Goal: Task Accomplishment & Management: Use online tool/utility

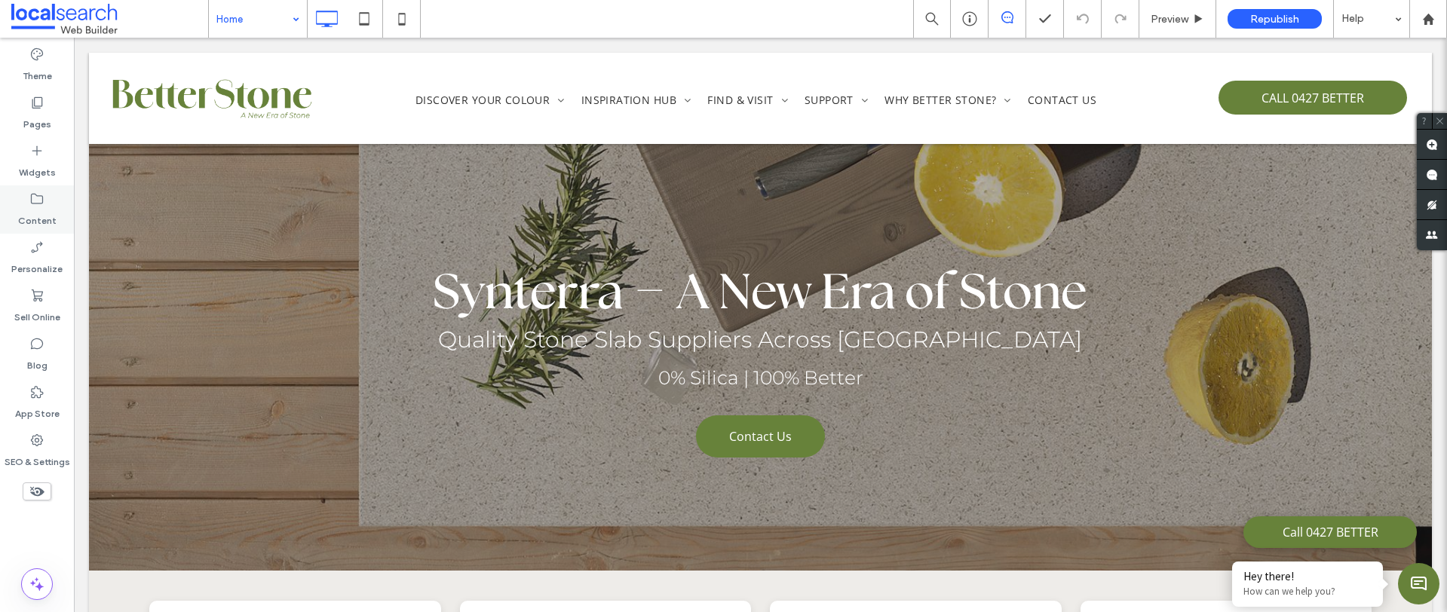
click at [36, 220] on label "Content" at bounding box center [37, 217] width 38 height 21
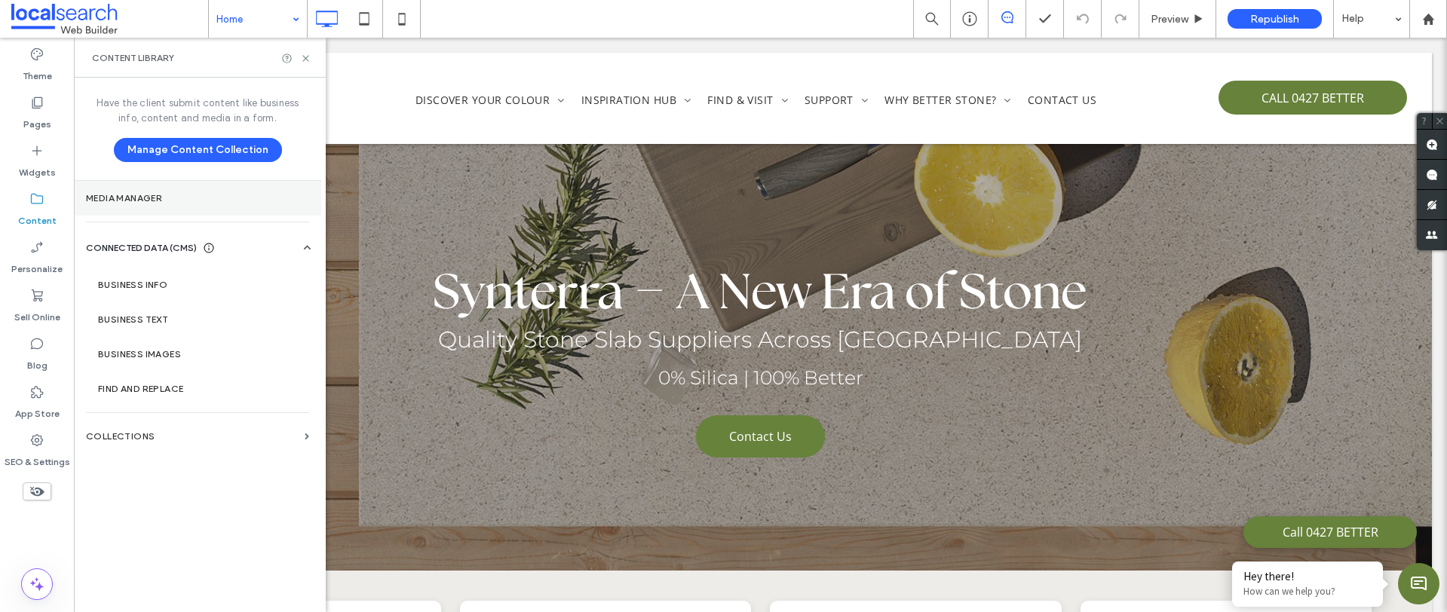
click at [145, 195] on label "Media Manager" at bounding box center [197, 198] width 223 height 11
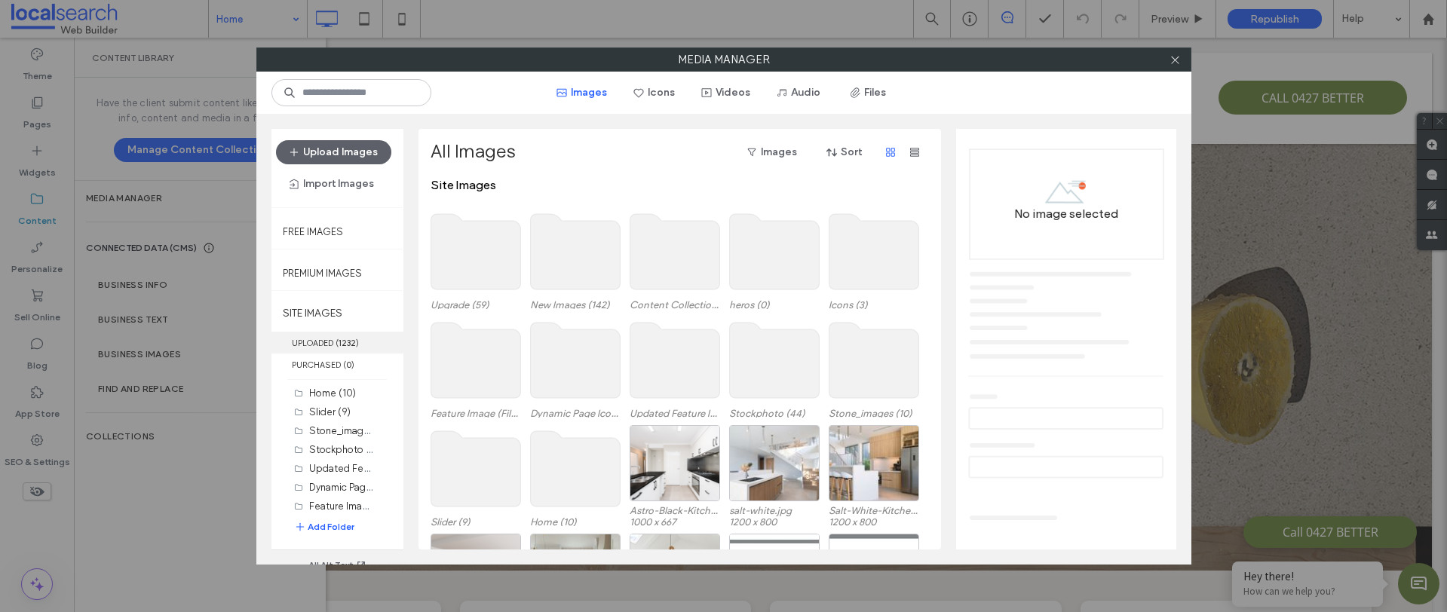
click at [325, 338] on label "UPLOADED ( 1232 )" at bounding box center [337, 343] width 132 height 22
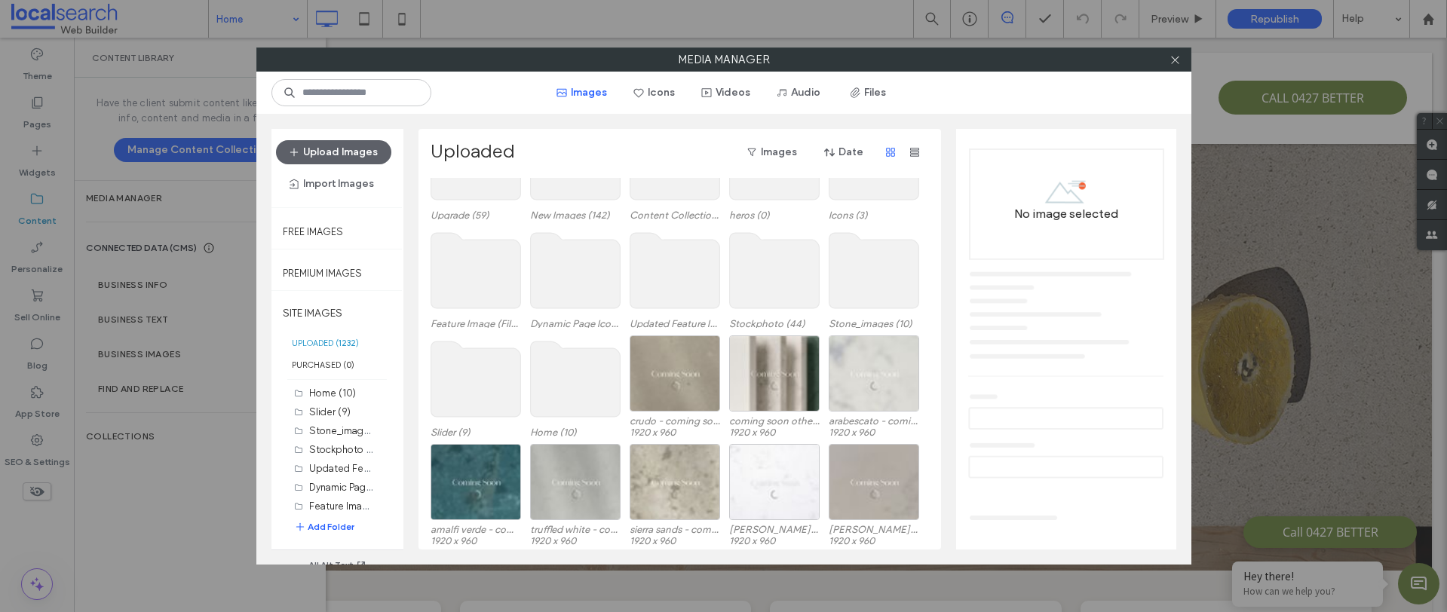
scroll to position [63, 0]
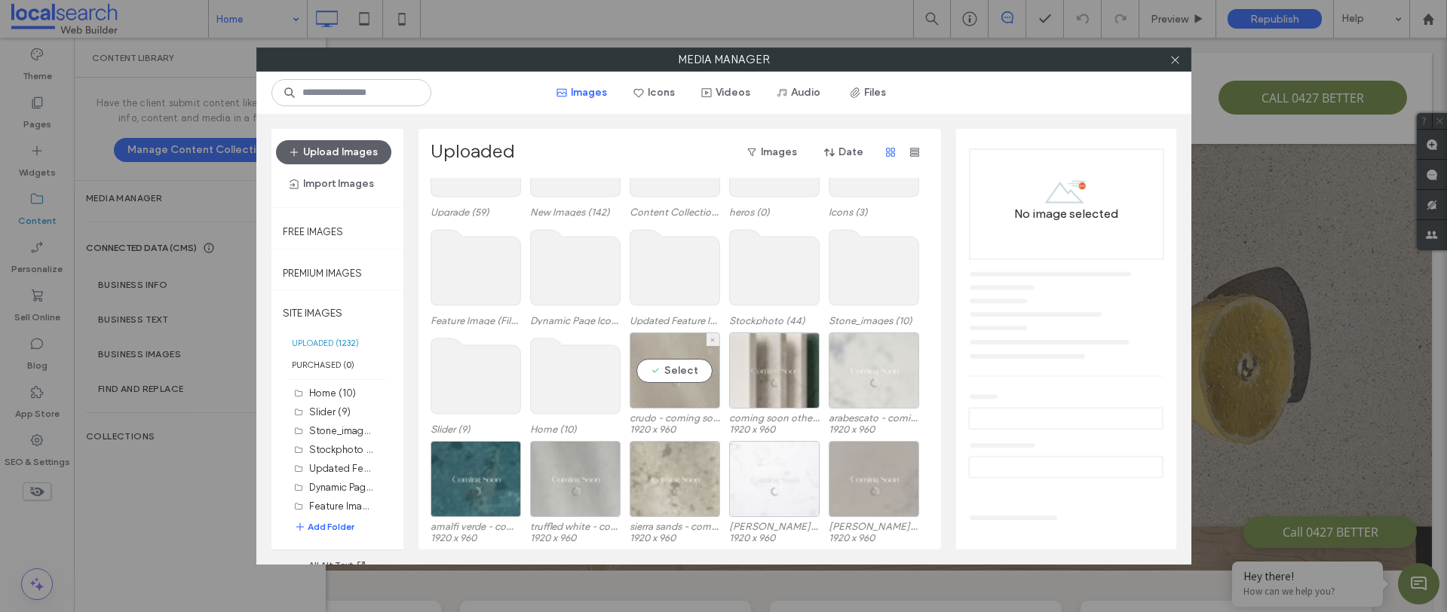
click at [672, 383] on div "Select" at bounding box center [674, 370] width 90 height 76
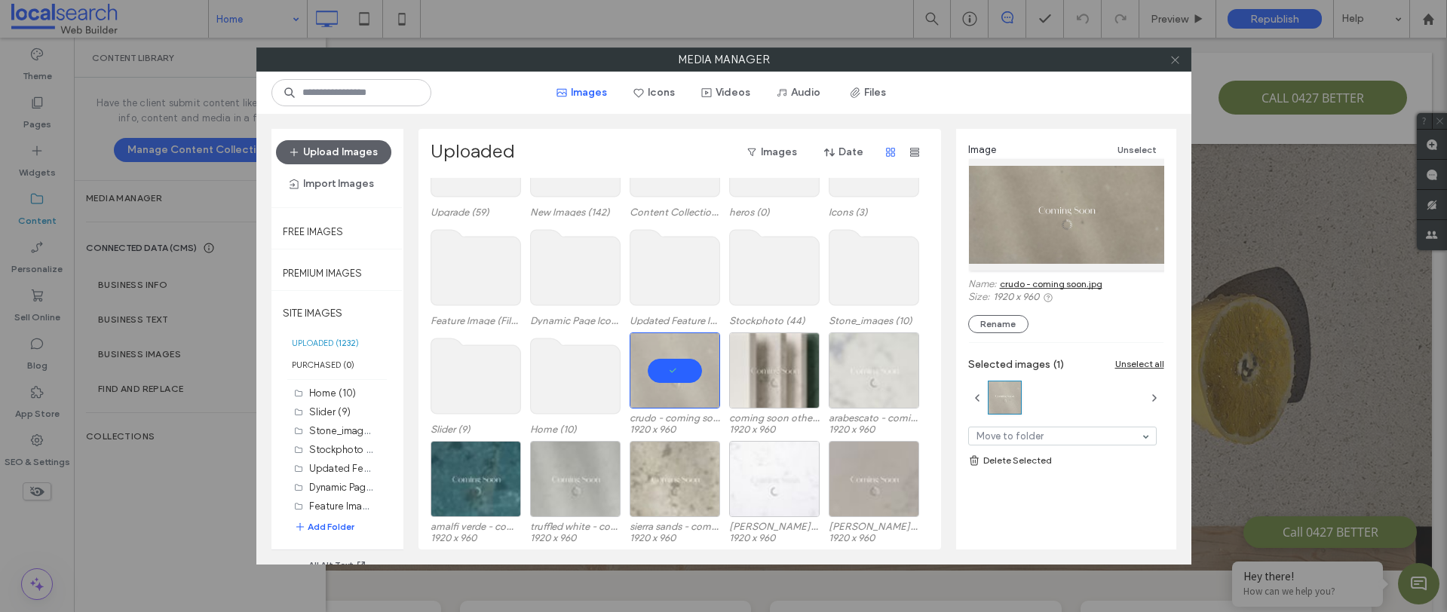
click at [1173, 60] on icon at bounding box center [1174, 59] width 11 height 11
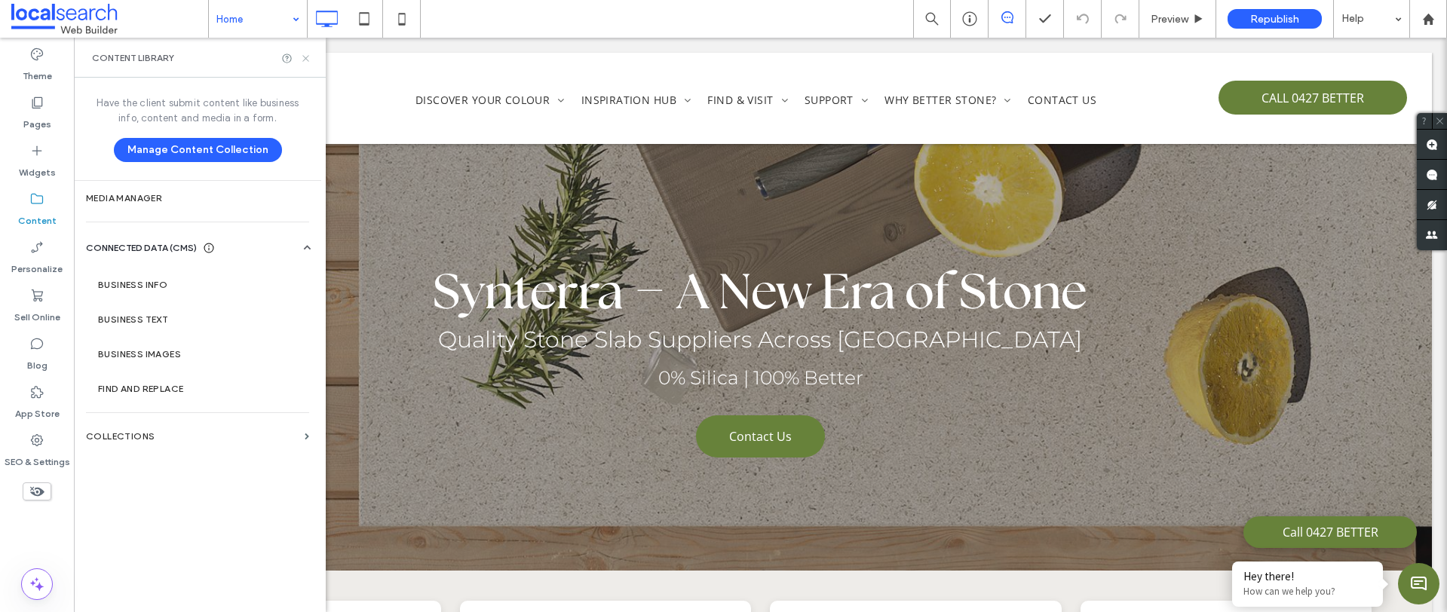
drag, startPoint x: 308, startPoint y: 59, endPoint x: 207, endPoint y: 14, distance: 110.4
click at [308, 59] on icon at bounding box center [305, 58] width 11 height 11
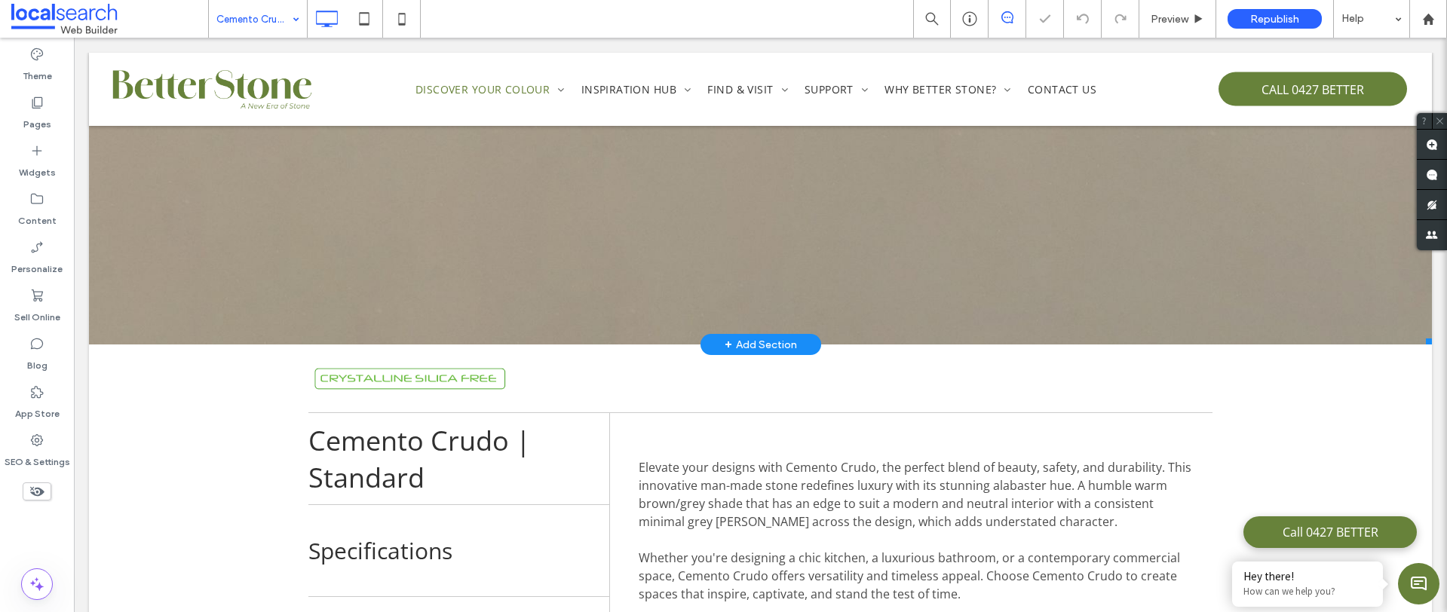
click at [346, 229] on link at bounding box center [760, 100] width 1343 height 490
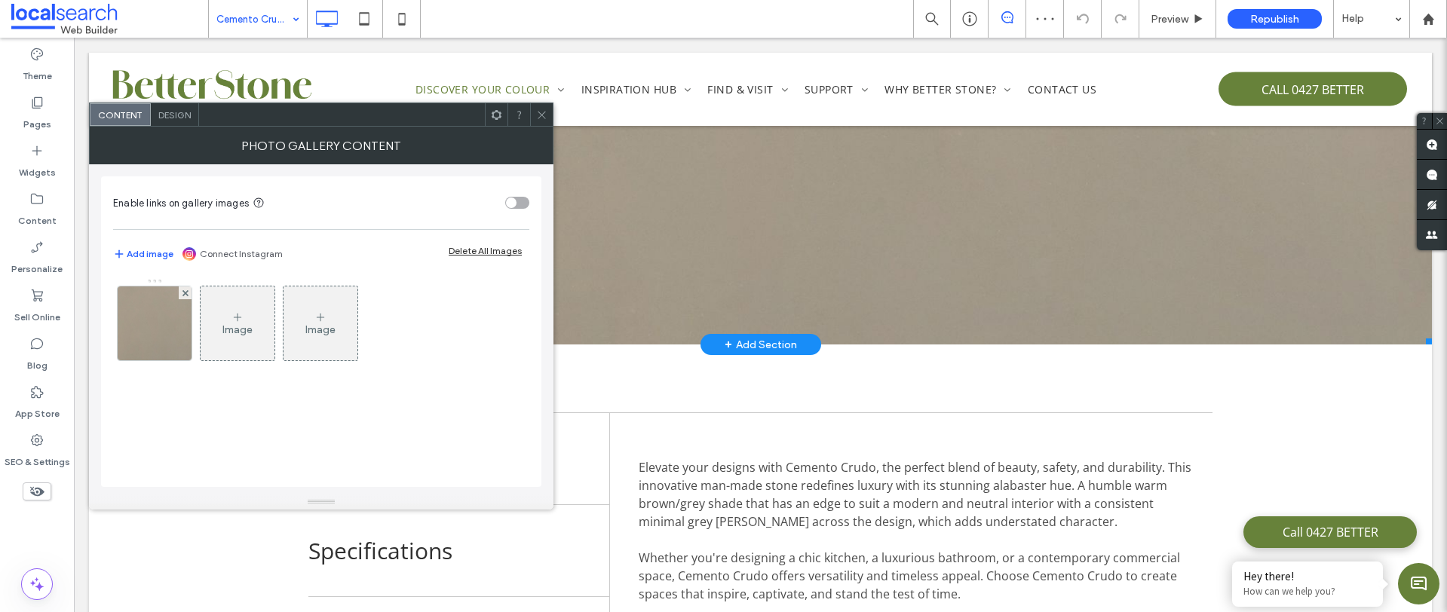
click at [346, 229] on hr at bounding box center [321, 229] width 416 height 1
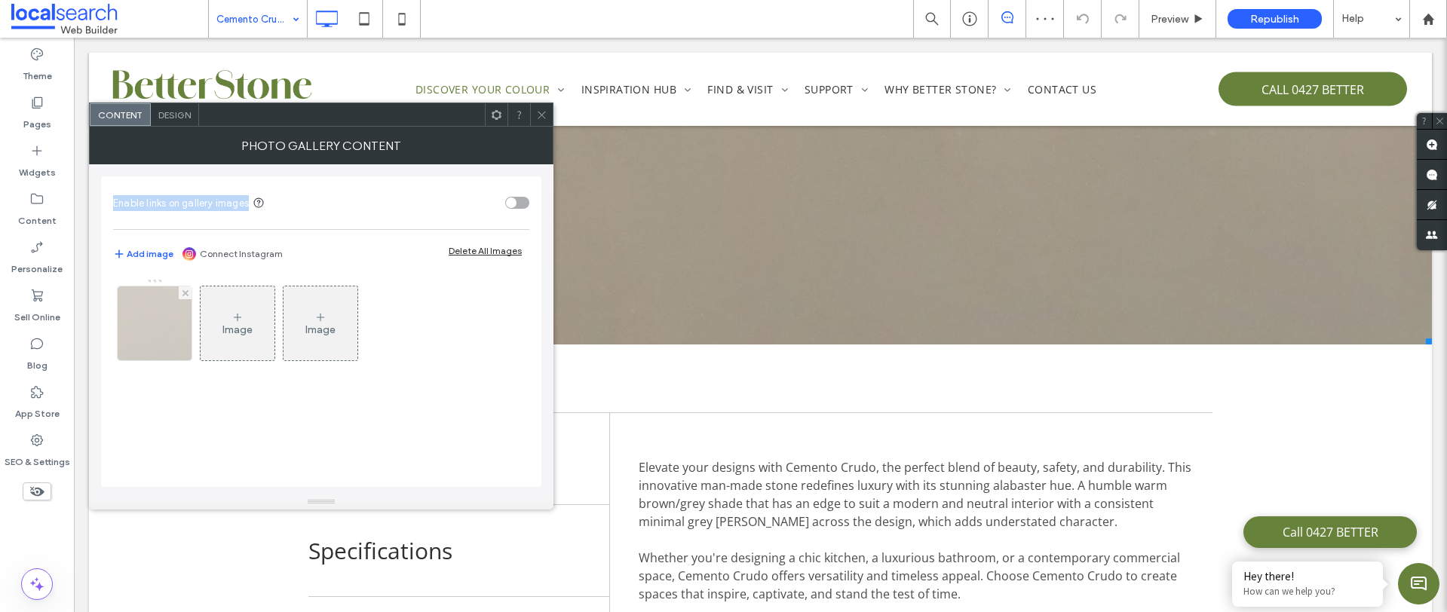
click at [161, 338] on img at bounding box center [155, 323] width 149 height 74
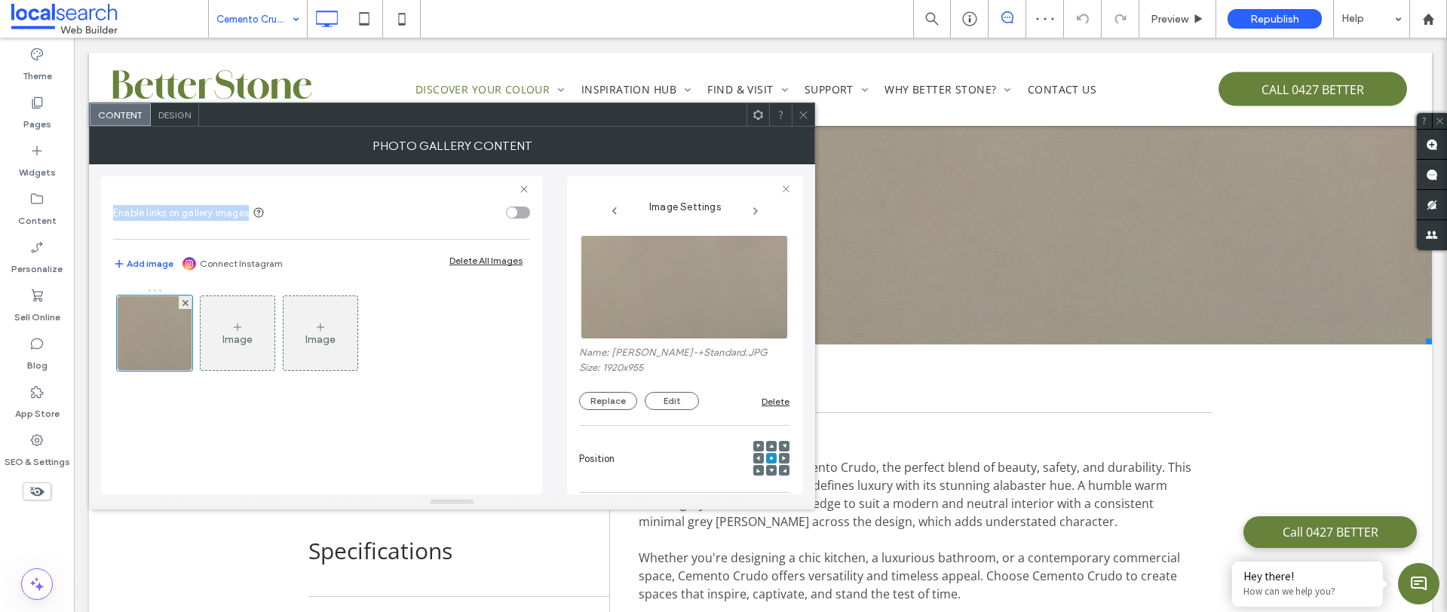
drag, startPoint x: 603, startPoint y: 400, endPoint x: 623, endPoint y: 418, distance: 26.7
click at [603, 400] on button "Replace" at bounding box center [608, 401] width 58 height 18
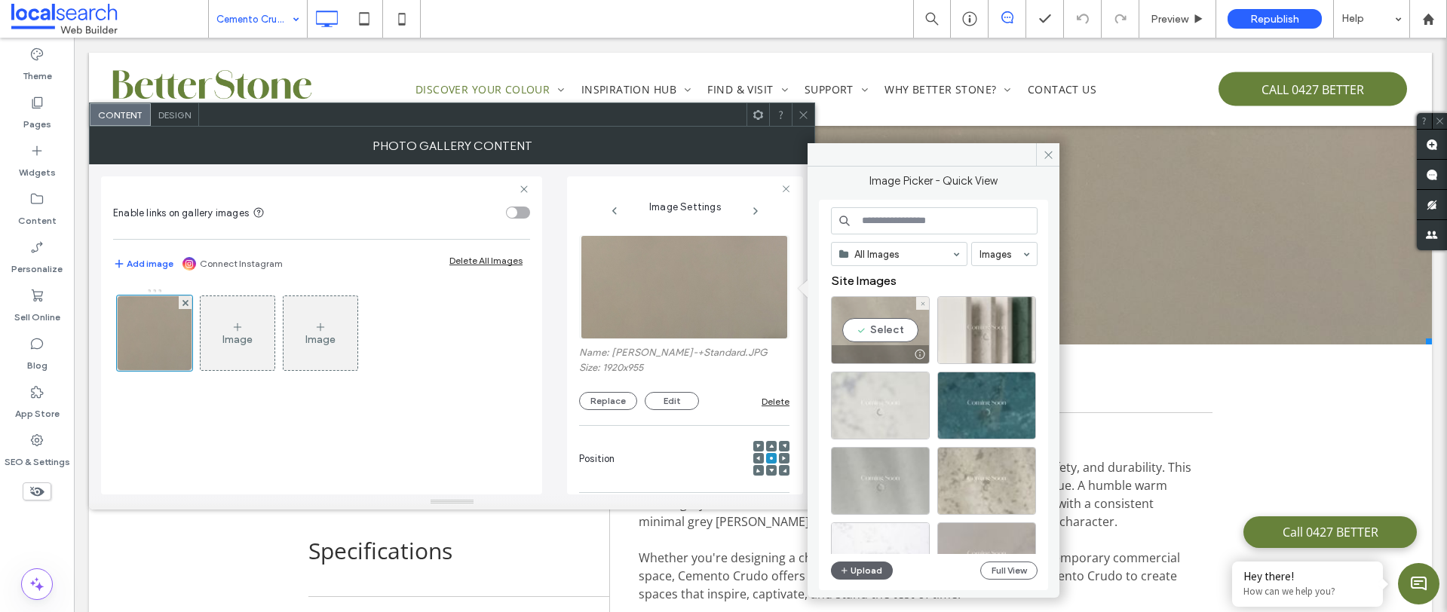
click at [898, 341] on div "Select" at bounding box center [880, 330] width 99 height 68
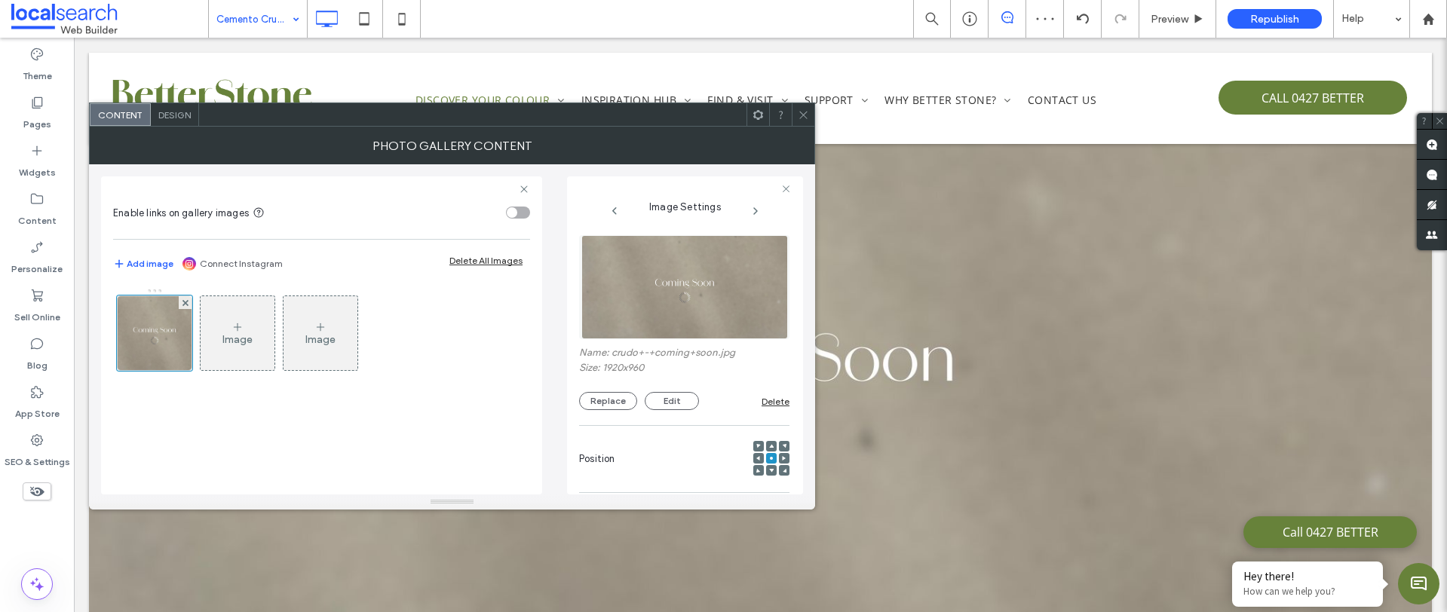
click at [801, 115] on icon at bounding box center [803, 114] width 11 height 11
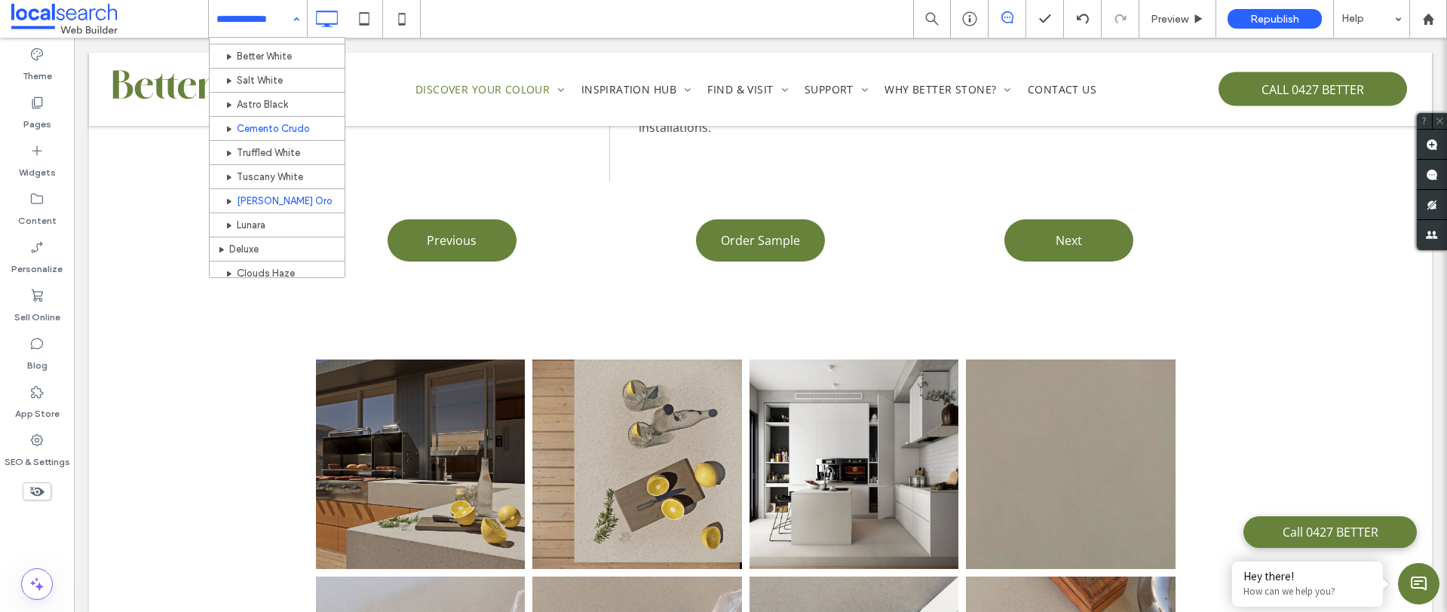
scroll to position [75, 0]
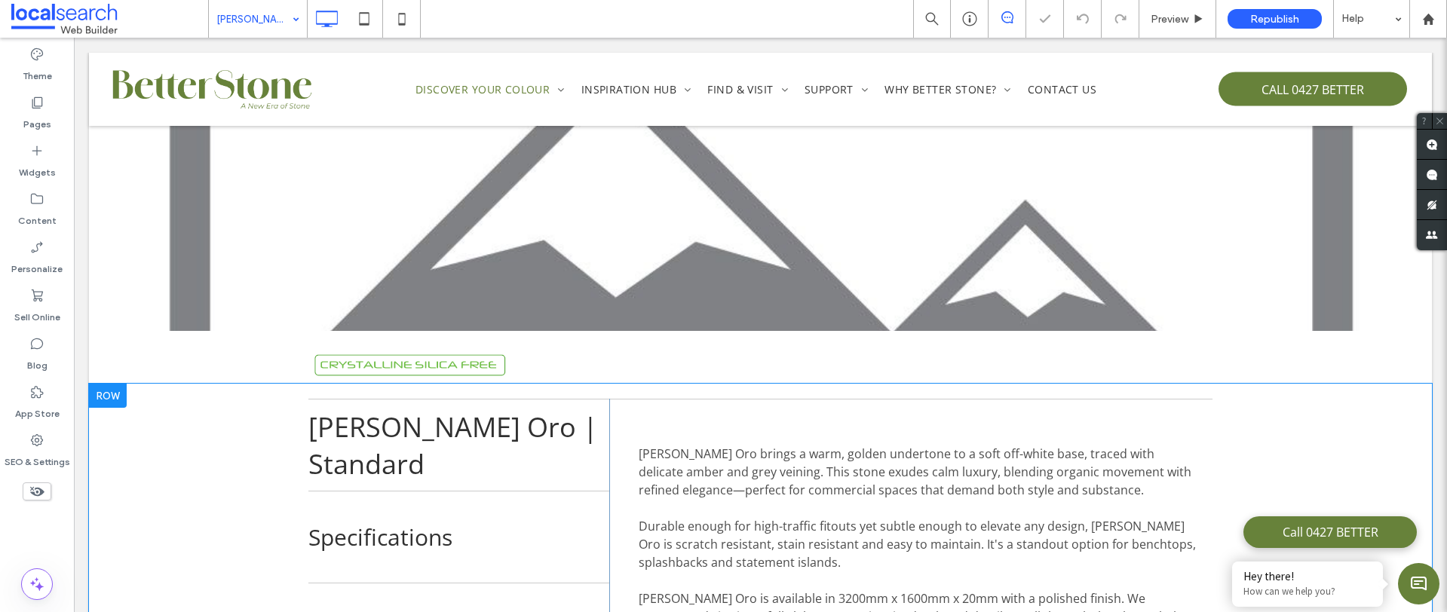
scroll to position [304, 0]
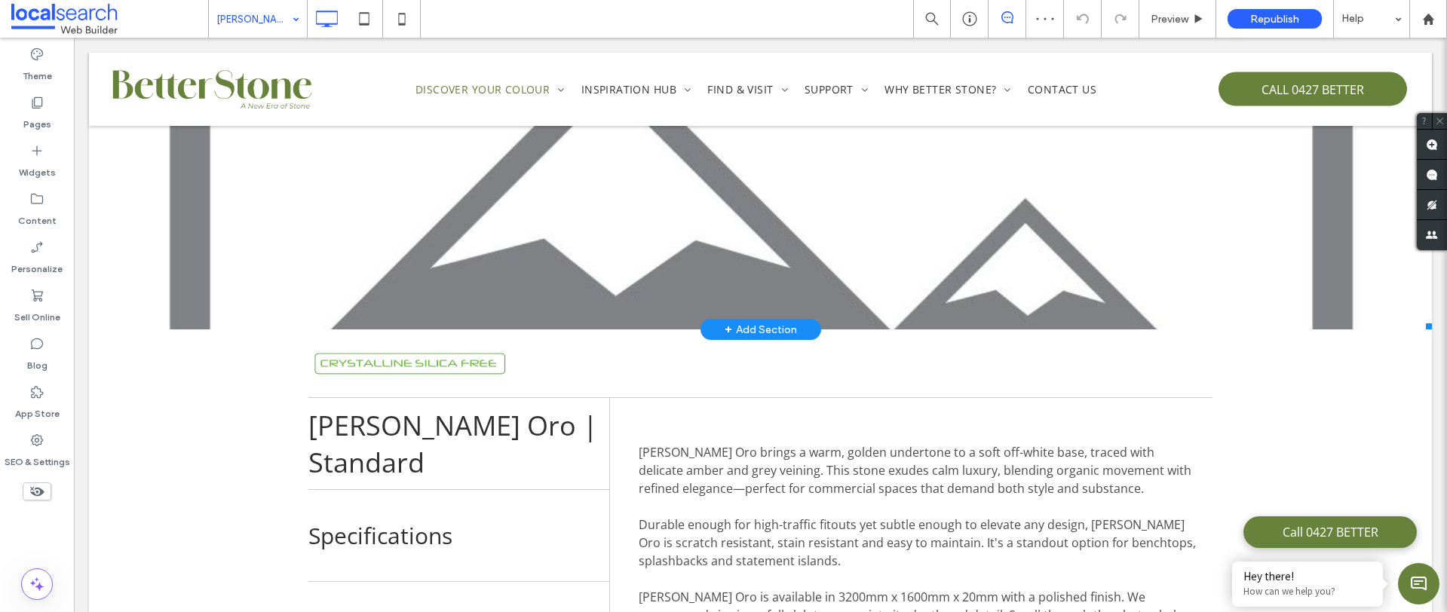
click at [389, 231] on link at bounding box center [760, 84] width 1343 height 490
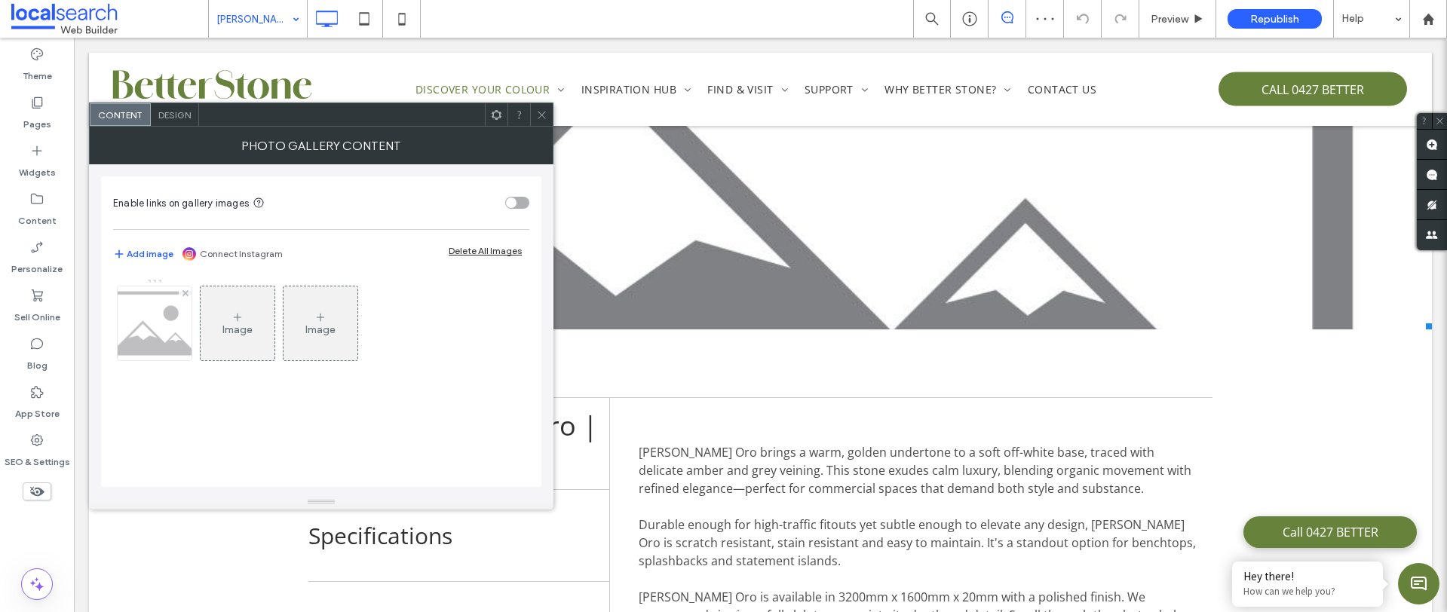
click at [164, 311] on img at bounding box center [155, 323] width 106 height 74
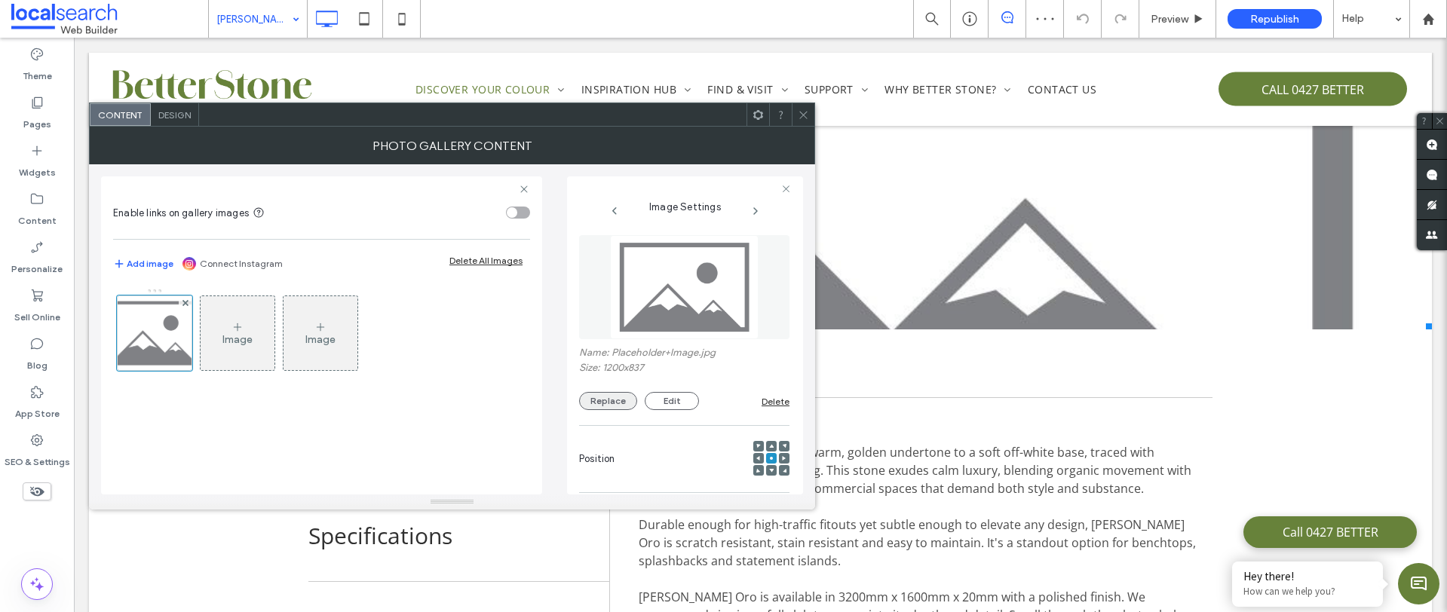
click at [610, 406] on button "Replace" at bounding box center [608, 401] width 58 height 18
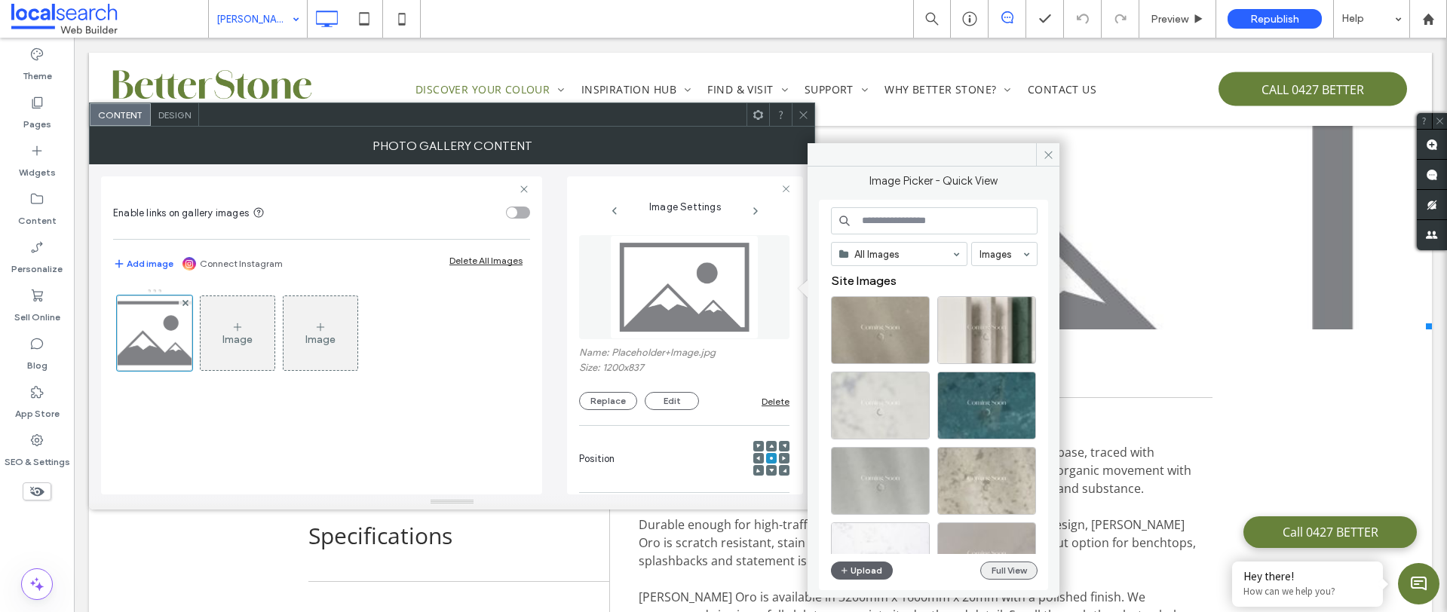
click at [1003, 569] on button "Full View" at bounding box center [1008, 571] width 57 height 18
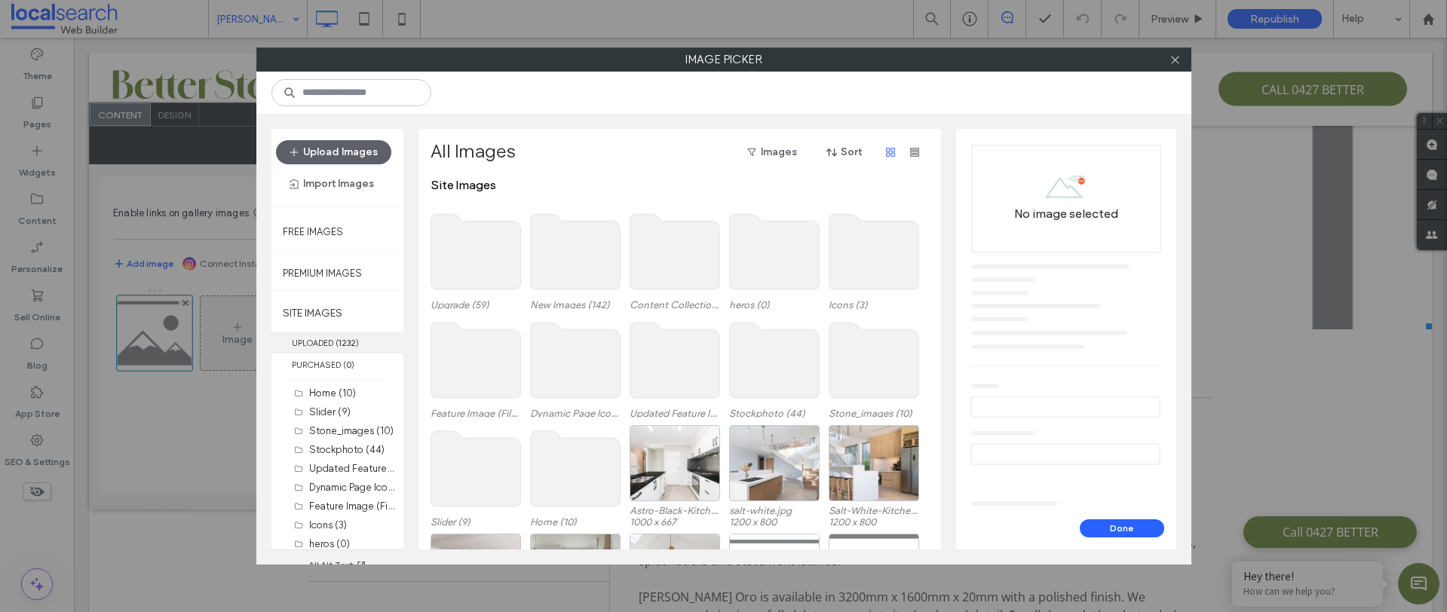
click at [333, 341] on label "UPLOADED ( 1232 )" at bounding box center [337, 343] width 132 height 22
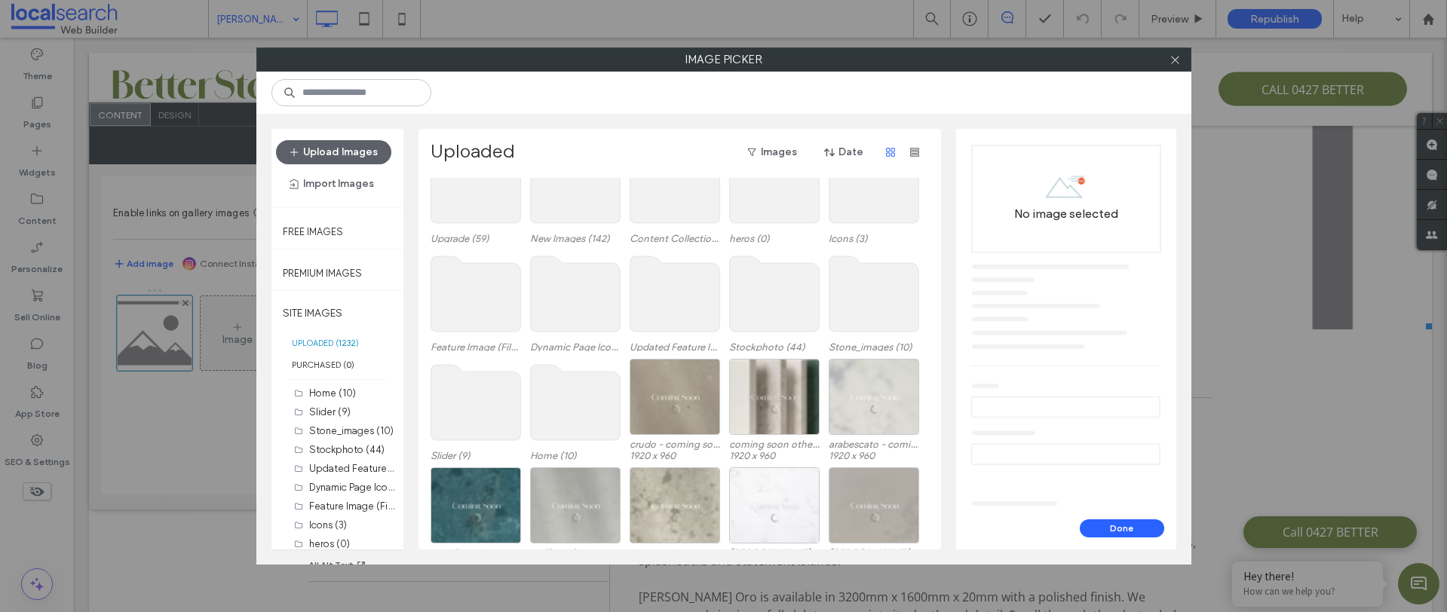
scroll to position [63, 0]
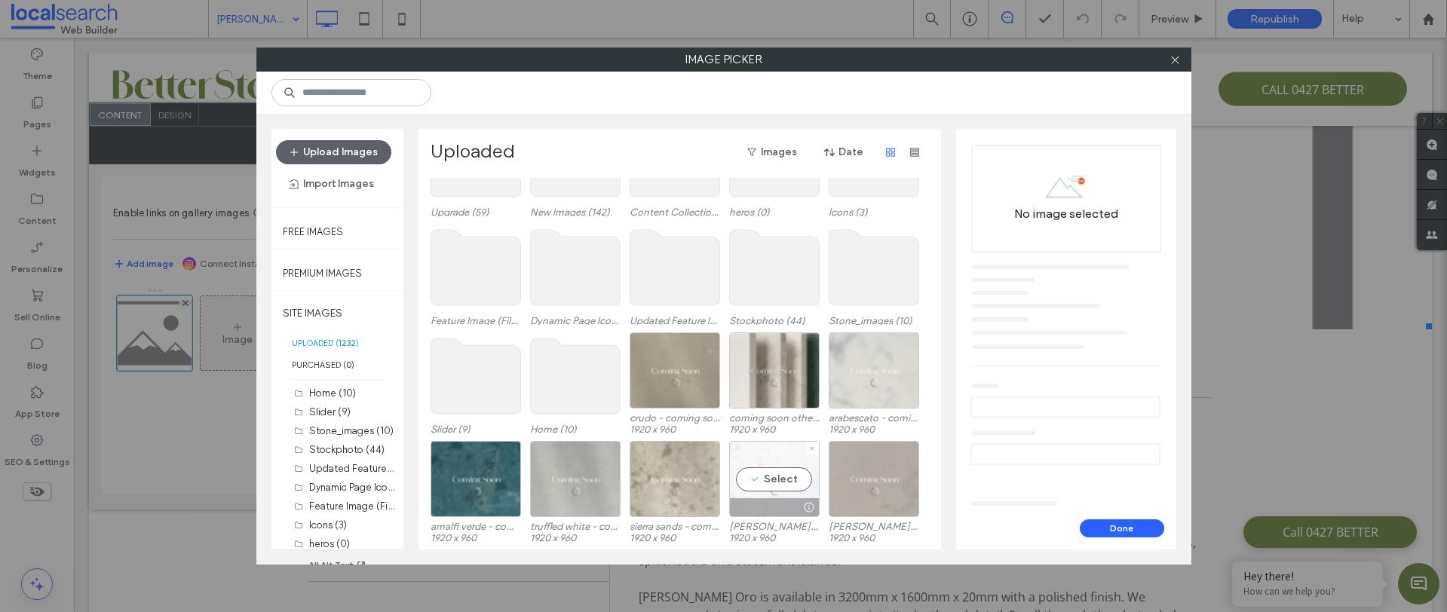
click at [783, 483] on div "Select" at bounding box center [774, 479] width 90 height 76
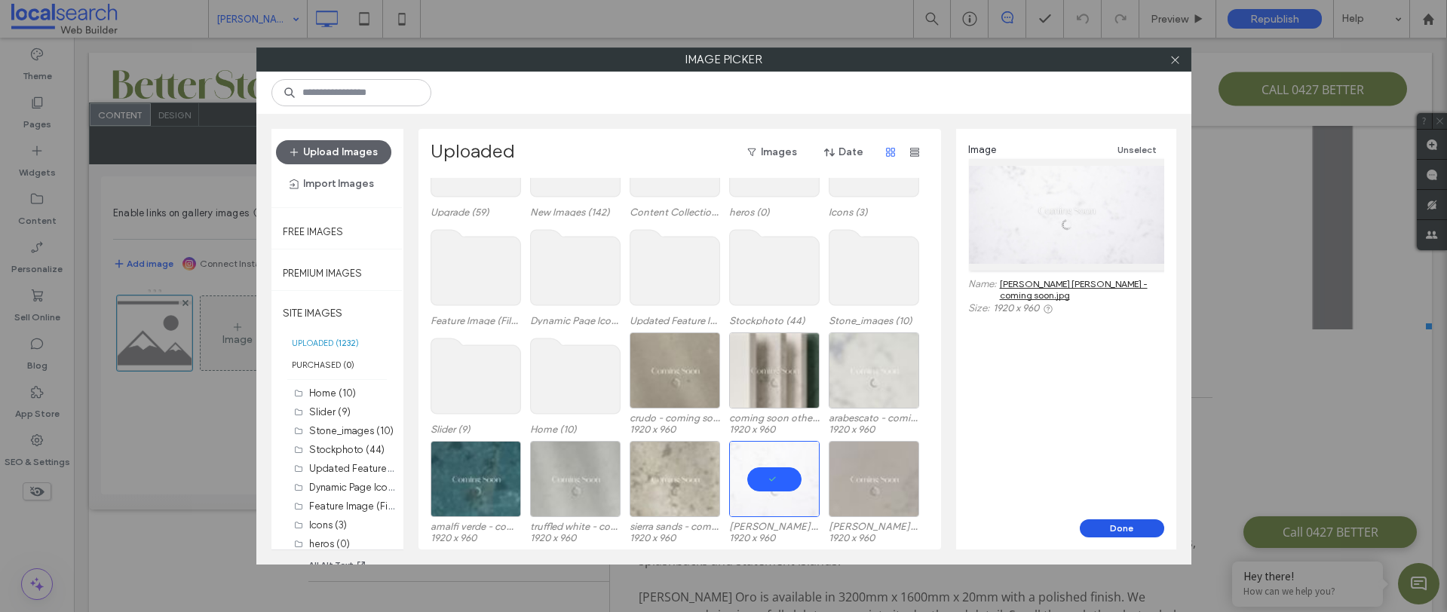
click at [1116, 531] on button "Done" at bounding box center [1121, 528] width 84 height 18
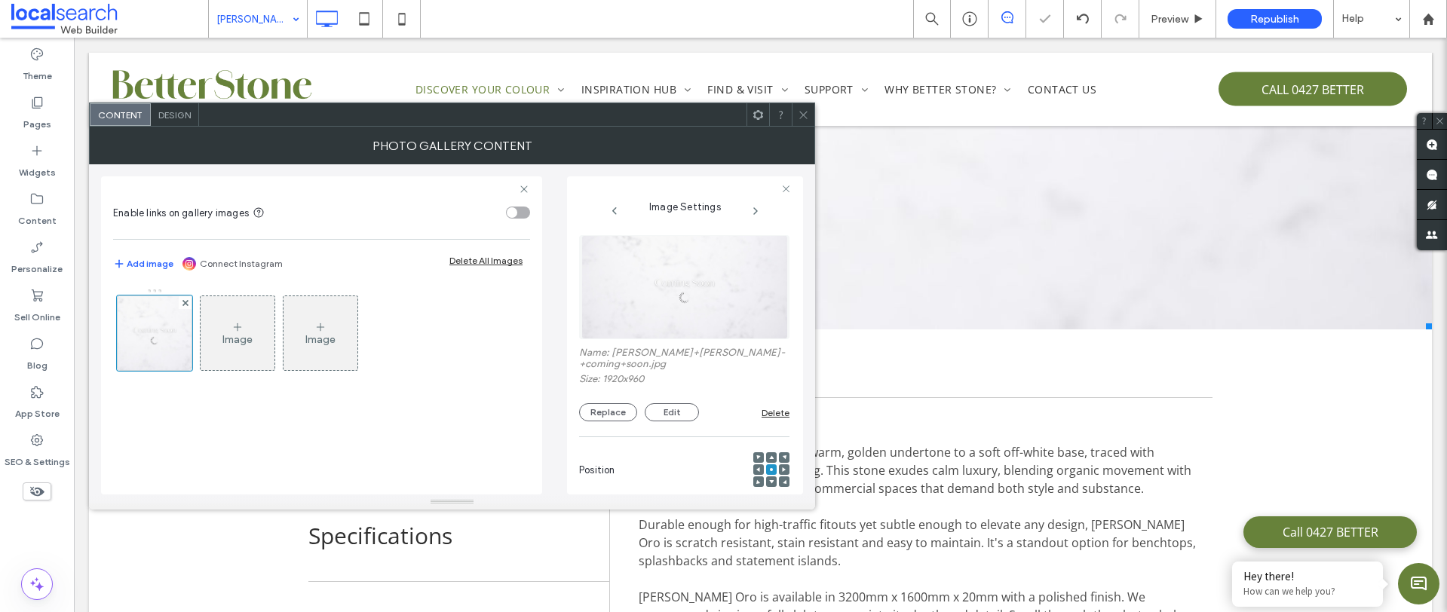
click at [803, 114] on icon at bounding box center [803, 114] width 11 height 11
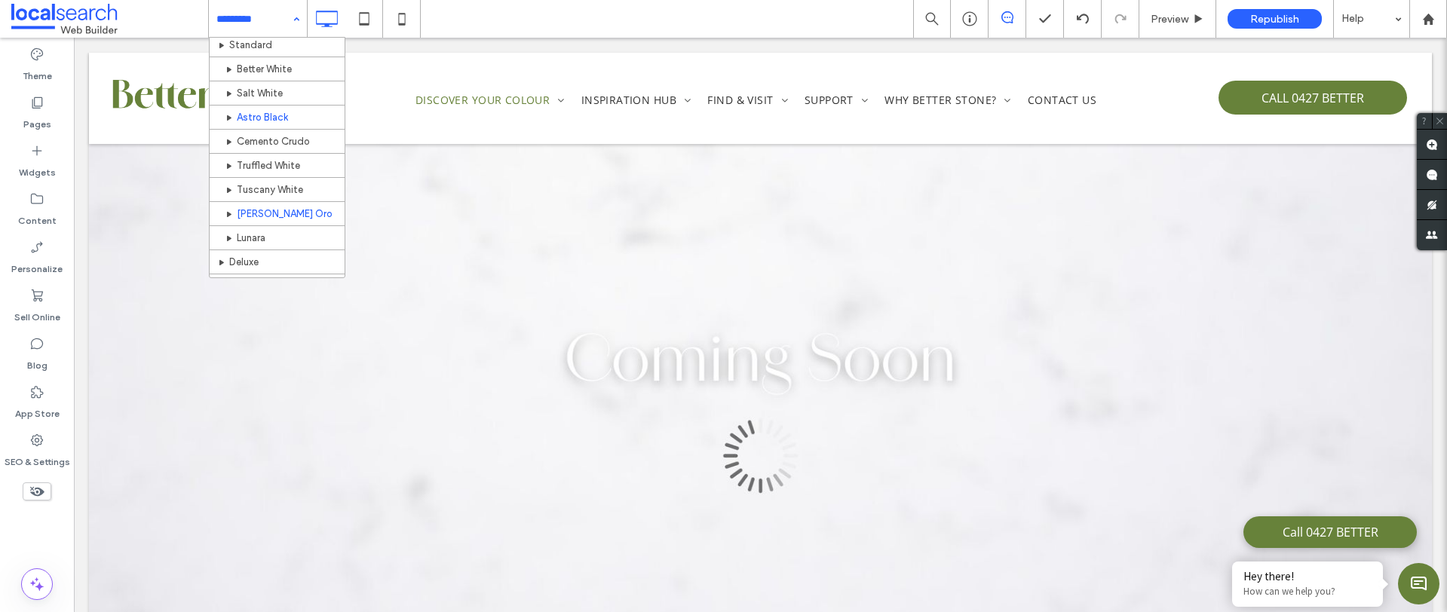
scroll to position [158, 0]
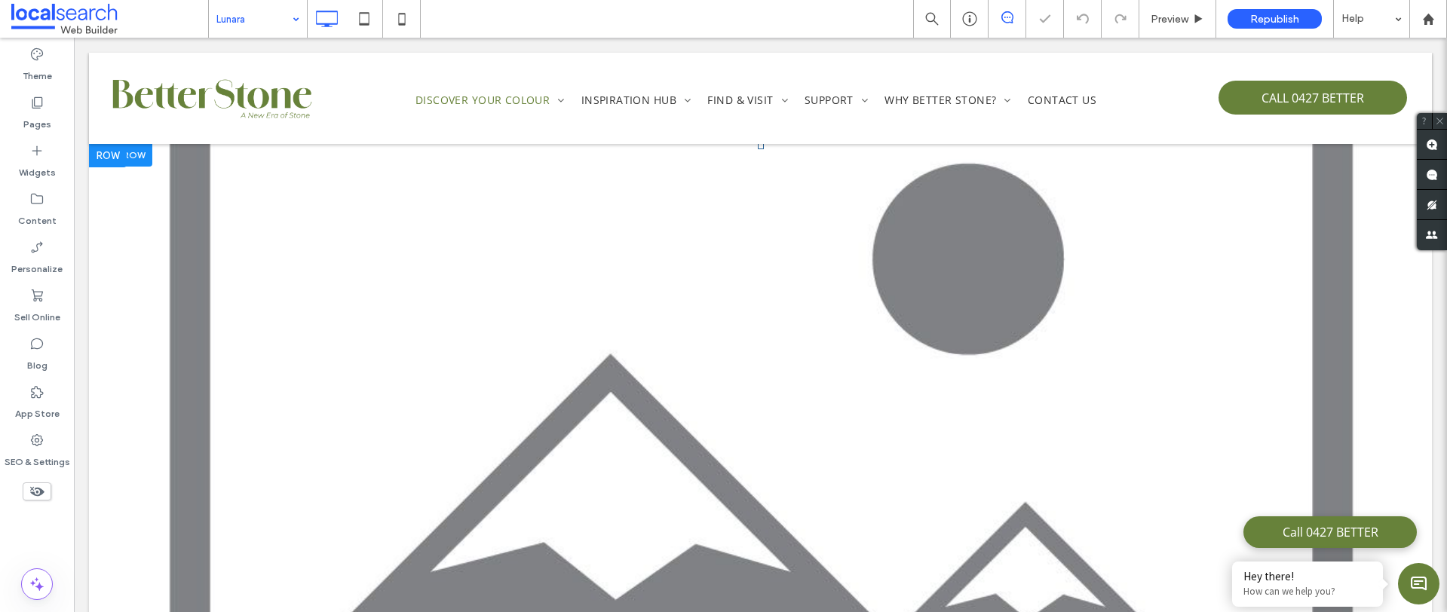
click at [583, 314] on link at bounding box center [760, 388] width 1343 height 490
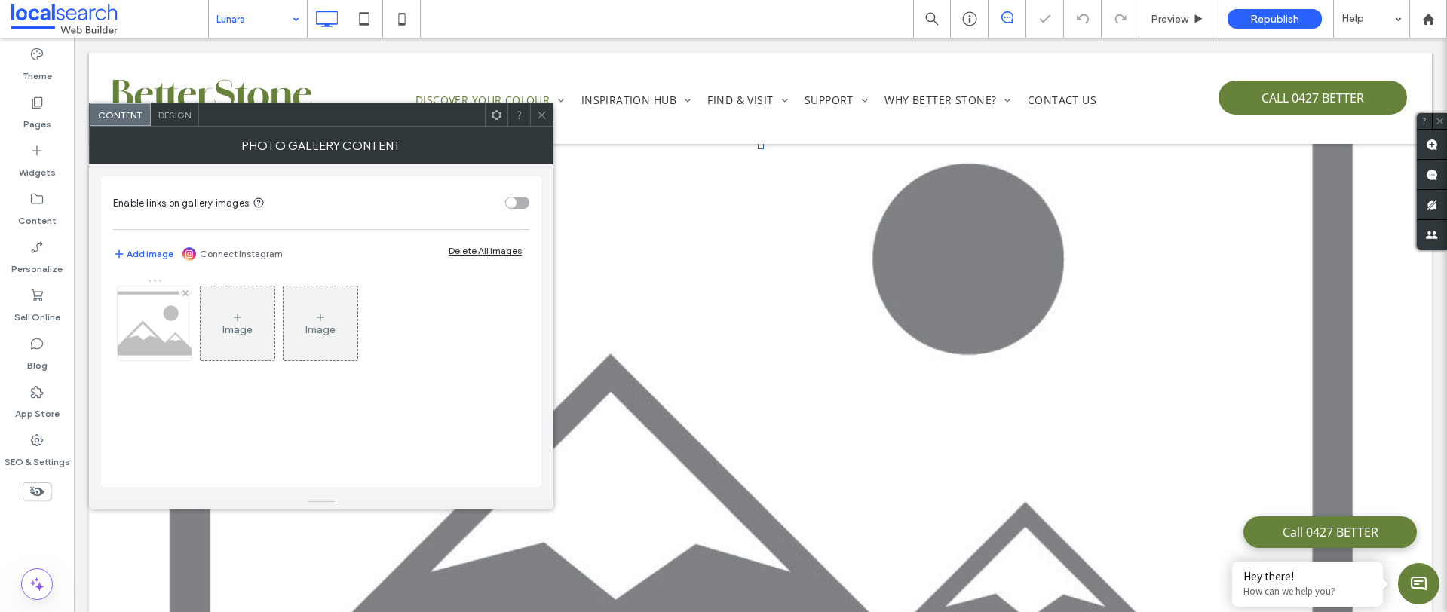
click at [149, 324] on img at bounding box center [155, 323] width 106 height 74
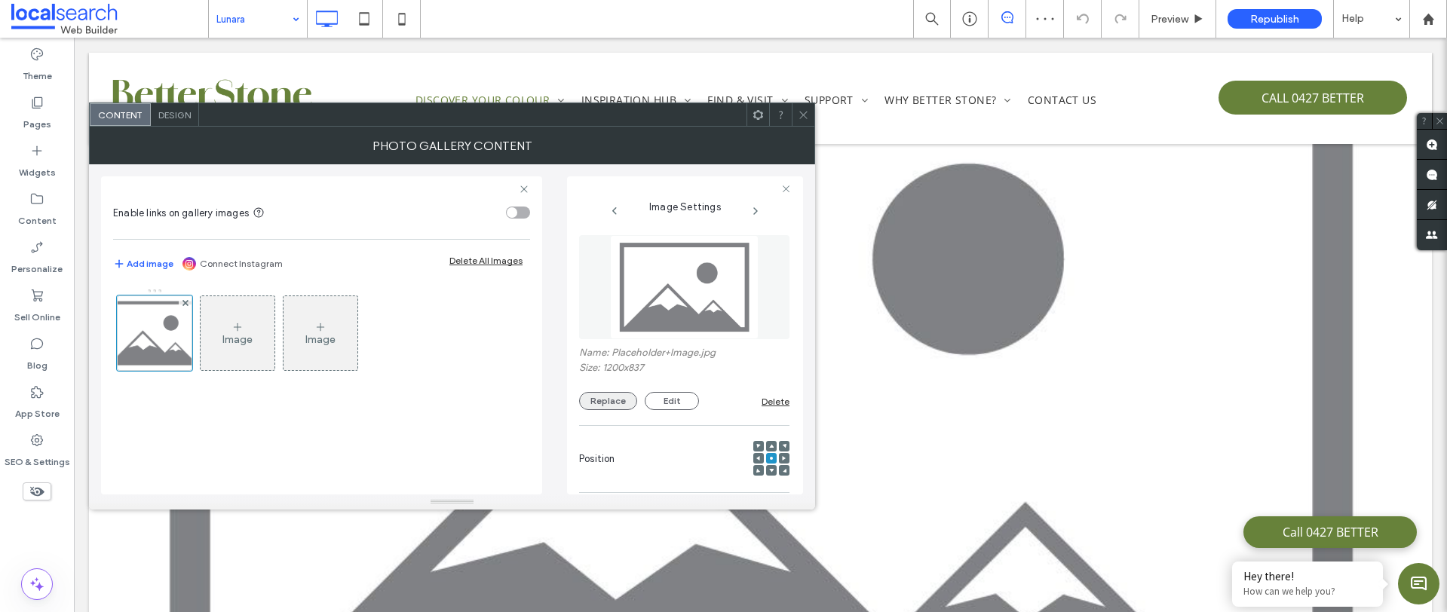
click at [616, 409] on button "Replace" at bounding box center [608, 401] width 58 height 18
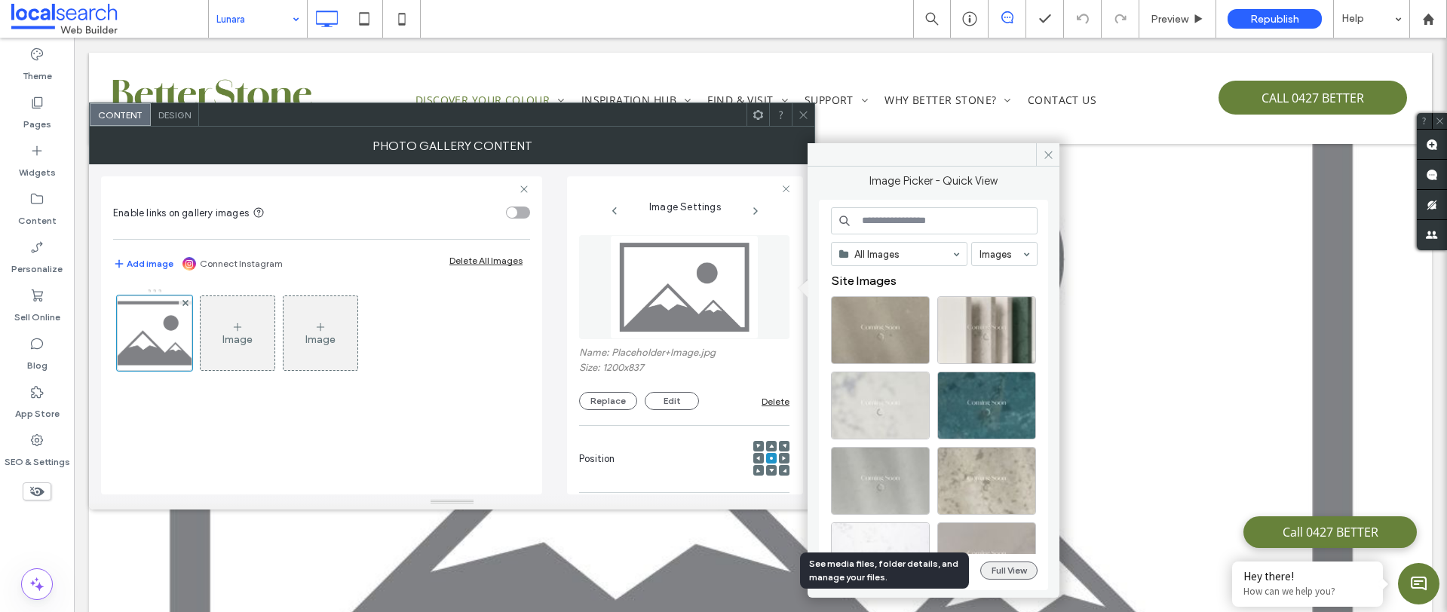
click at [1003, 574] on button "Full View" at bounding box center [1008, 571] width 57 height 18
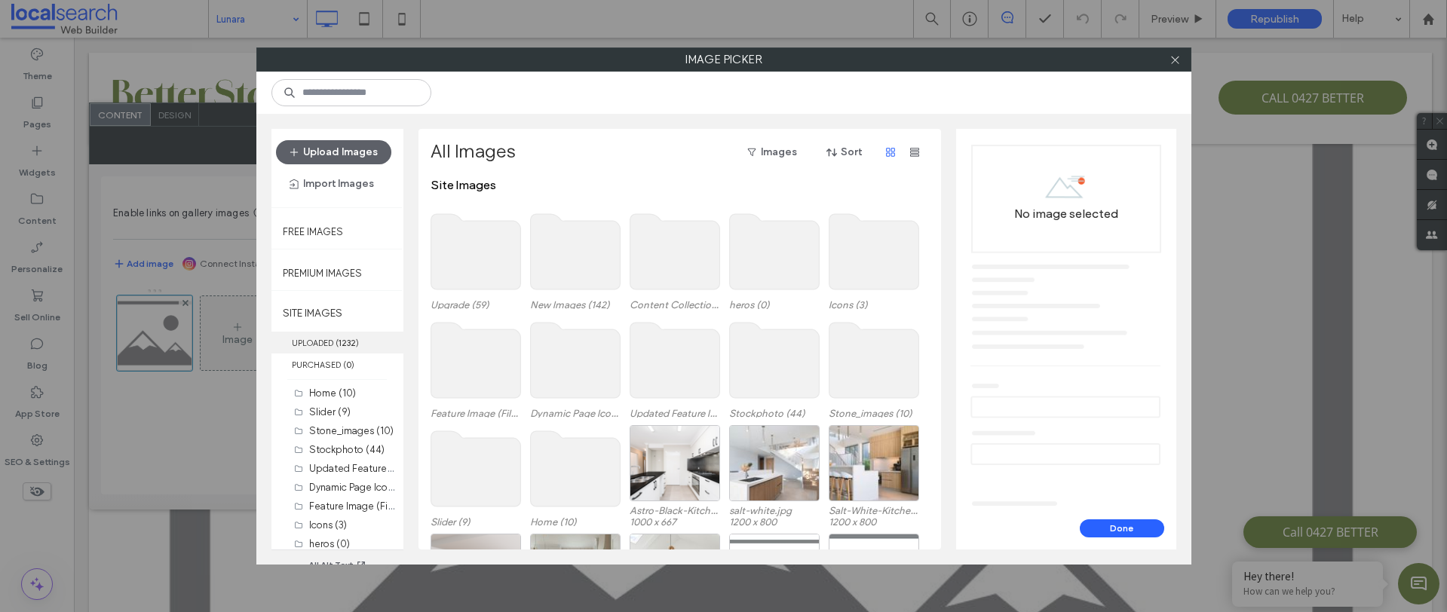
click at [317, 336] on label "UPLOADED ( 1232 )" at bounding box center [337, 343] width 132 height 22
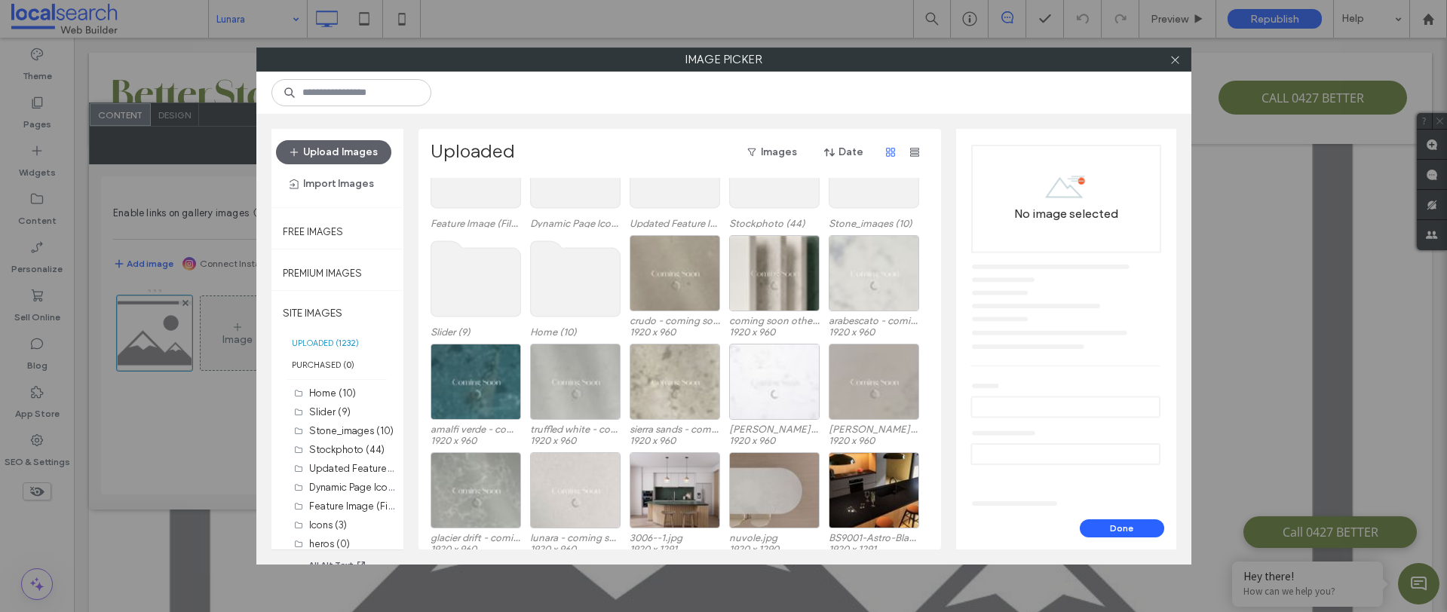
scroll to position [192, 0]
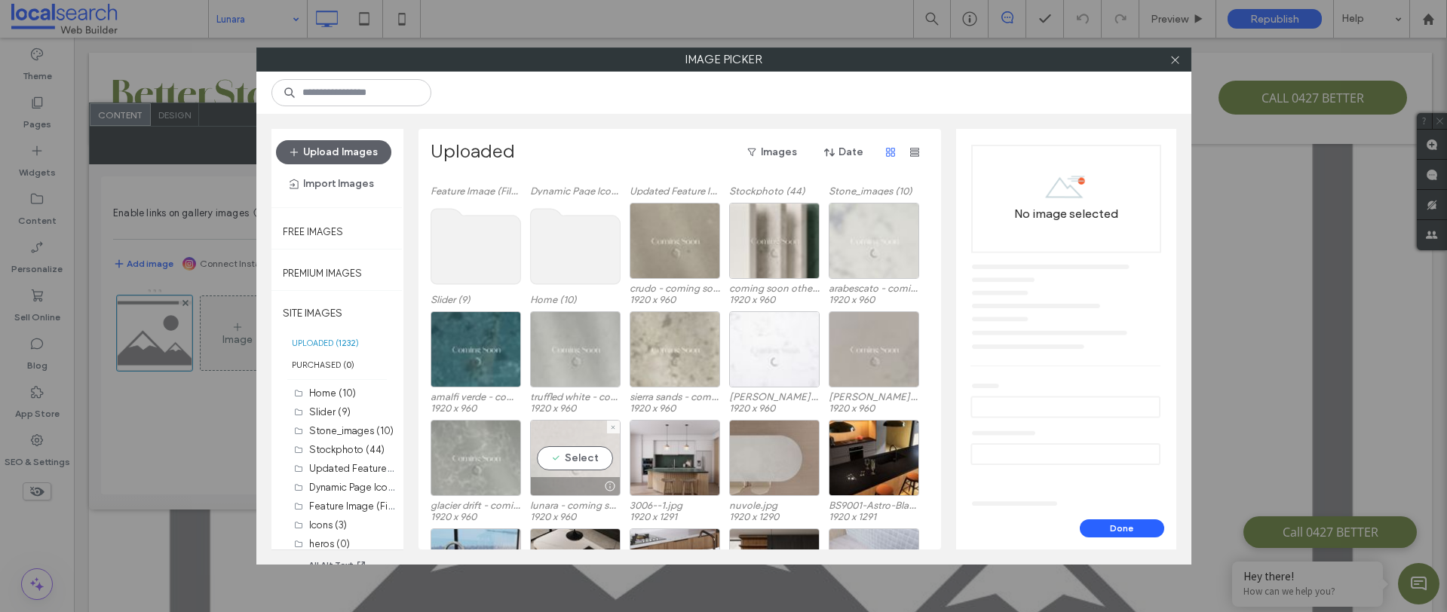
click at [580, 461] on div "Select" at bounding box center [575, 458] width 90 height 76
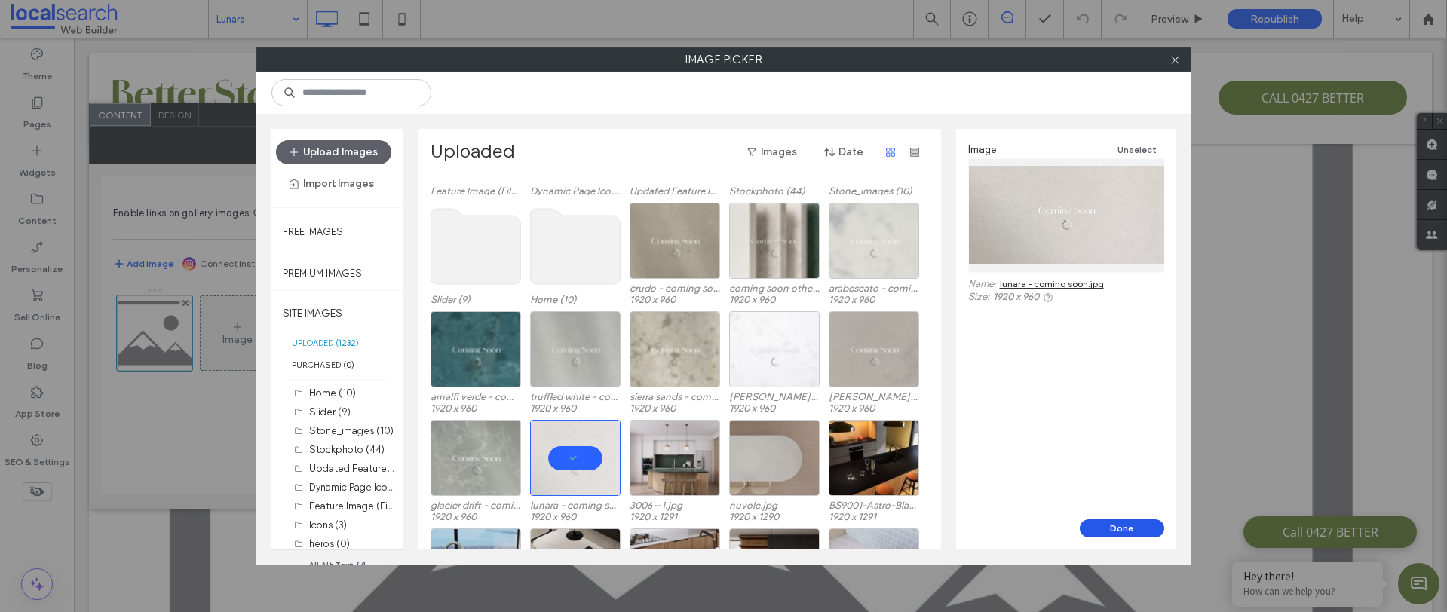
click at [1099, 531] on button "Done" at bounding box center [1121, 528] width 84 height 18
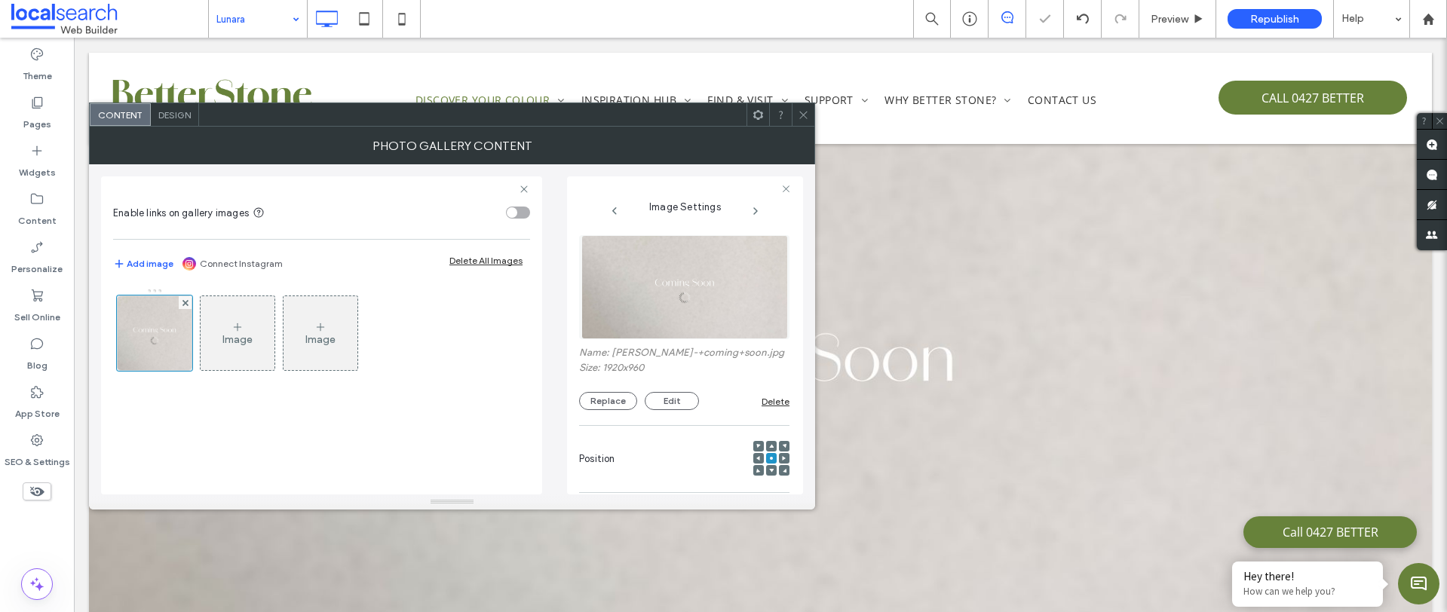
click at [801, 121] on span at bounding box center [803, 114] width 11 height 23
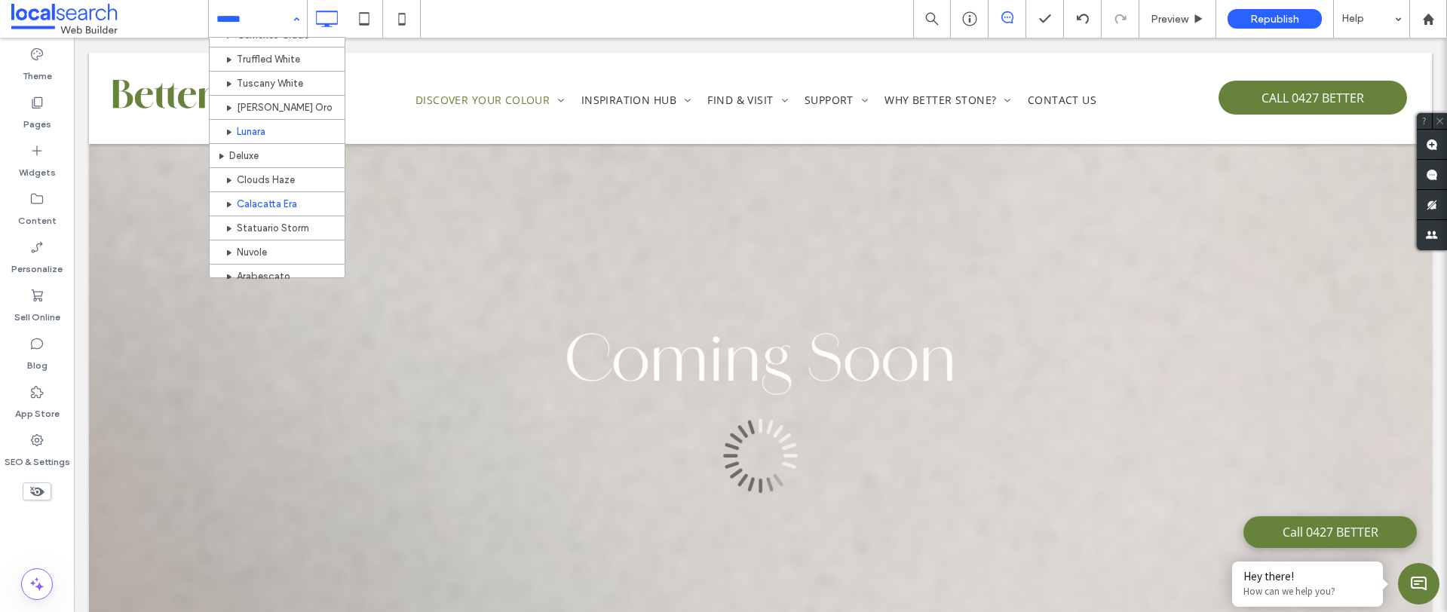
scroll to position [231, 0]
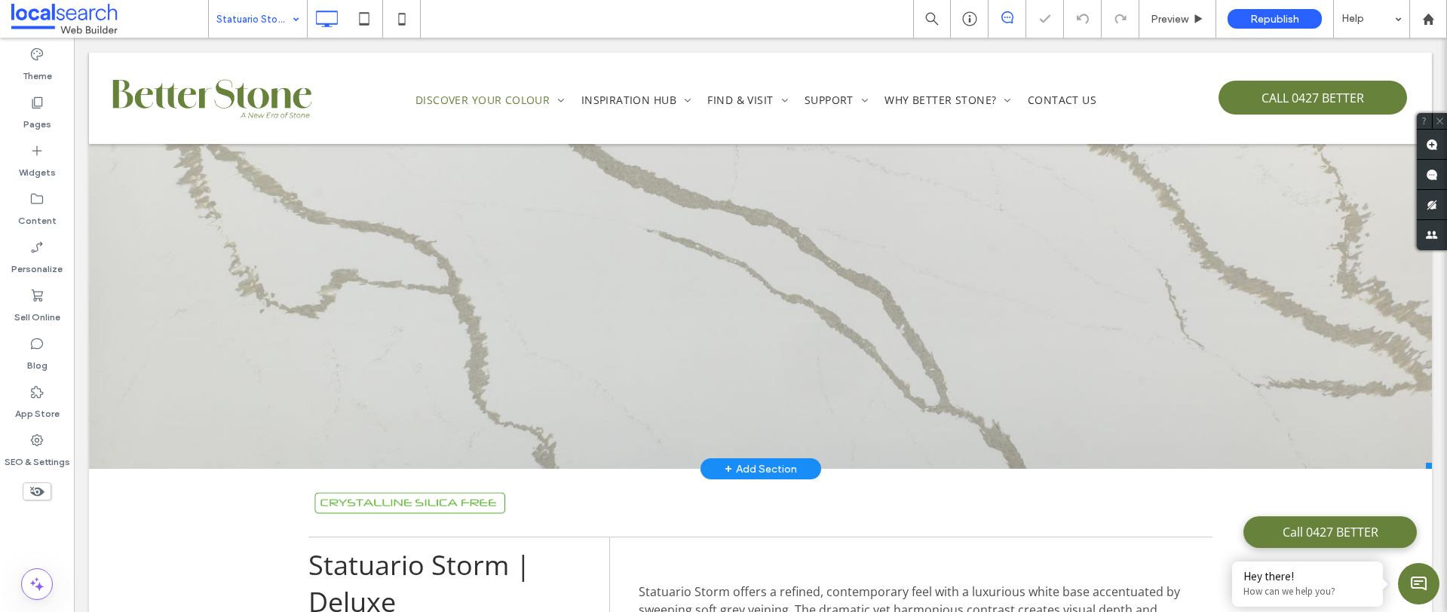
scroll to position [268, 0]
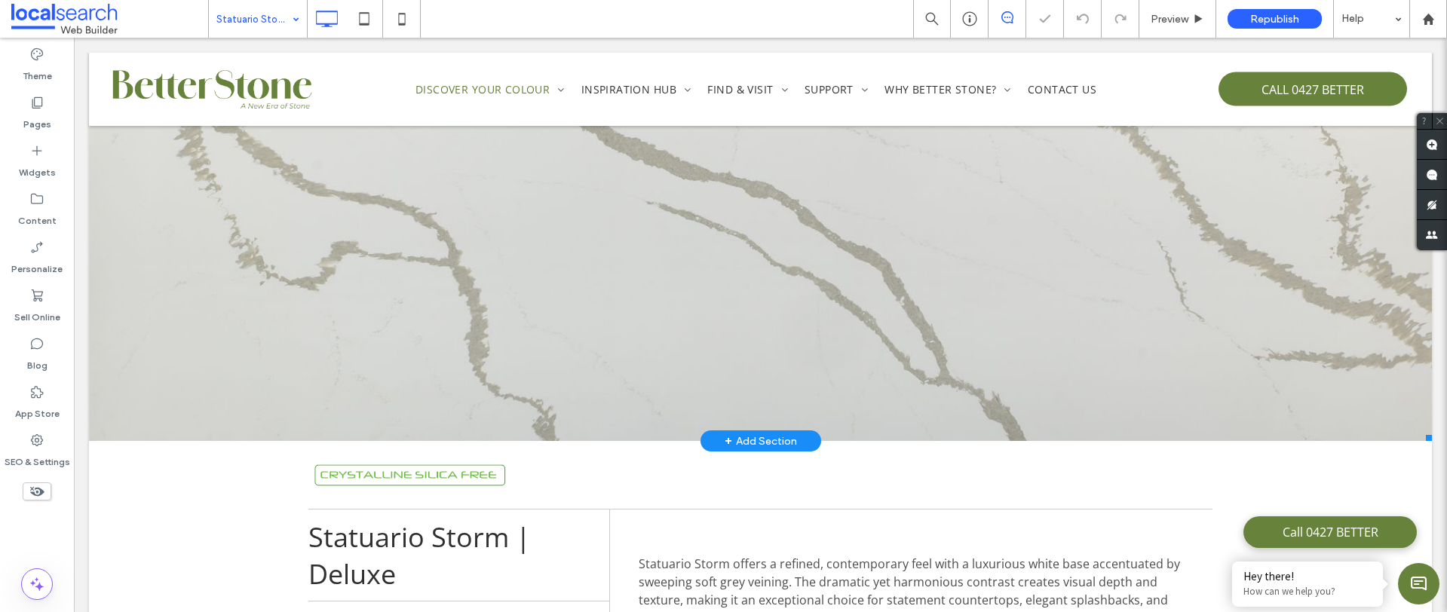
click at [582, 253] on link at bounding box center [760, 158] width 1343 height 565
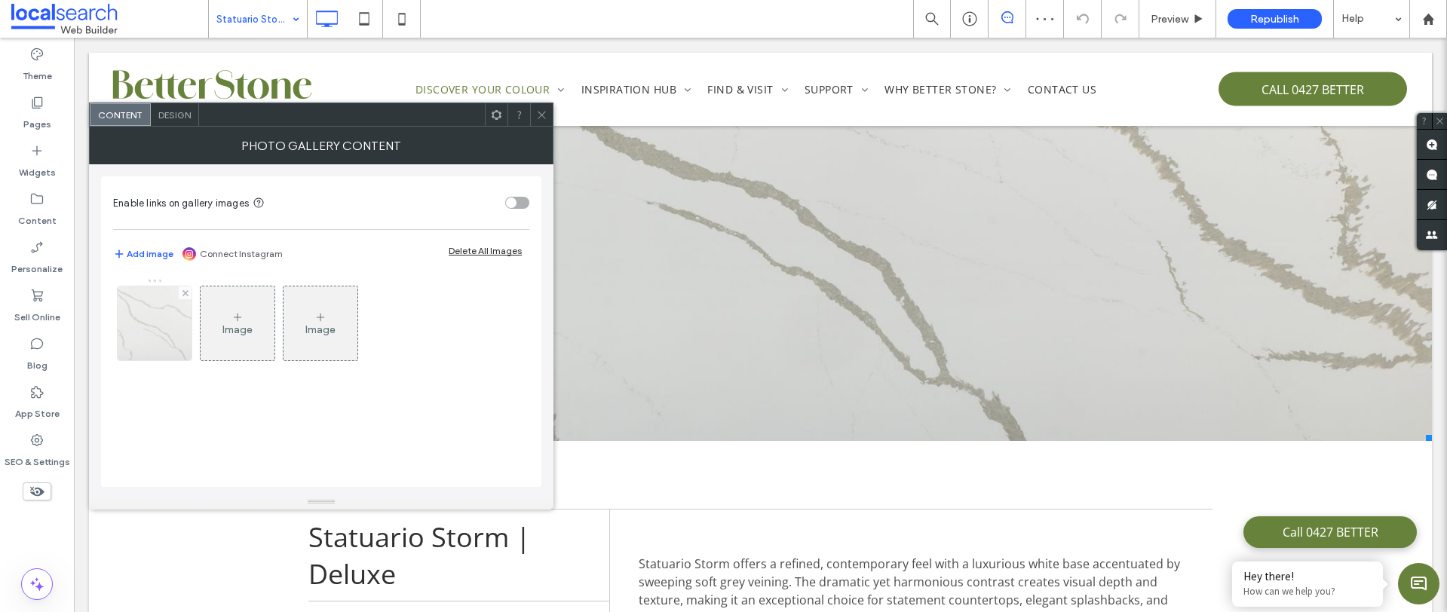
click at [126, 319] on img at bounding box center [155, 323] width 148 height 74
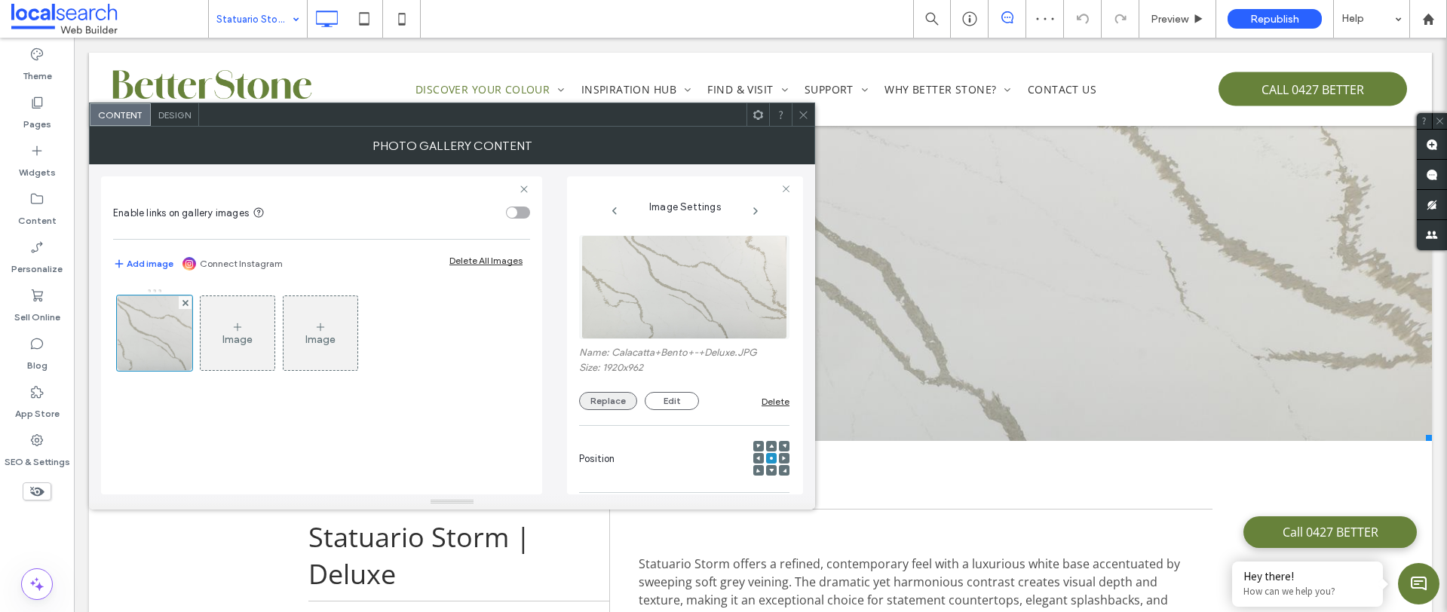
click at [629, 406] on button "Replace" at bounding box center [608, 401] width 58 height 18
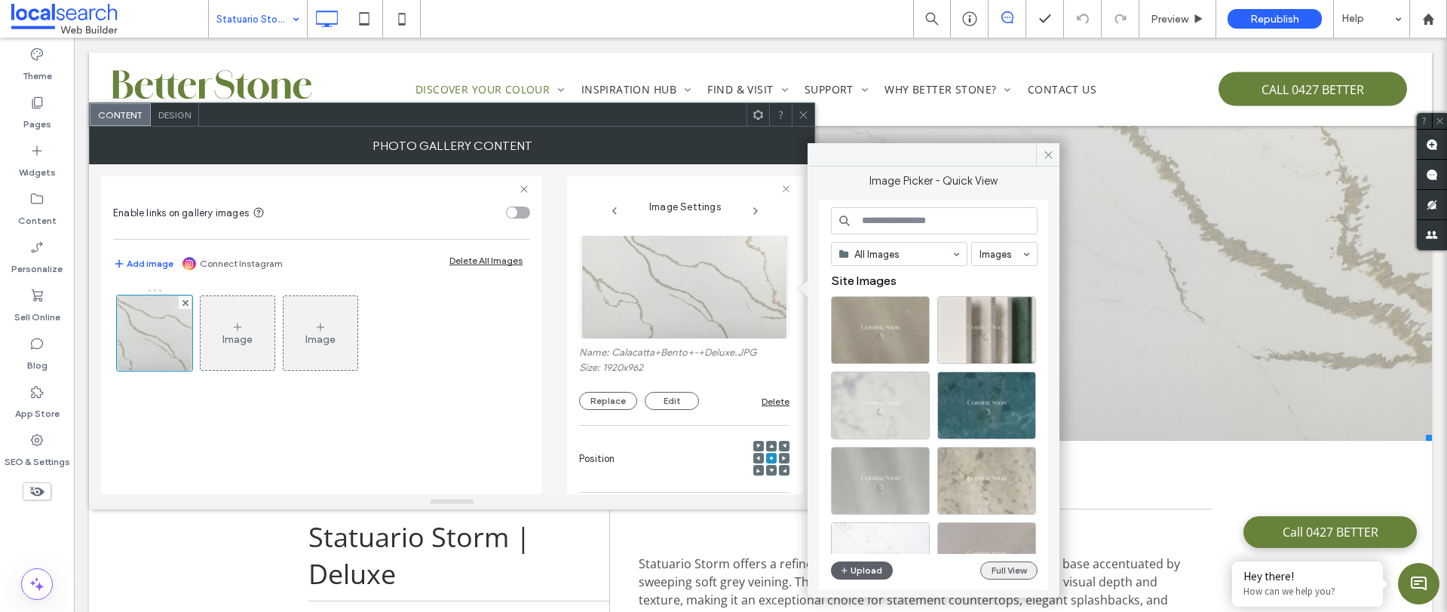
click at [992, 572] on button "Full View" at bounding box center [1008, 571] width 57 height 18
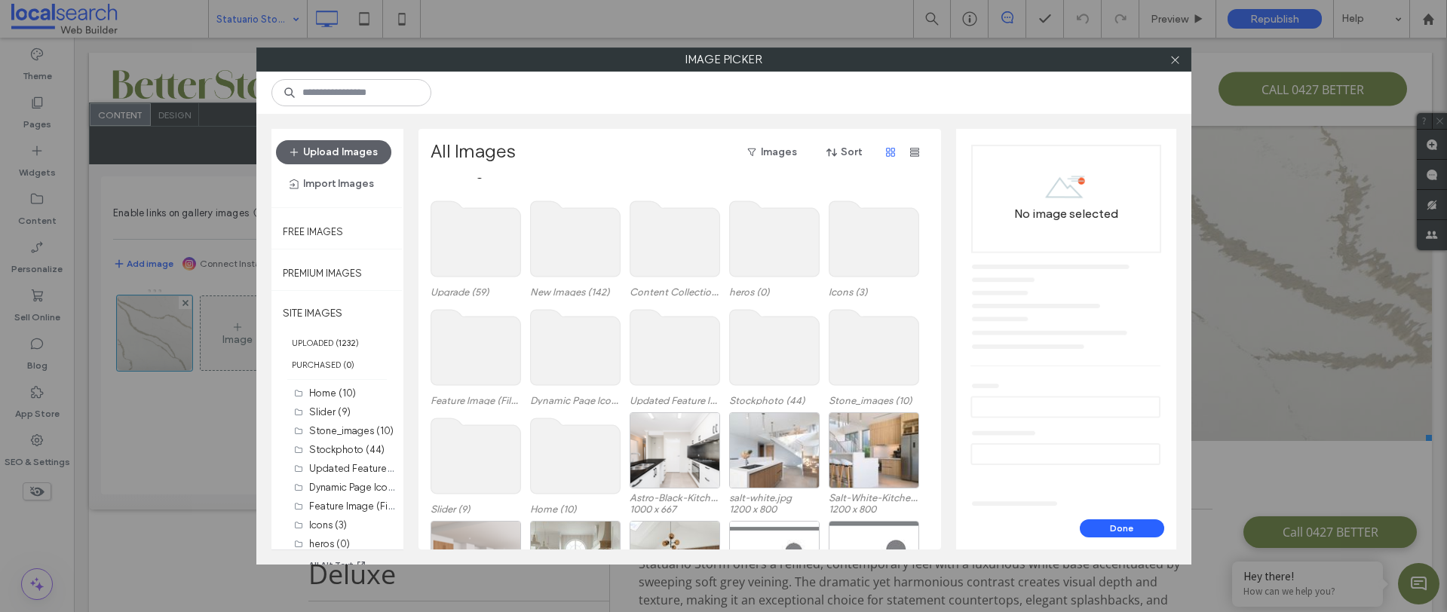
scroll to position [93, 0]
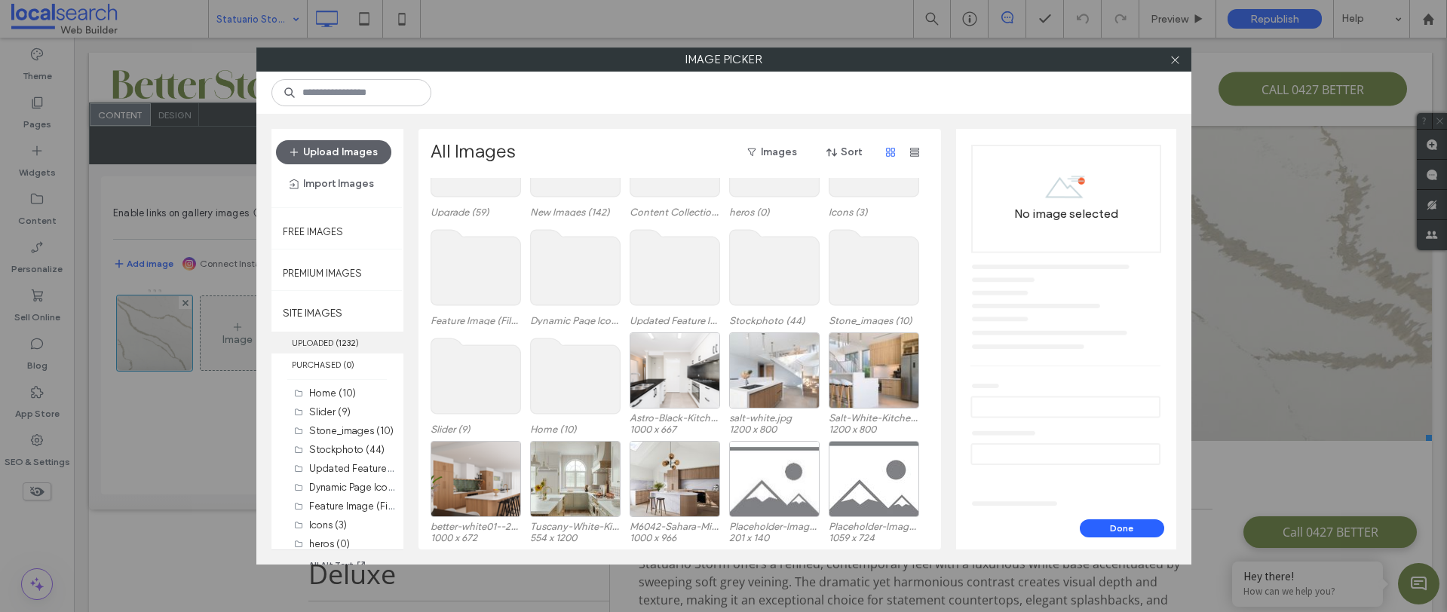
click at [341, 348] on label "UPLOADED ( 1232 )" at bounding box center [337, 343] width 132 height 22
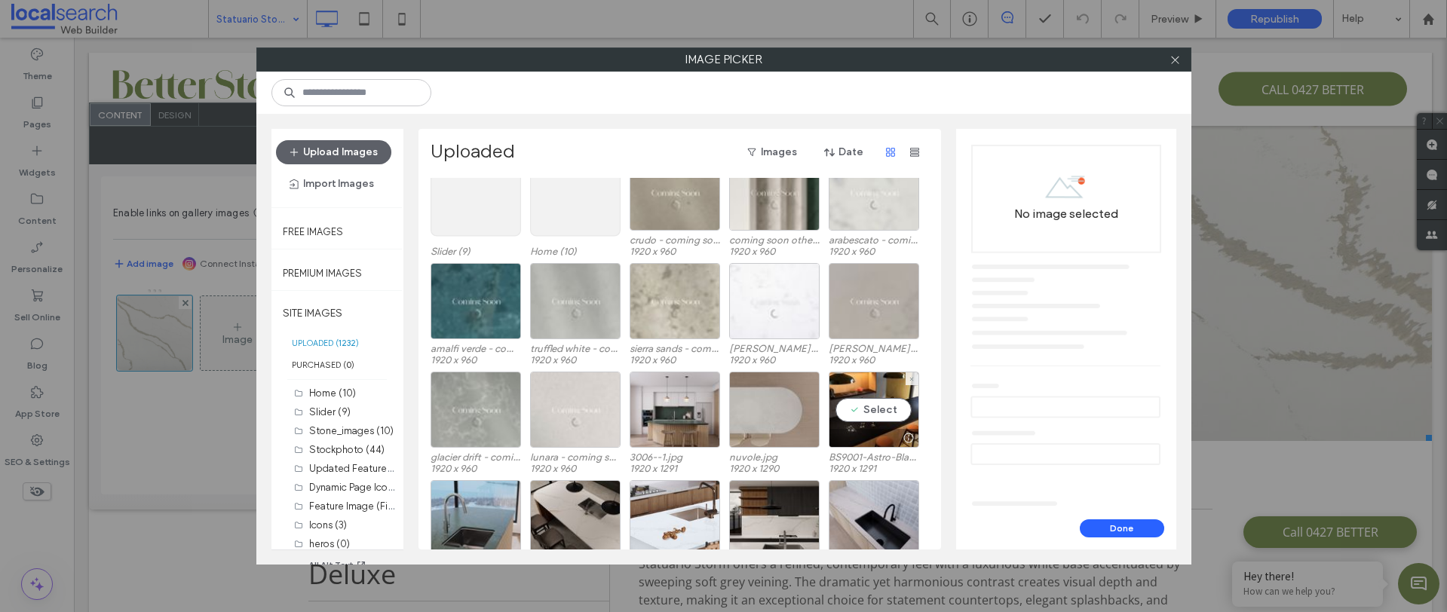
scroll to position [216, 0]
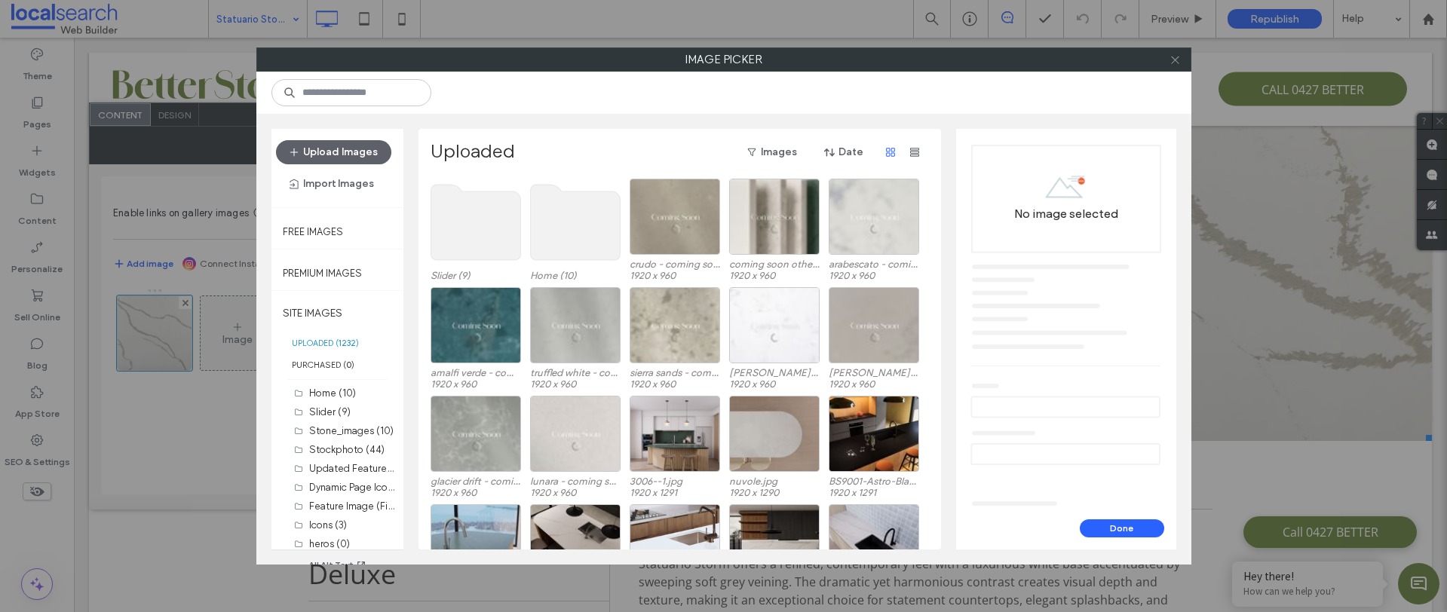
click at [1173, 63] on icon at bounding box center [1174, 59] width 11 height 11
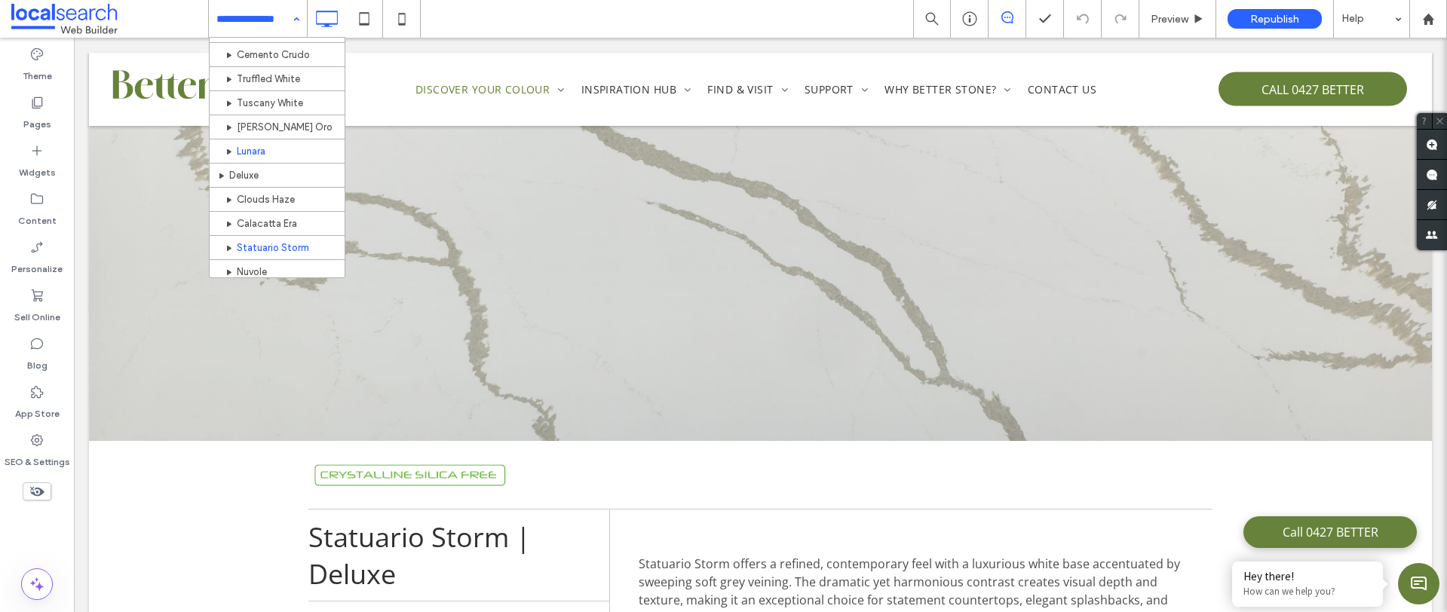
scroll to position [200, 0]
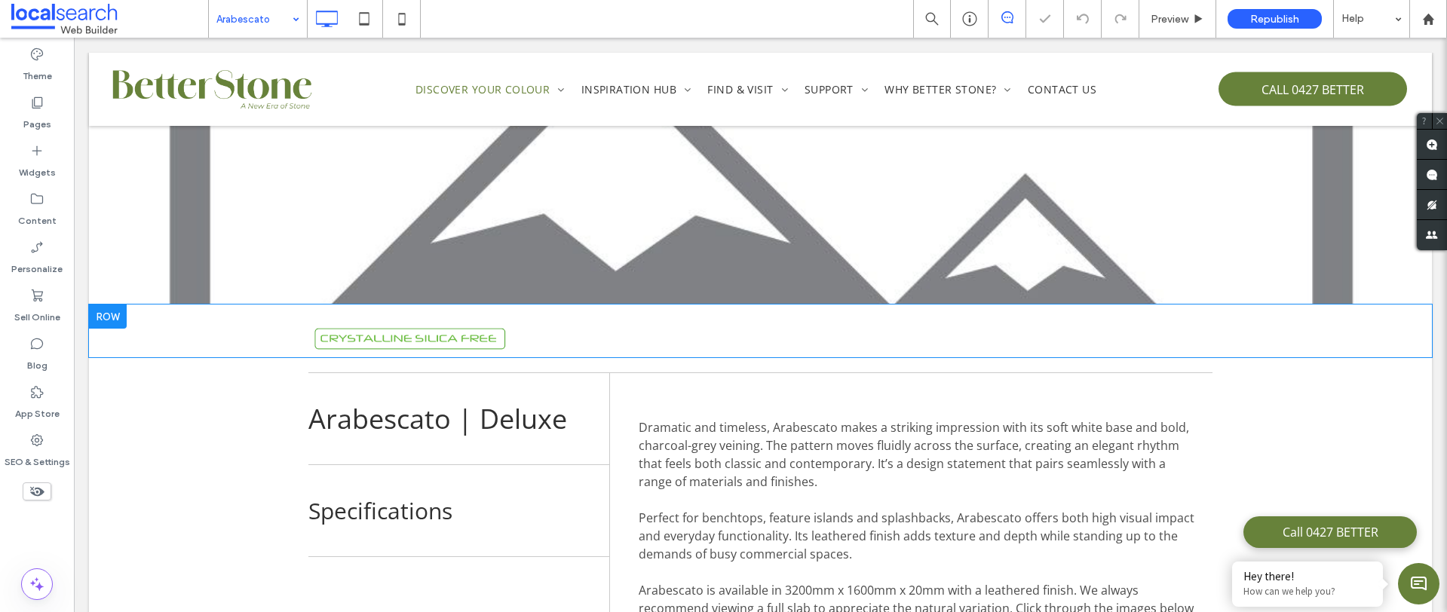
scroll to position [326, 0]
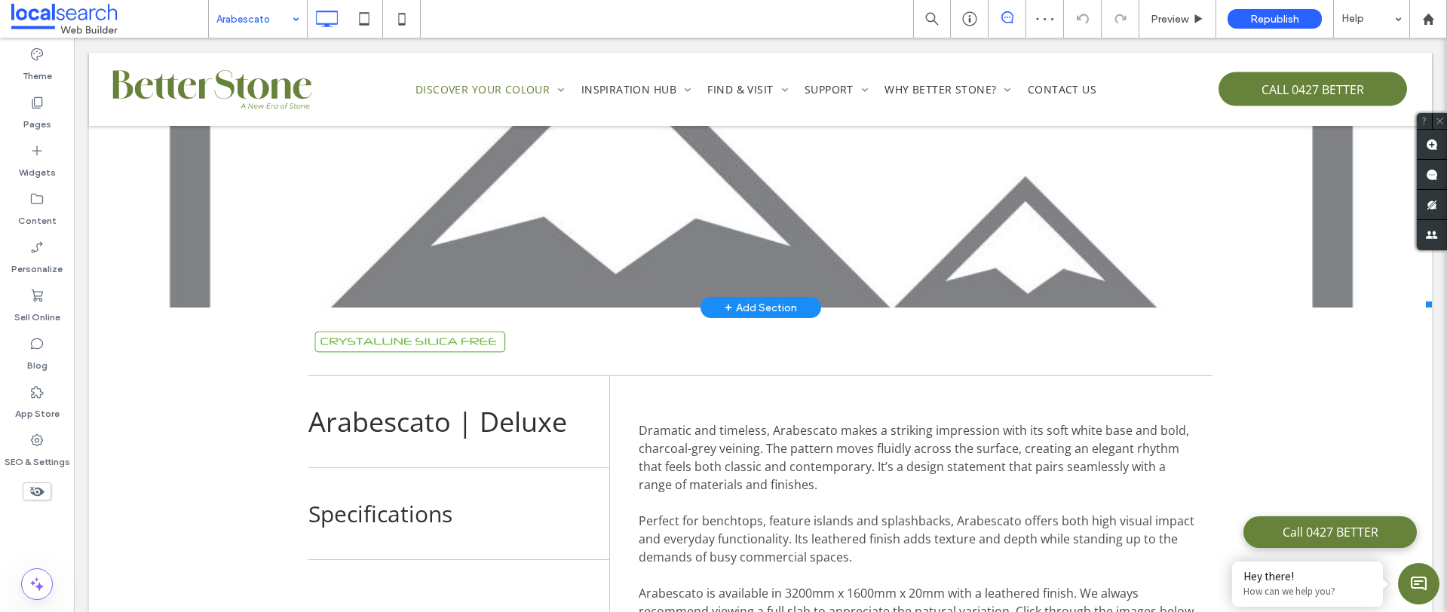
click at [369, 194] on link at bounding box center [760, 63] width 1343 height 490
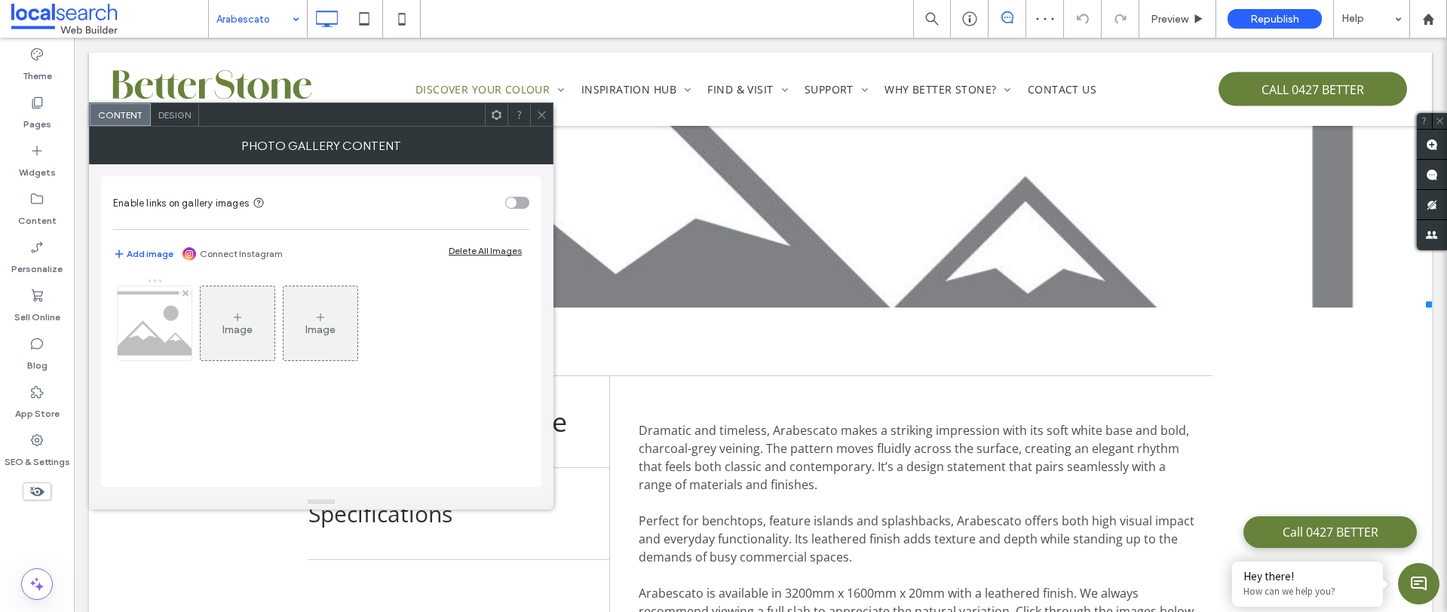
click at [150, 336] on img at bounding box center [155, 323] width 106 height 74
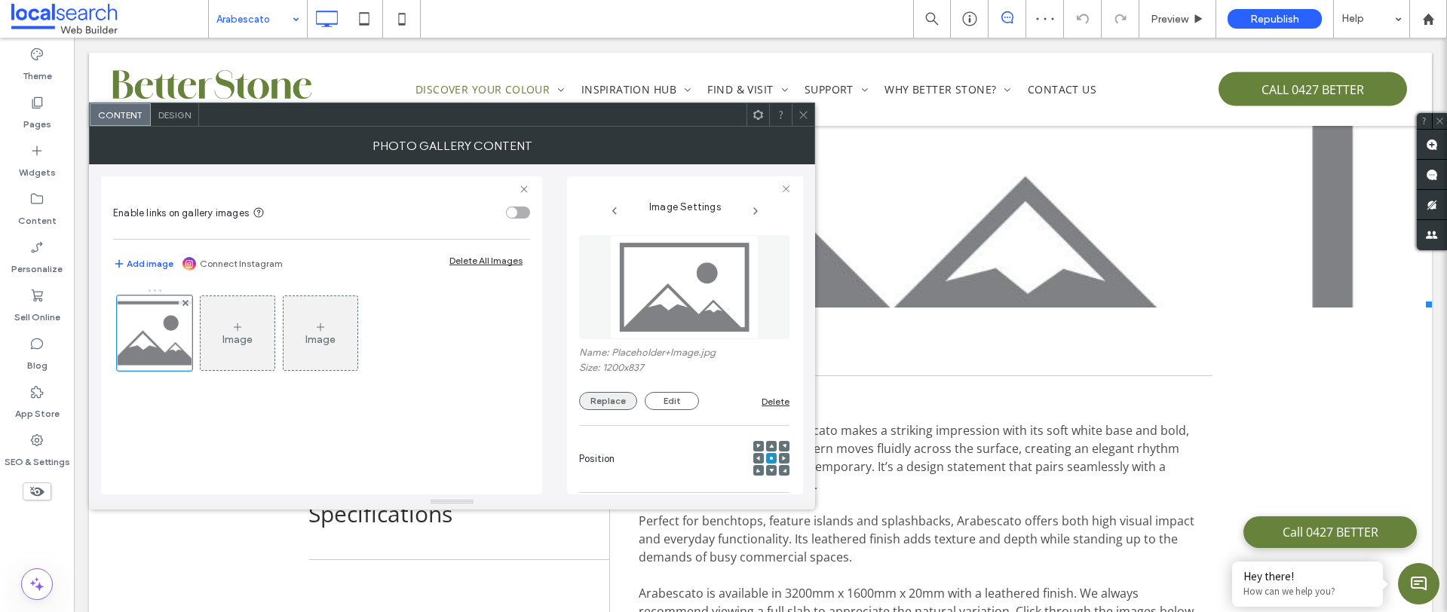
click at [602, 400] on button "Replace" at bounding box center [608, 401] width 58 height 18
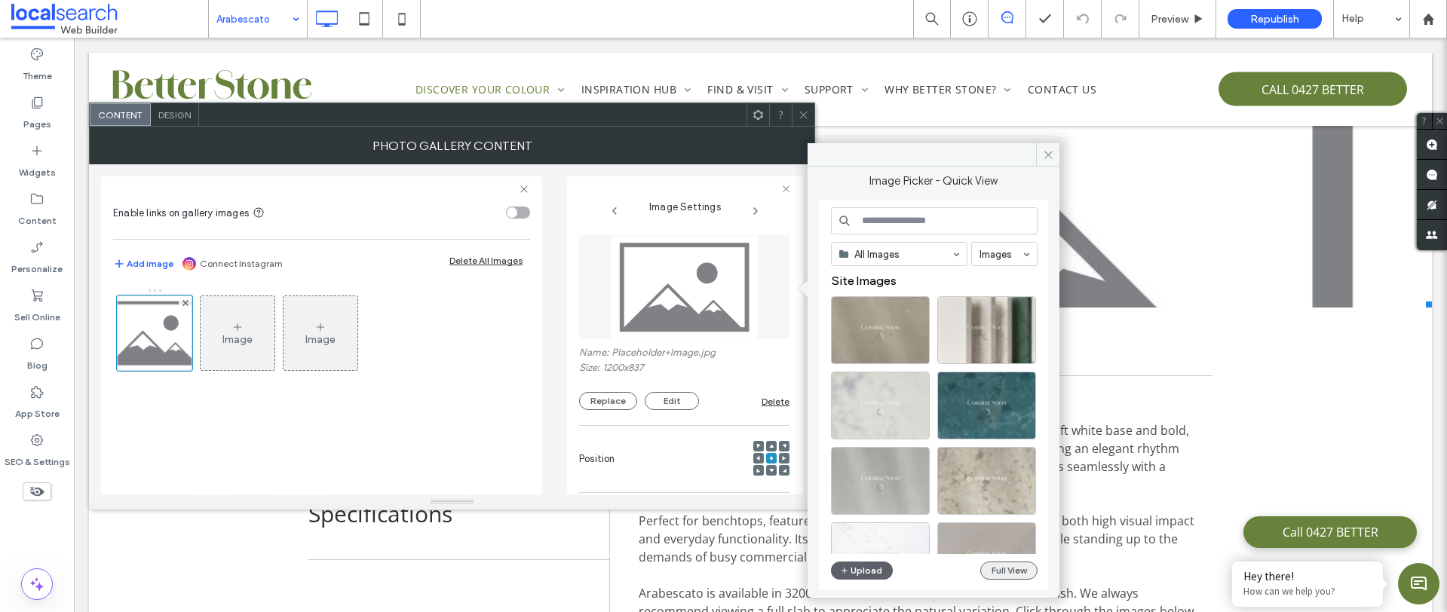
click at [997, 574] on button "Full View" at bounding box center [1008, 571] width 57 height 18
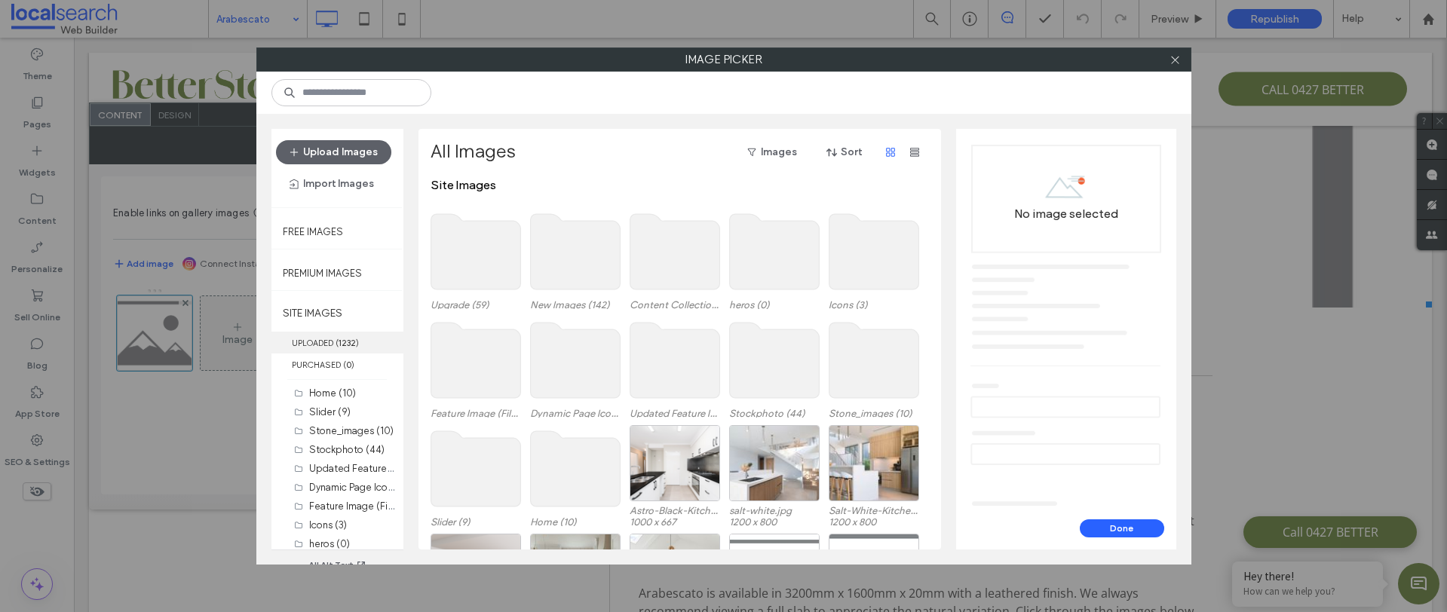
click at [341, 345] on b "1232" at bounding box center [346, 343] width 17 height 11
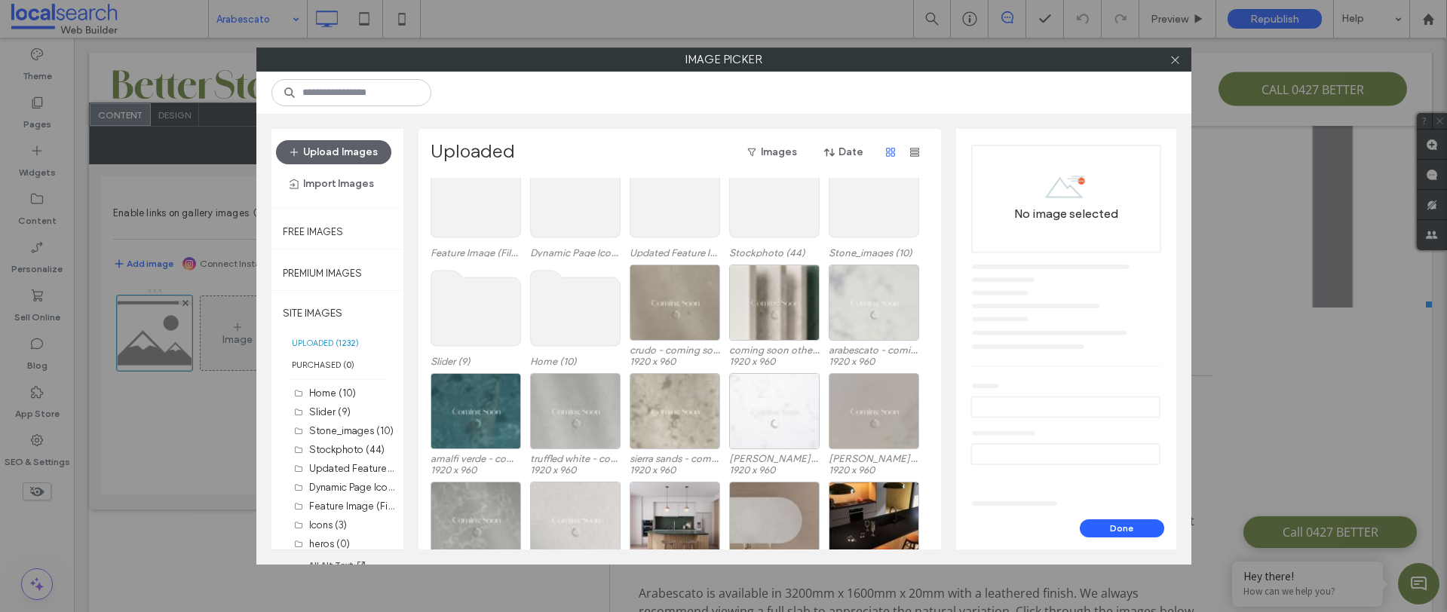
scroll to position [243, 0]
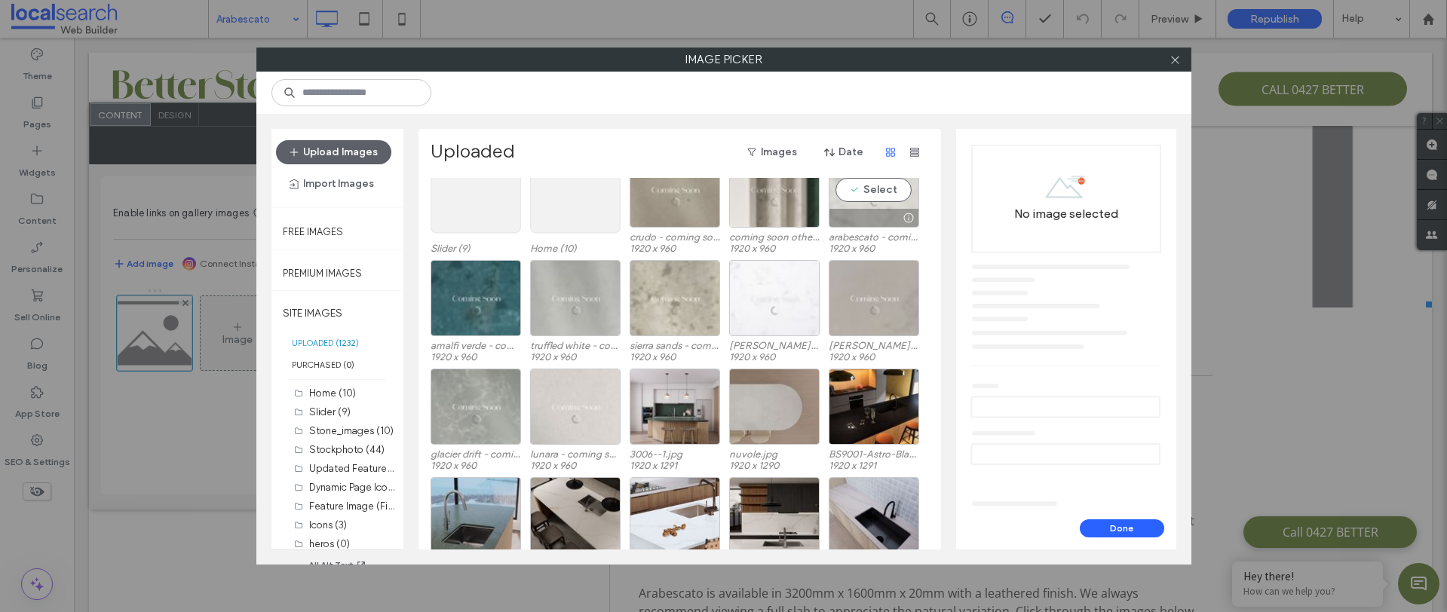
click at [877, 219] on div at bounding box center [873, 218] width 89 height 18
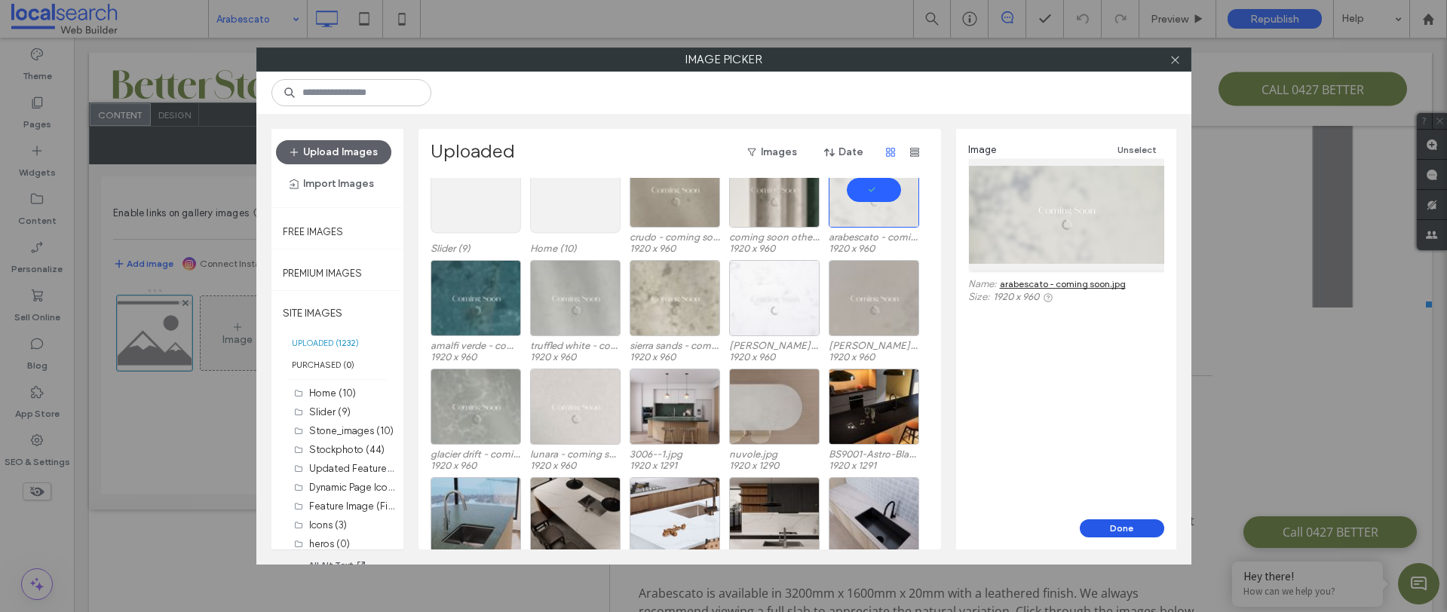
click at [1118, 536] on button "Done" at bounding box center [1121, 528] width 84 height 18
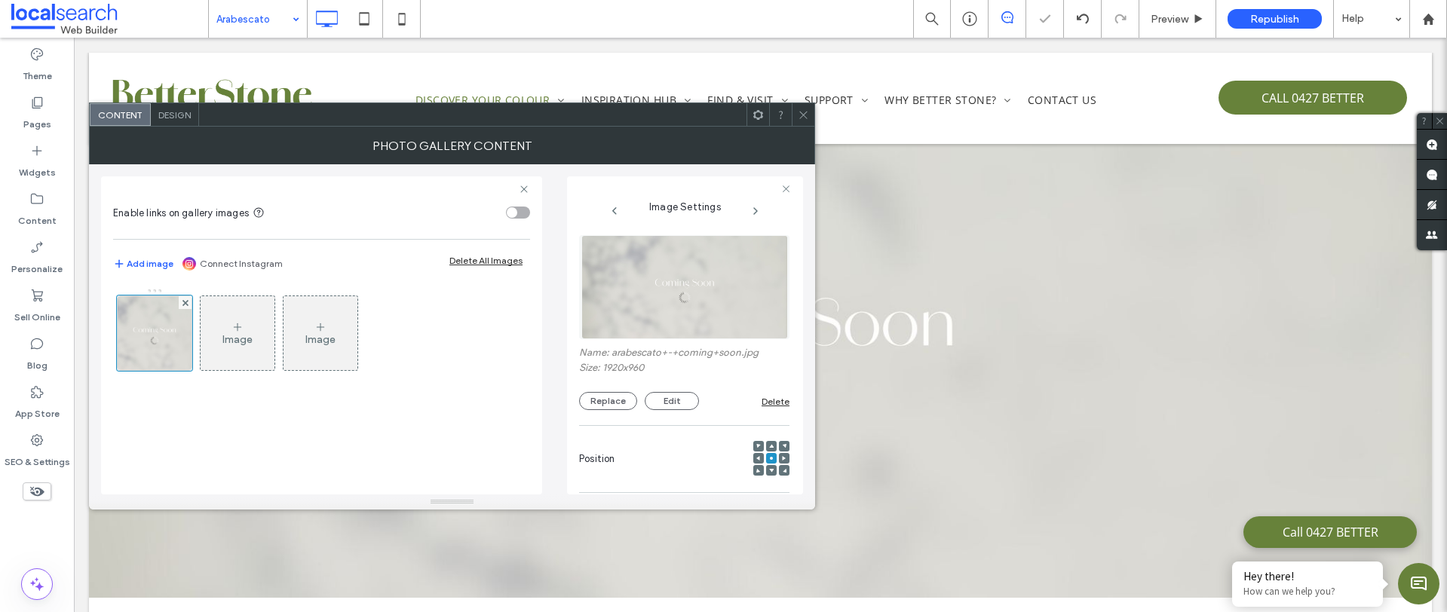
scroll to position [0, 0]
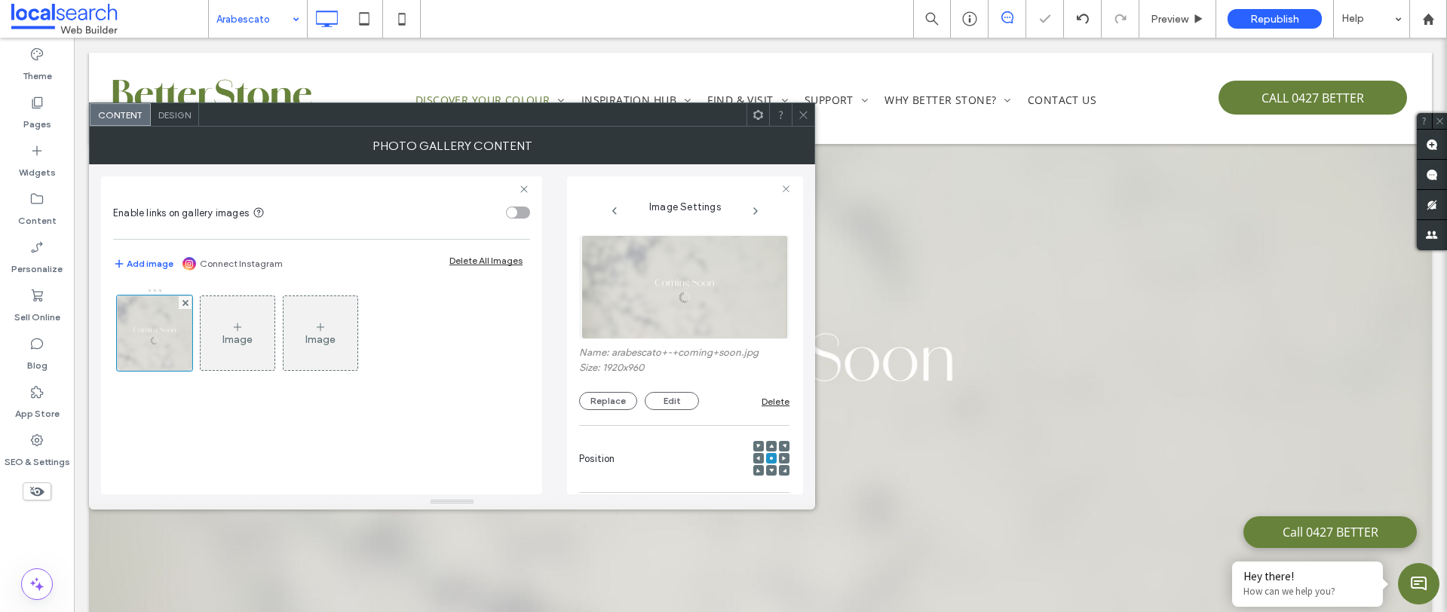
click at [801, 113] on icon at bounding box center [803, 114] width 11 height 11
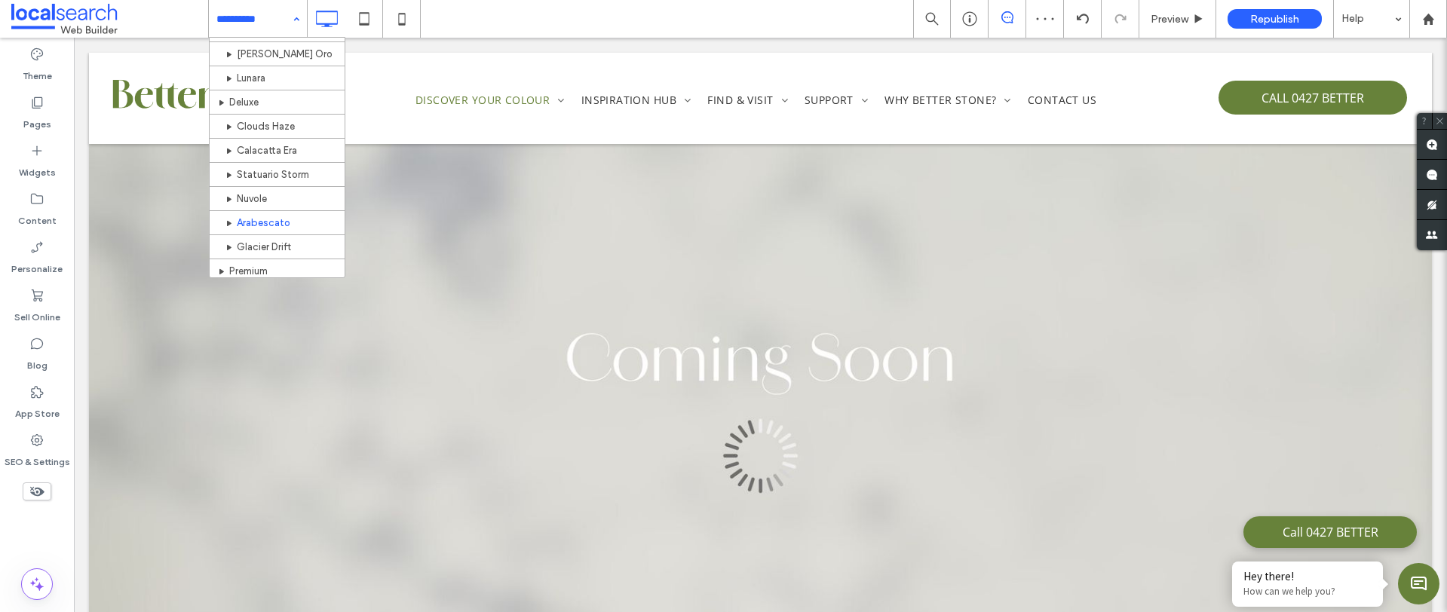
scroll to position [340, 0]
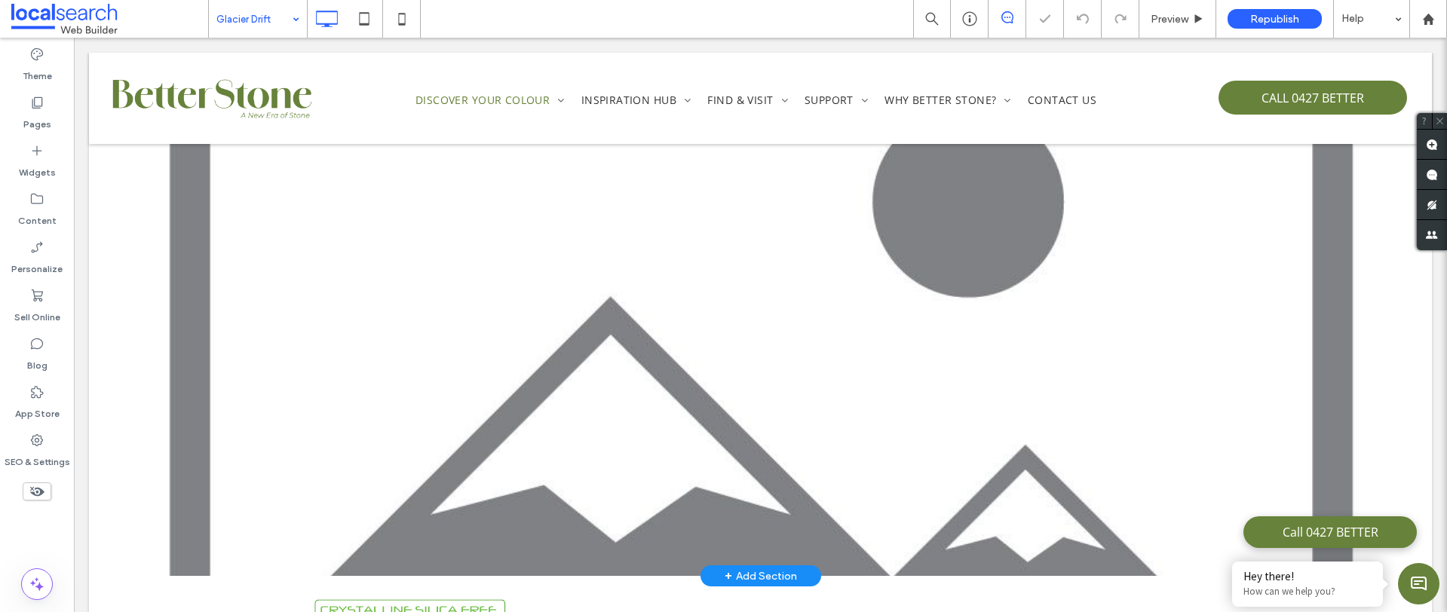
scroll to position [115, 0]
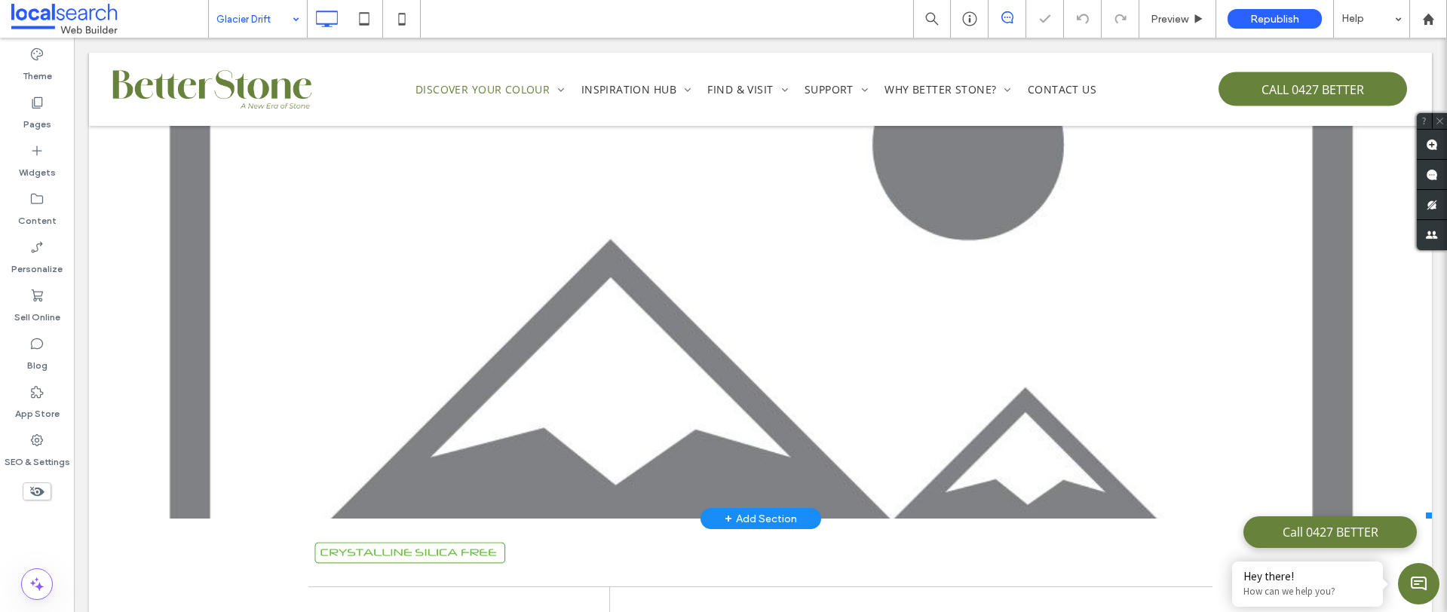
click at [488, 326] on link at bounding box center [760, 274] width 1343 height 490
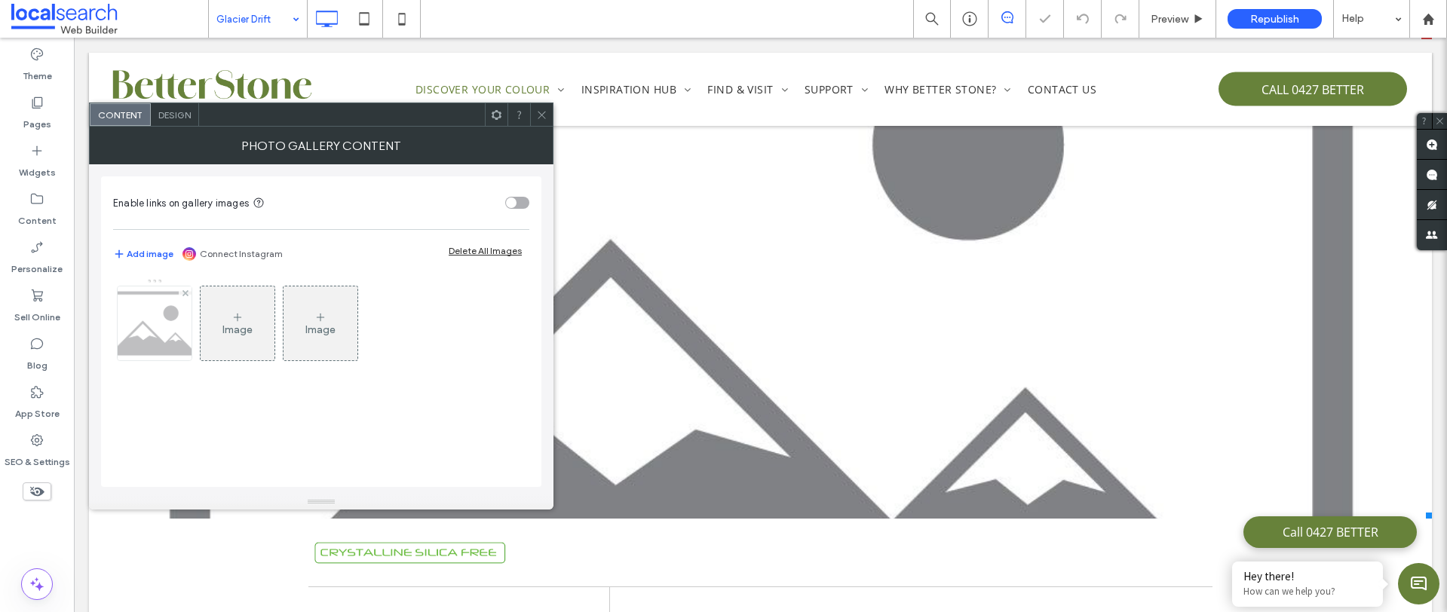
click at [118, 329] on img at bounding box center [155, 323] width 106 height 74
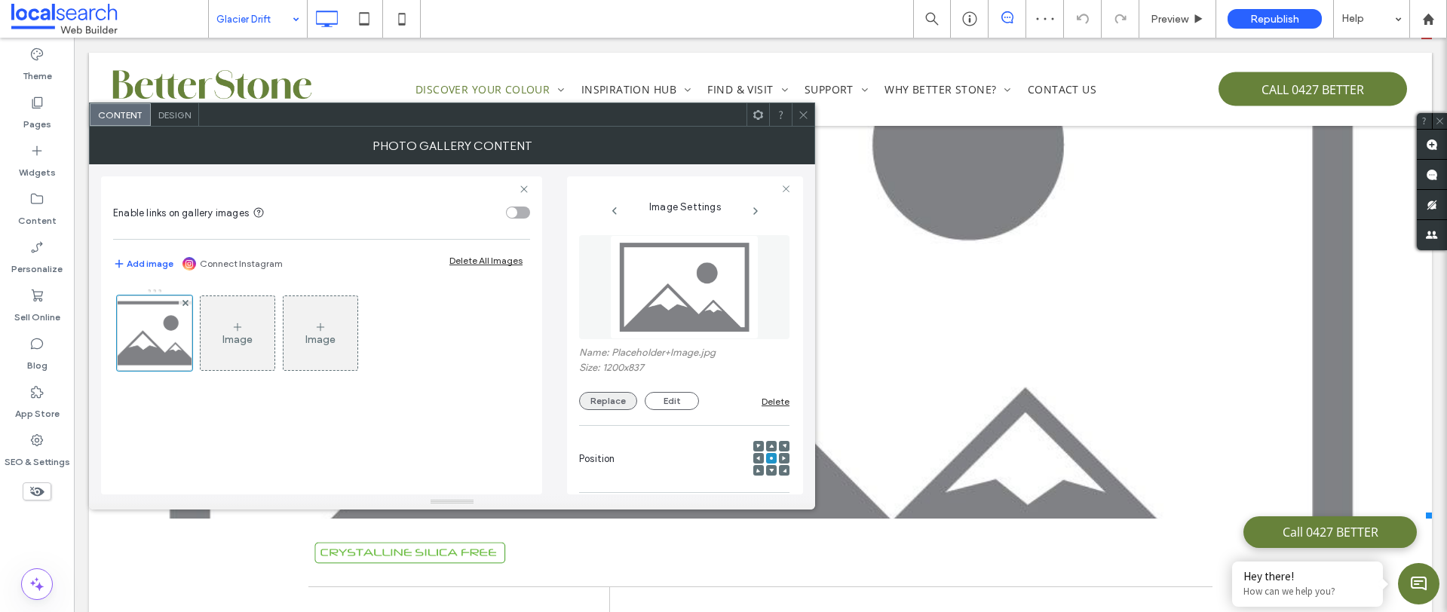
click at [613, 406] on button "Replace" at bounding box center [608, 401] width 58 height 18
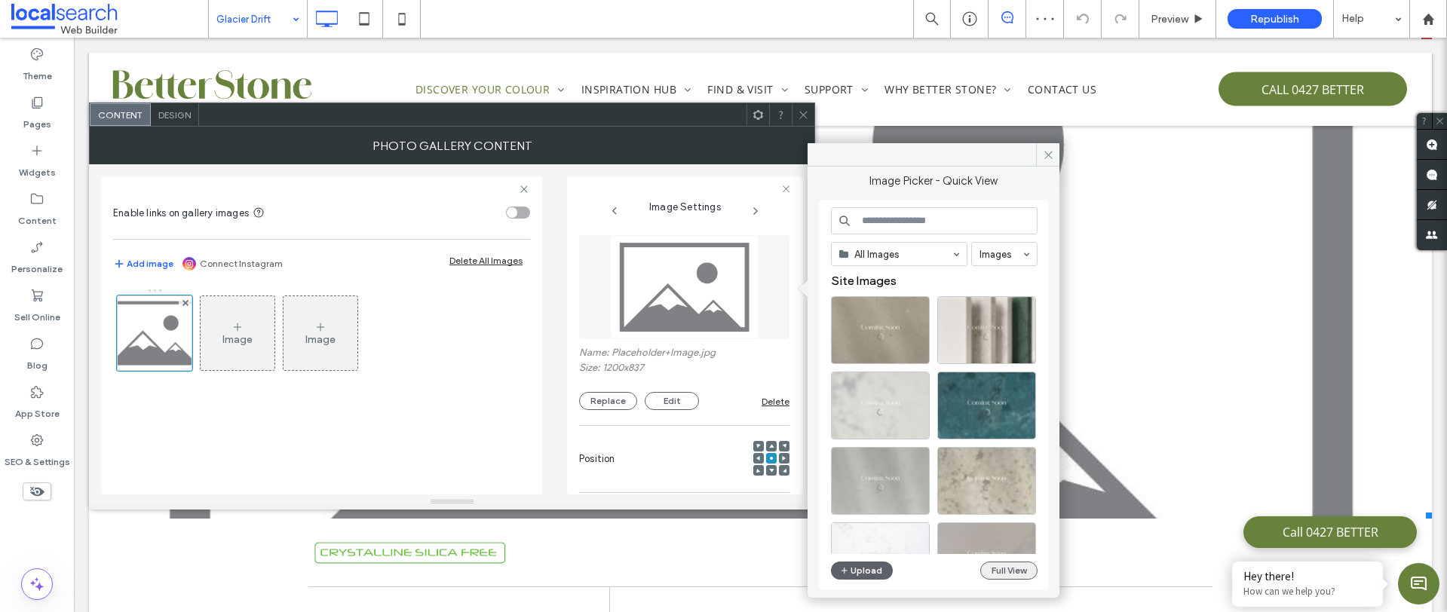
click at [1006, 571] on button "Full View" at bounding box center [1008, 571] width 57 height 18
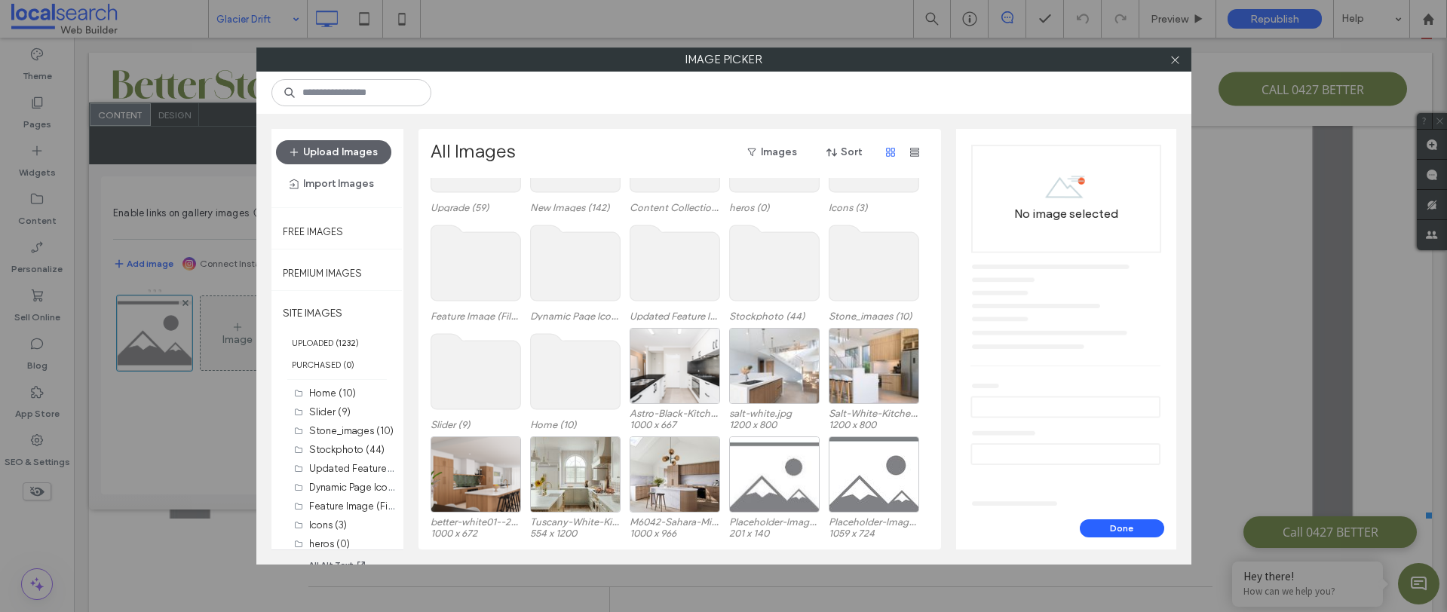
scroll to position [107, 0]
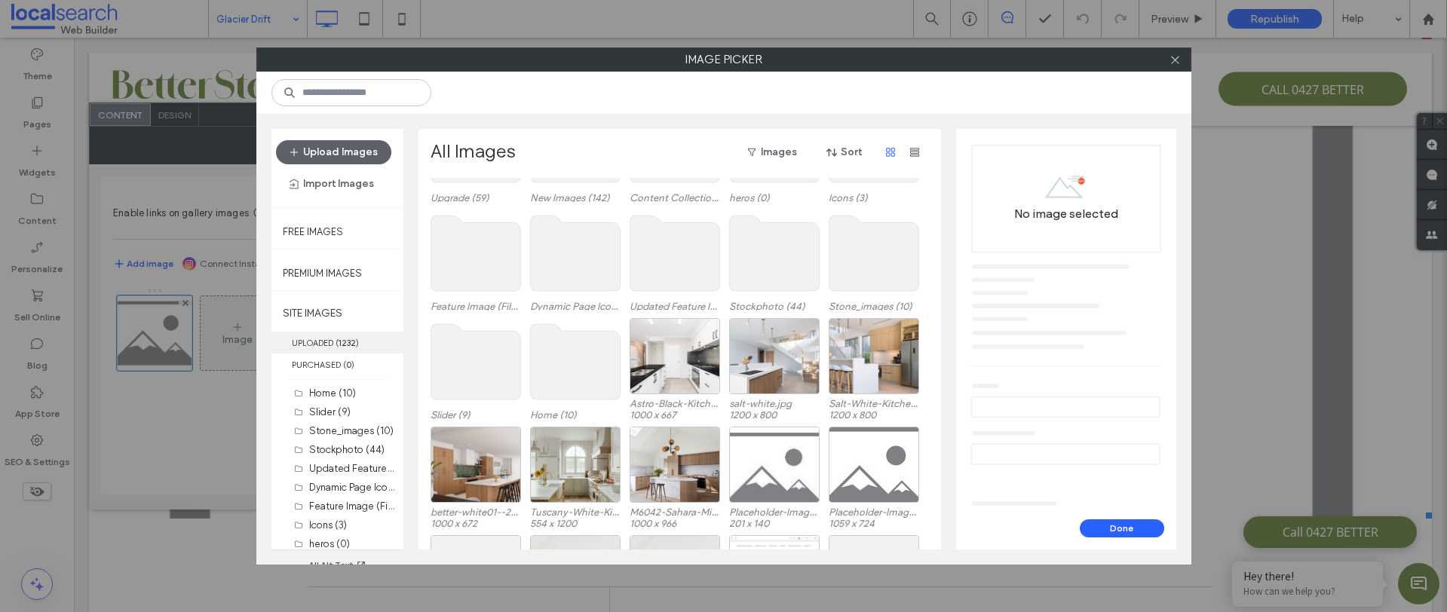
click at [350, 338] on b "1232" at bounding box center [346, 343] width 17 height 11
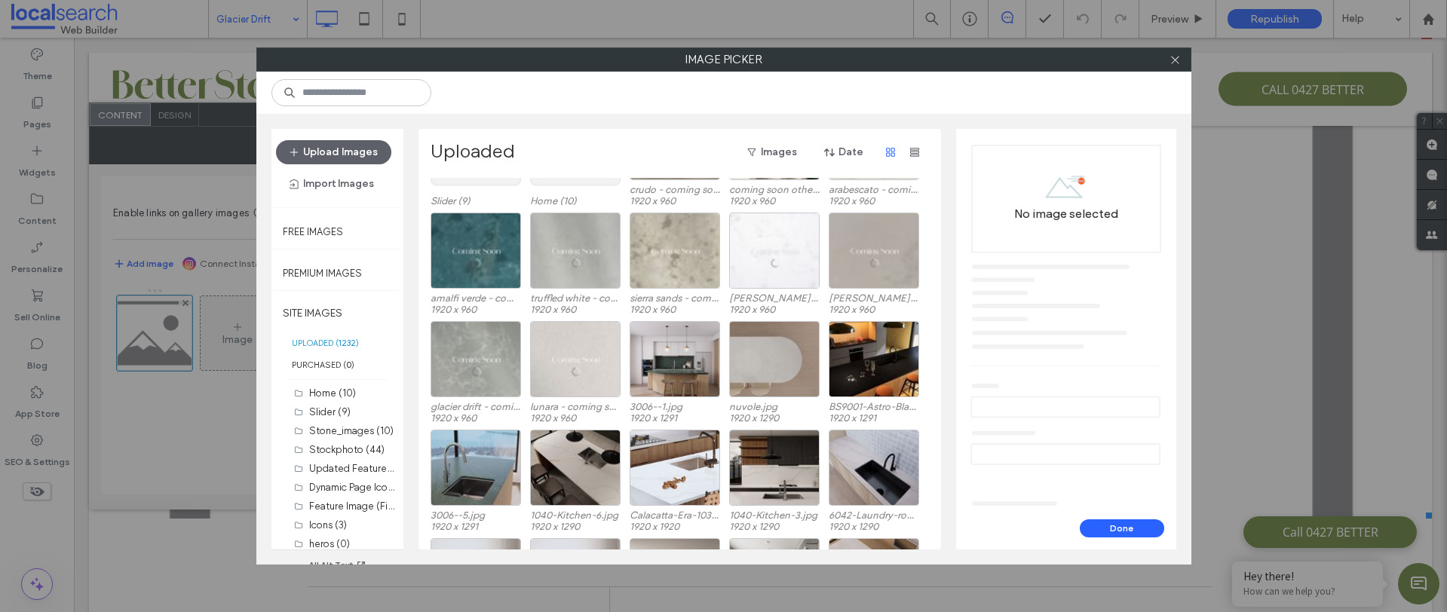
scroll to position [295, 0]
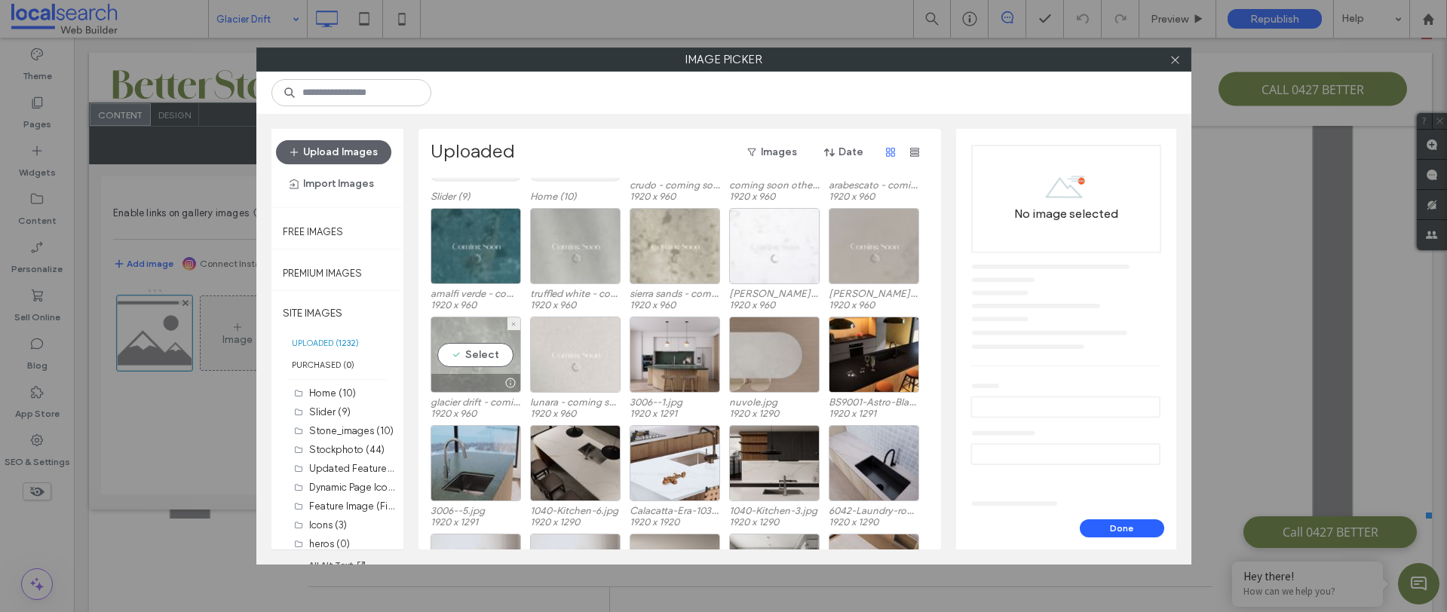
click at [484, 366] on div "Select" at bounding box center [475, 355] width 90 height 76
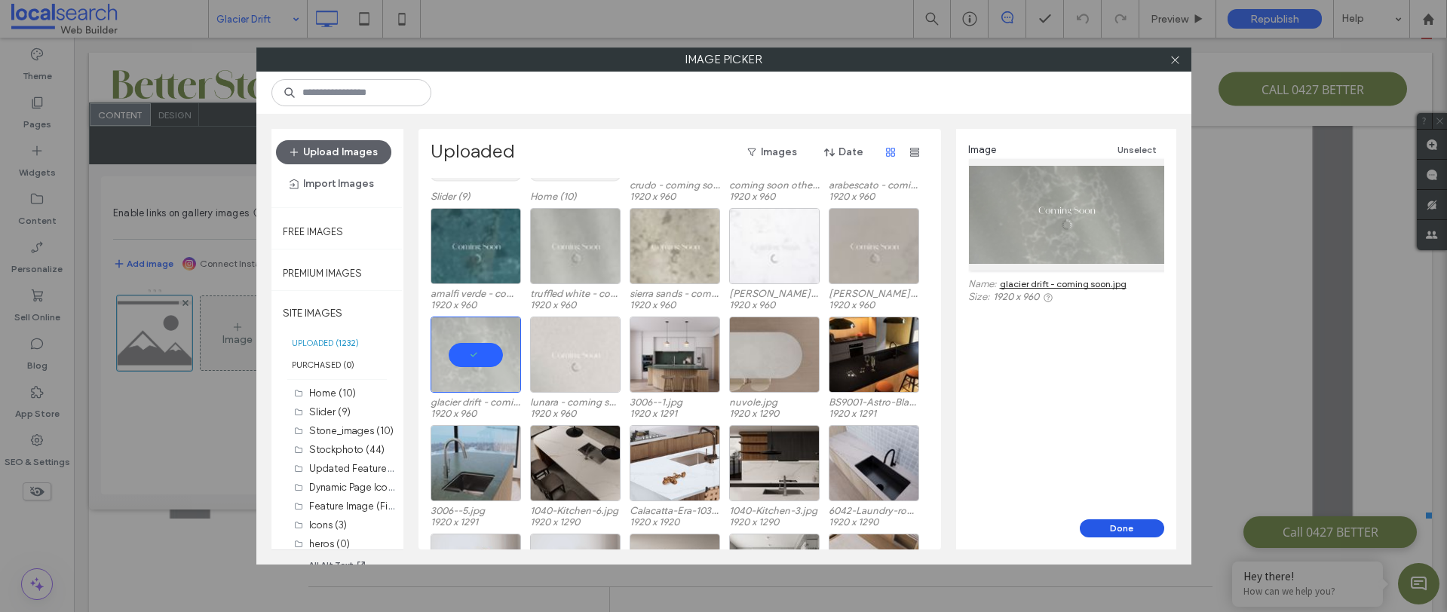
click at [1141, 531] on button "Done" at bounding box center [1121, 528] width 84 height 18
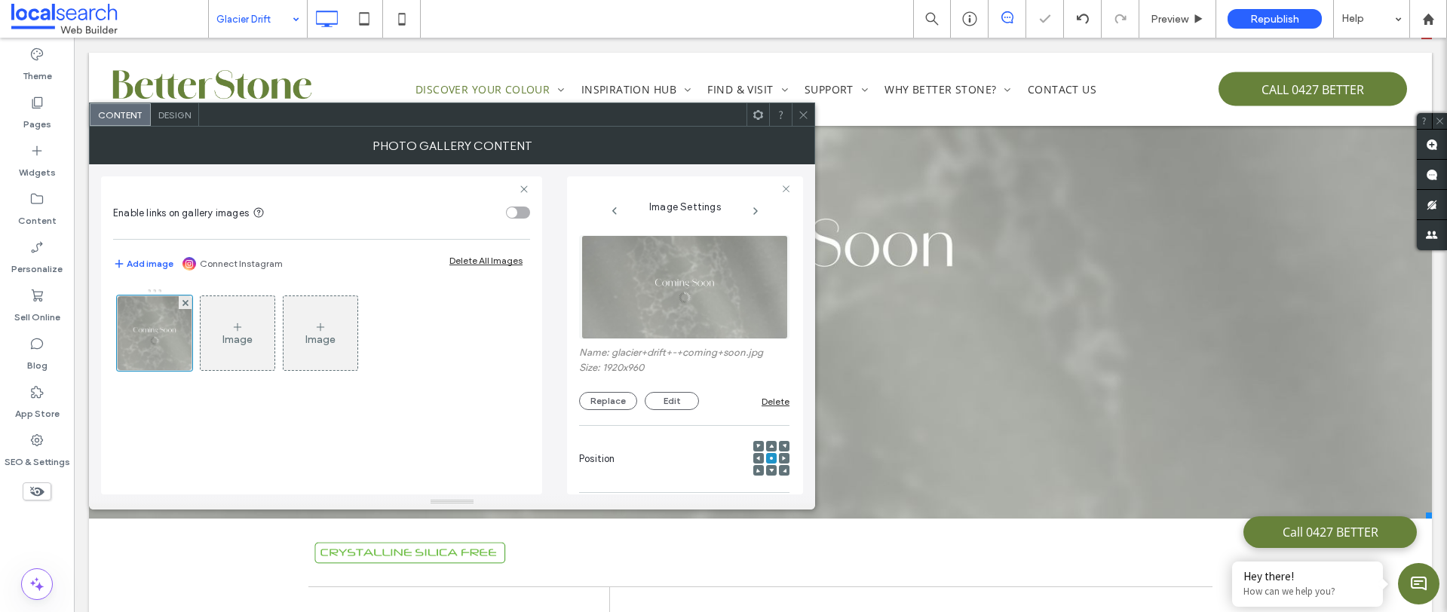
click at [799, 115] on icon at bounding box center [803, 114] width 11 height 11
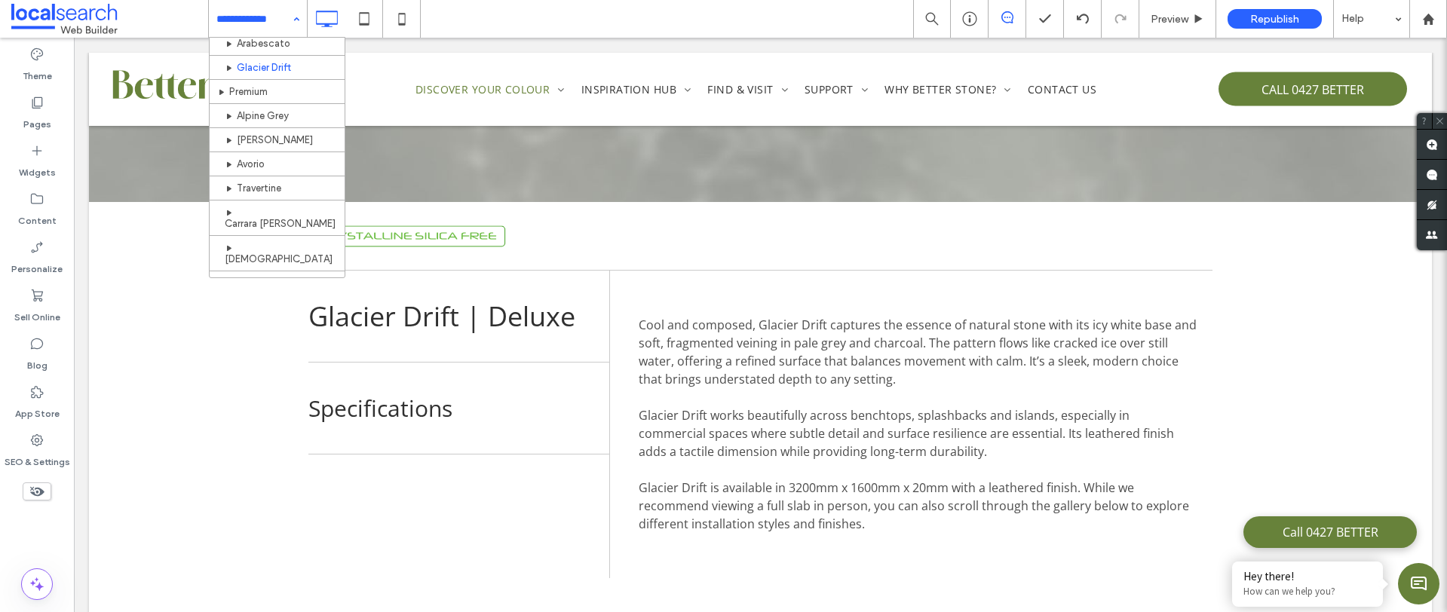
scroll to position [393, 0]
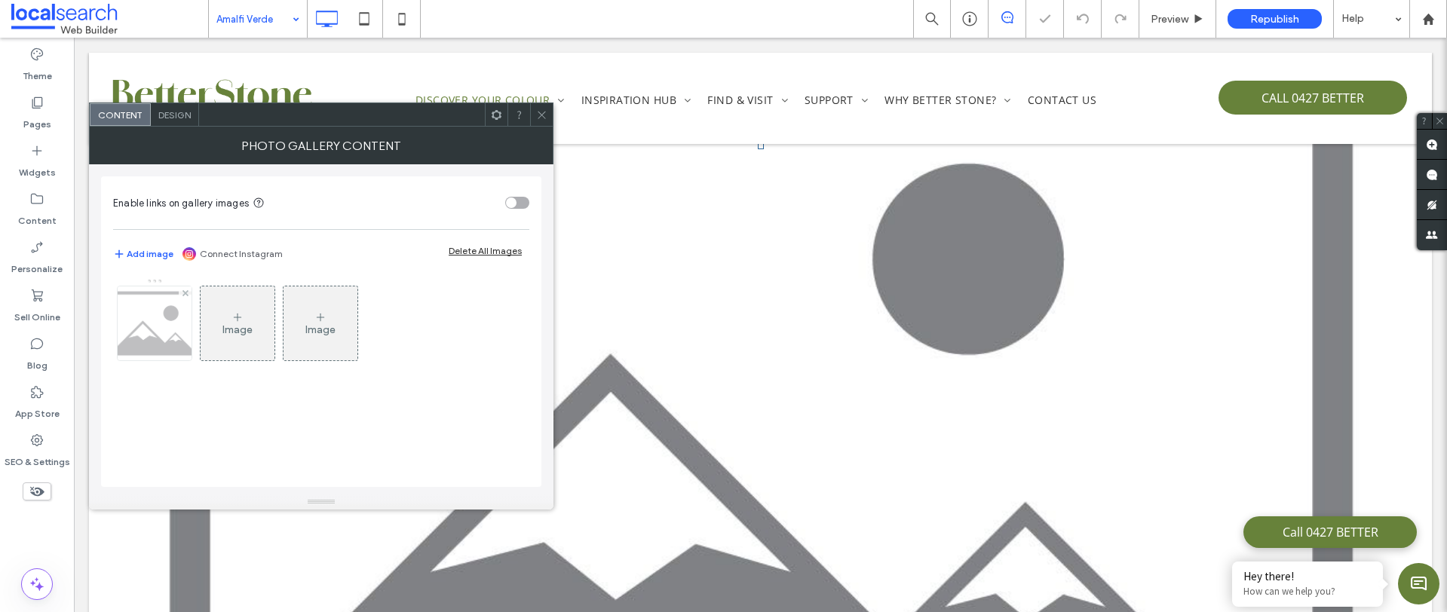
click at [176, 347] on img at bounding box center [155, 323] width 106 height 74
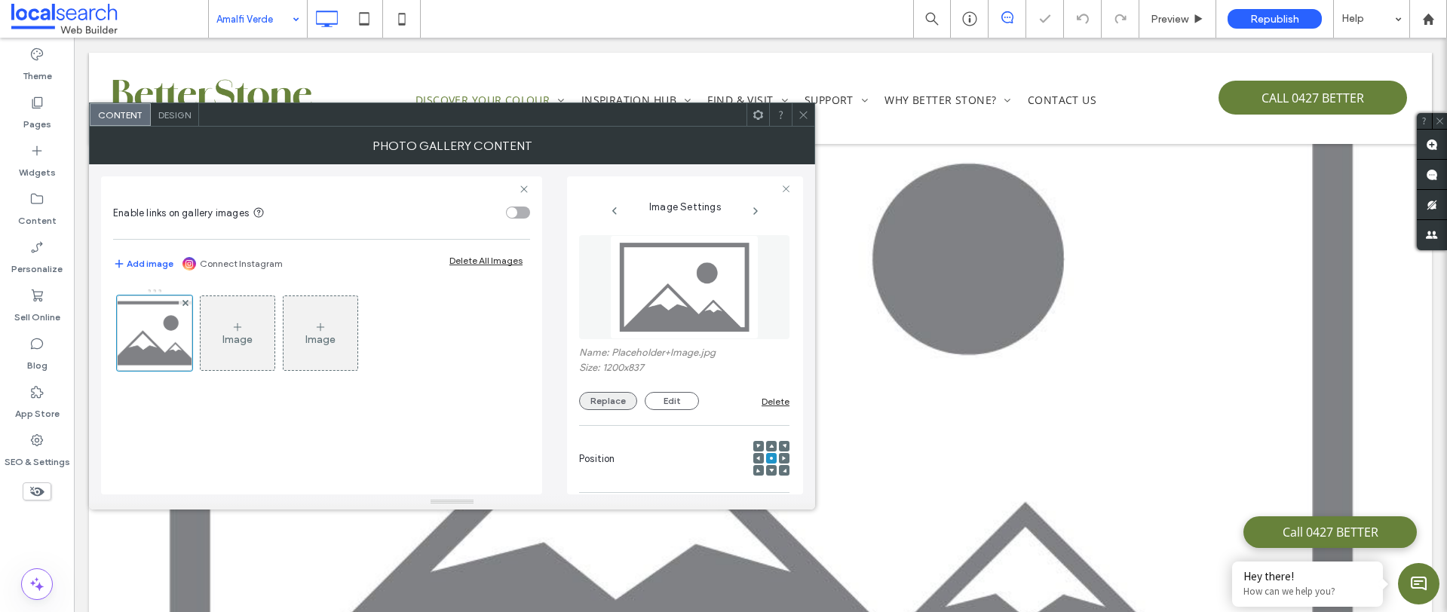
click at [602, 406] on button "Replace" at bounding box center [608, 401] width 58 height 18
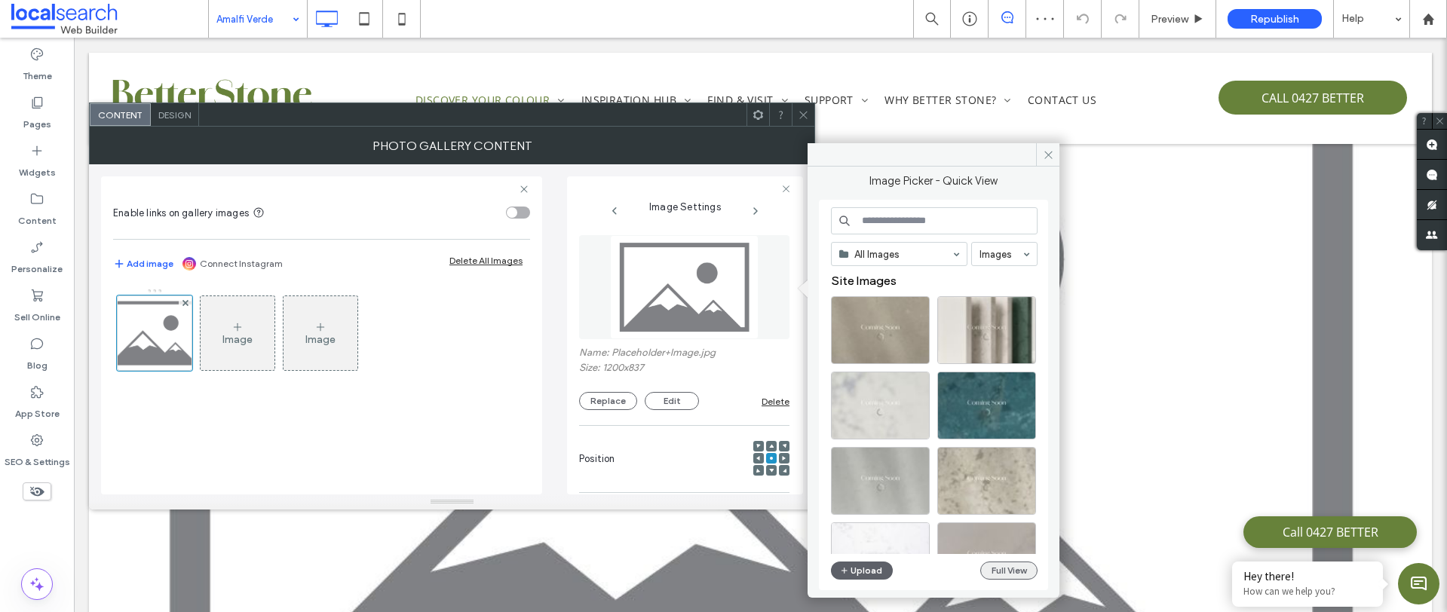
click at [1024, 571] on button "Full View" at bounding box center [1008, 571] width 57 height 18
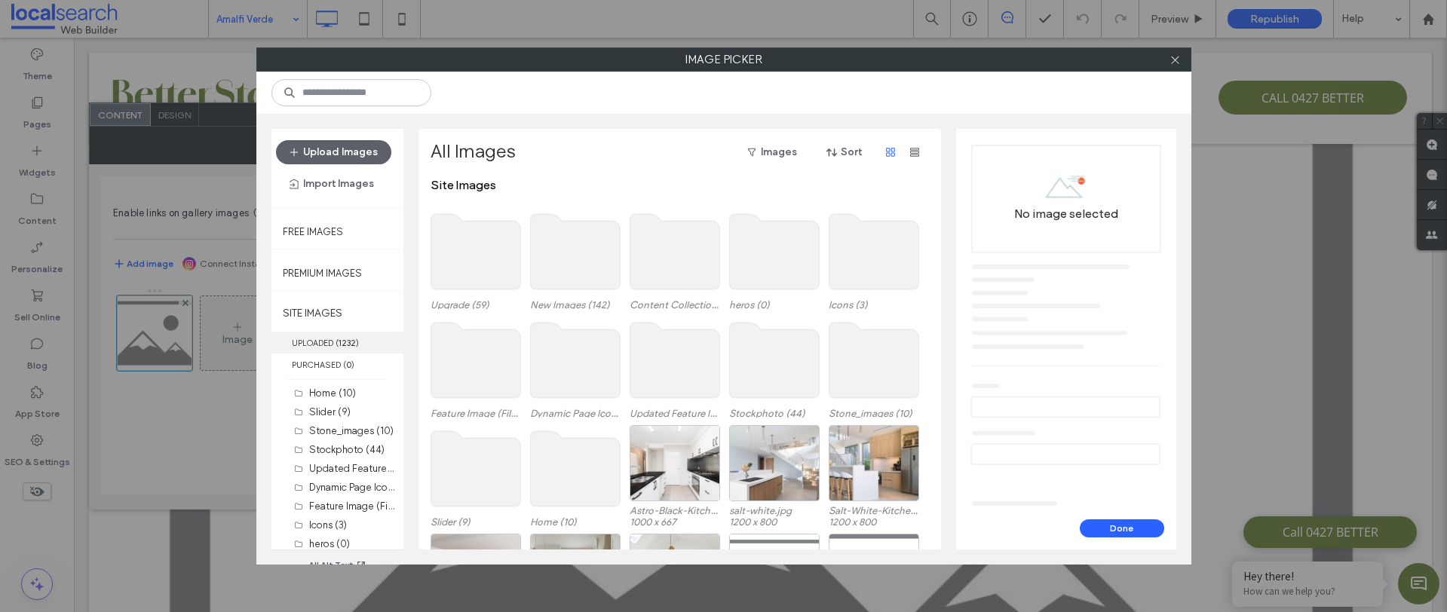
click at [362, 344] on label "UPLOADED ( 1232 )" at bounding box center [337, 343] width 132 height 22
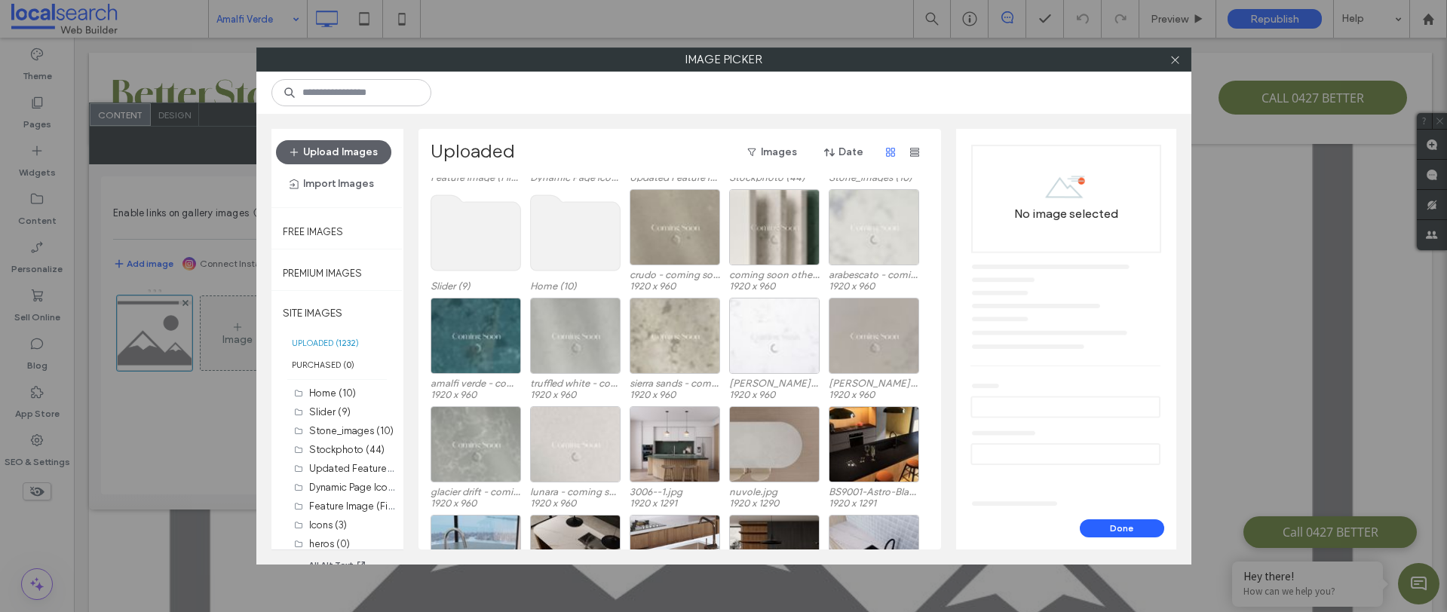
scroll to position [274, 0]
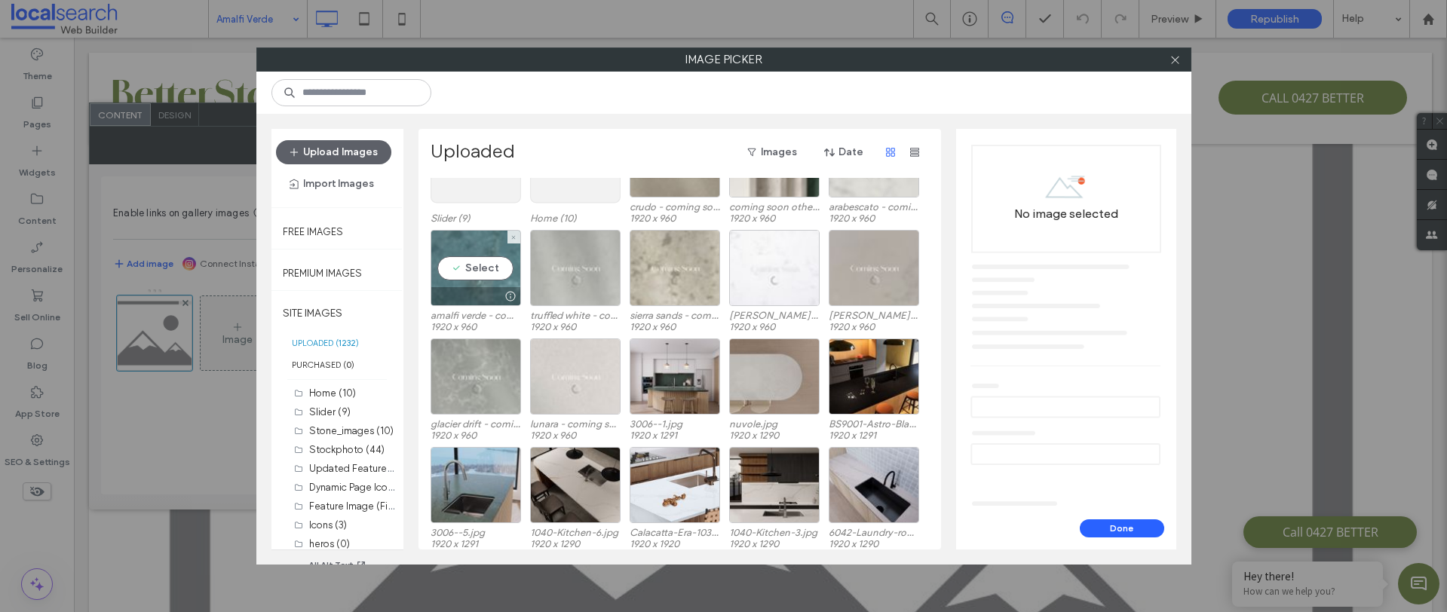
click at [497, 266] on div "Select" at bounding box center [475, 268] width 90 height 76
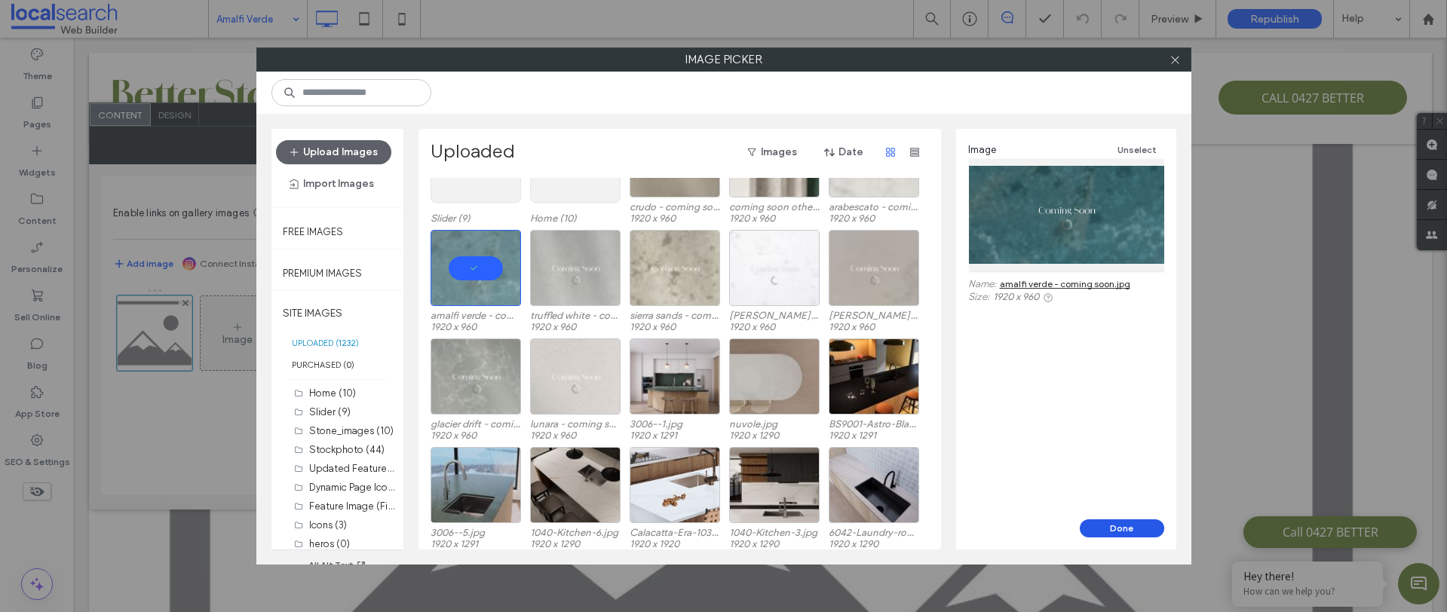
click at [1099, 528] on button "Done" at bounding box center [1121, 528] width 84 height 18
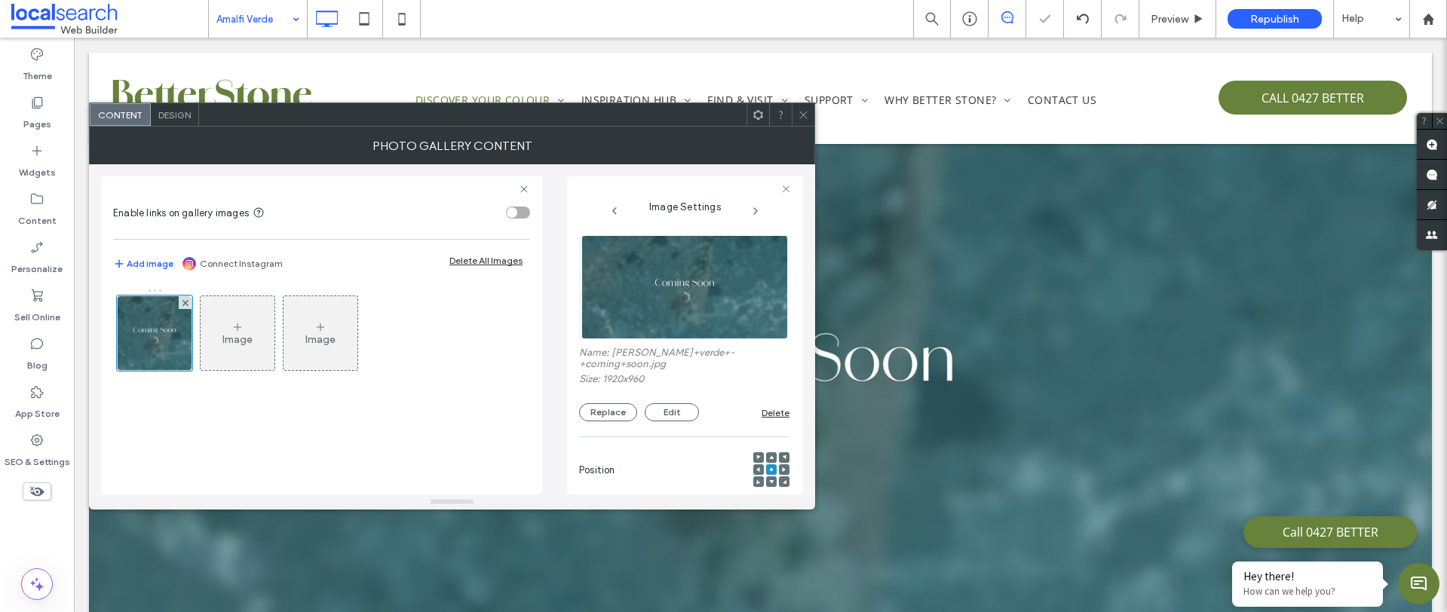
click at [803, 112] on icon at bounding box center [803, 114] width 11 height 11
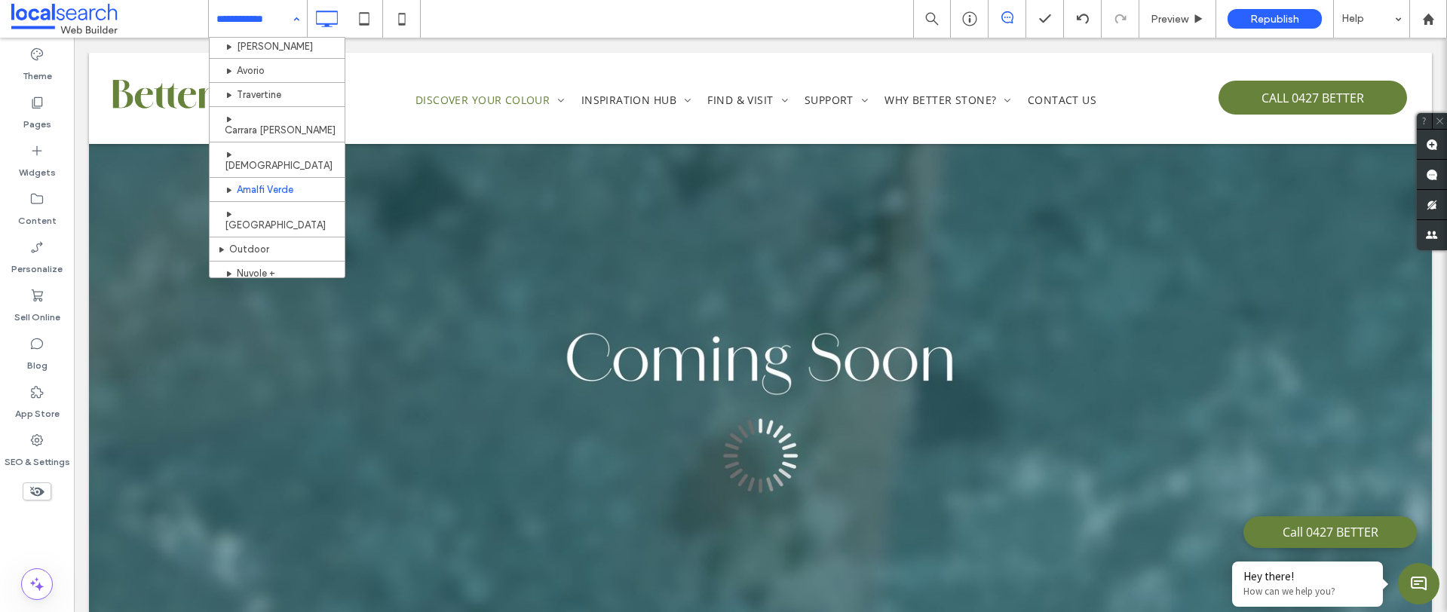
scroll to position [486, 0]
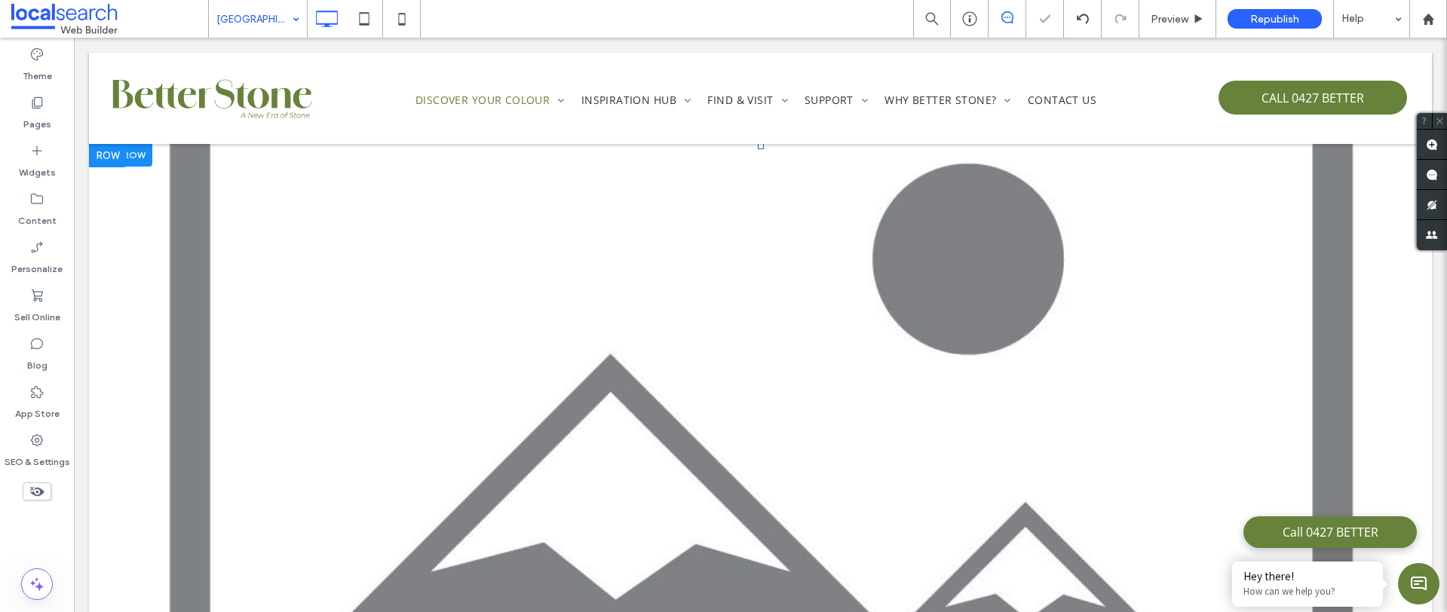
click at [507, 395] on link at bounding box center [760, 388] width 1343 height 490
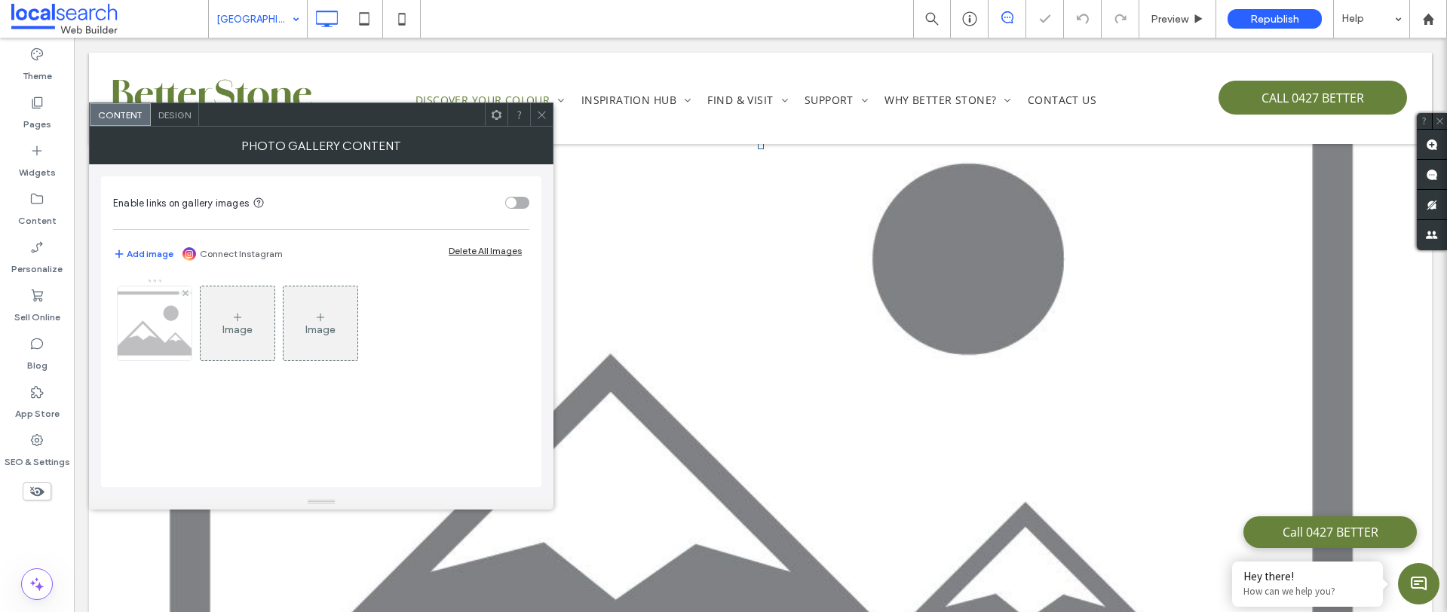
click at [167, 344] on img at bounding box center [155, 323] width 106 height 74
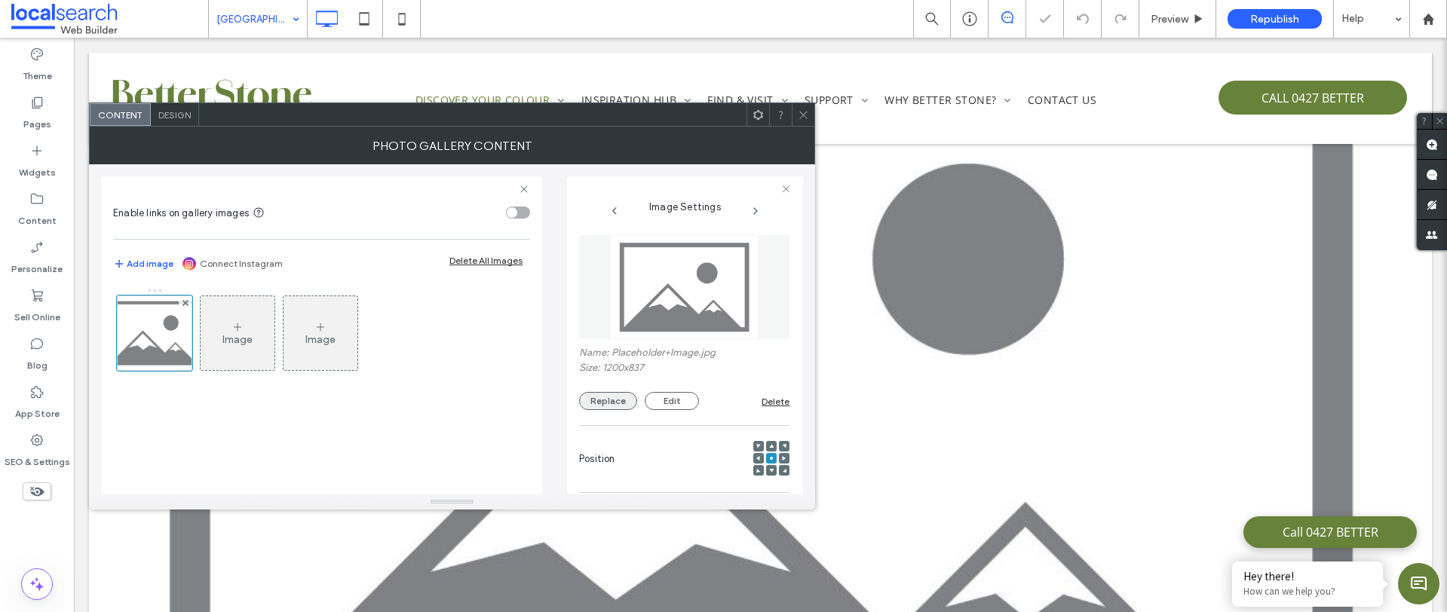
click at [608, 407] on button "Replace" at bounding box center [608, 401] width 58 height 18
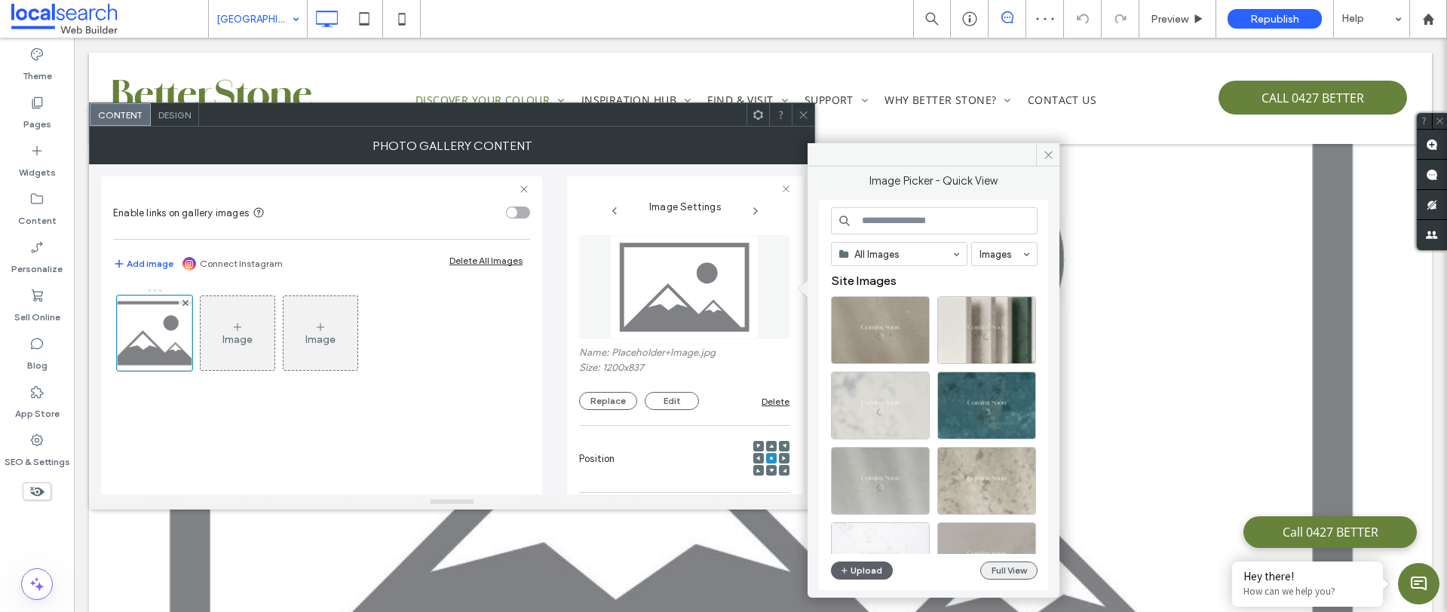
click at [1021, 575] on button "Full View" at bounding box center [1008, 571] width 57 height 18
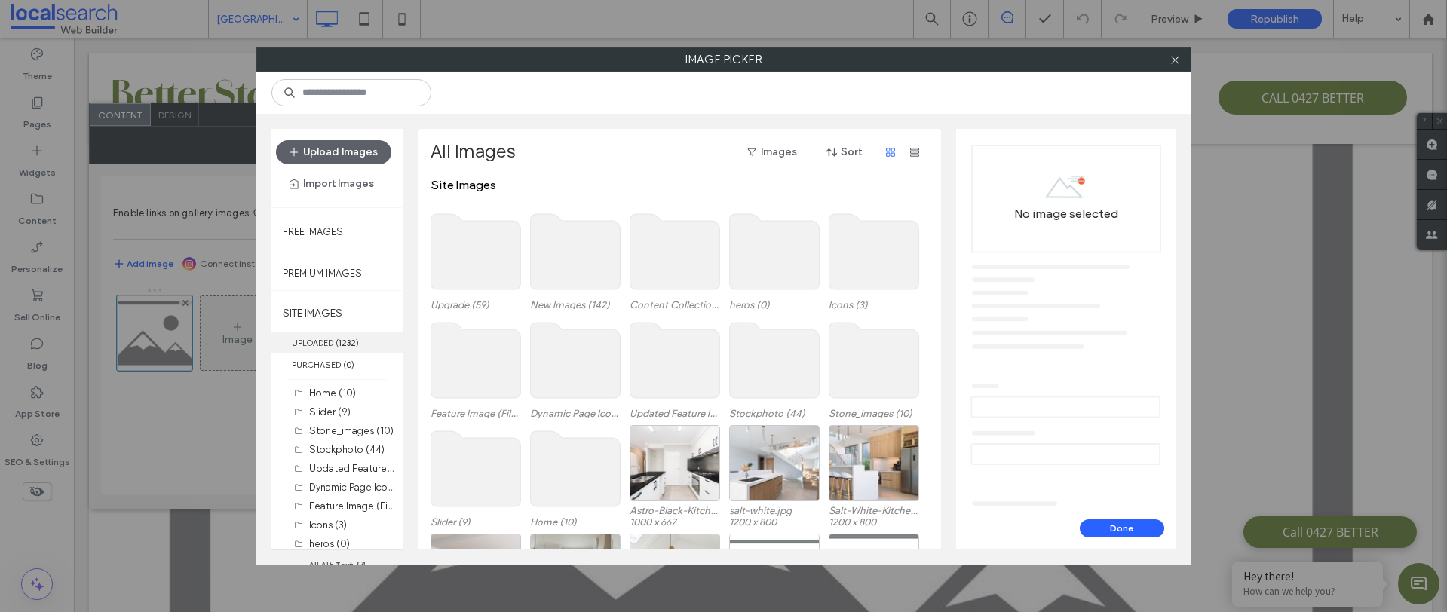
click at [317, 345] on label "UPLOADED ( 1232 )" at bounding box center [337, 343] width 132 height 22
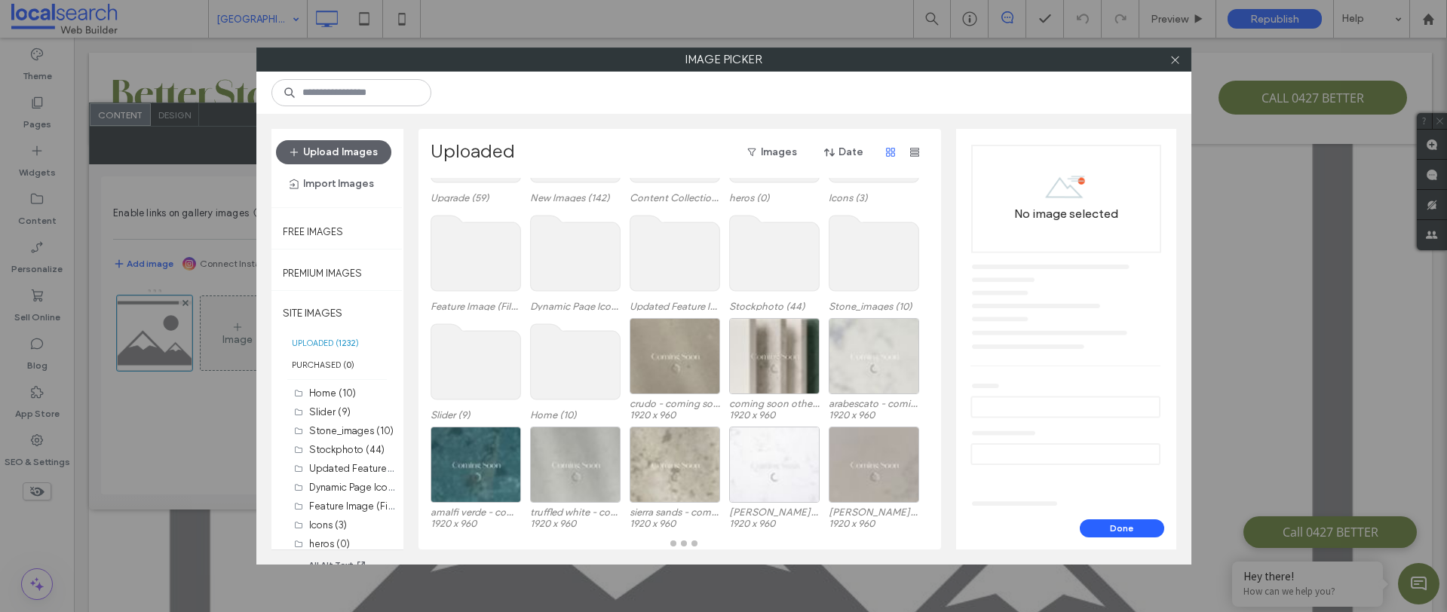
scroll to position [77, 0]
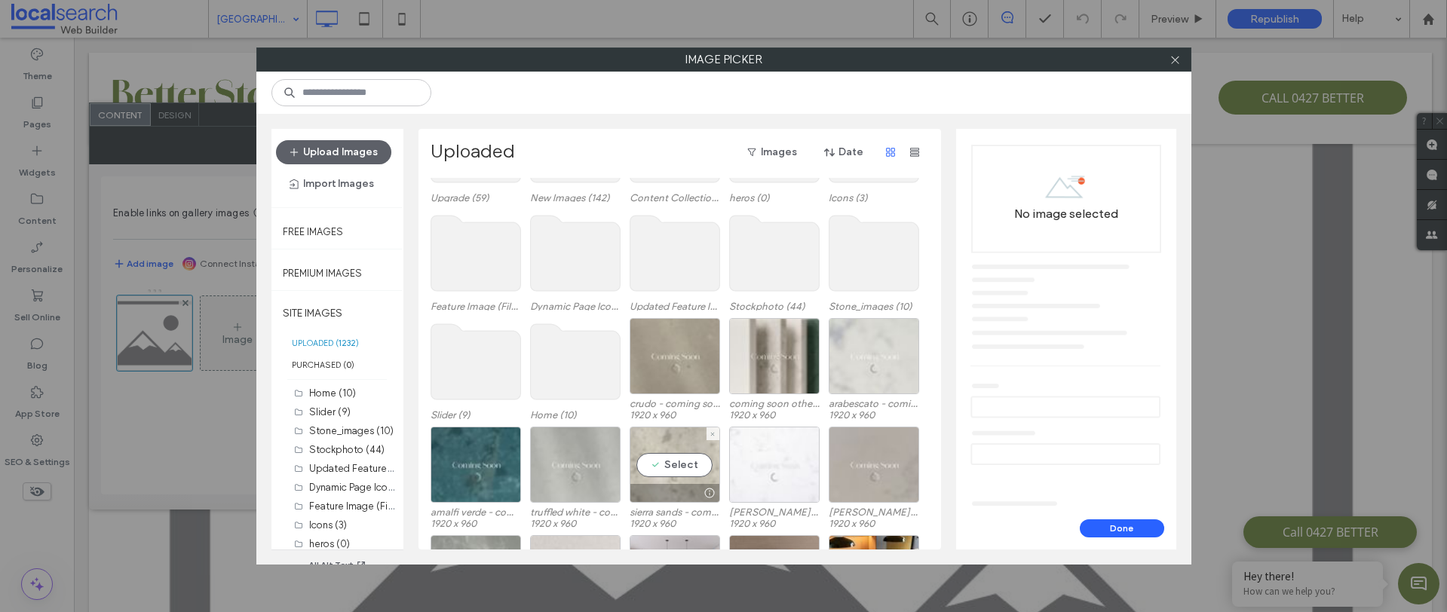
click at [670, 473] on div "Select" at bounding box center [674, 465] width 90 height 76
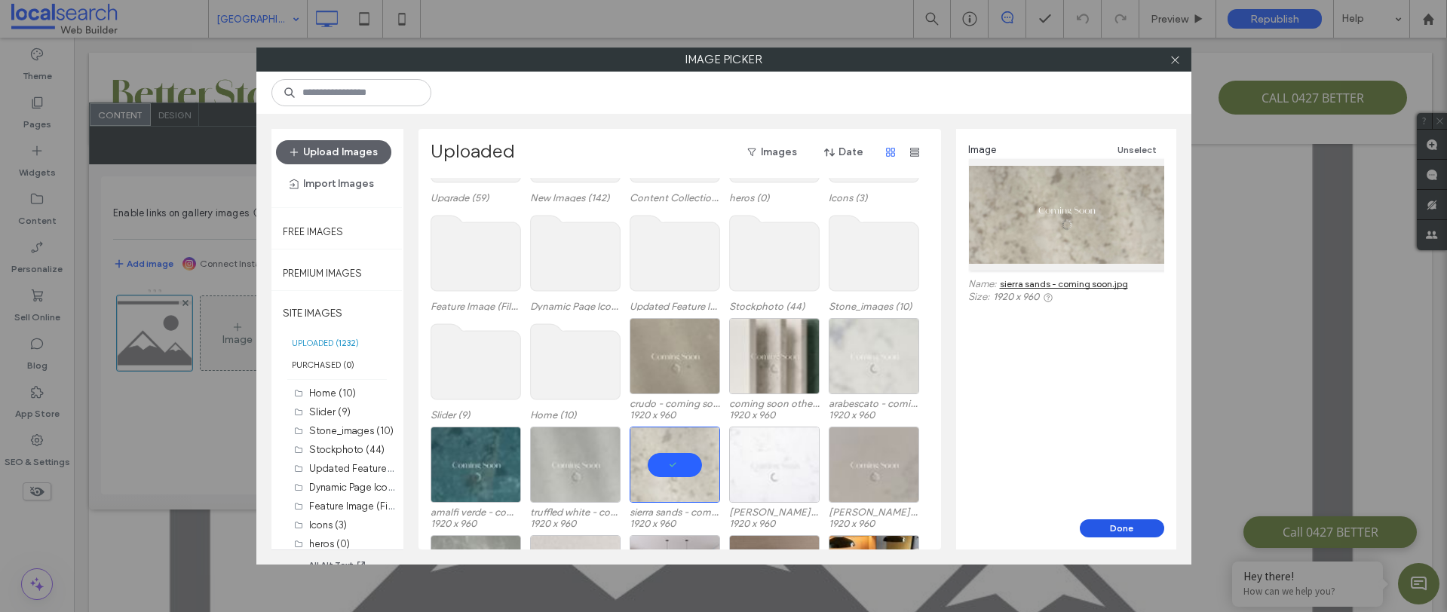
click at [1137, 524] on button "Done" at bounding box center [1121, 528] width 84 height 18
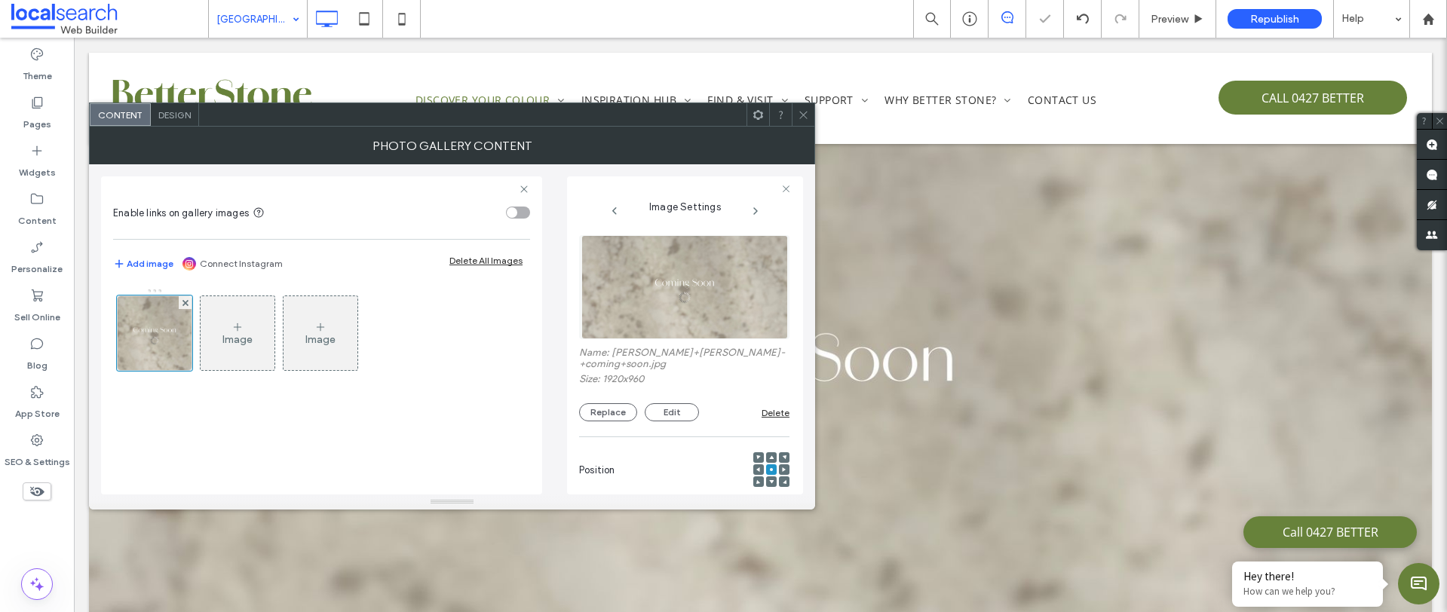
click at [802, 114] on use at bounding box center [803, 115] width 8 height 8
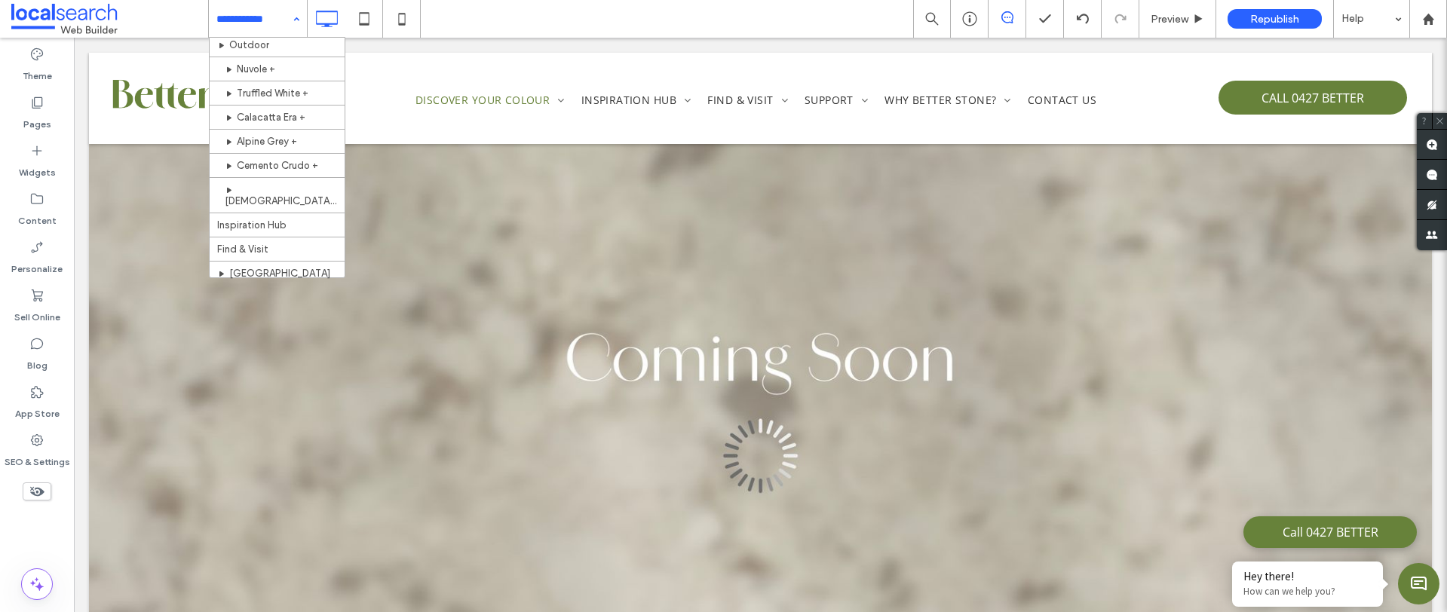
scroll to position [729, 0]
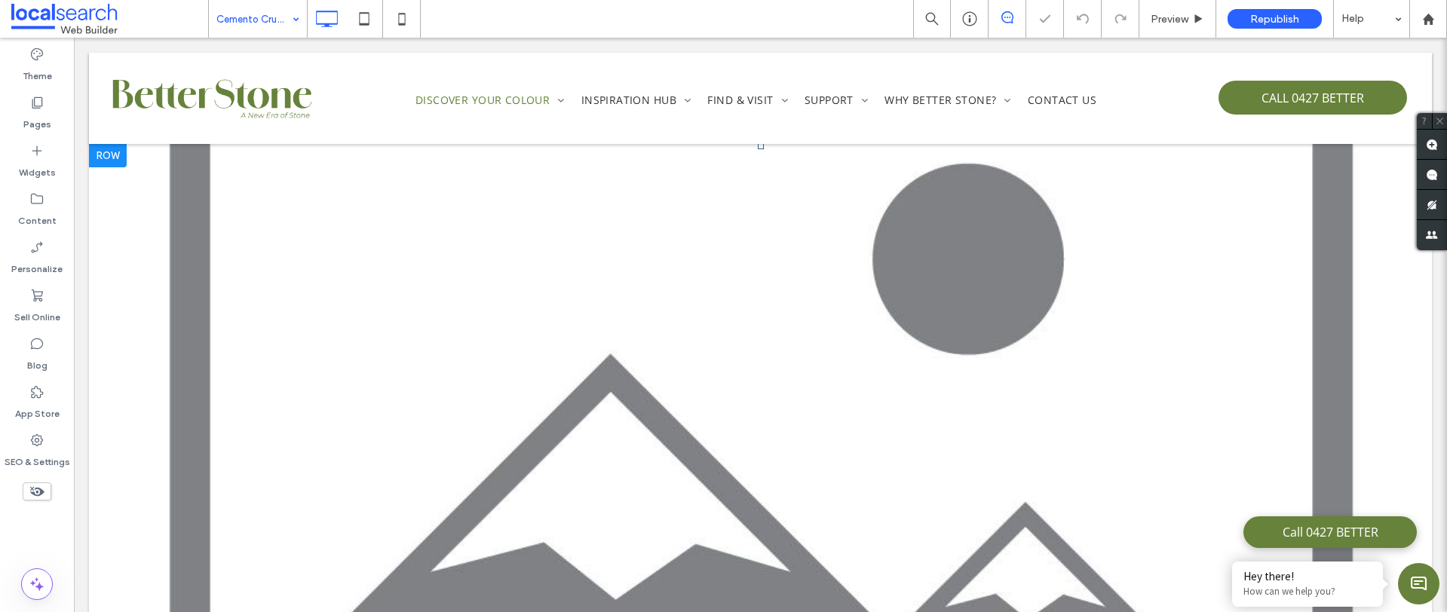
click at [543, 355] on link at bounding box center [760, 388] width 1343 height 490
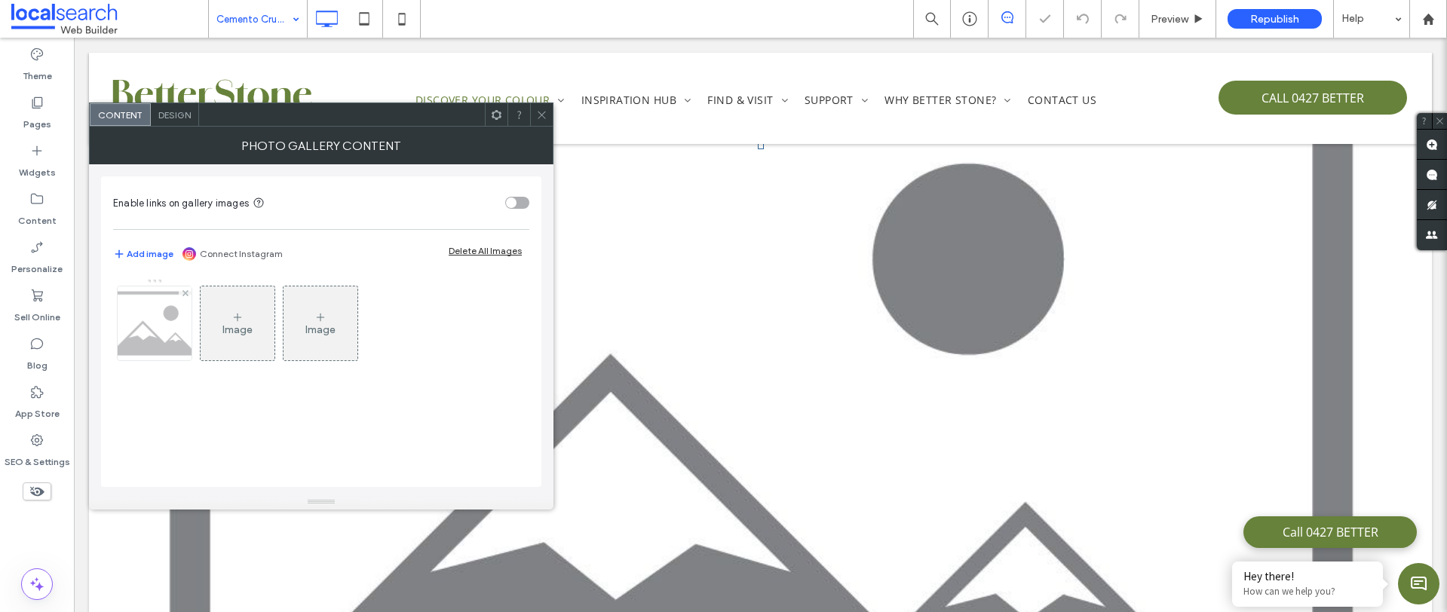
click at [155, 336] on img at bounding box center [155, 323] width 106 height 74
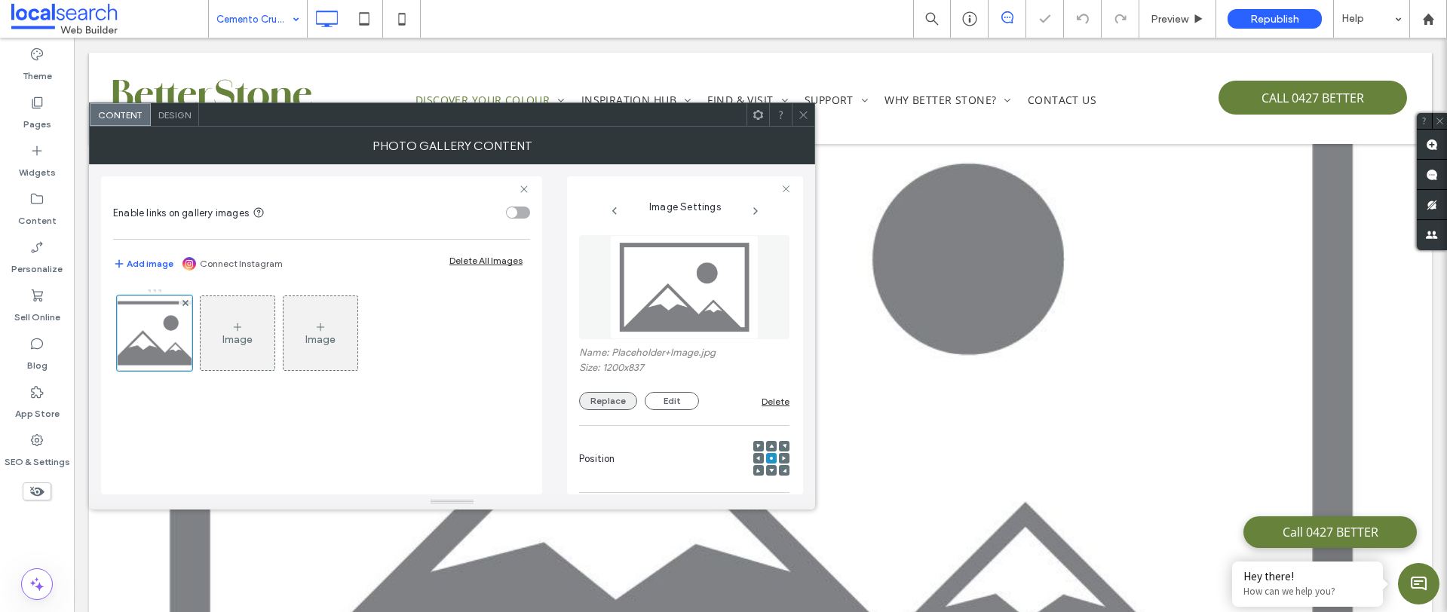
click at [614, 397] on button "Replace" at bounding box center [608, 401] width 58 height 18
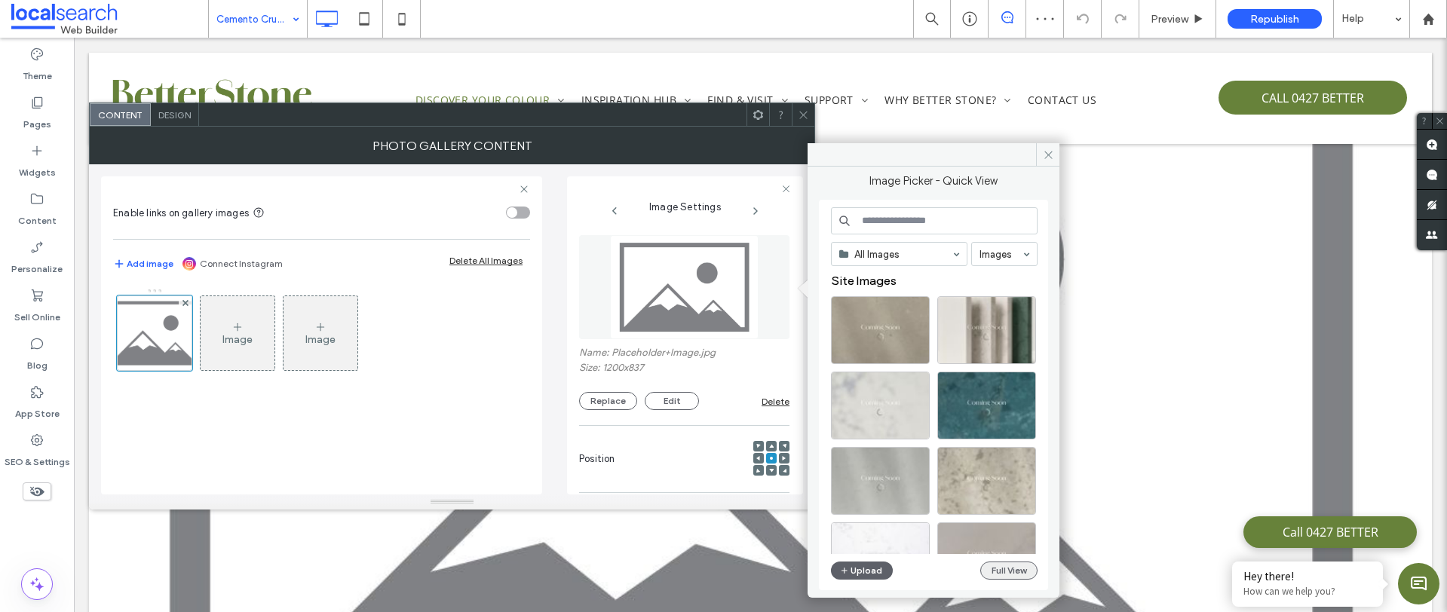
click at [1011, 569] on button "Full View" at bounding box center [1008, 571] width 57 height 18
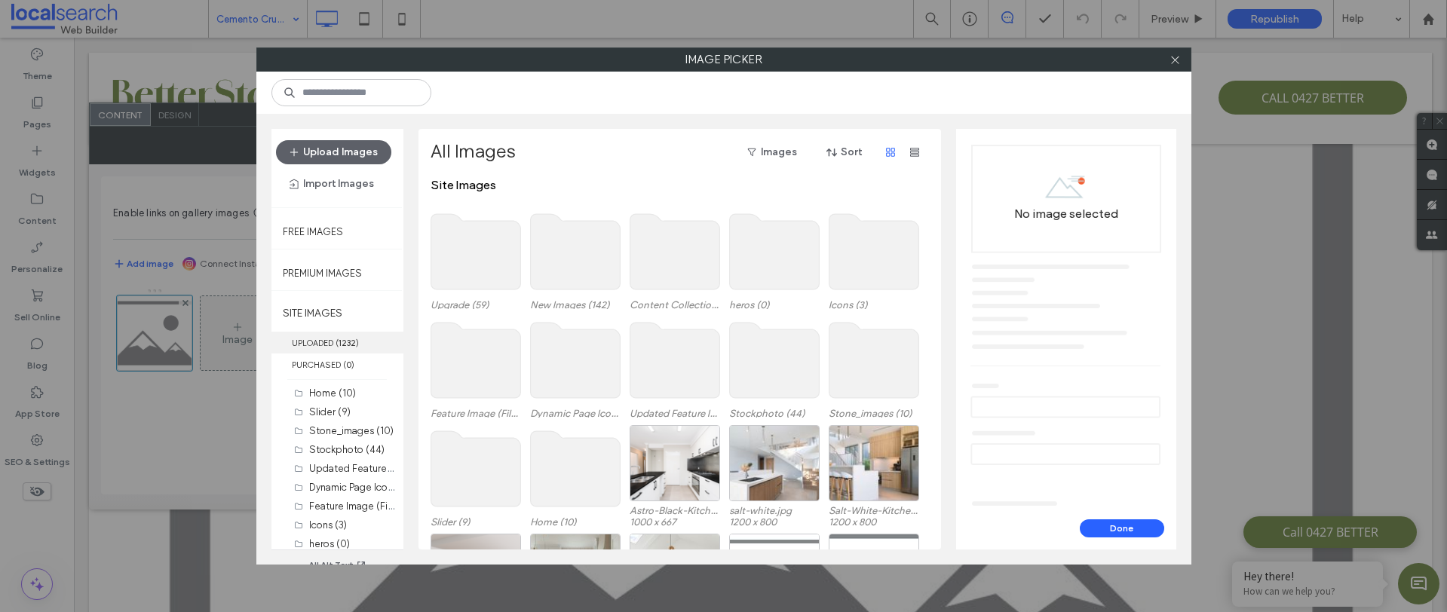
click at [315, 335] on label "UPLOADED ( 1232 )" at bounding box center [337, 343] width 132 height 22
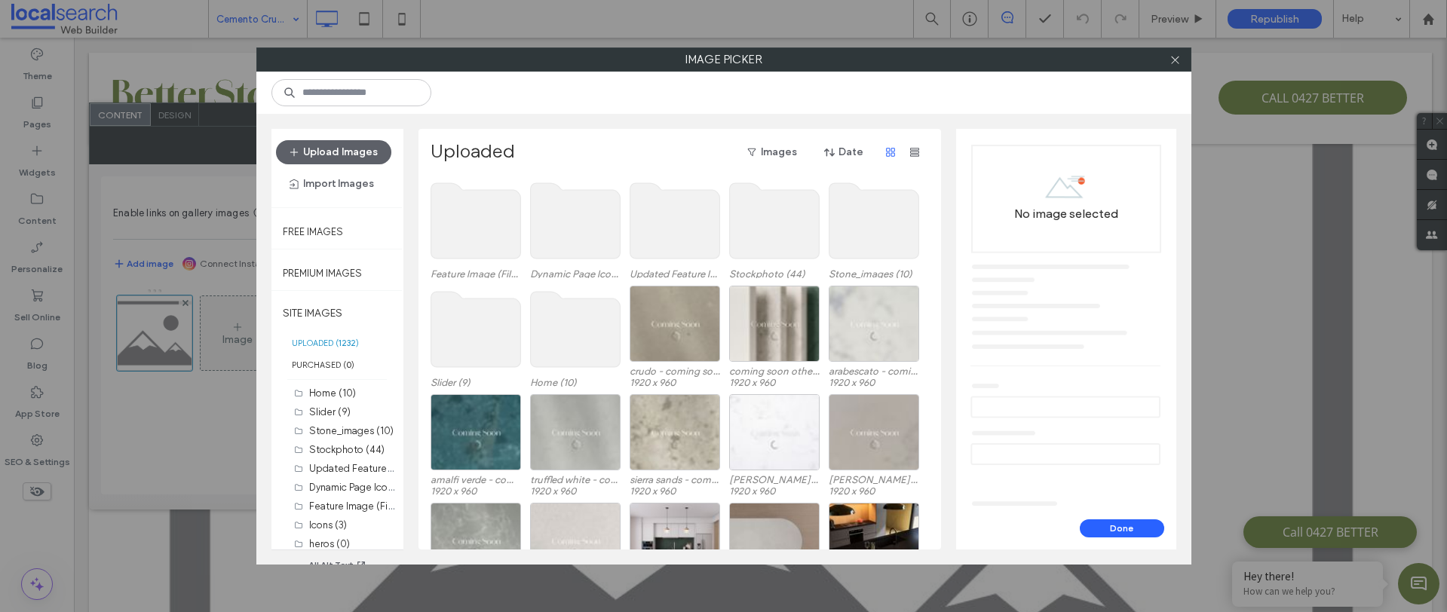
scroll to position [204, 0]
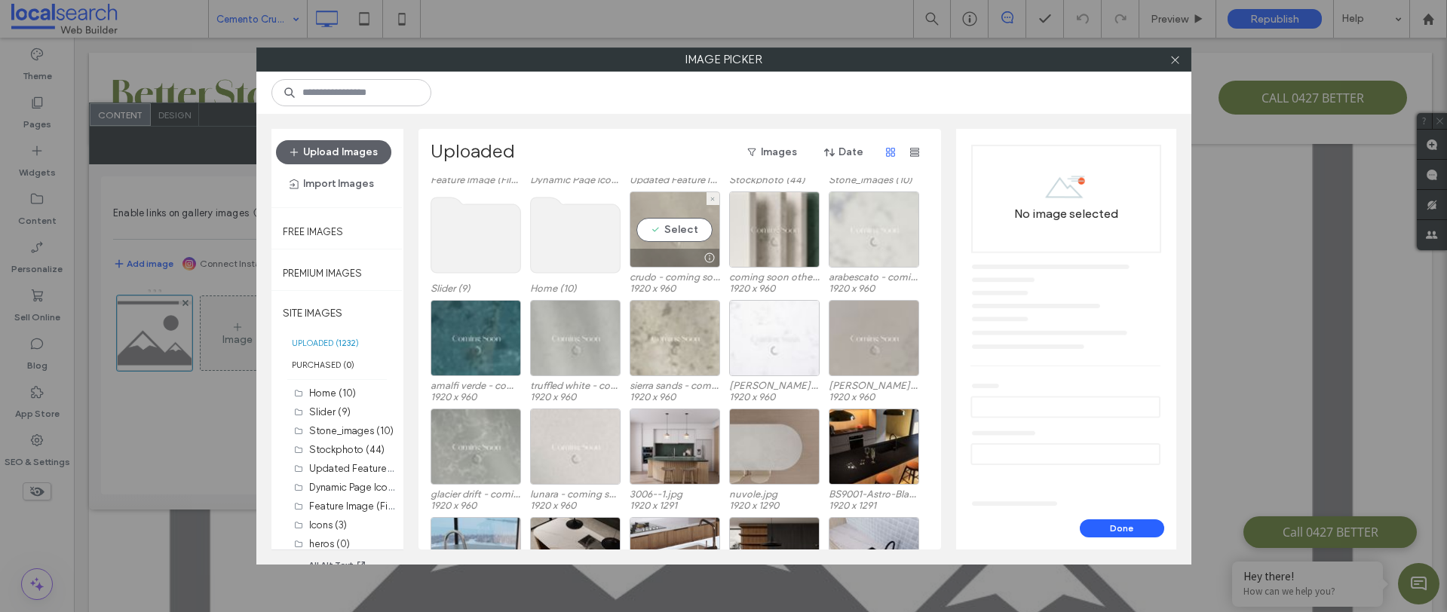
click at [667, 237] on div "Select" at bounding box center [674, 229] width 90 height 76
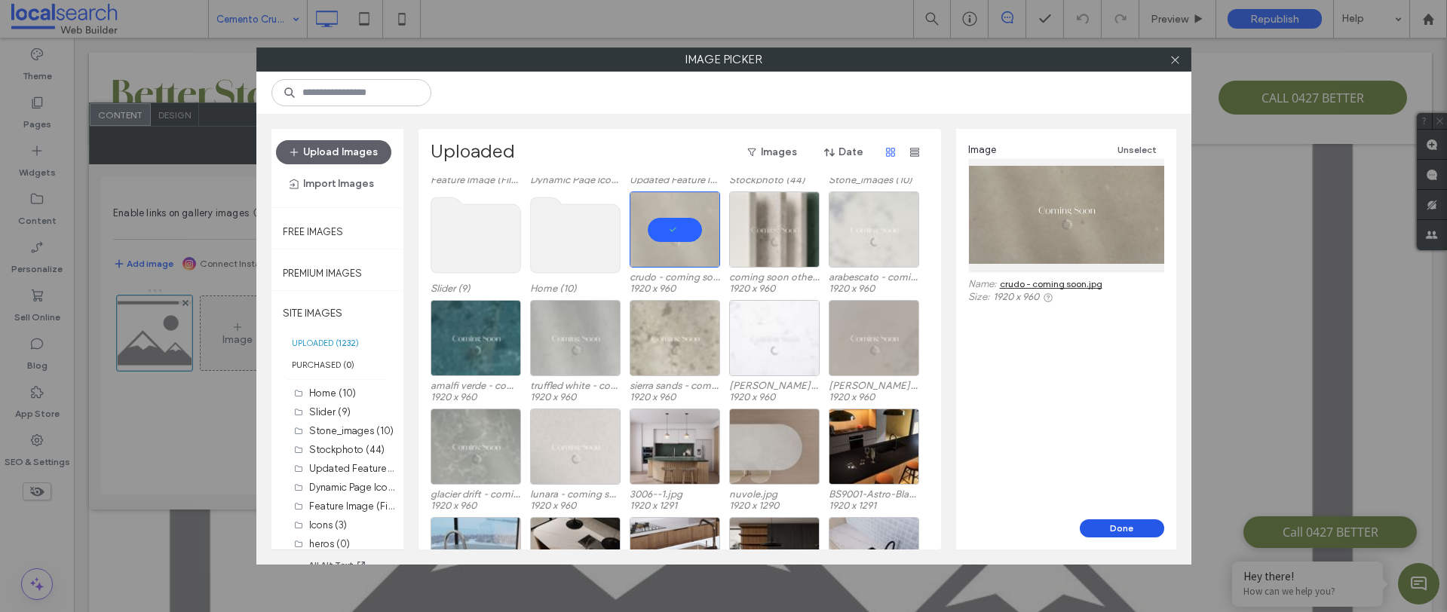
drag, startPoint x: 1125, startPoint y: 532, endPoint x: 1048, endPoint y: 490, distance: 88.4
click at [1125, 532] on button "Done" at bounding box center [1121, 528] width 84 height 18
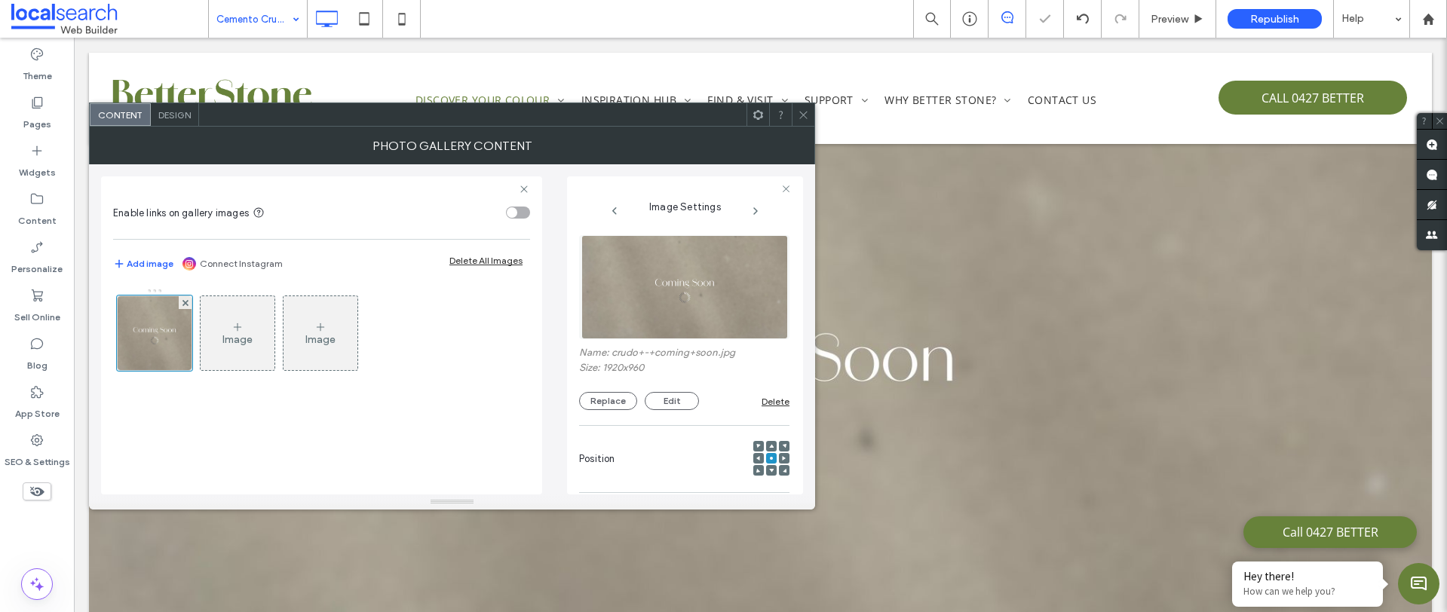
click at [808, 115] on icon at bounding box center [803, 114] width 11 height 11
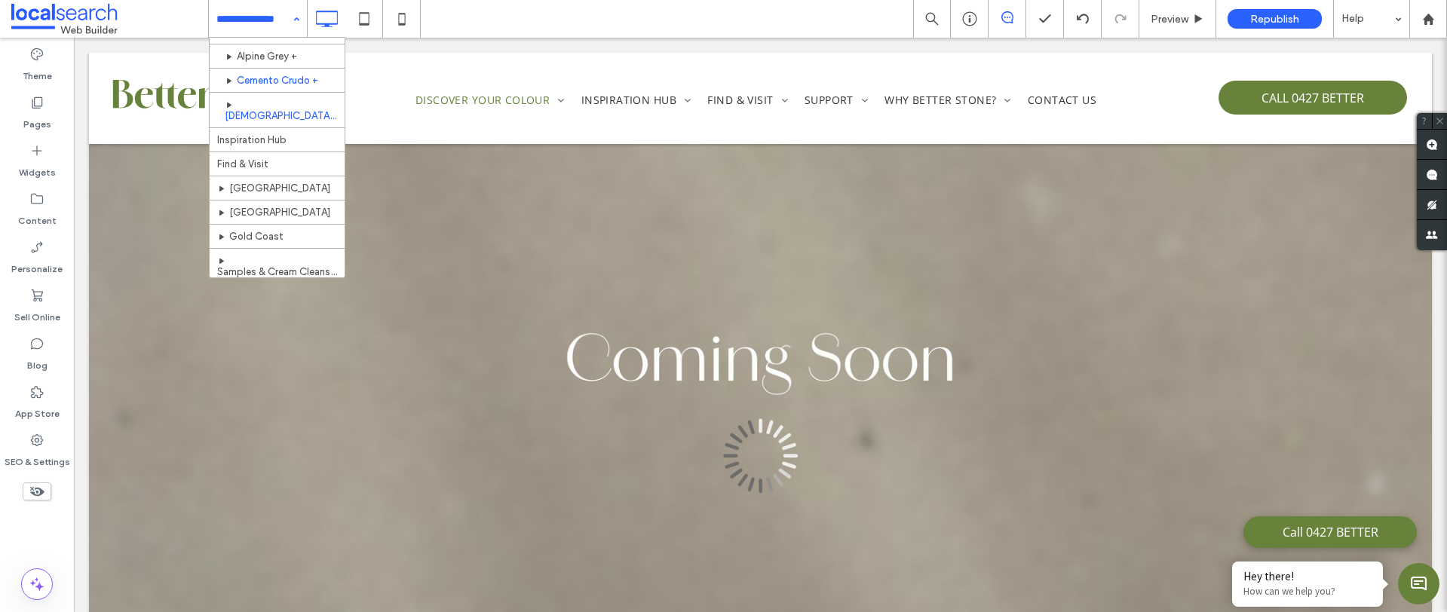
scroll to position [770, 0]
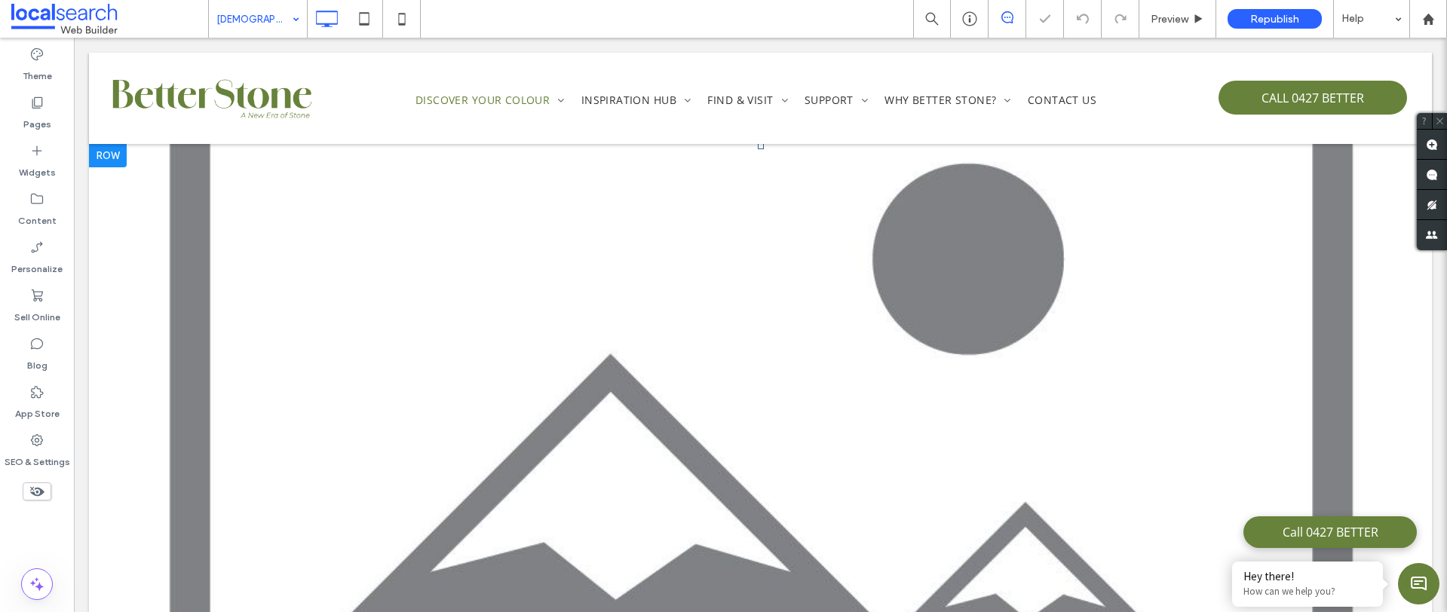
click at [446, 348] on link at bounding box center [760, 388] width 1343 height 490
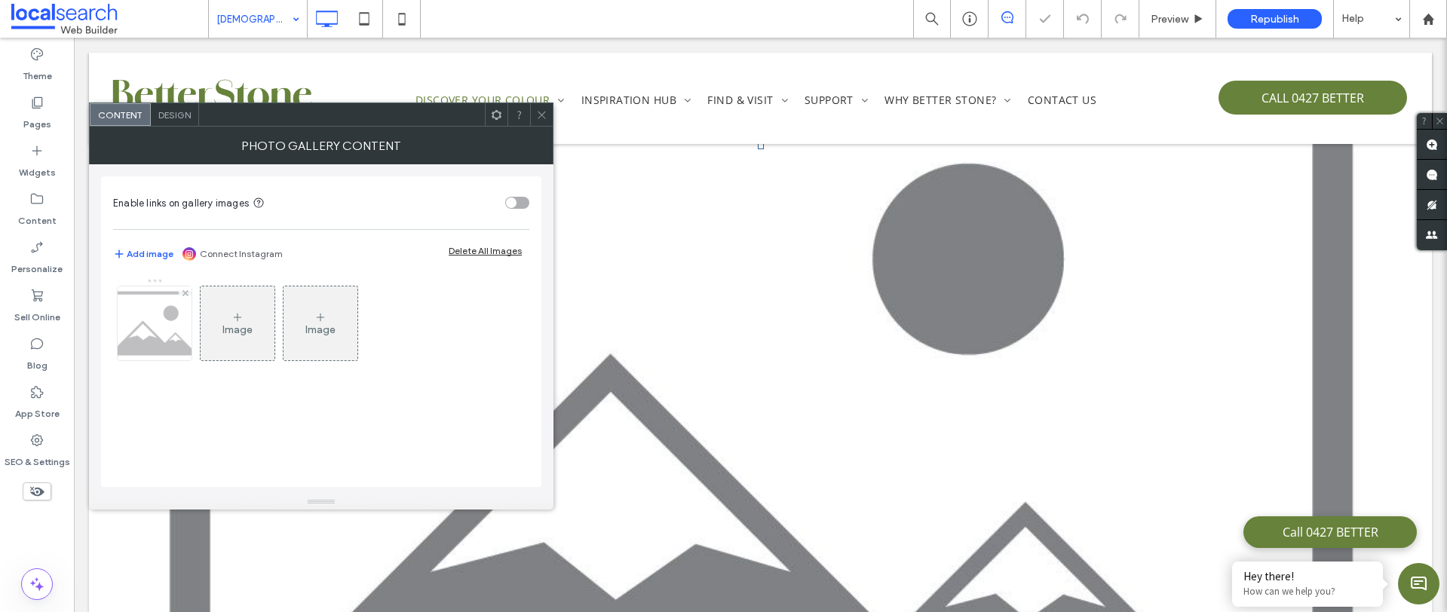
click at [167, 320] on img at bounding box center [155, 323] width 106 height 74
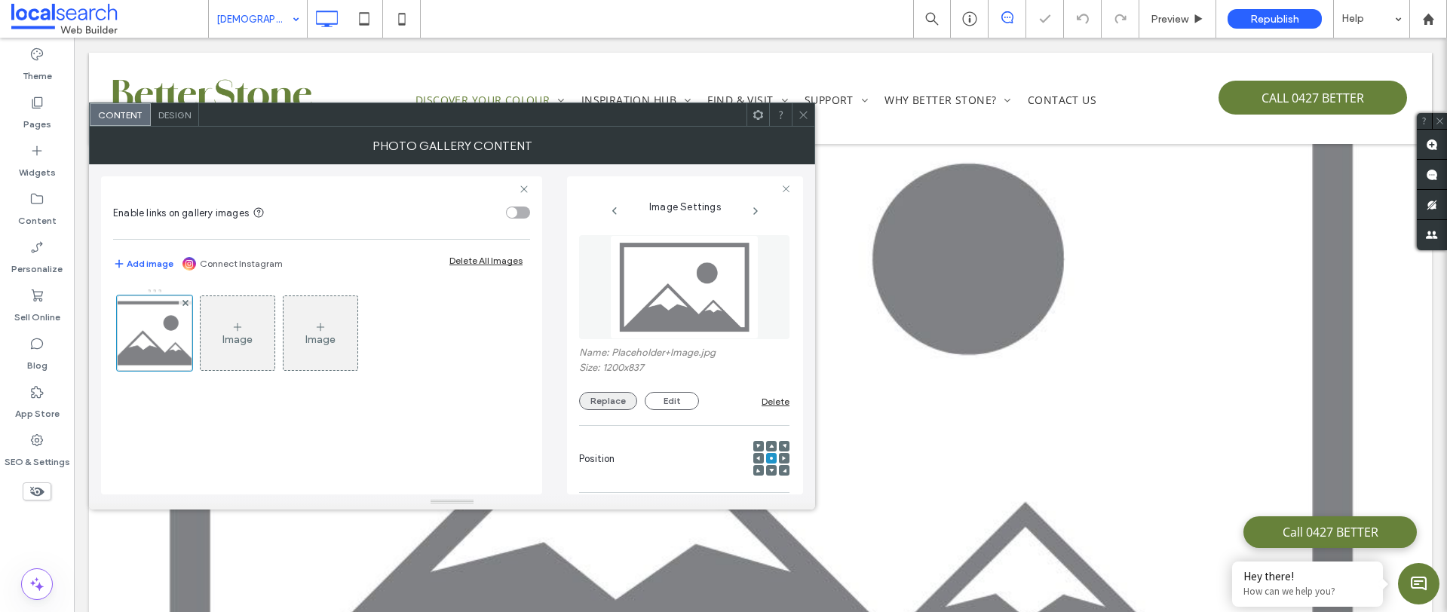
click at [598, 403] on button "Replace" at bounding box center [608, 401] width 58 height 18
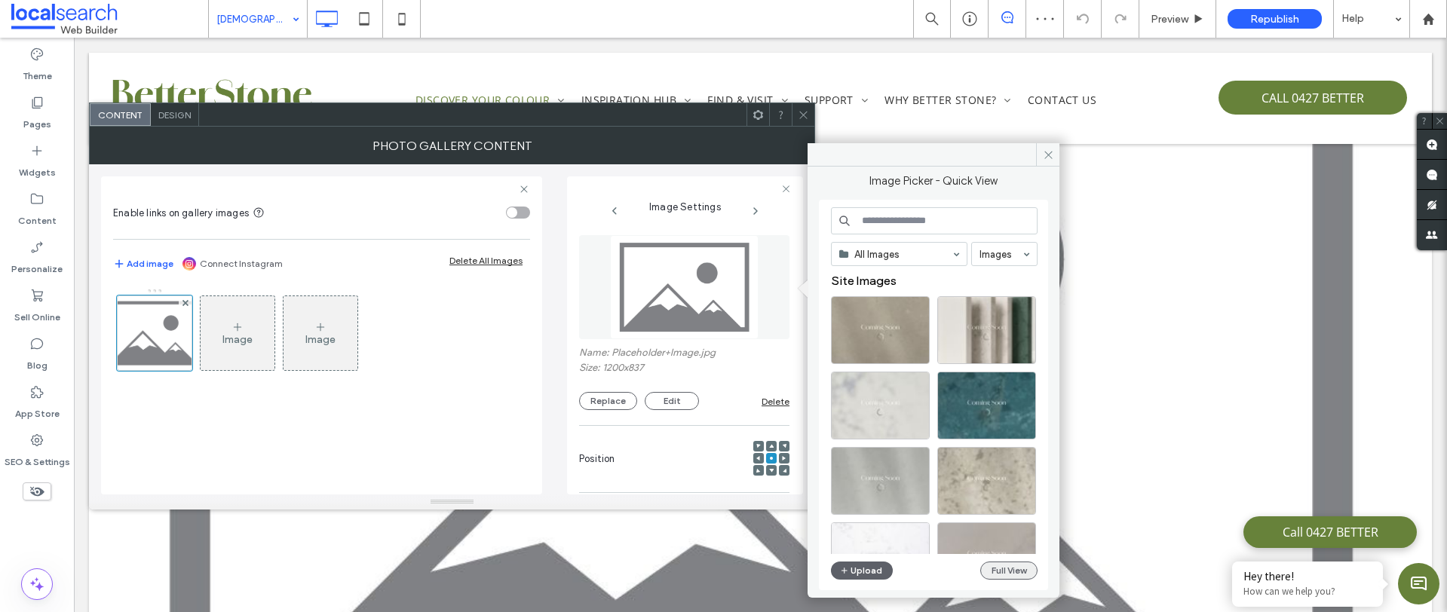
click at [1006, 570] on button "Full View" at bounding box center [1008, 571] width 57 height 18
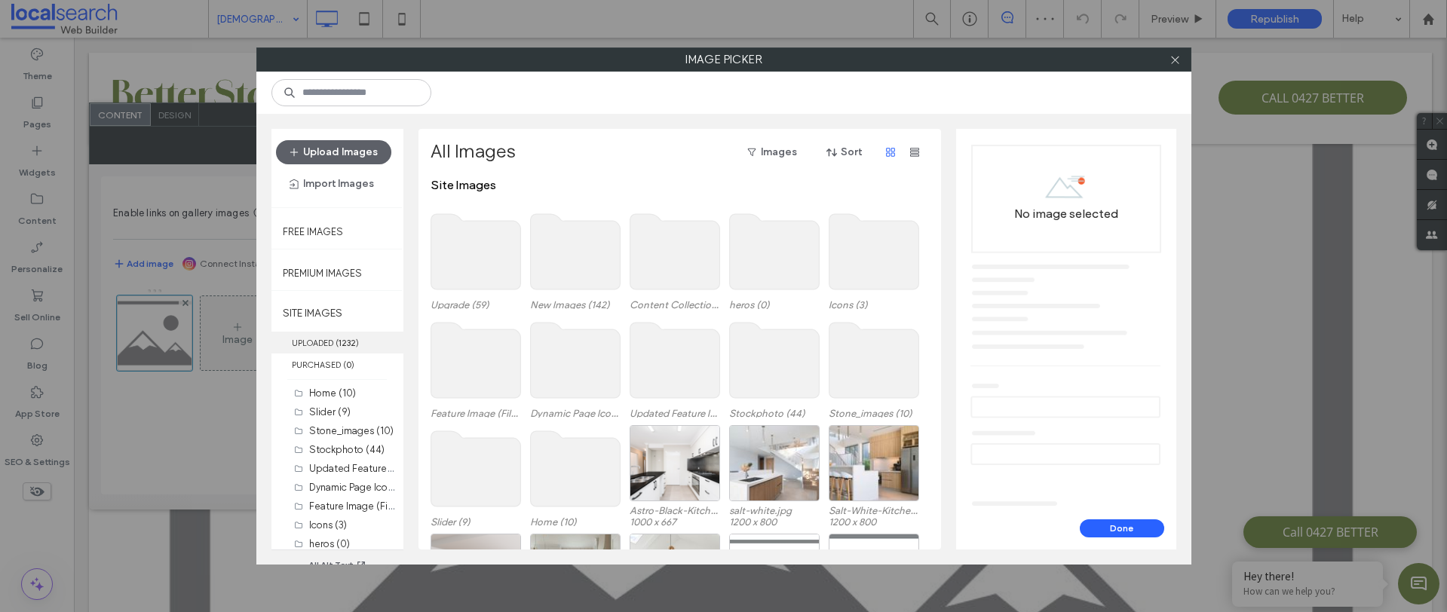
click at [321, 339] on label "UPLOADED ( 1232 )" at bounding box center [337, 343] width 132 height 22
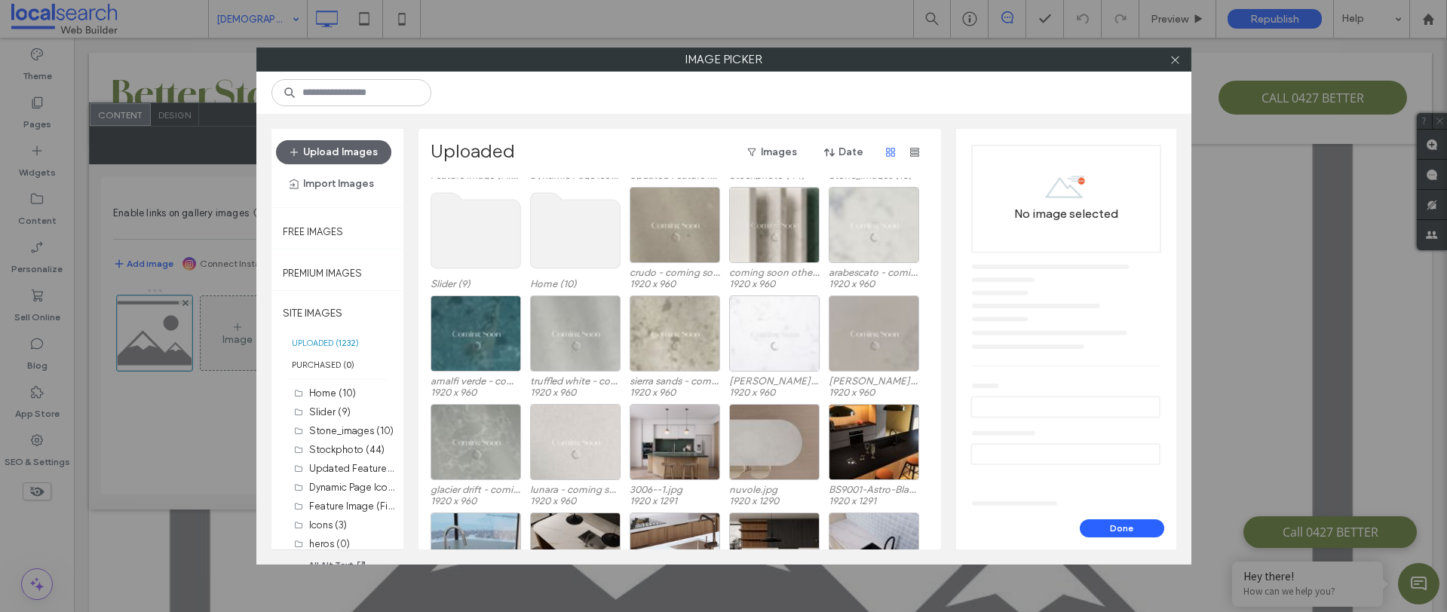
scroll to position [207, 0]
click at [377, 91] on input at bounding box center [351, 92] width 160 height 27
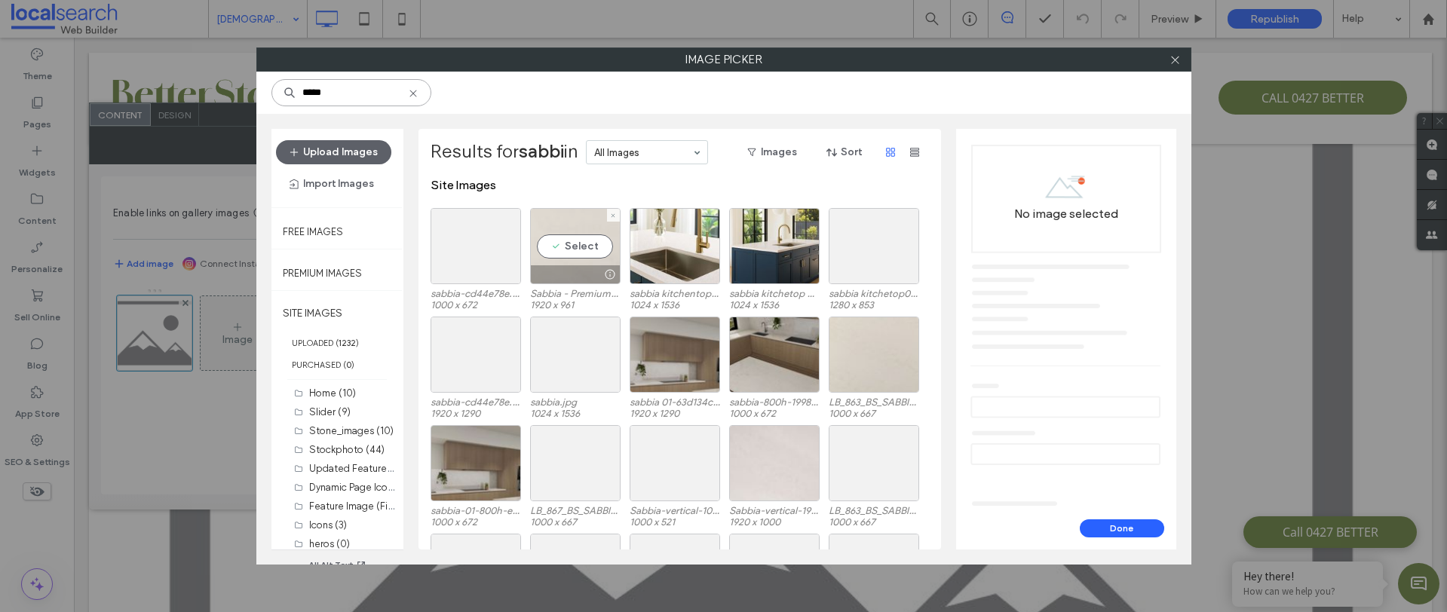
type input "*****"
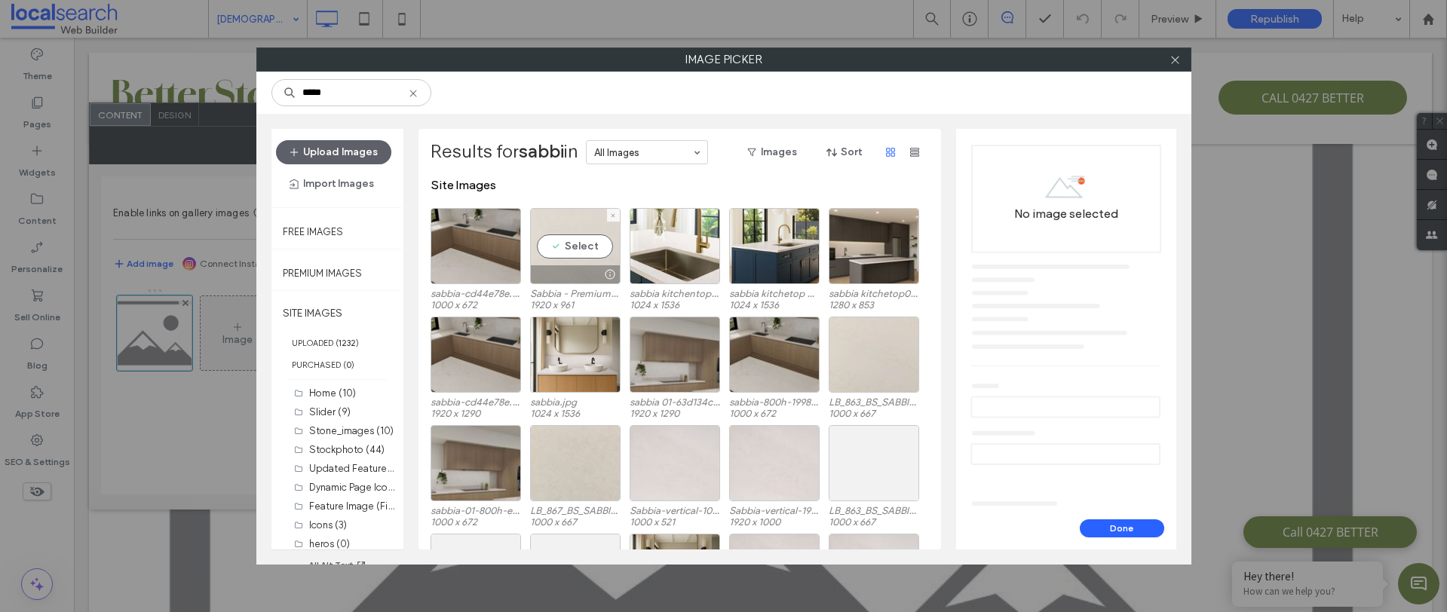
click at [589, 266] on div at bounding box center [575, 274] width 89 height 18
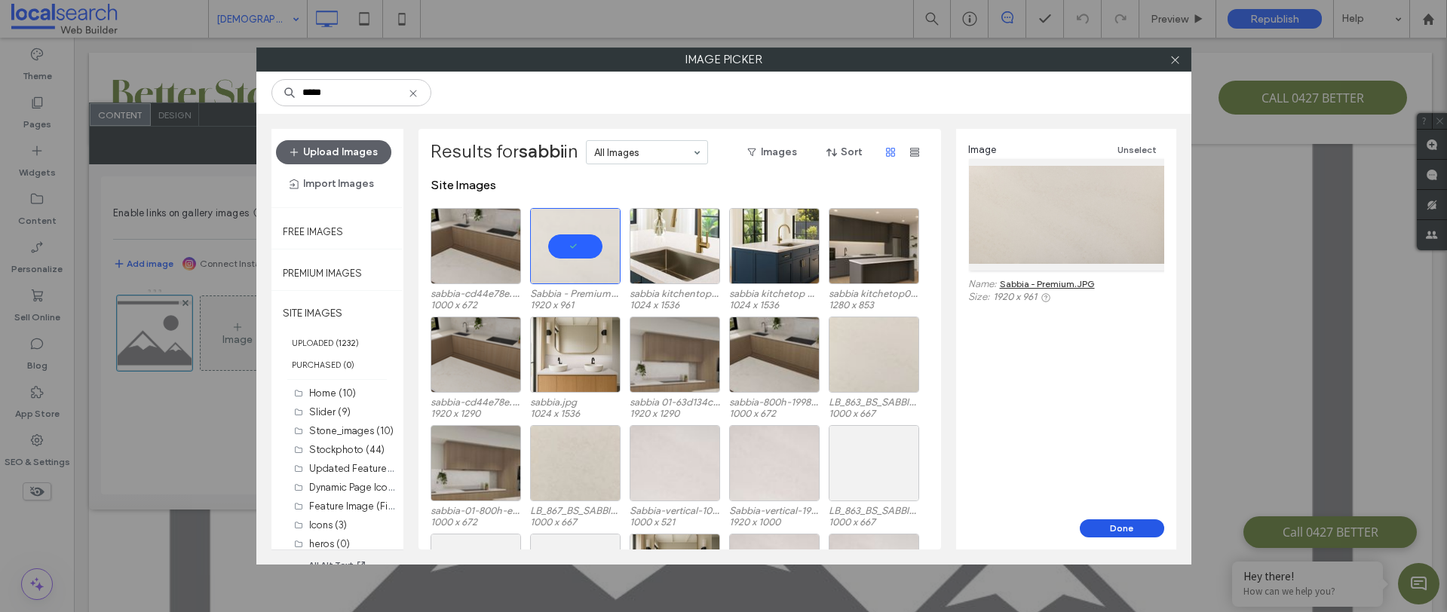
click at [1149, 533] on button "Done" at bounding box center [1121, 528] width 84 height 18
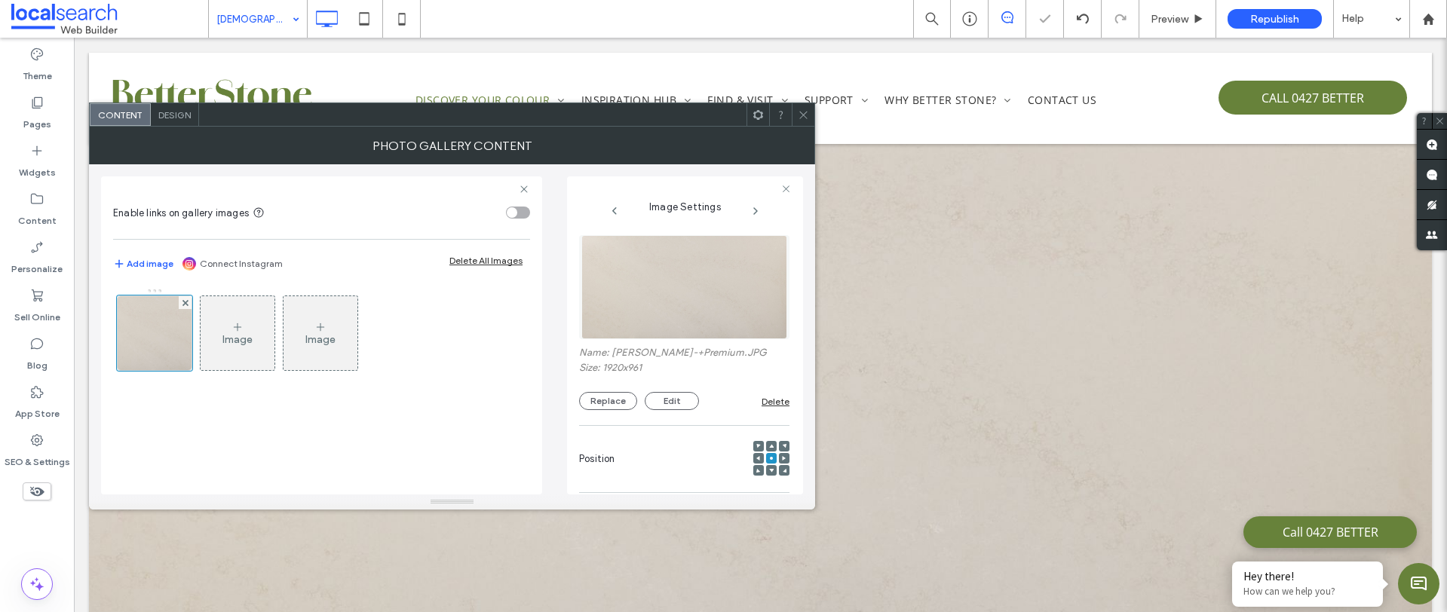
click at [801, 111] on icon at bounding box center [803, 114] width 11 height 11
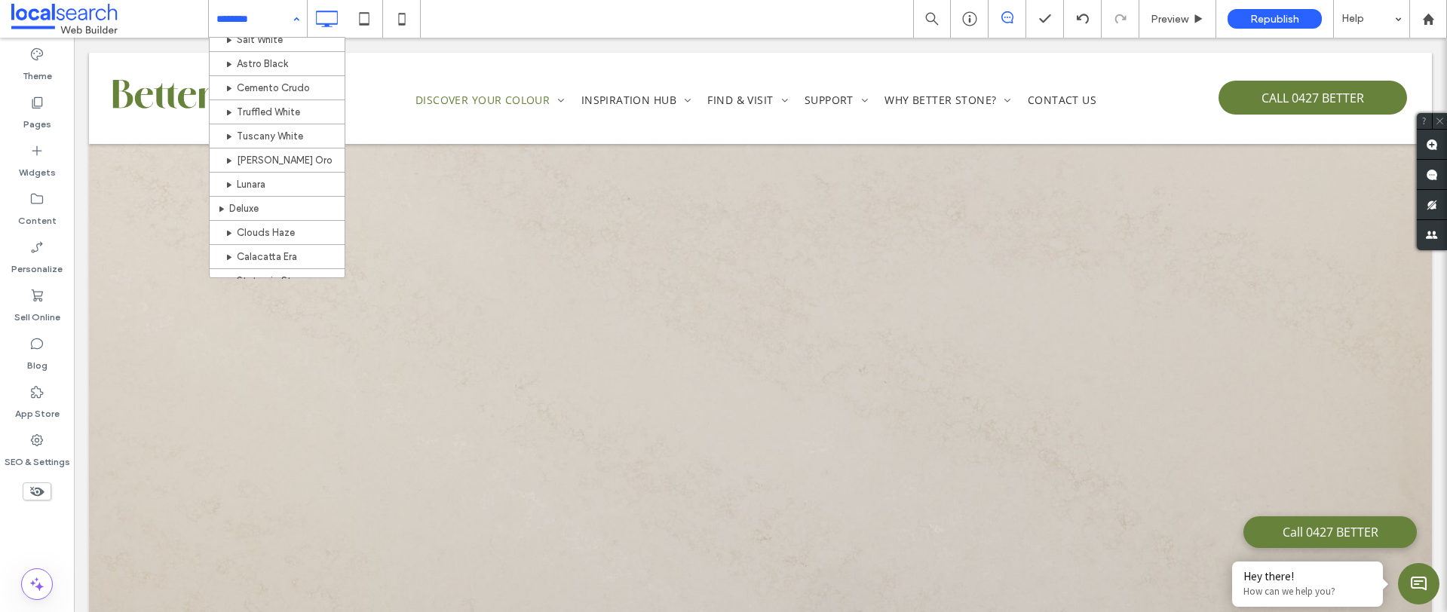
scroll to position [105, 0]
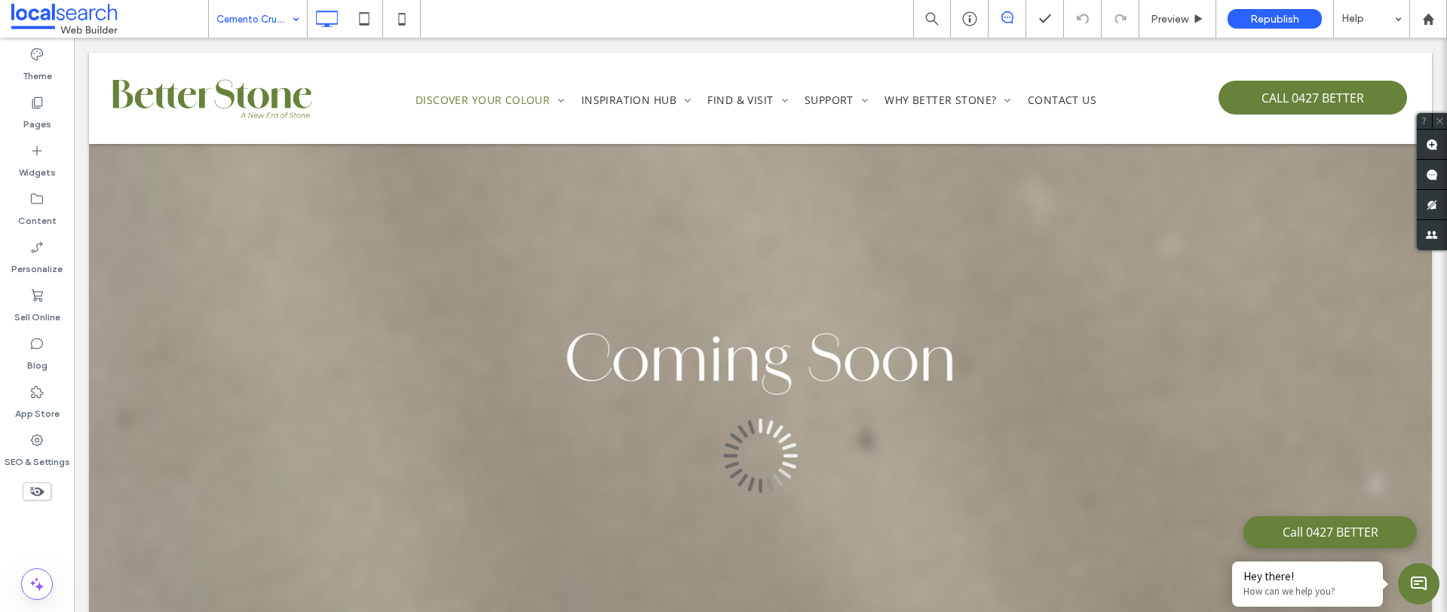
click at [230, 14] on input at bounding box center [253, 19] width 75 height 38
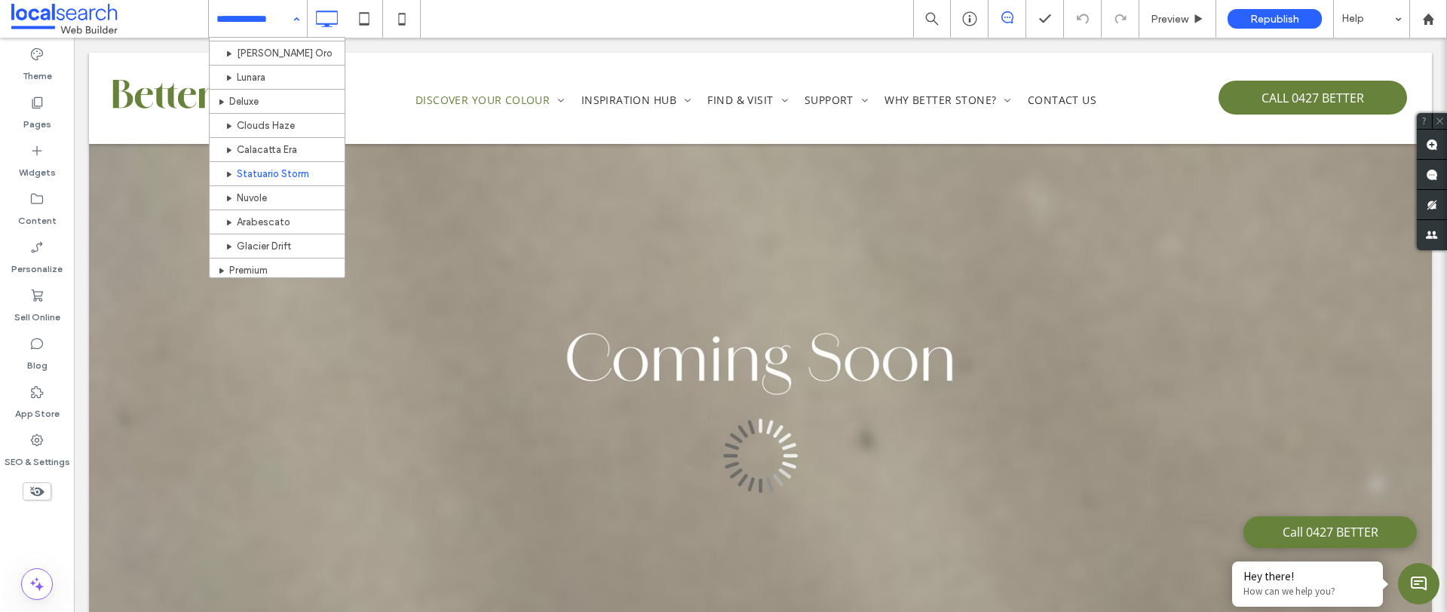
scroll to position [214, 0]
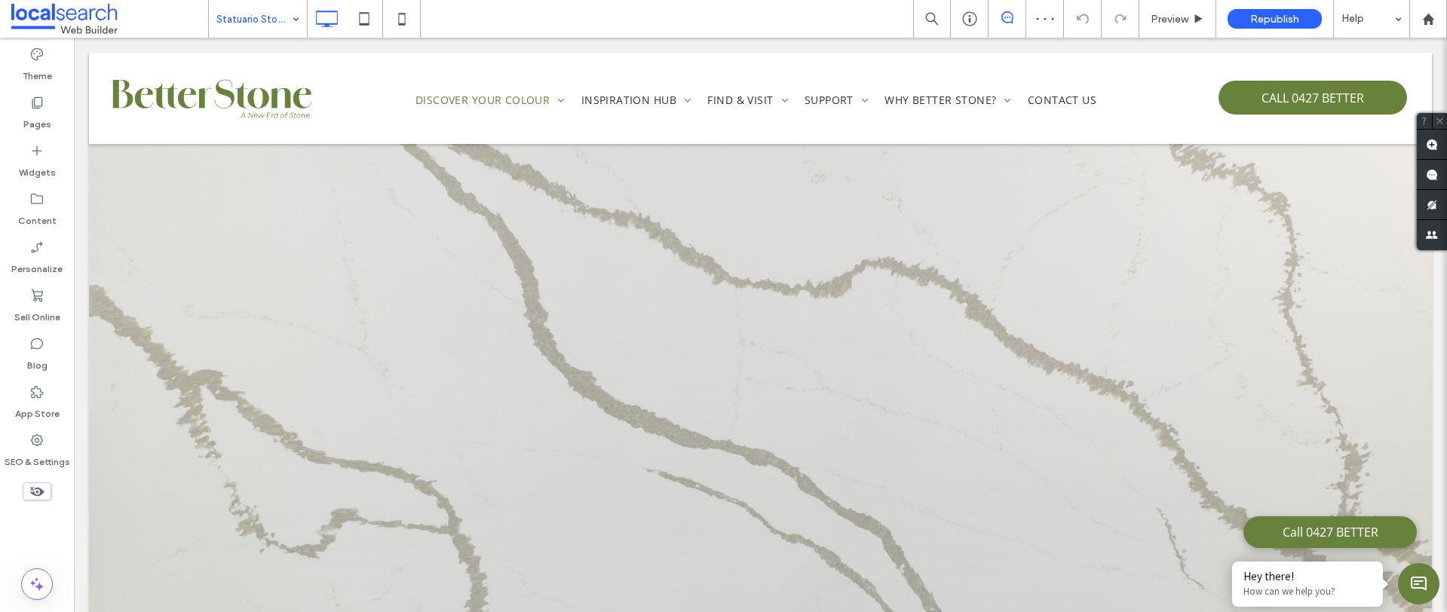
click at [216, 21] on div at bounding box center [258, 19] width 98 height 38
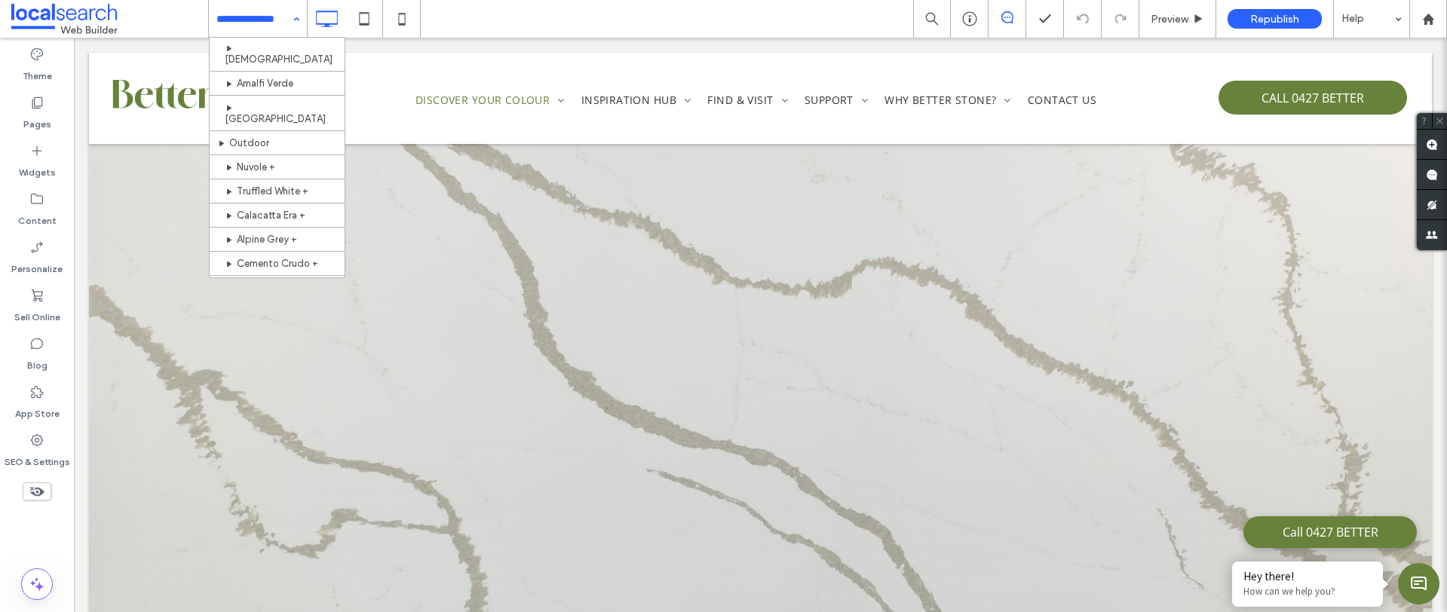
scroll to position [599, 0]
click at [36, 194] on use at bounding box center [37, 199] width 12 height 11
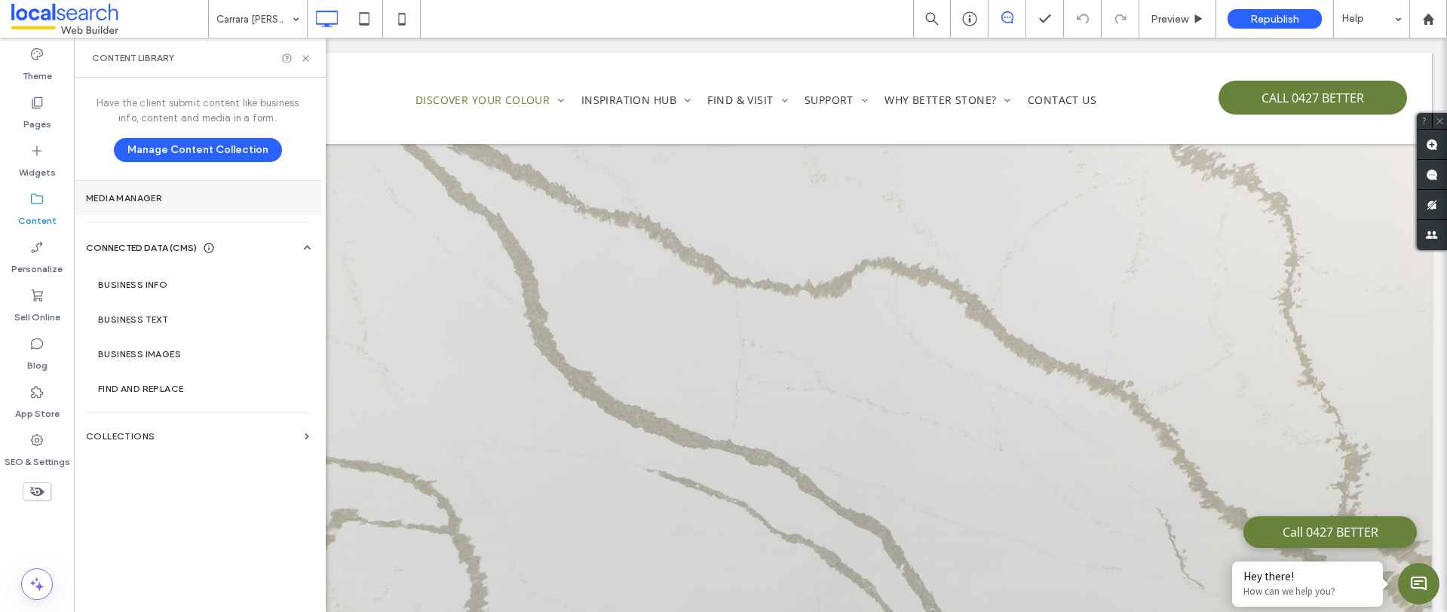
click at [150, 201] on label "Media Manager" at bounding box center [197, 198] width 223 height 11
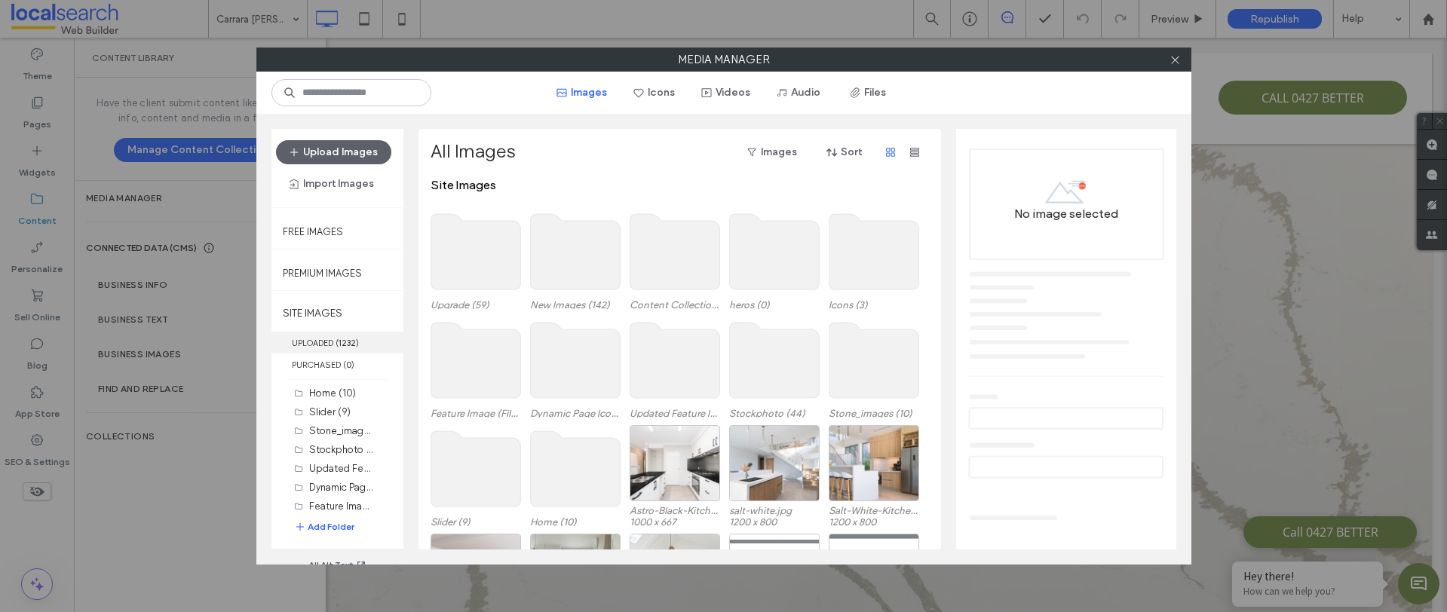
click at [332, 335] on label "UPLOADED ( 1232 )" at bounding box center [337, 343] width 132 height 22
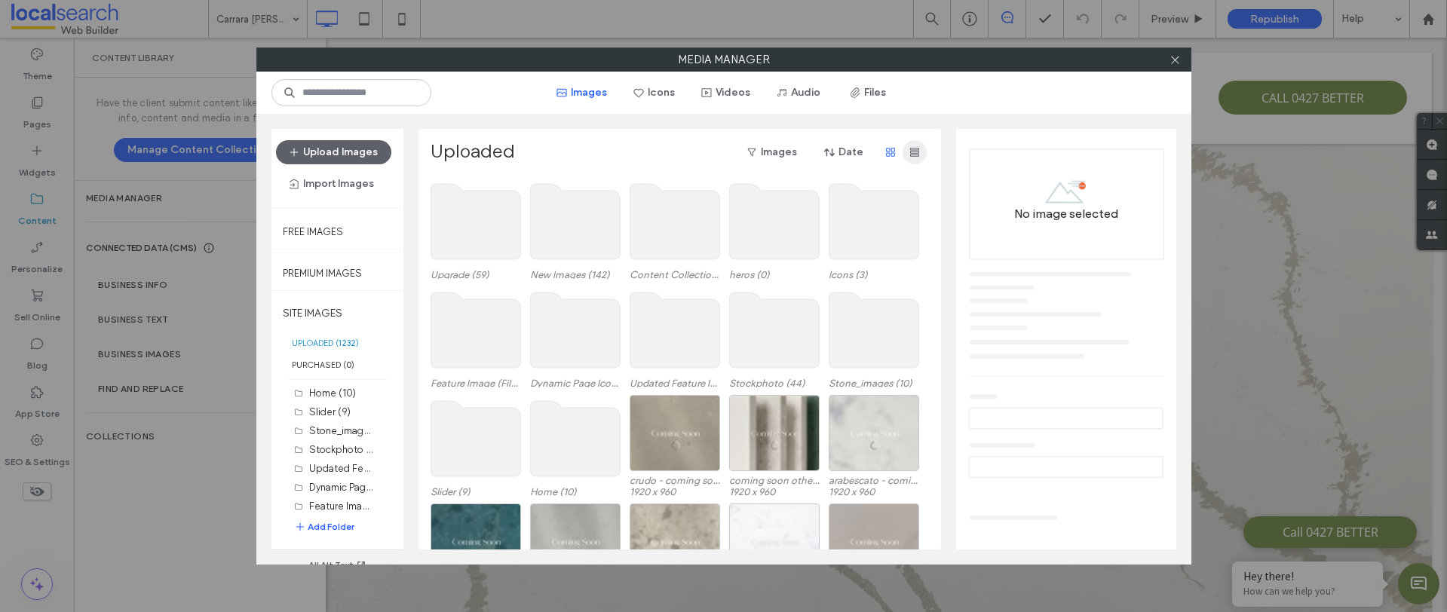
click at [910, 151] on use "button" at bounding box center [914, 152] width 9 height 9
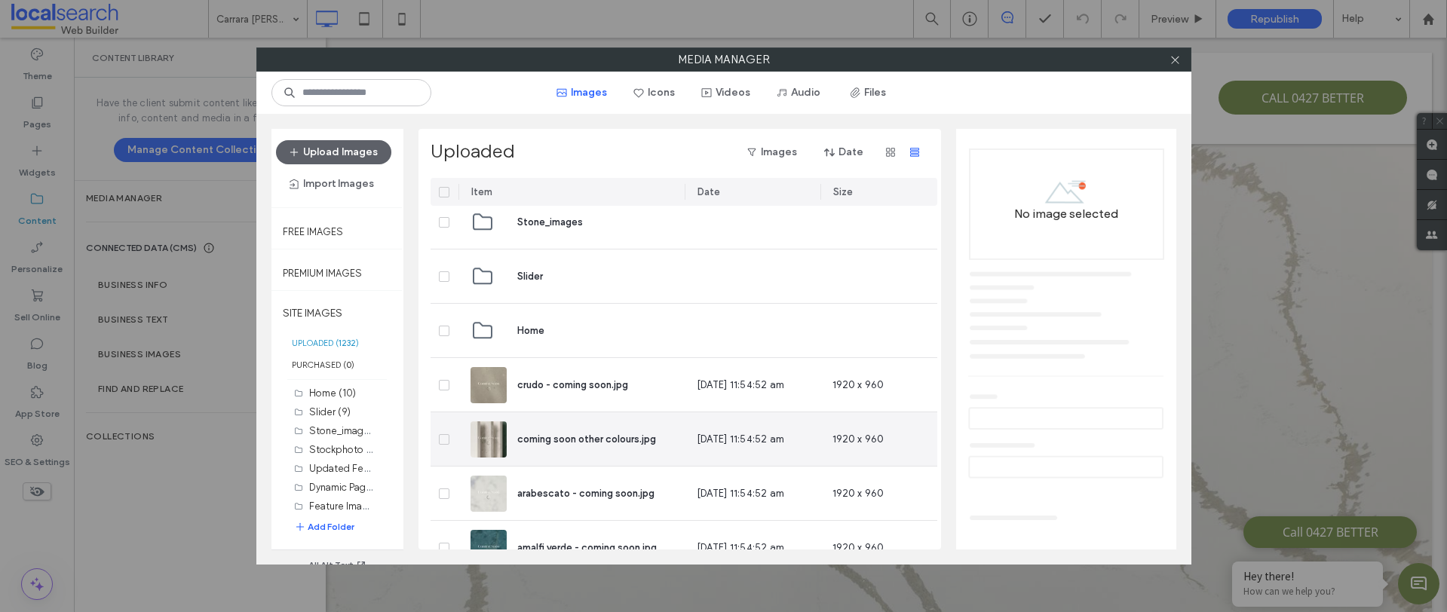
scroll to position [657, 0]
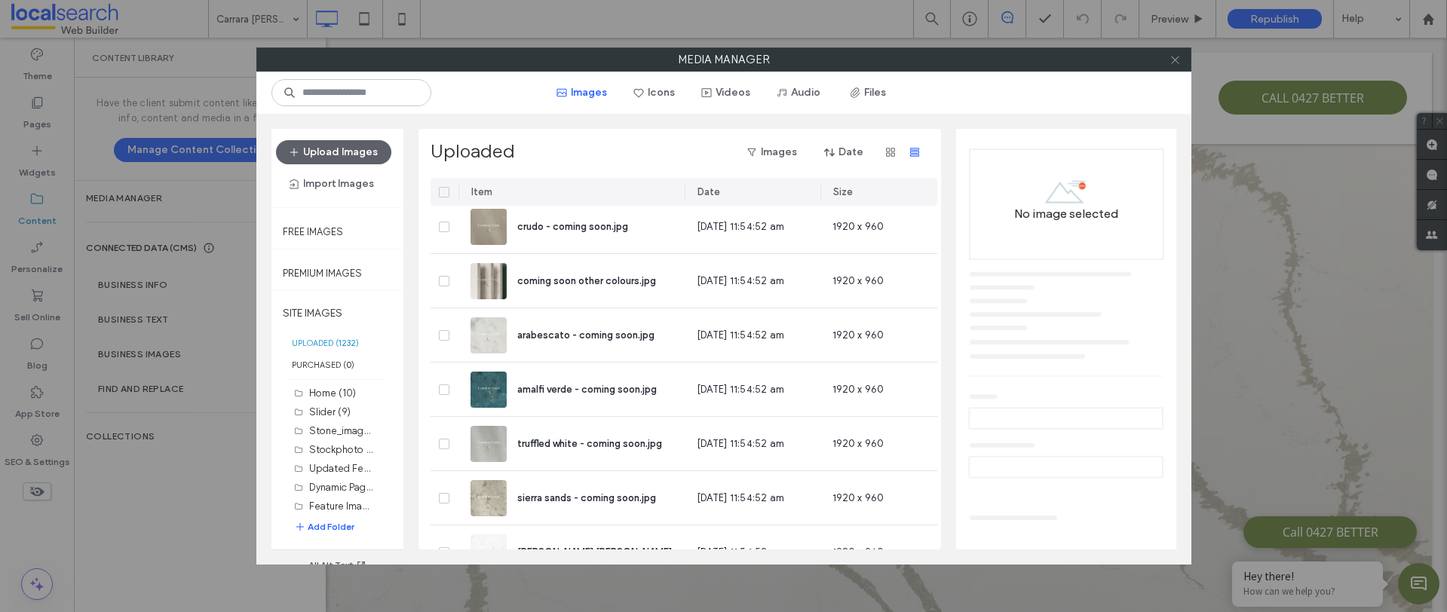
click at [1170, 62] on icon at bounding box center [1174, 59] width 11 height 11
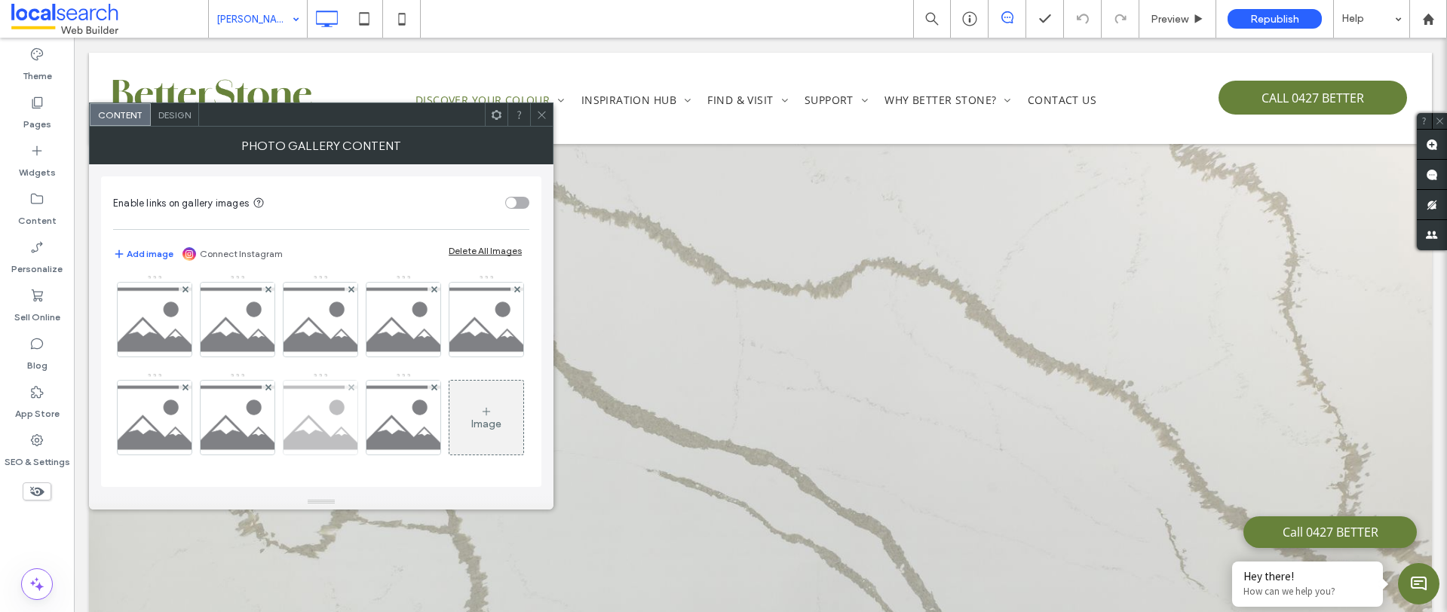
scroll to position [29, 0]
click at [514, 292] on icon at bounding box center [517, 289] width 6 height 6
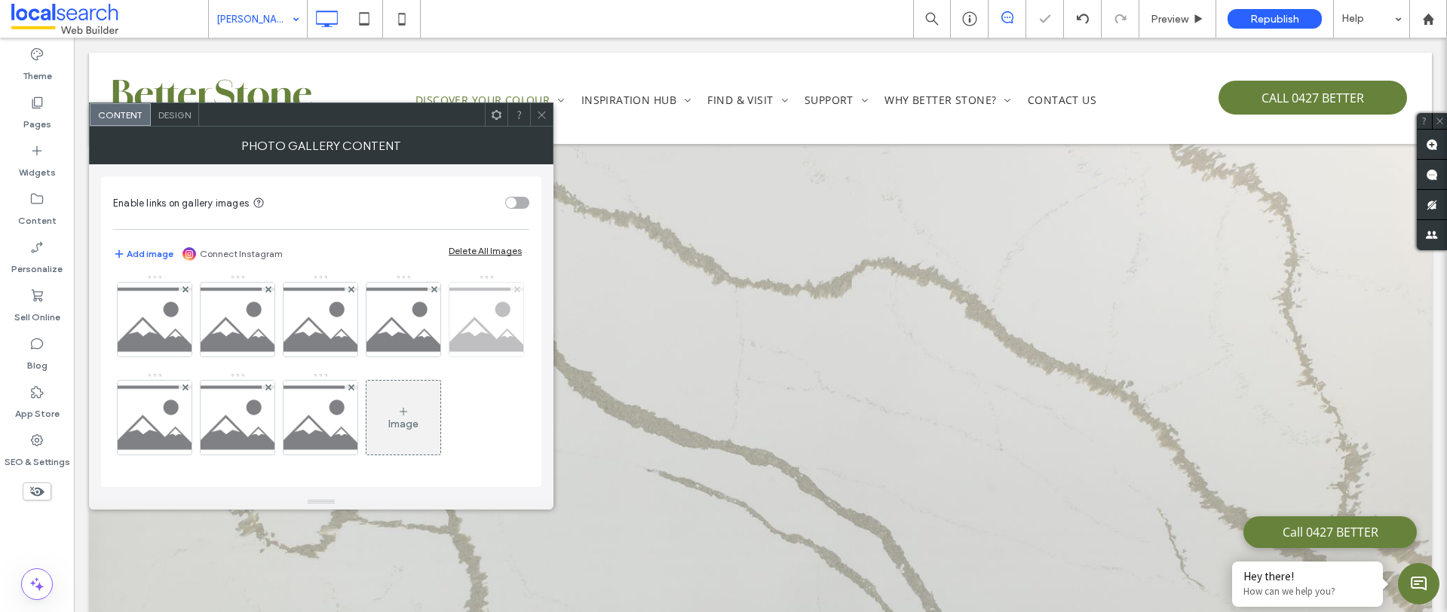
click at [514, 292] on icon at bounding box center [517, 289] width 6 height 6
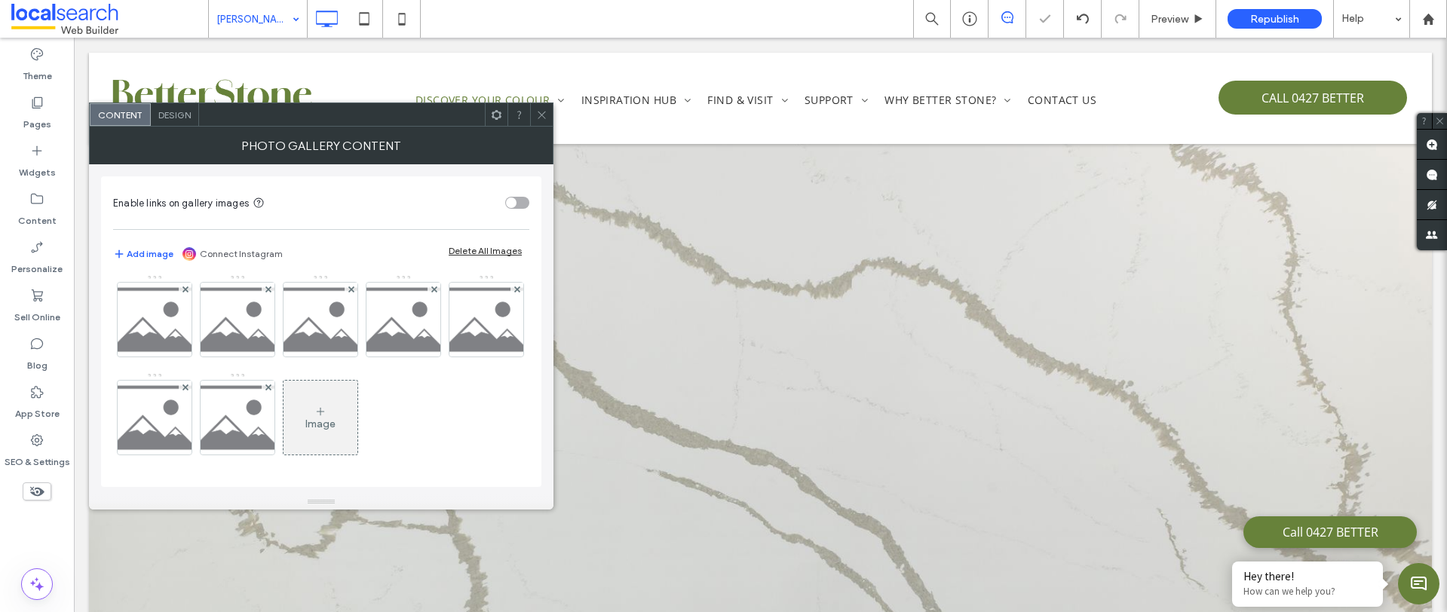
click at [183, 362] on div "Image" at bounding box center [320, 372] width 415 height 196
click at [513, 292] on use at bounding box center [516, 289] width 6 height 6
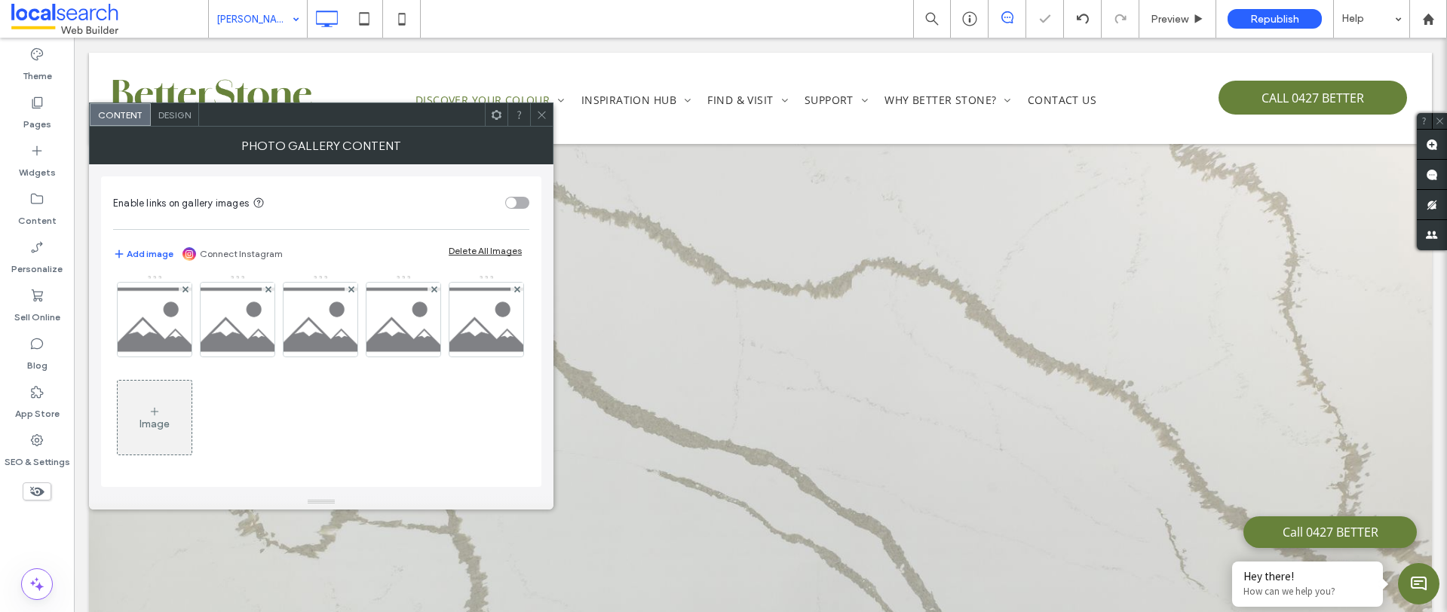
click at [513, 292] on use at bounding box center [516, 289] width 6 height 6
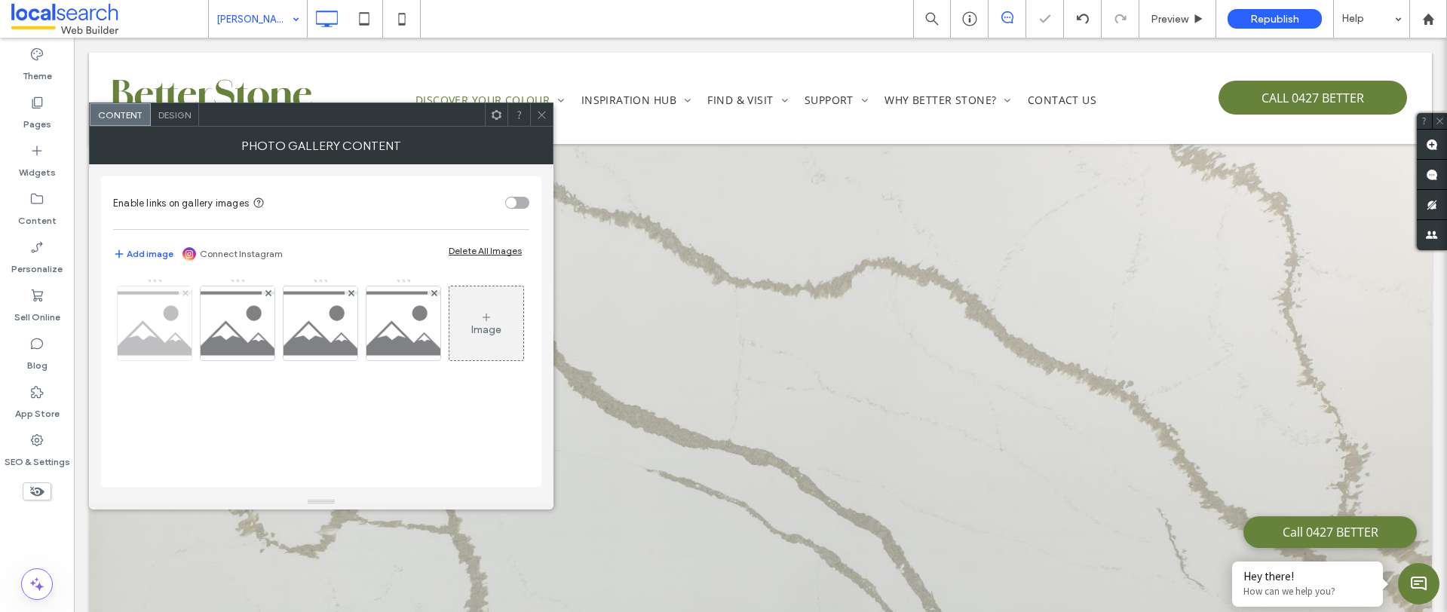
click at [184, 291] on icon at bounding box center [185, 293] width 6 height 6
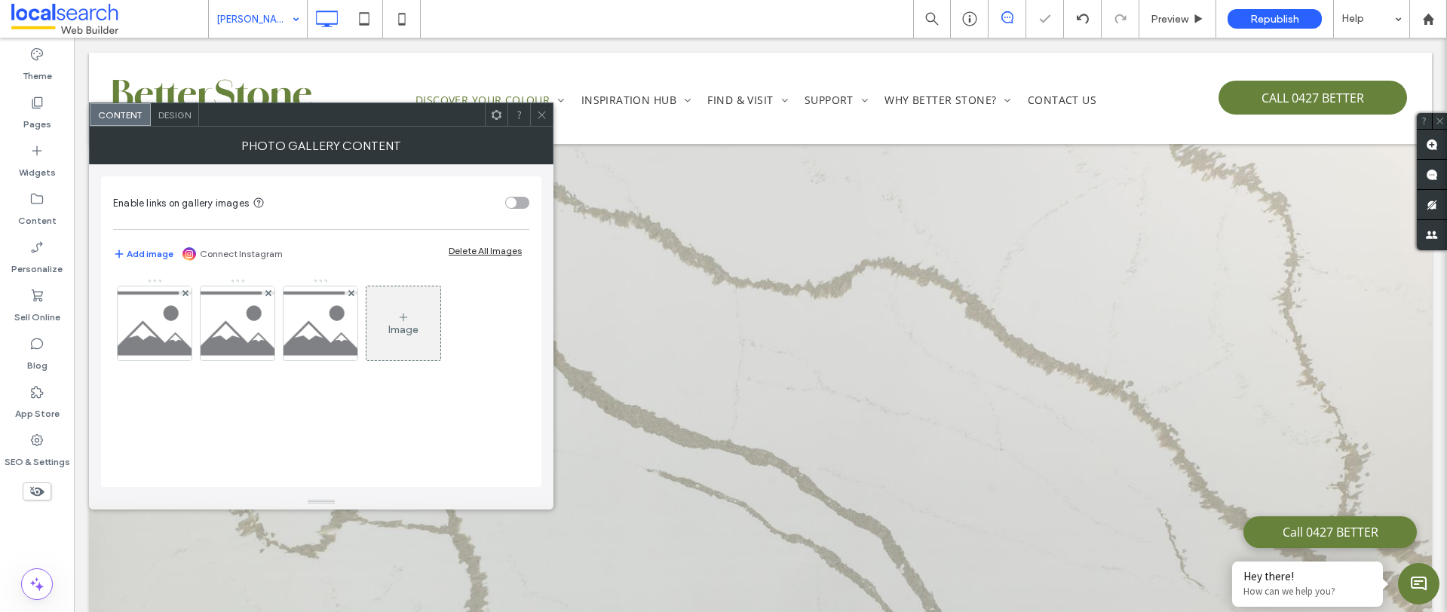
click at [185, 287] on span at bounding box center [185, 292] width 6 height 13
click at [185, 293] on use at bounding box center [185, 292] width 6 height 6
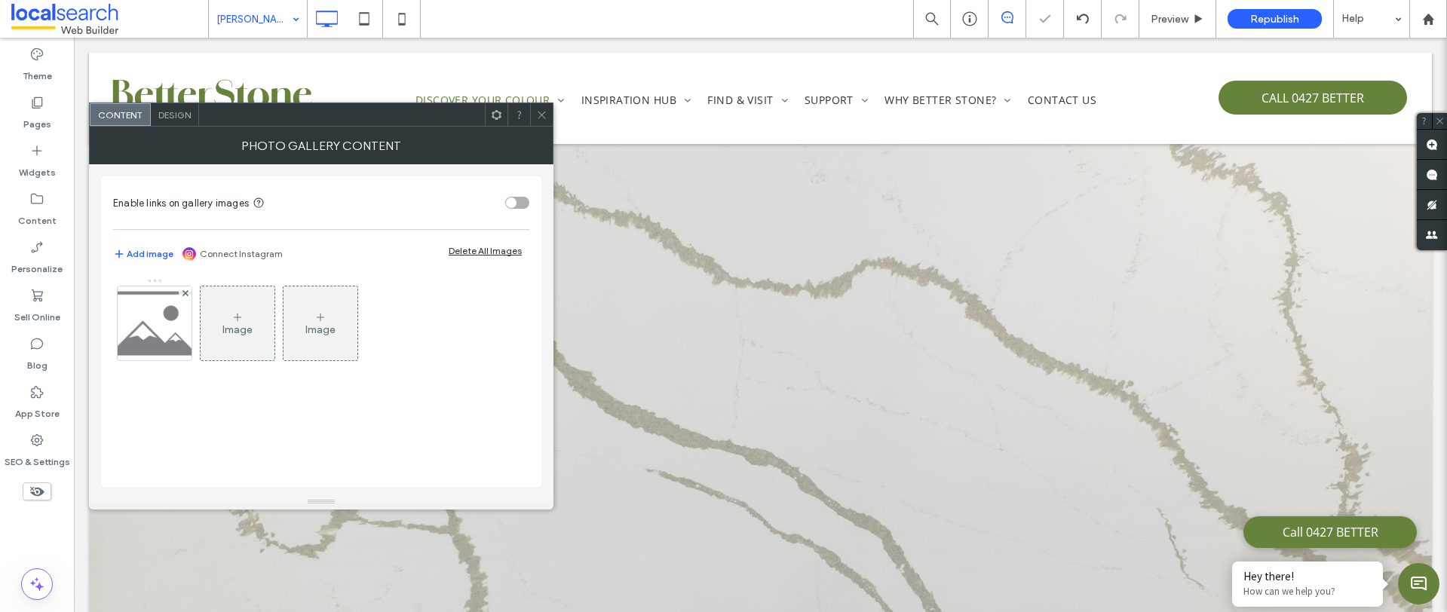
click at [185, 293] on use at bounding box center [185, 292] width 6 height 6
click at [172, 317] on div "Image" at bounding box center [155, 323] width 74 height 71
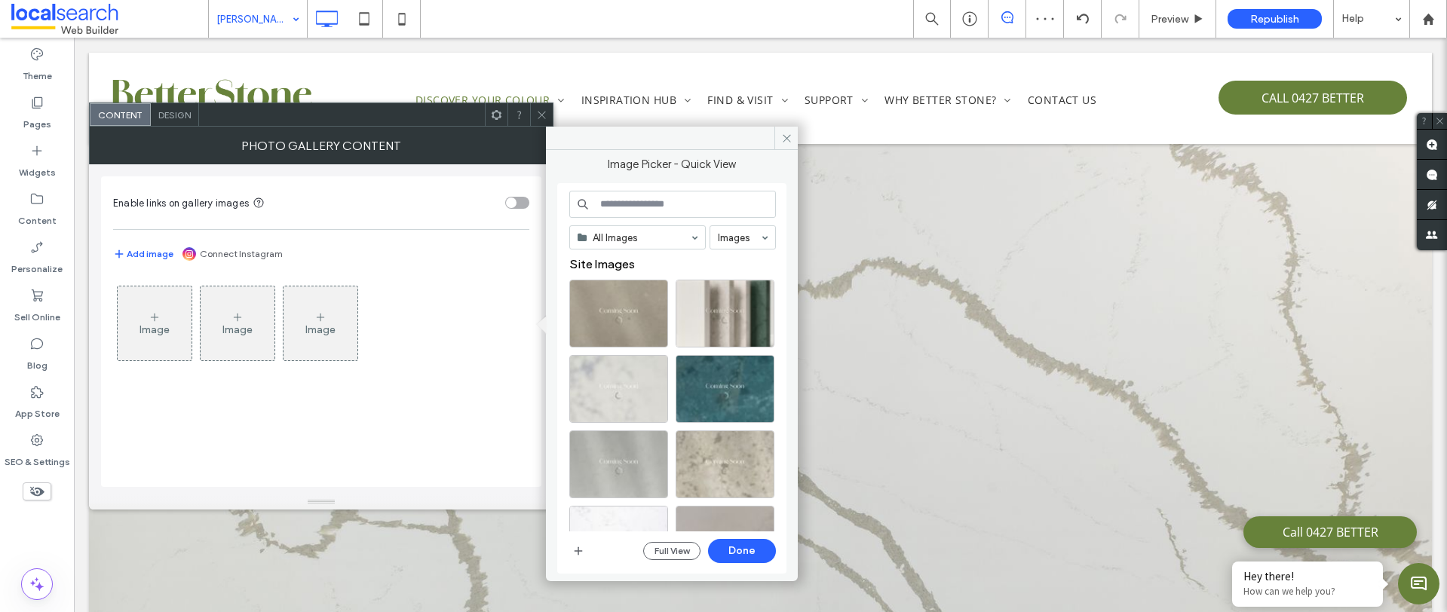
click at [639, 203] on input at bounding box center [672, 204] width 207 height 27
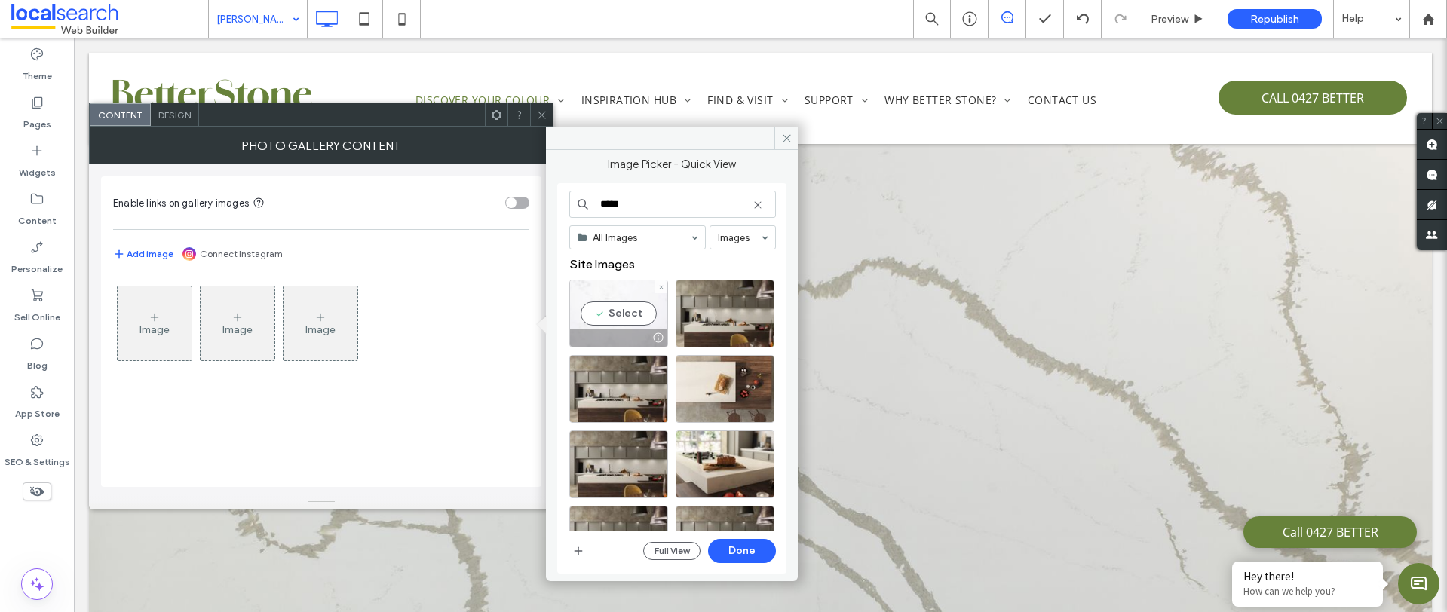
type input "*****"
click at [617, 305] on div "Select" at bounding box center [618, 314] width 99 height 68
click at [743, 549] on button "Done" at bounding box center [742, 551] width 68 height 24
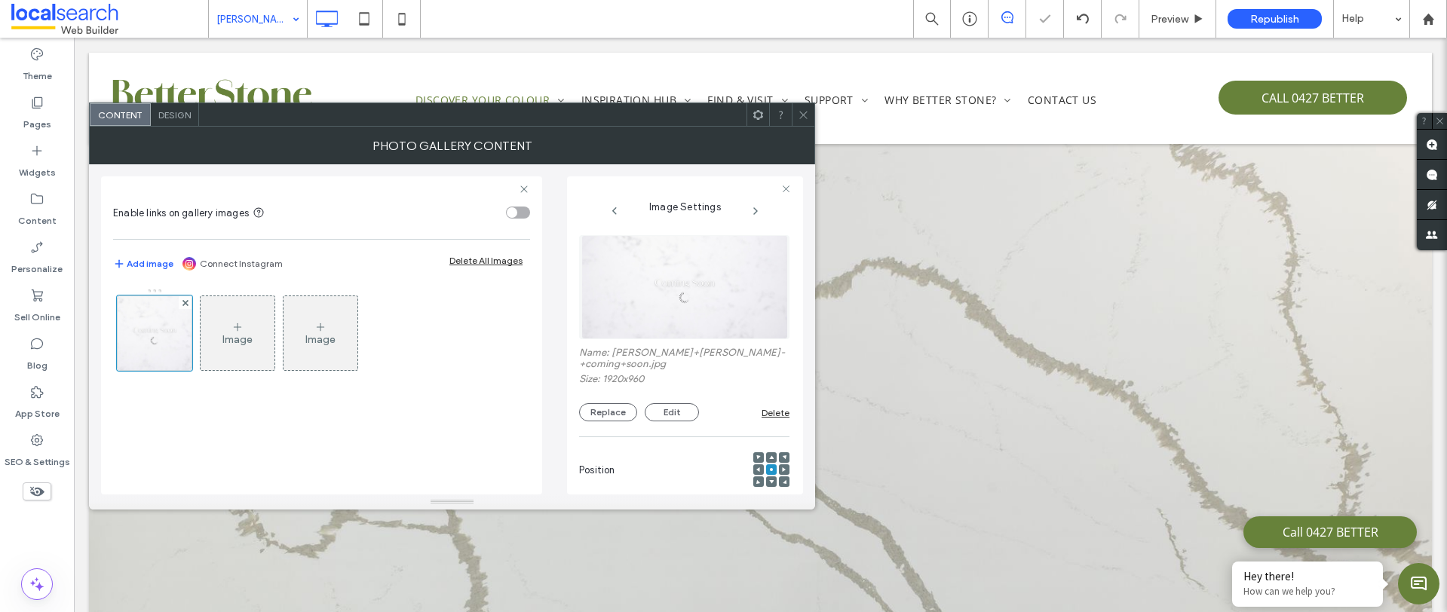
click at [810, 114] on div at bounding box center [803, 114] width 23 height 23
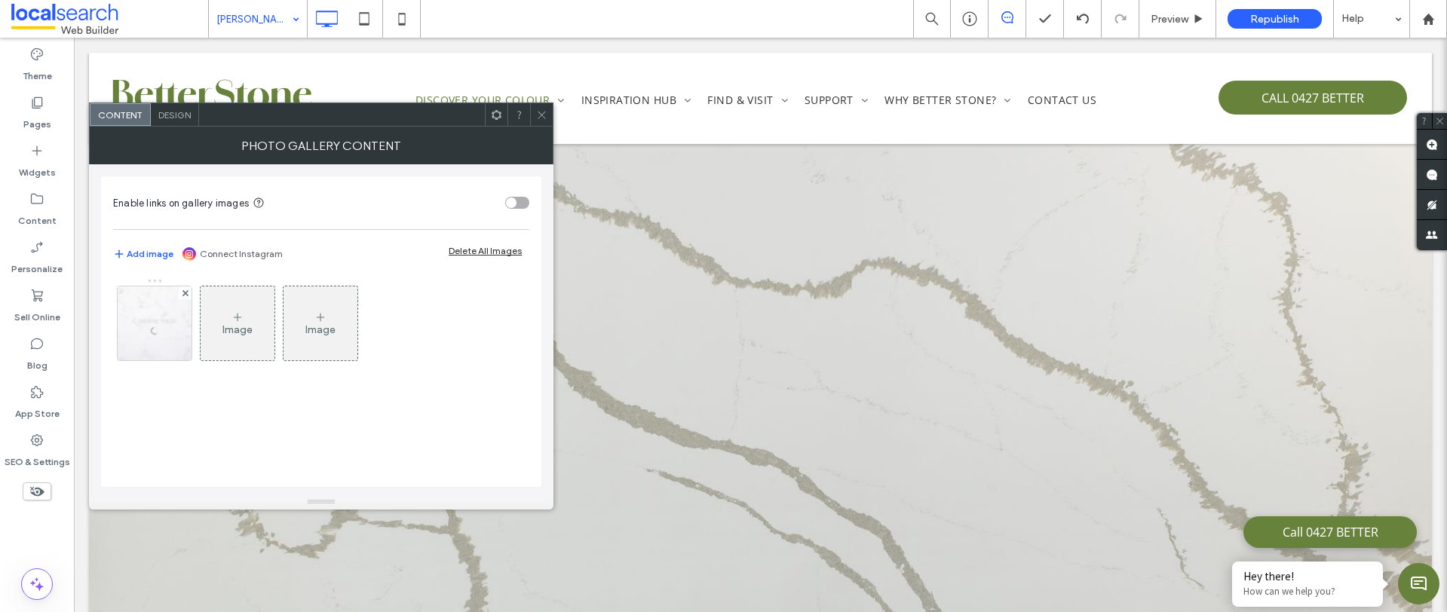
click at [253, 335] on div "Image" at bounding box center [238, 323] width 74 height 71
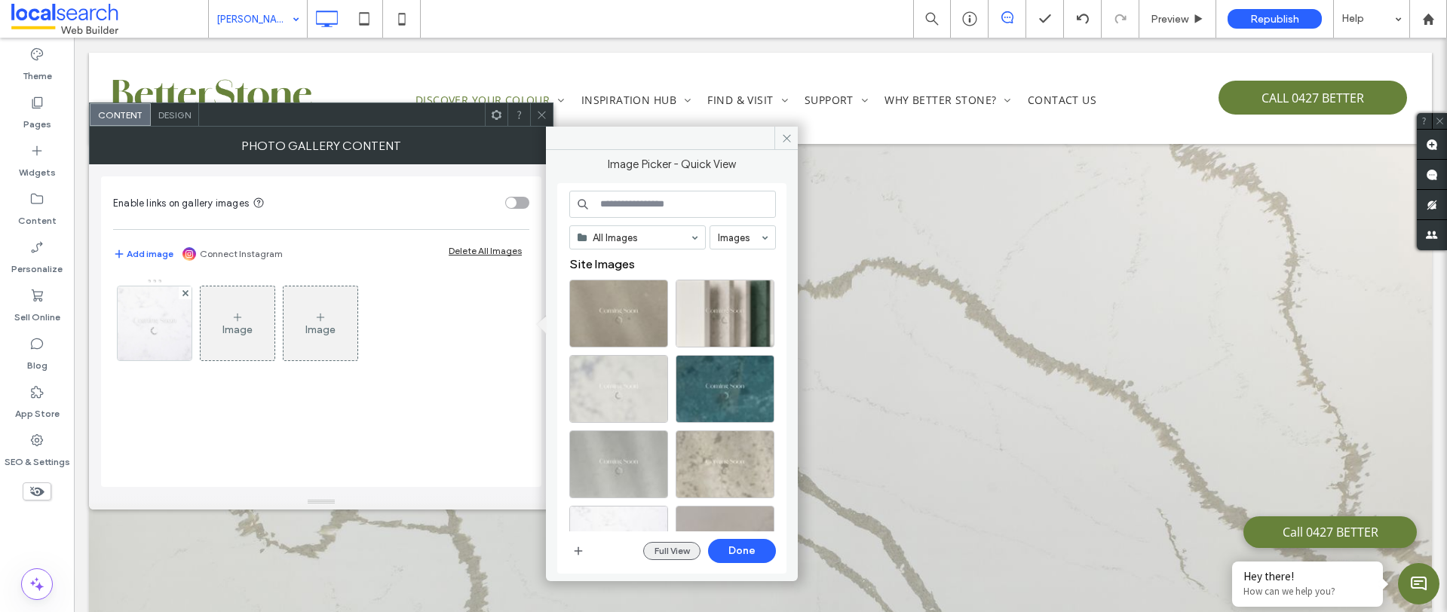
click at [684, 547] on button "Full View" at bounding box center [671, 551] width 57 height 18
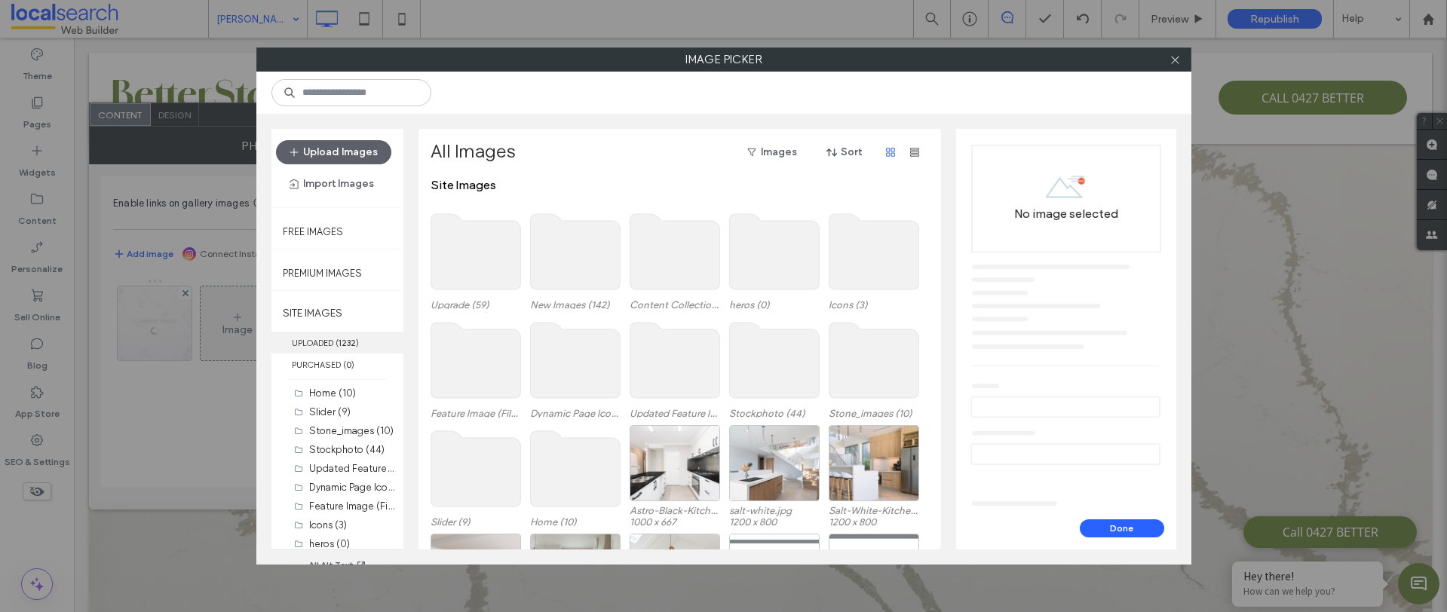
click at [326, 336] on label "UPLOADED ( 1232 )" at bounding box center [337, 343] width 132 height 22
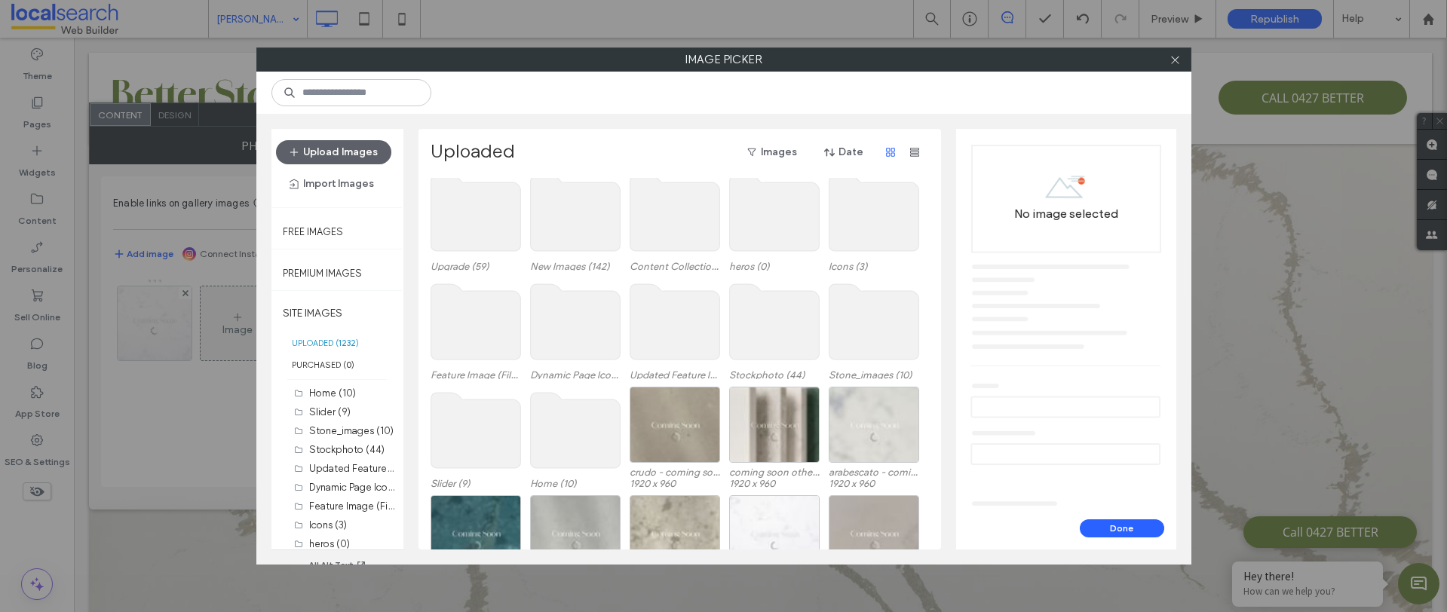
scroll to position [63, 0]
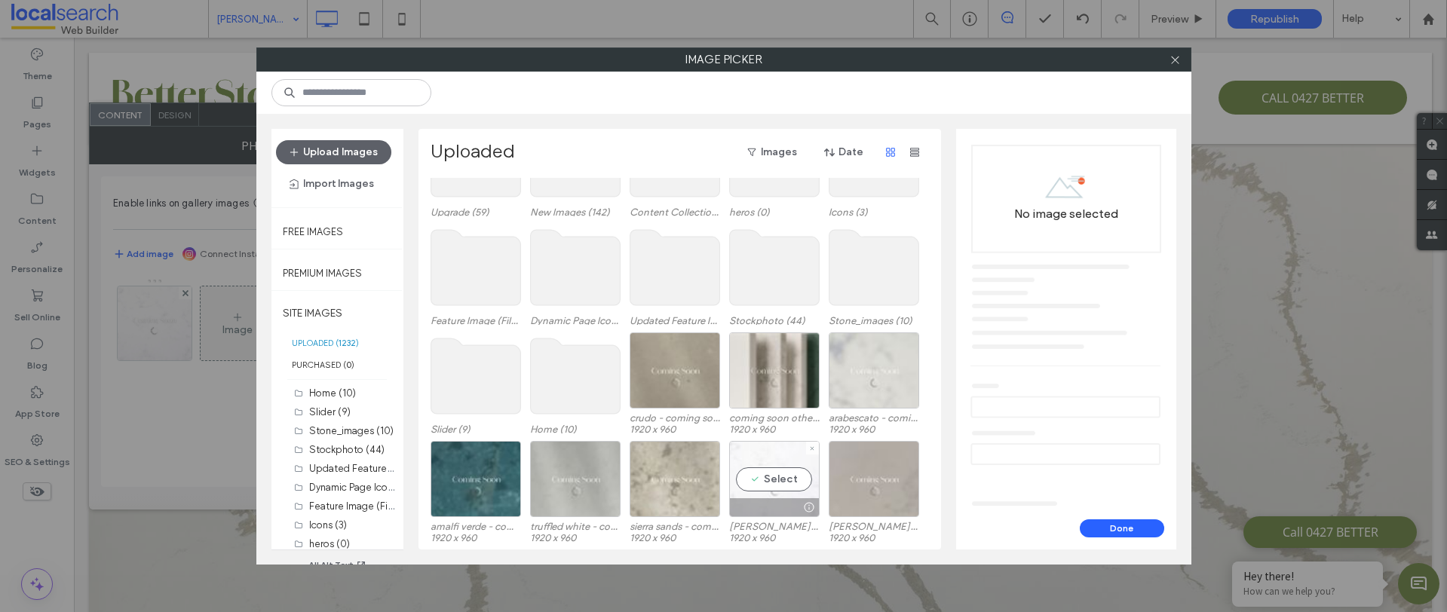
click at [779, 482] on div "Select" at bounding box center [774, 479] width 90 height 76
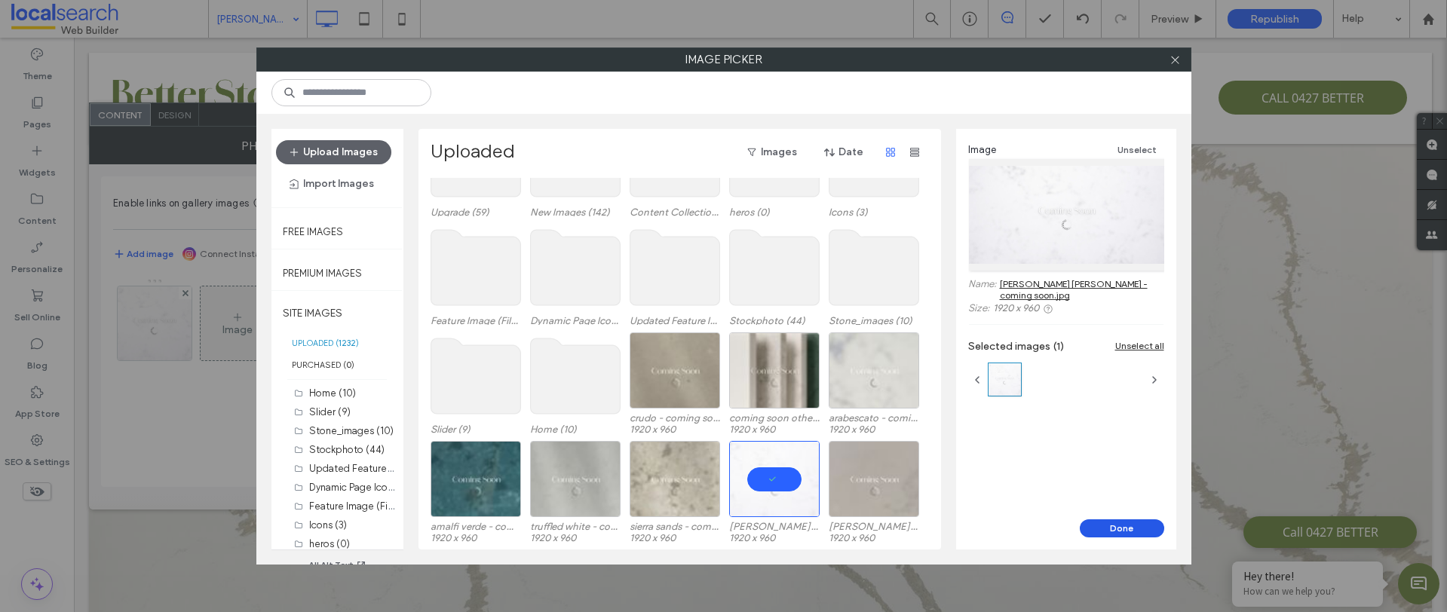
click at [1144, 528] on button "Done" at bounding box center [1121, 528] width 84 height 18
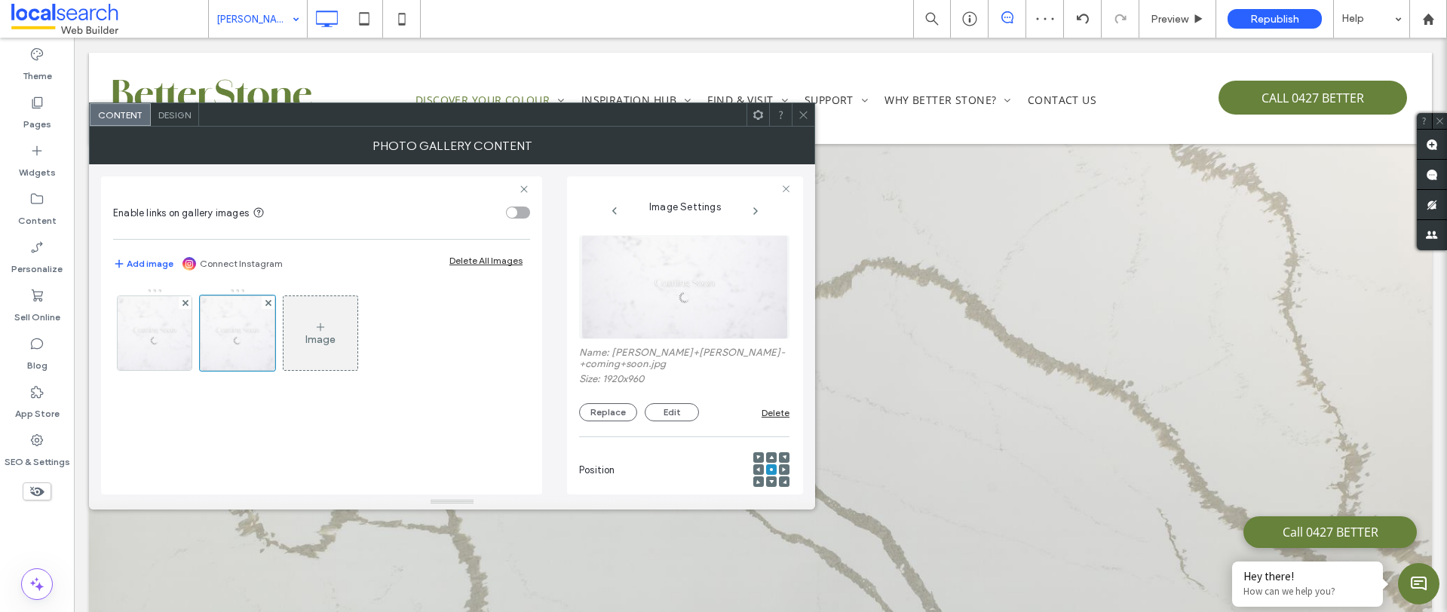
click at [308, 327] on div "Image" at bounding box center [320, 333] width 74 height 71
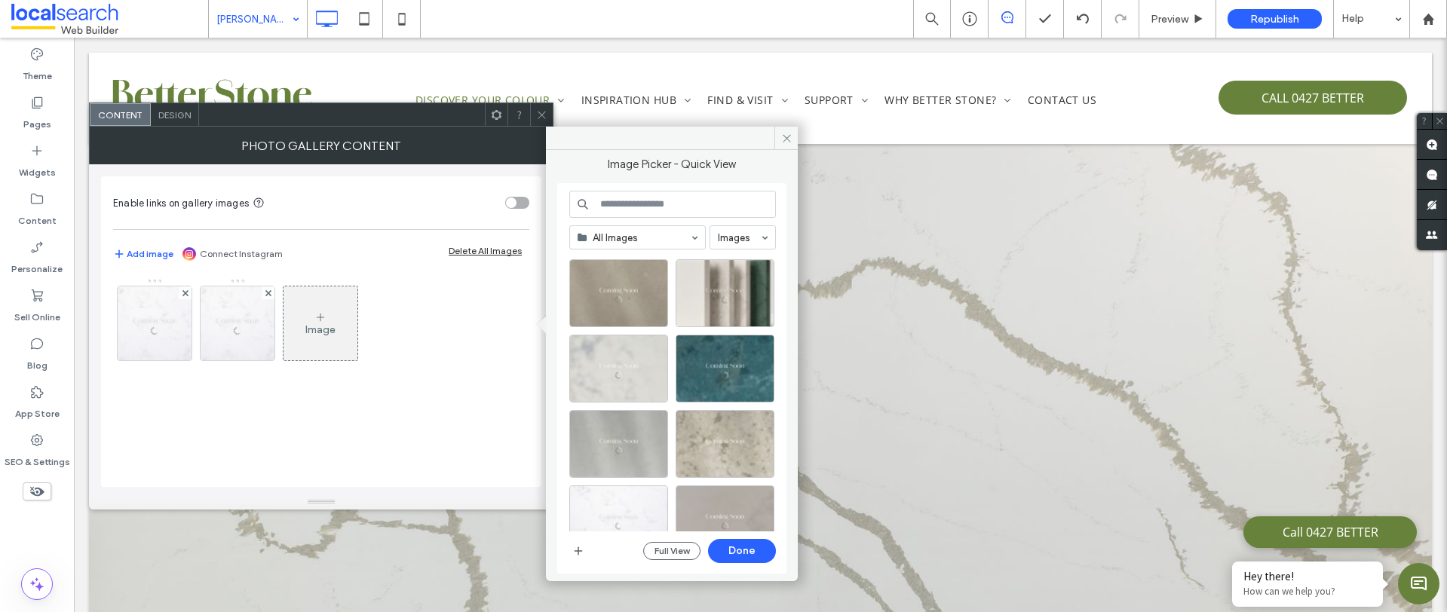
scroll to position [23, 0]
click at [626, 503] on div "Select" at bounding box center [618, 516] width 99 height 68
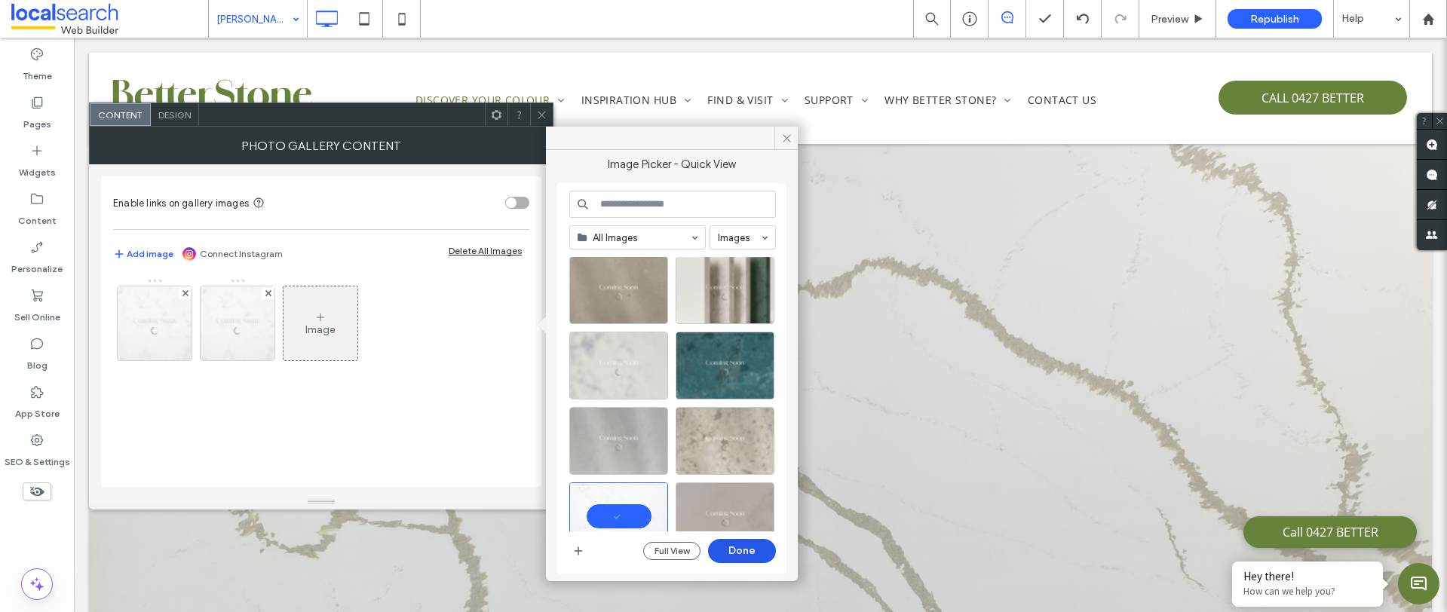
click at [730, 550] on button "Done" at bounding box center [742, 551] width 68 height 24
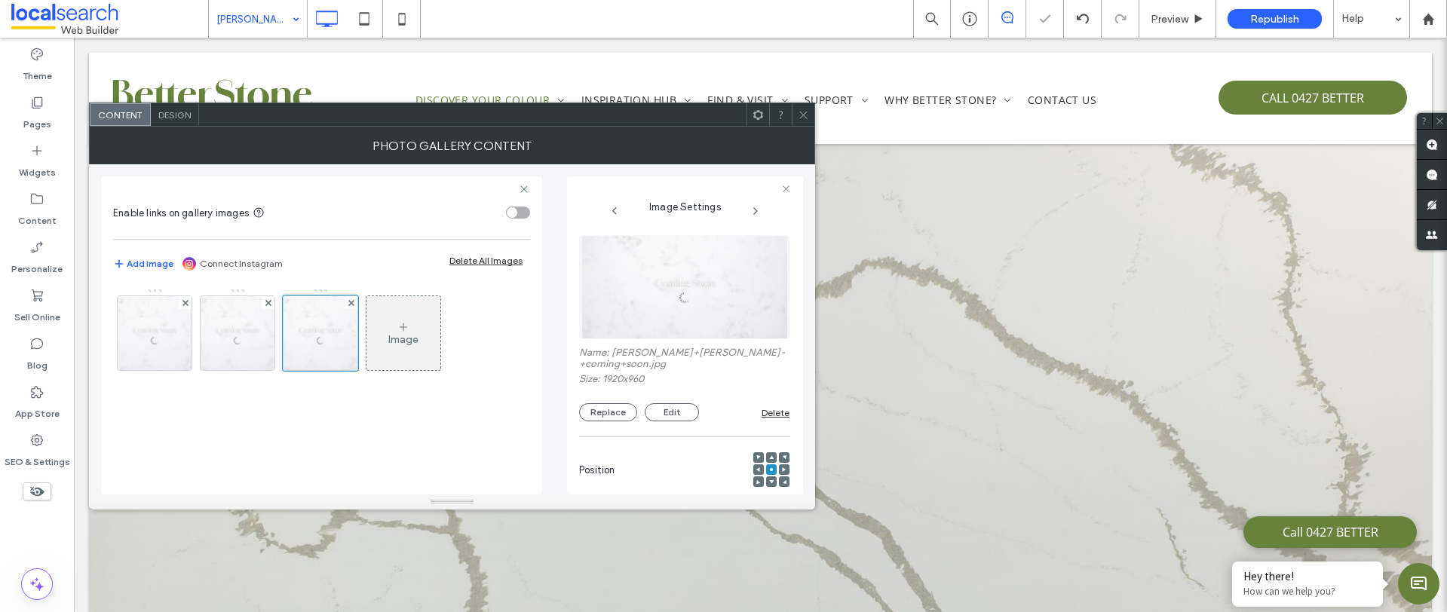
click at [409, 334] on div "Image" at bounding box center [403, 339] width 30 height 13
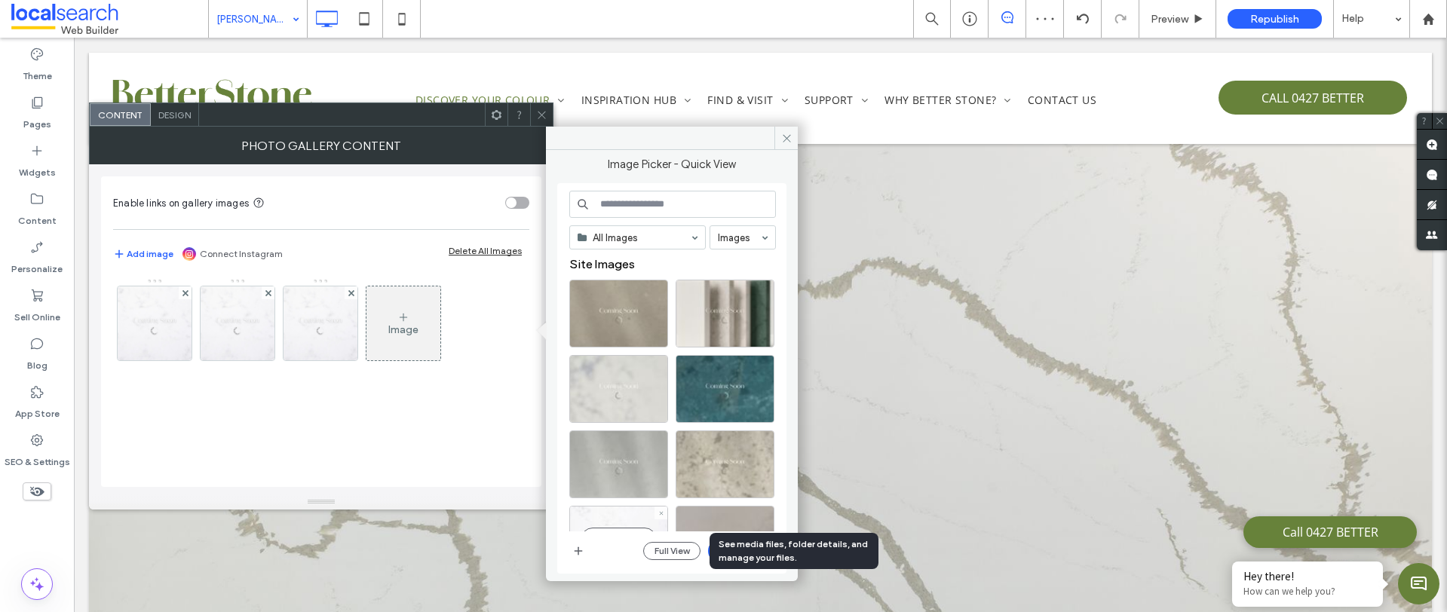
click at [636, 519] on div "Select" at bounding box center [618, 540] width 99 height 68
click at [755, 556] on button "Done" at bounding box center [742, 551] width 68 height 24
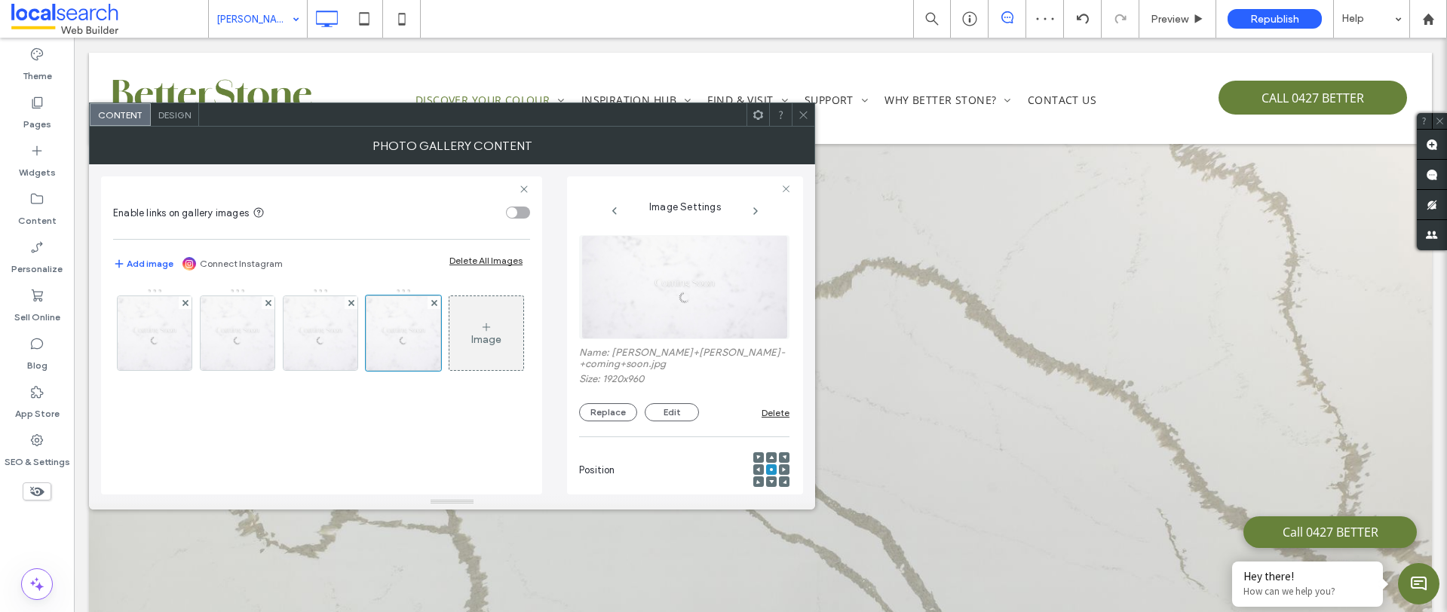
click at [802, 114] on icon at bounding box center [803, 114] width 11 height 11
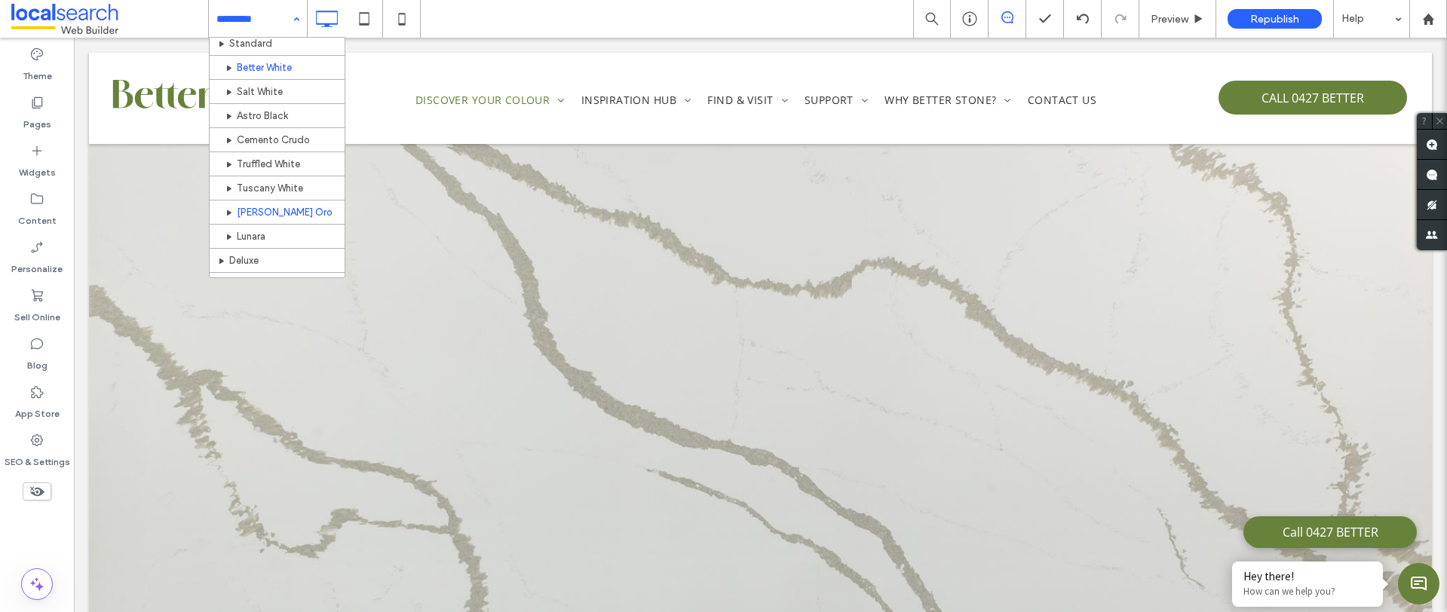
scroll to position [55, 0]
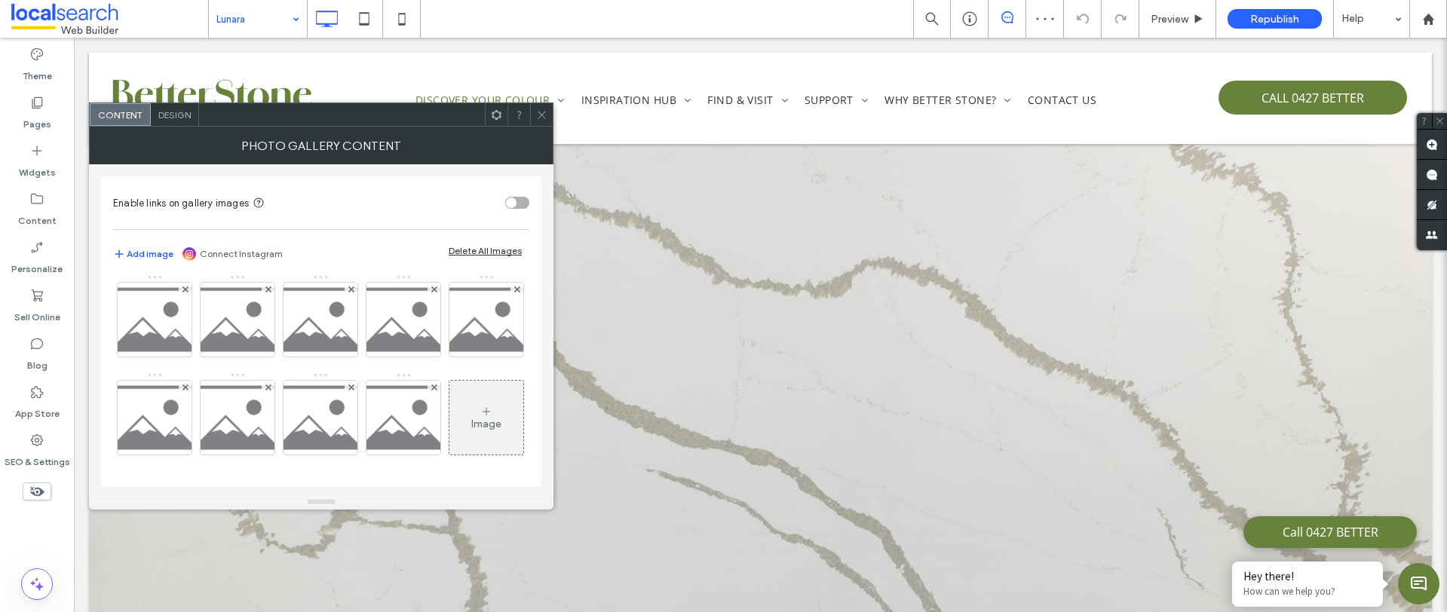
scroll to position [102, 0]
click at [431, 387] on icon at bounding box center [434, 387] width 6 height 6
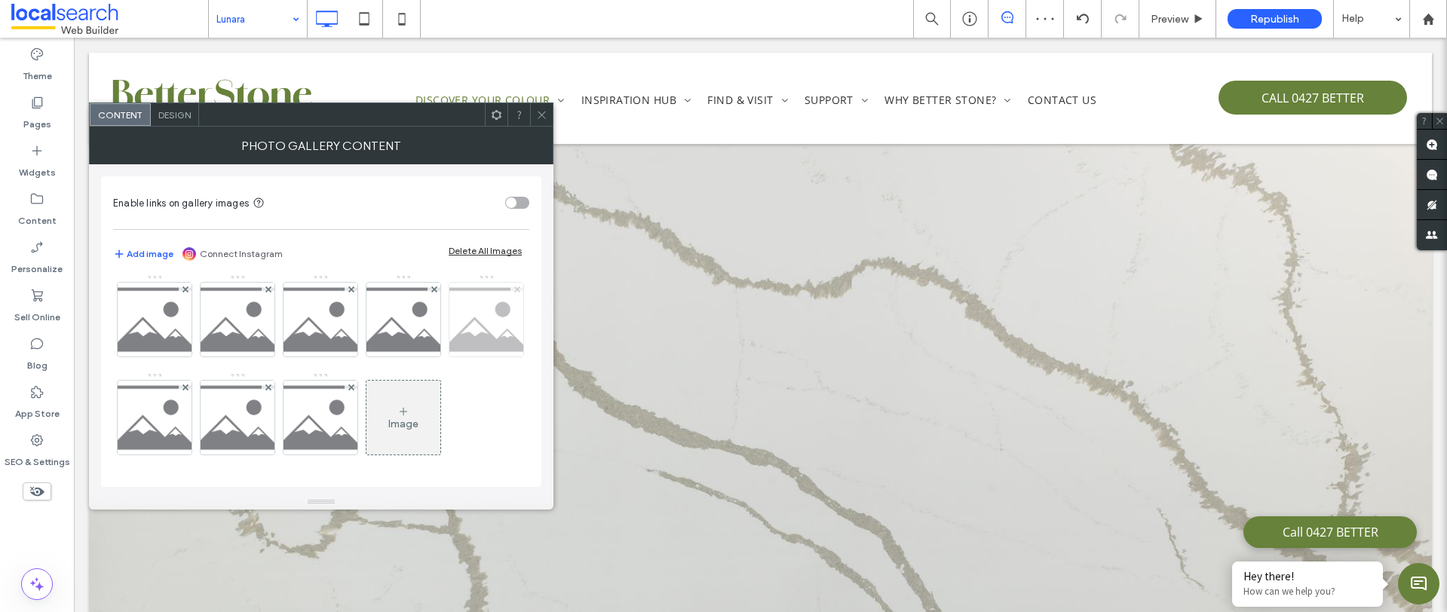
click at [513, 290] on use at bounding box center [516, 289] width 6 height 6
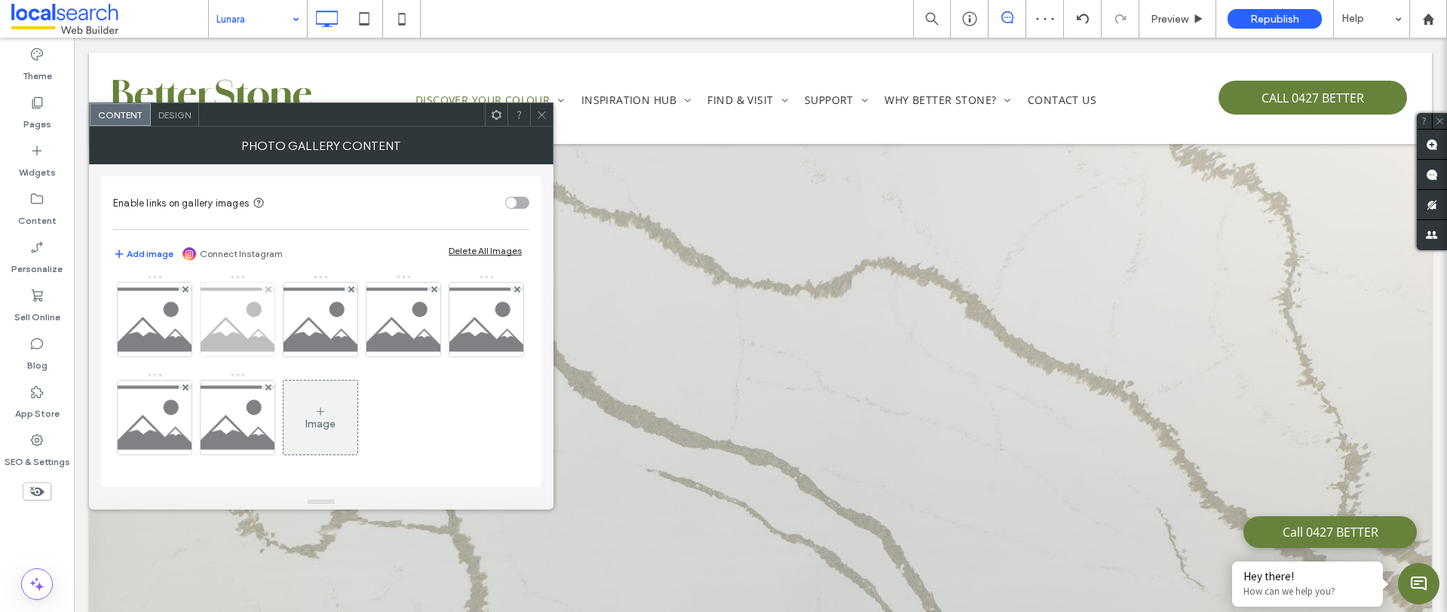
scroll to position [0, 0]
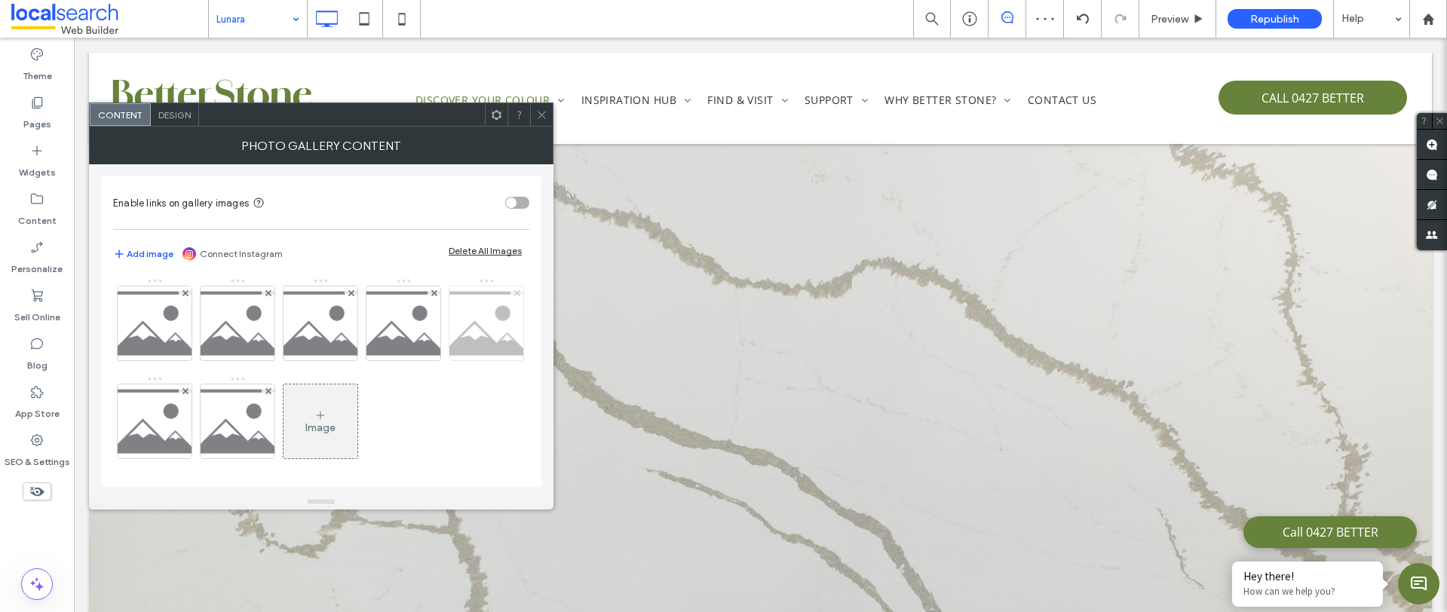
click at [513, 295] on use at bounding box center [516, 292] width 6 height 6
click at [183, 389] on use at bounding box center [185, 390] width 6 height 6
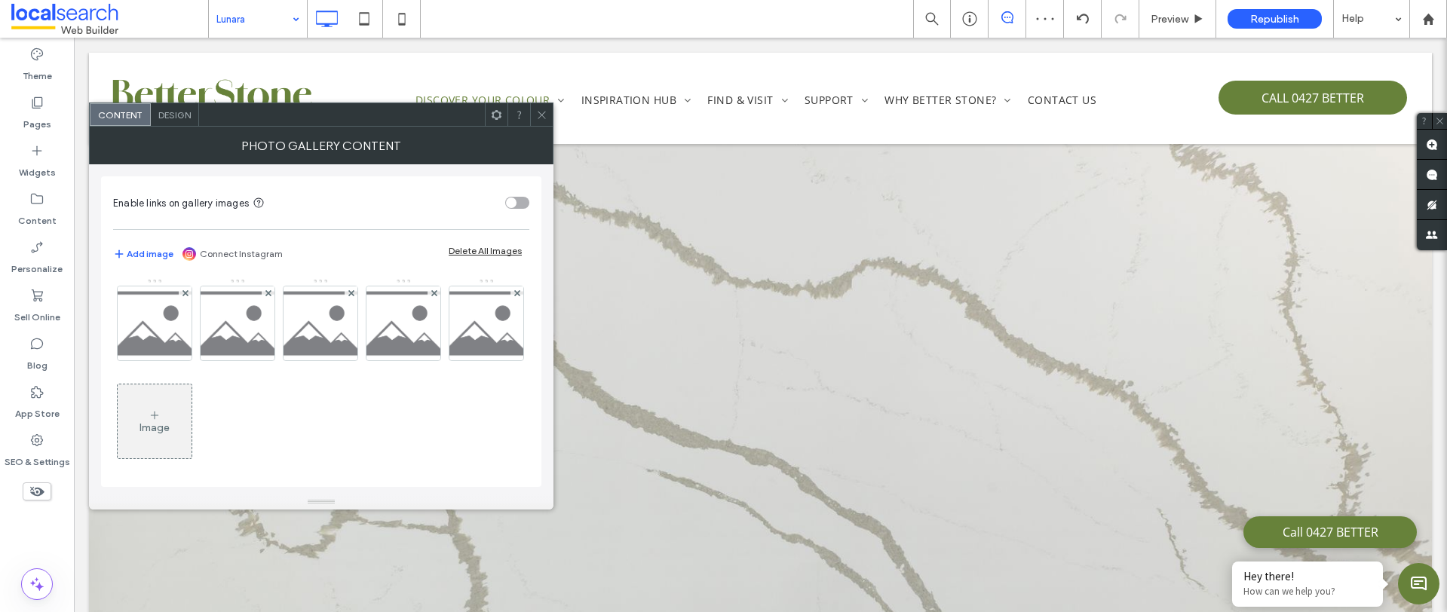
click at [513, 295] on use at bounding box center [516, 292] width 6 height 6
click at [169, 339] on img at bounding box center [155, 323] width 106 height 74
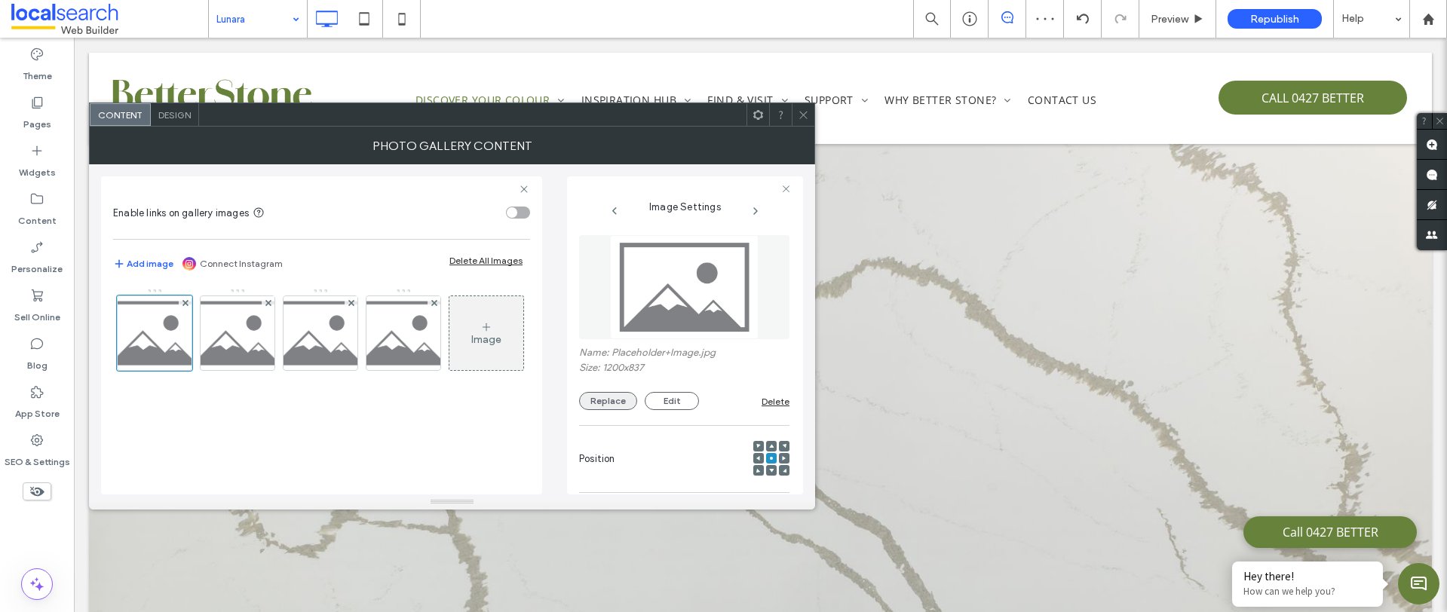
click at [620, 400] on button "Replace" at bounding box center [608, 401] width 58 height 18
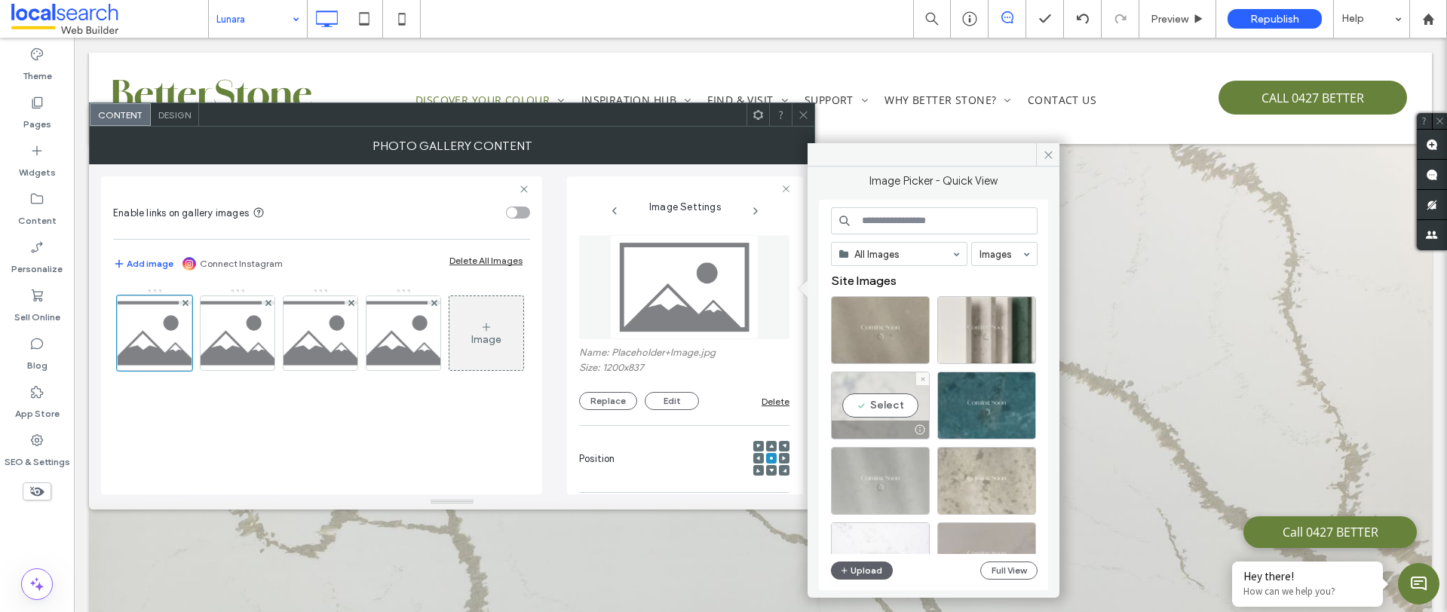
click at [879, 412] on div "Select" at bounding box center [880, 406] width 99 height 68
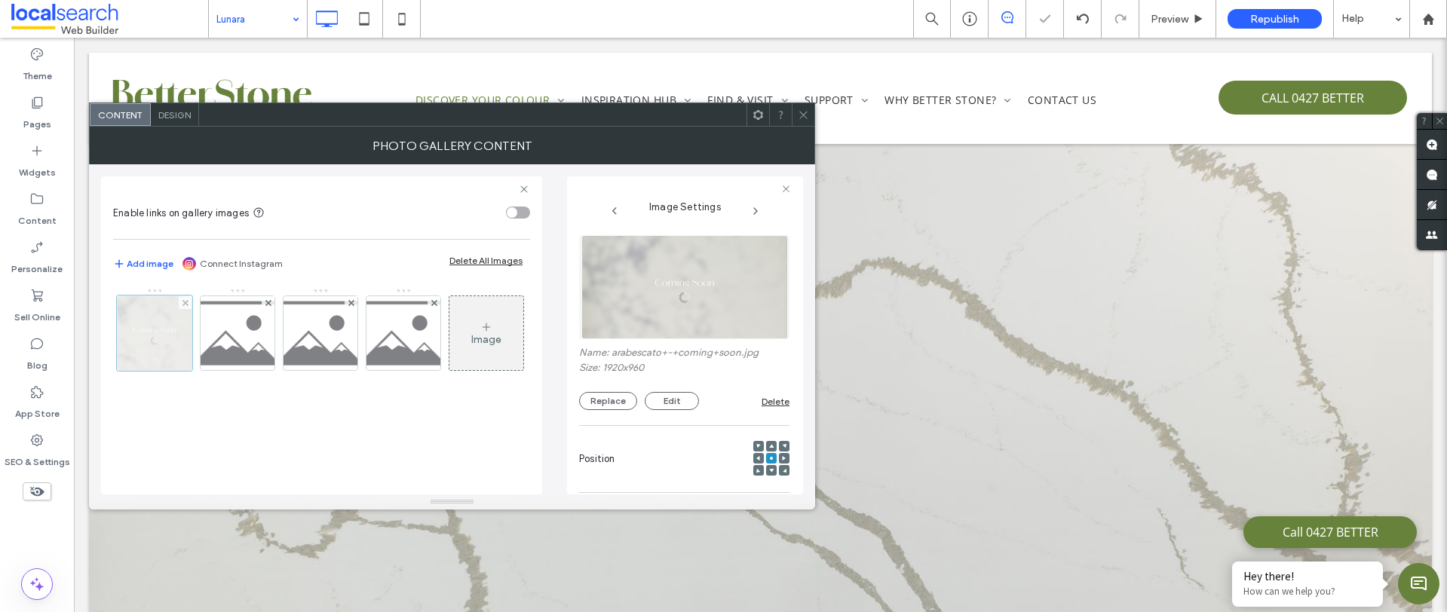
click at [131, 329] on div at bounding box center [154, 332] width 75 height 75
click at [624, 406] on button "Replace" at bounding box center [608, 401] width 58 height 18
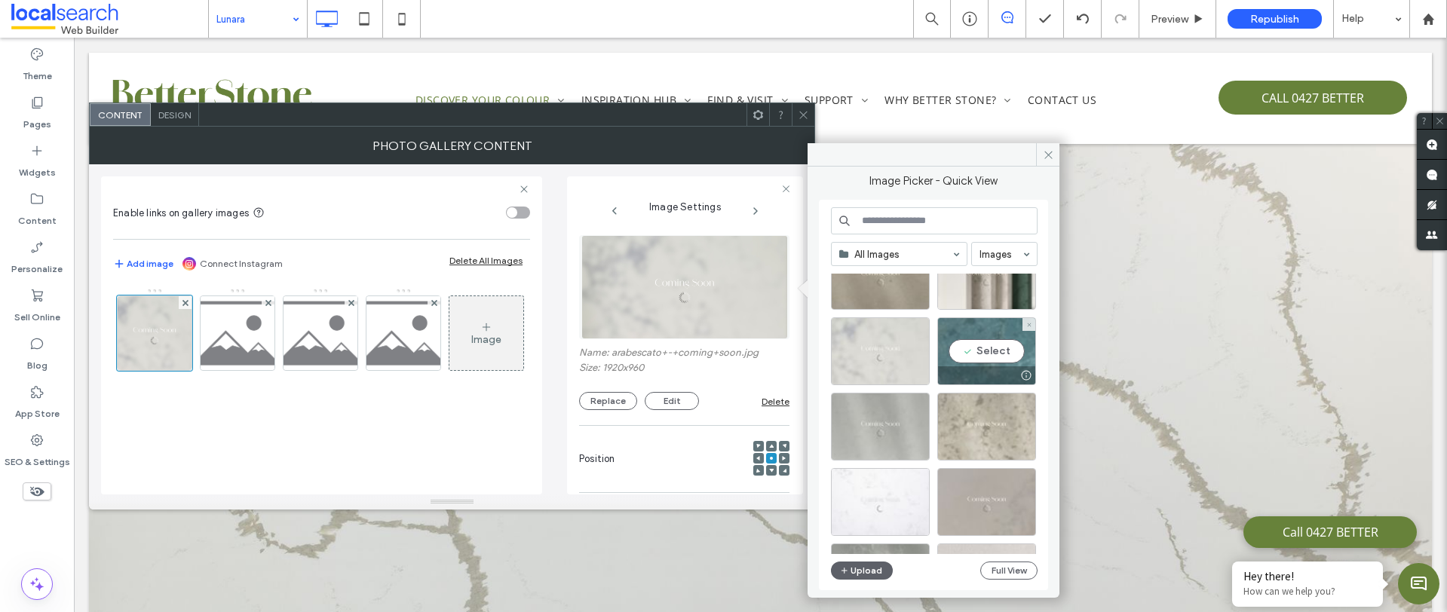
scroll to position [98, 0]
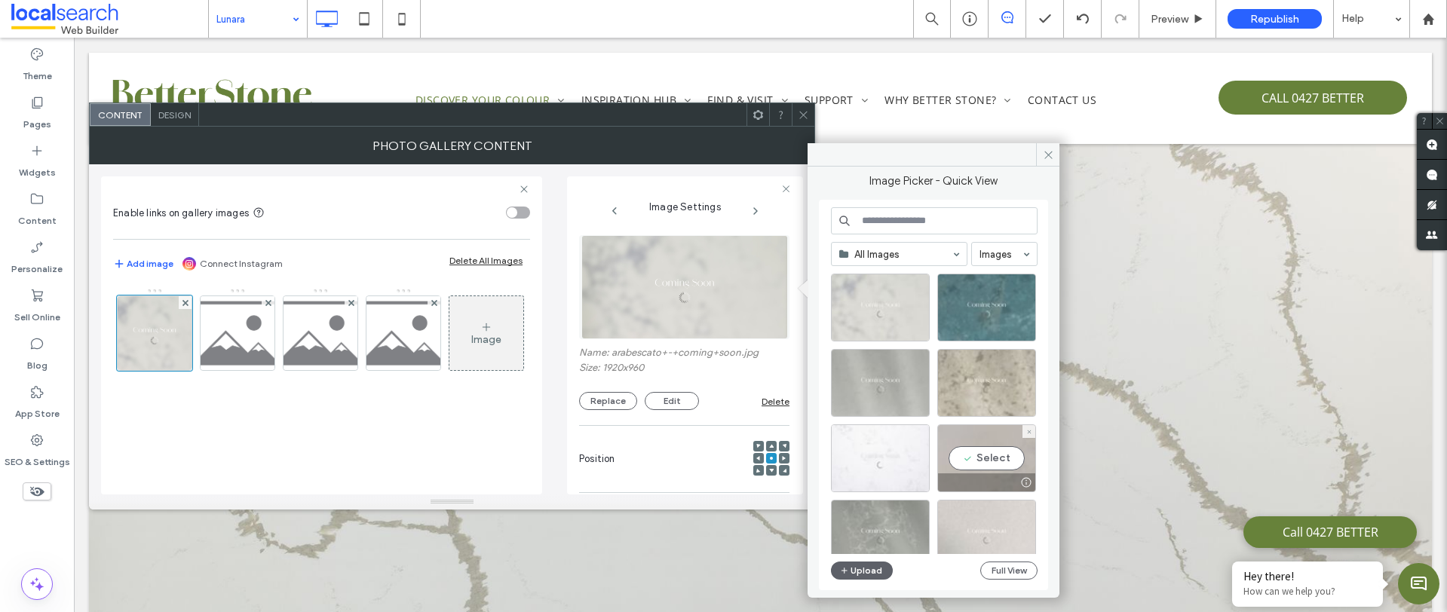
click at [1016, 457] on div "Select" at bounding box center [986, 458] width 99 height 68
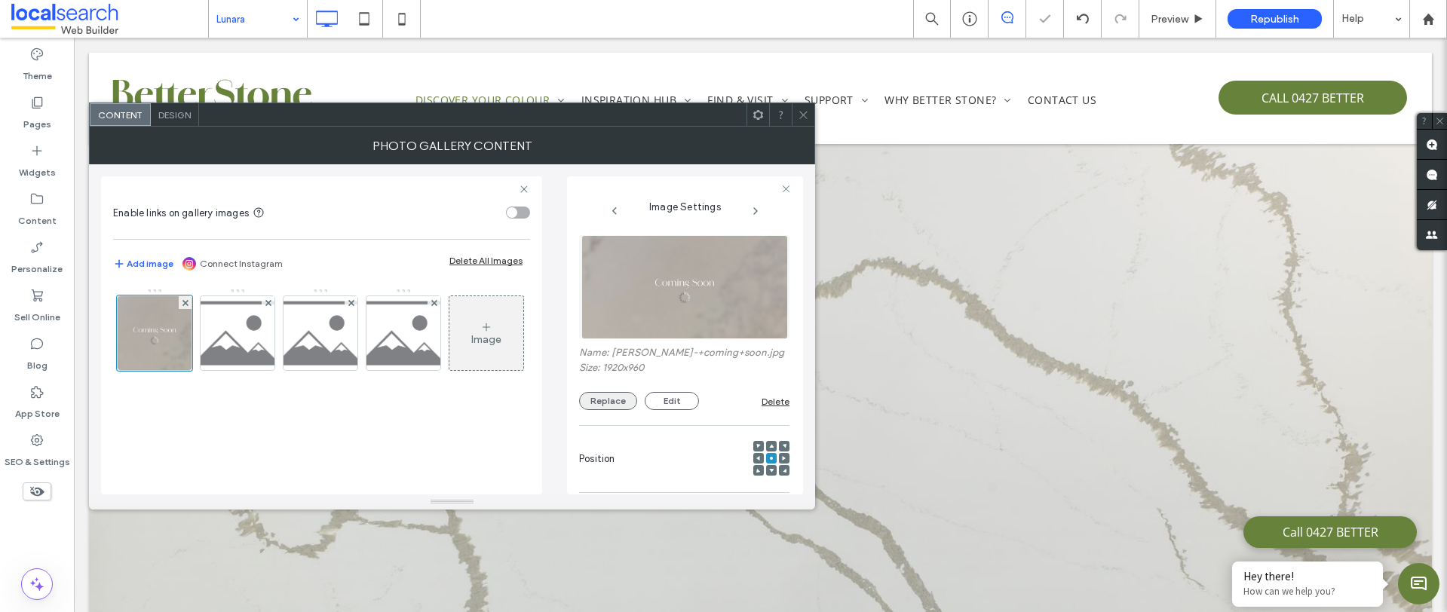
click at [622, 403] on button "Replace" at bounding box center [608, 401] width 58 height 18
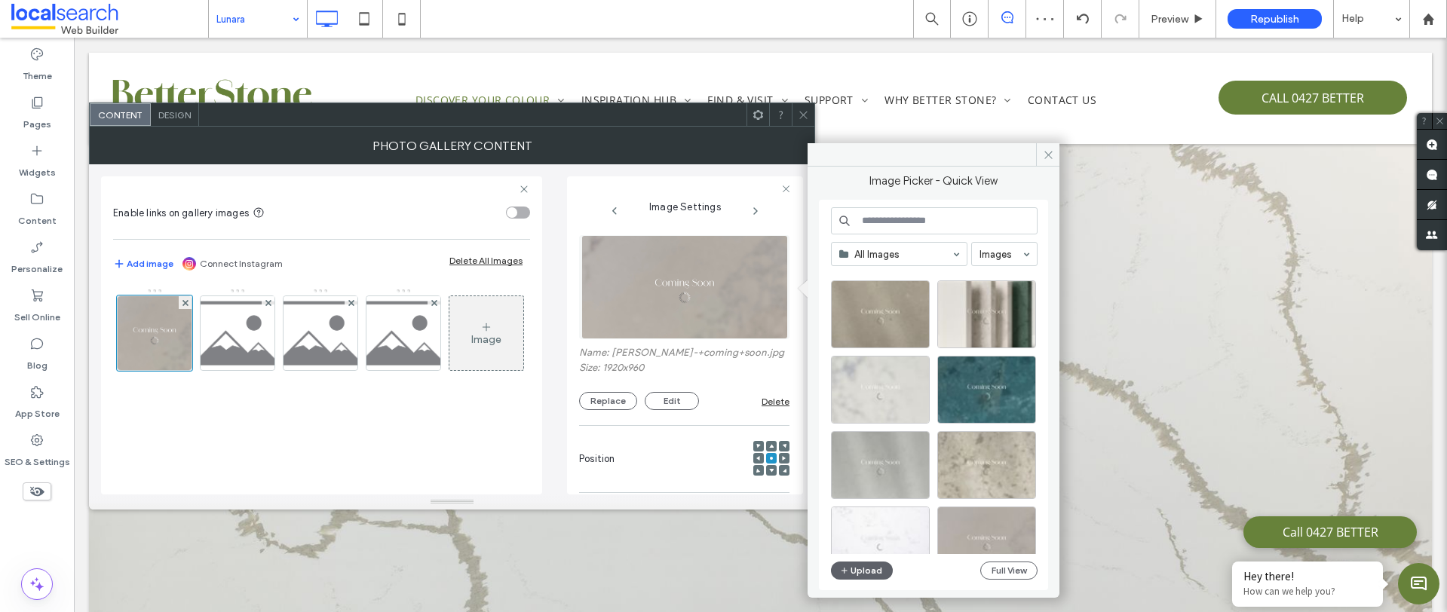
scroll to position [20, 0]
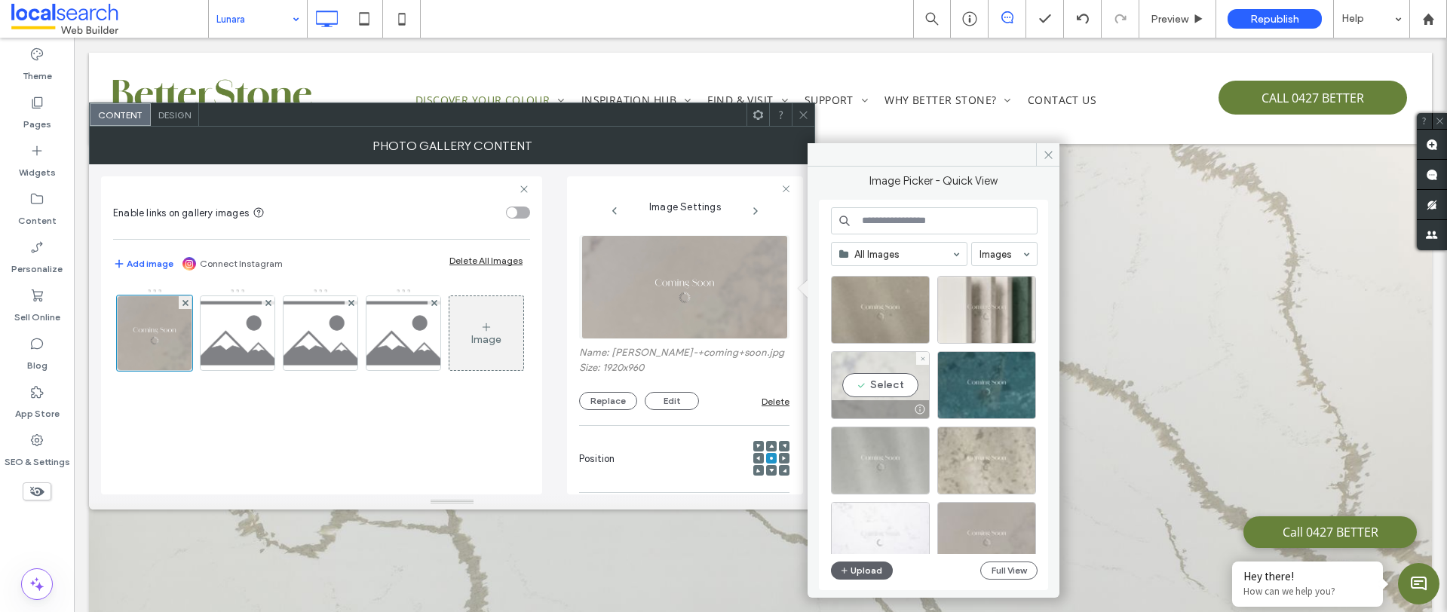
click at [912, 398] on div "Select" at bounding box center [880, 385] width 99 height 68
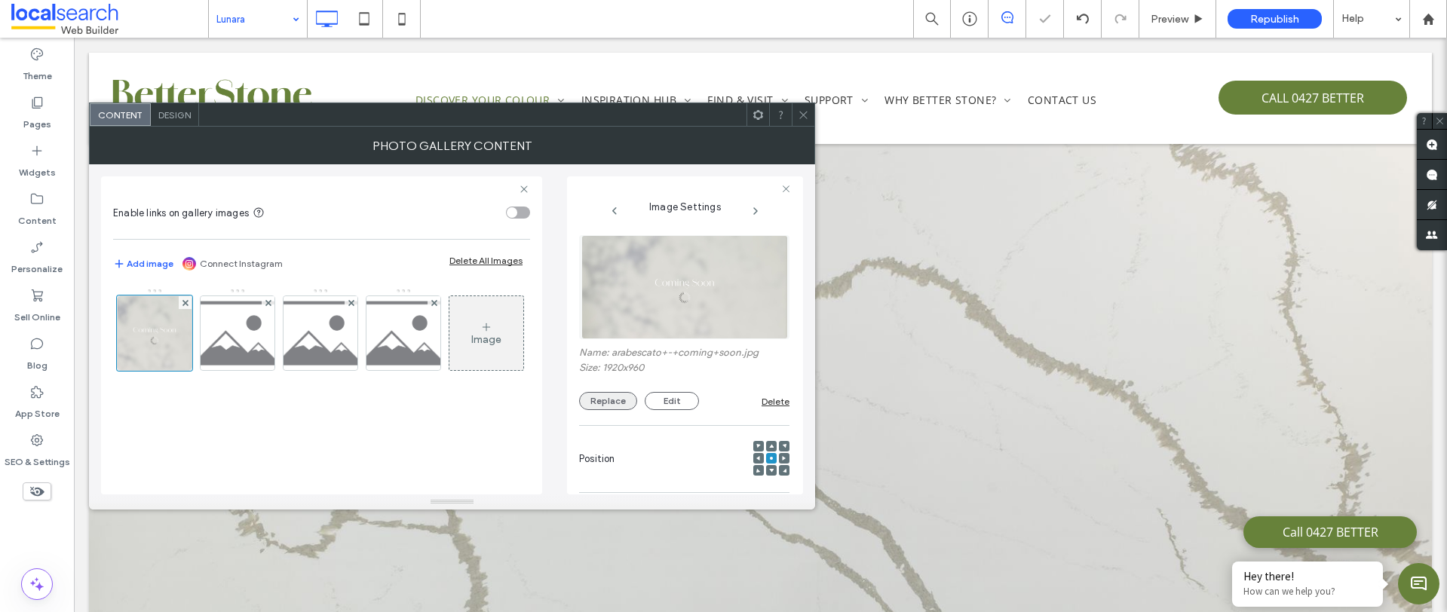
click at [621, 403] on button "Replace" at bounding box center [608, 401] width 58 height 18
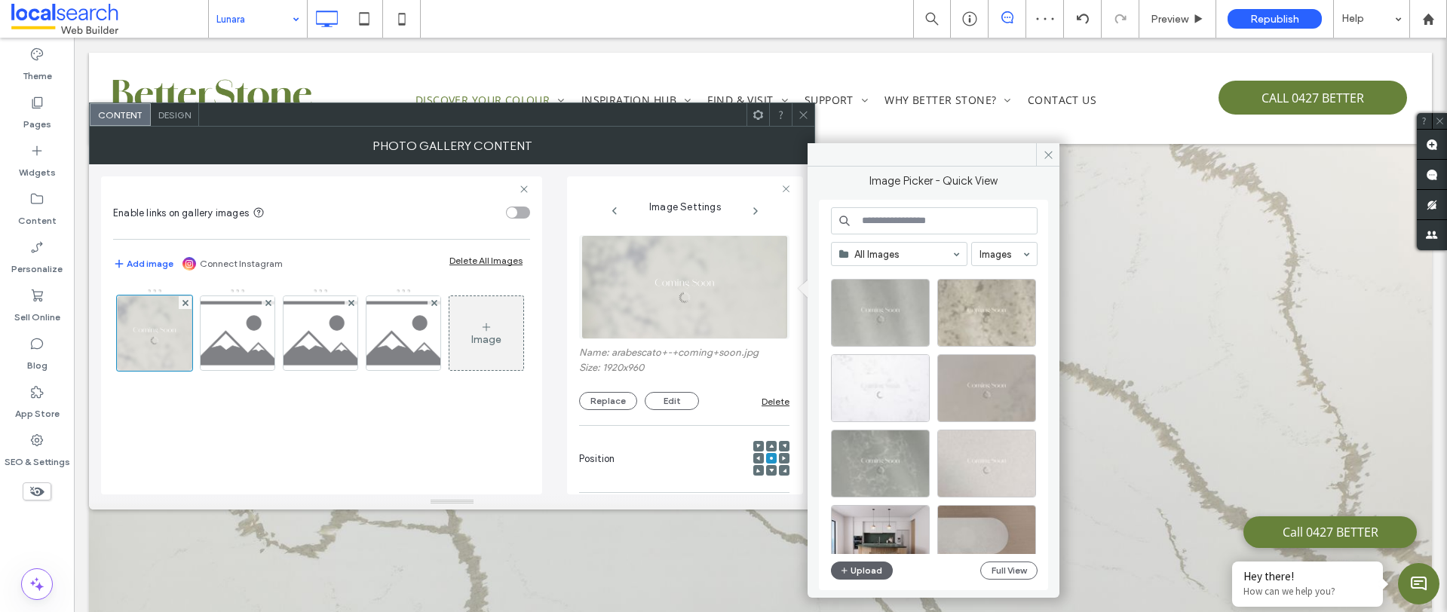
scroll to position [170, 0]
click at [998, 453] on div "Select" at bounding box center [986, 462] width 99 height 68
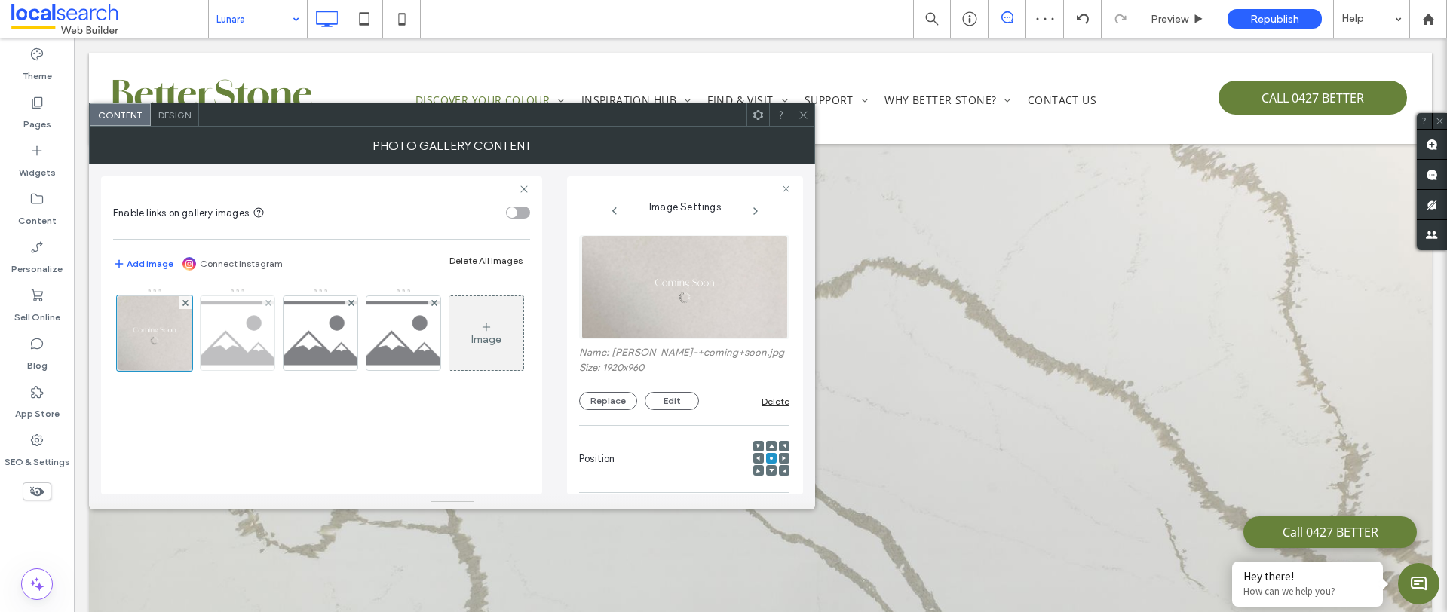
click at [252, 332] on img at bounding box center [238, 333] width 106 height 74
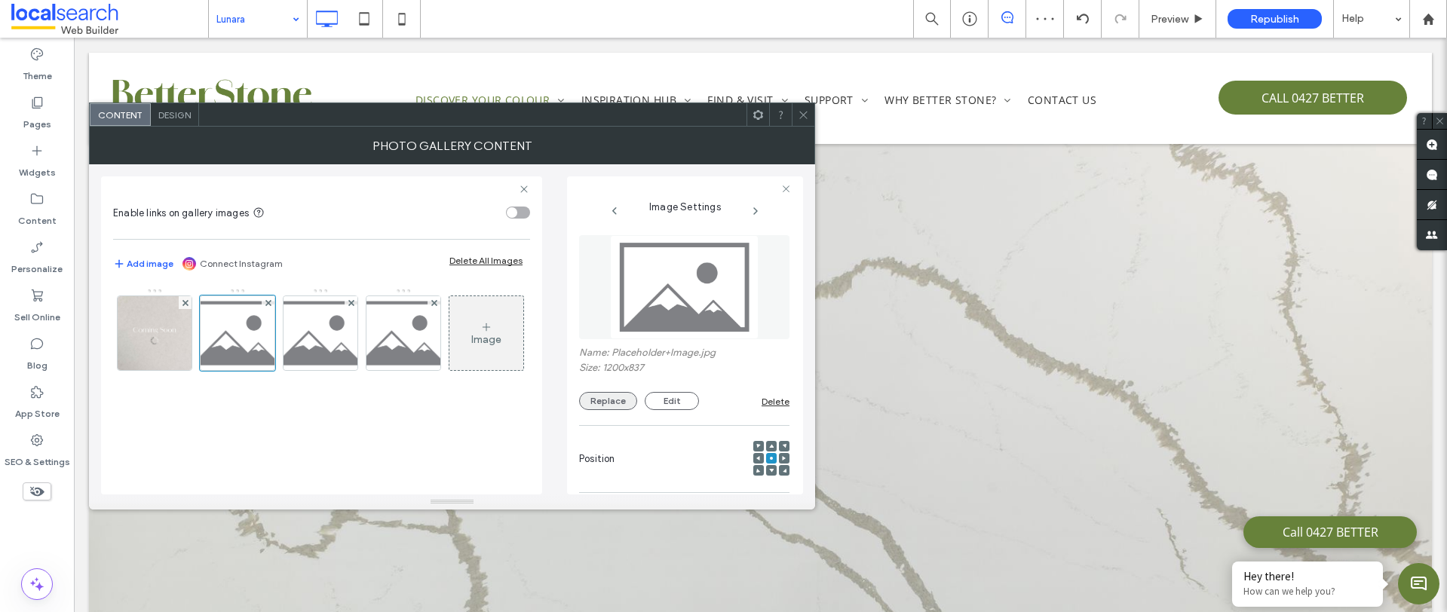
click at [617, 397] on button "Replace" at bounding box center [608, 401] width 58 height 18
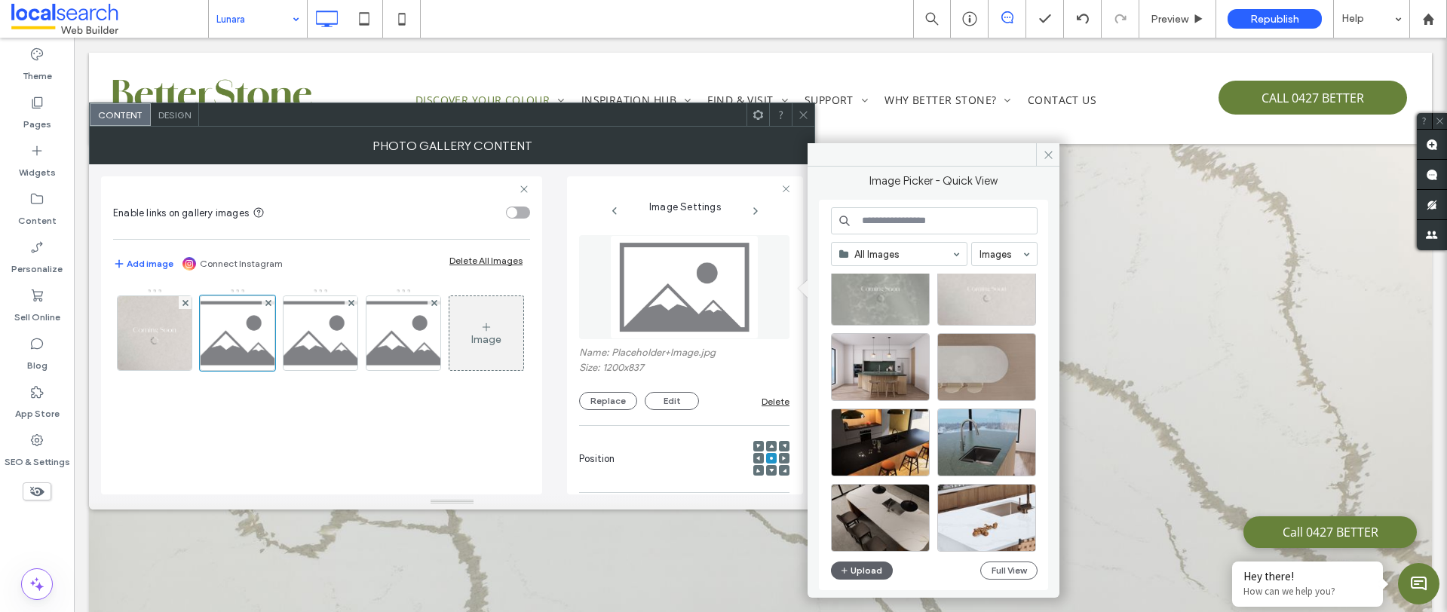
scroll to position [305, 0]
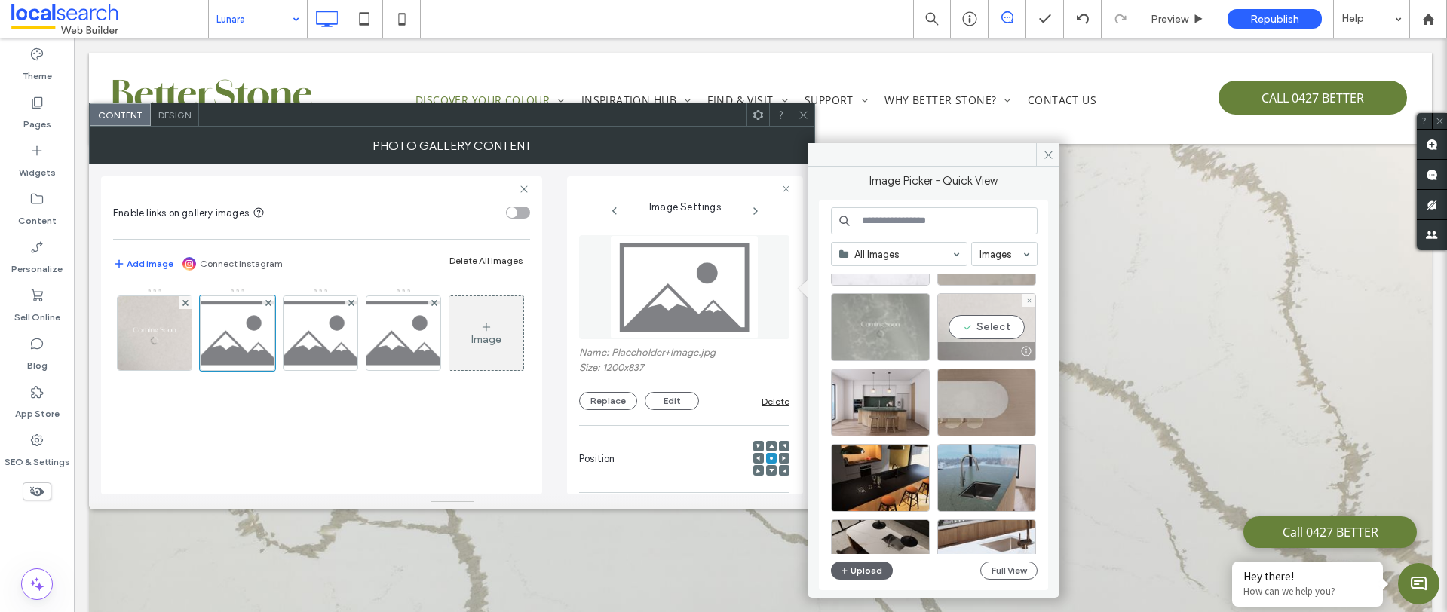
click at [994, 344] on div at bounding box center [986, 351] width 97 height 18
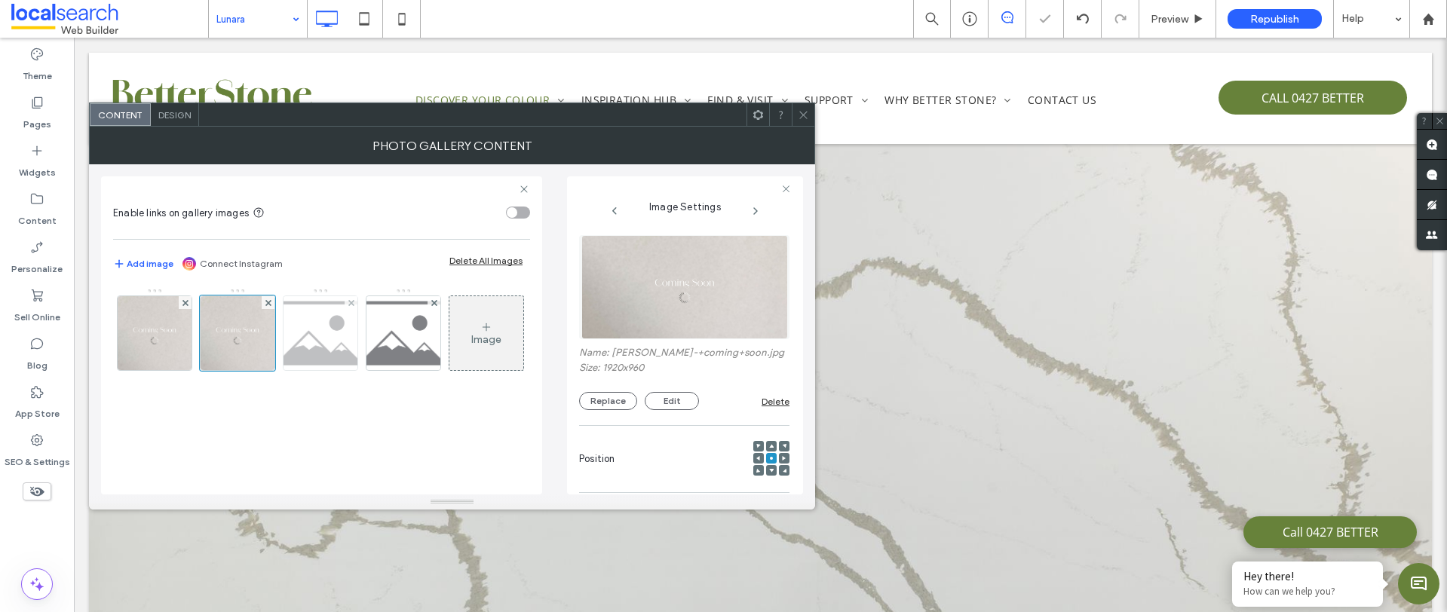
click at [324, 308] on img at bounding box center [321, 333] width 106 height 74
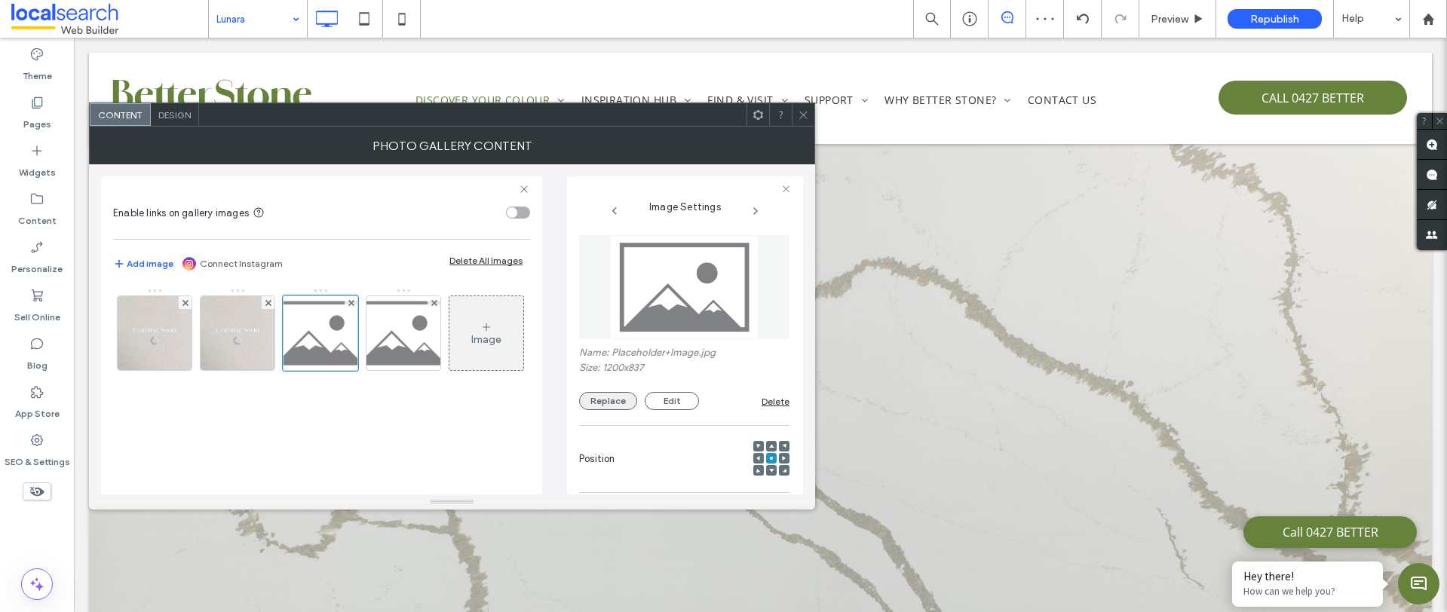
click at [626, 395] on button "Replace" at bounding box center [608, 401] width 58 height 18
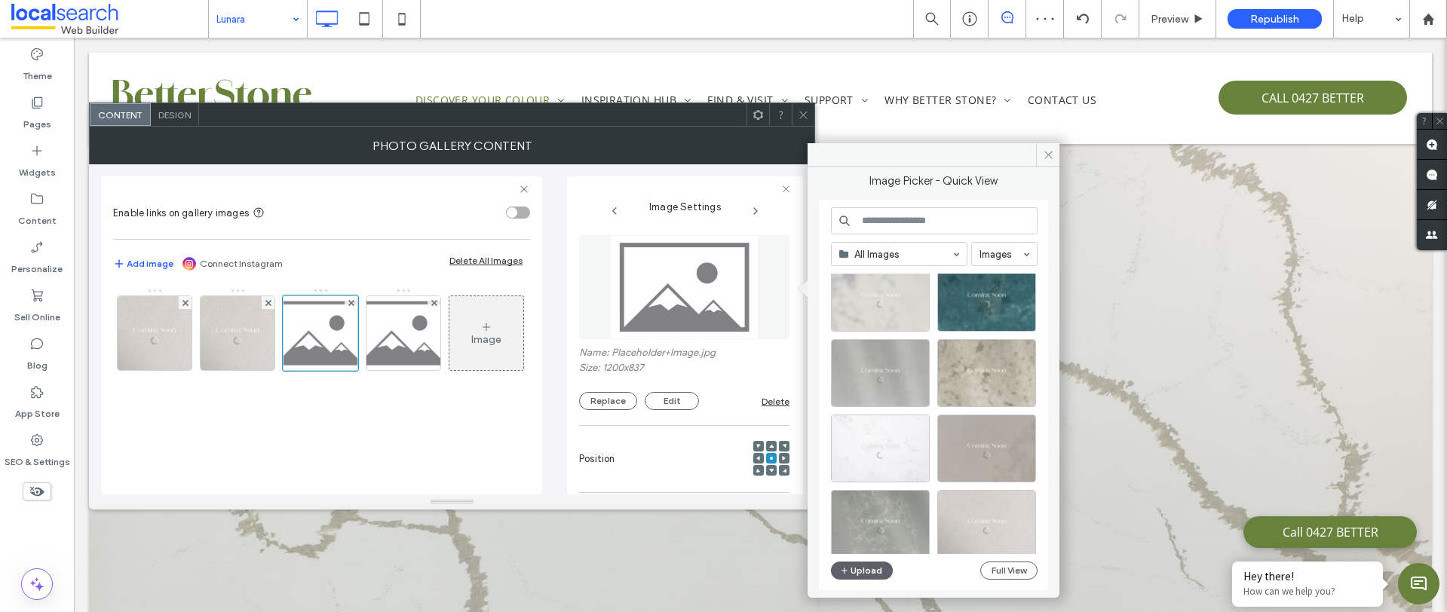
scroll to position [229, 0]
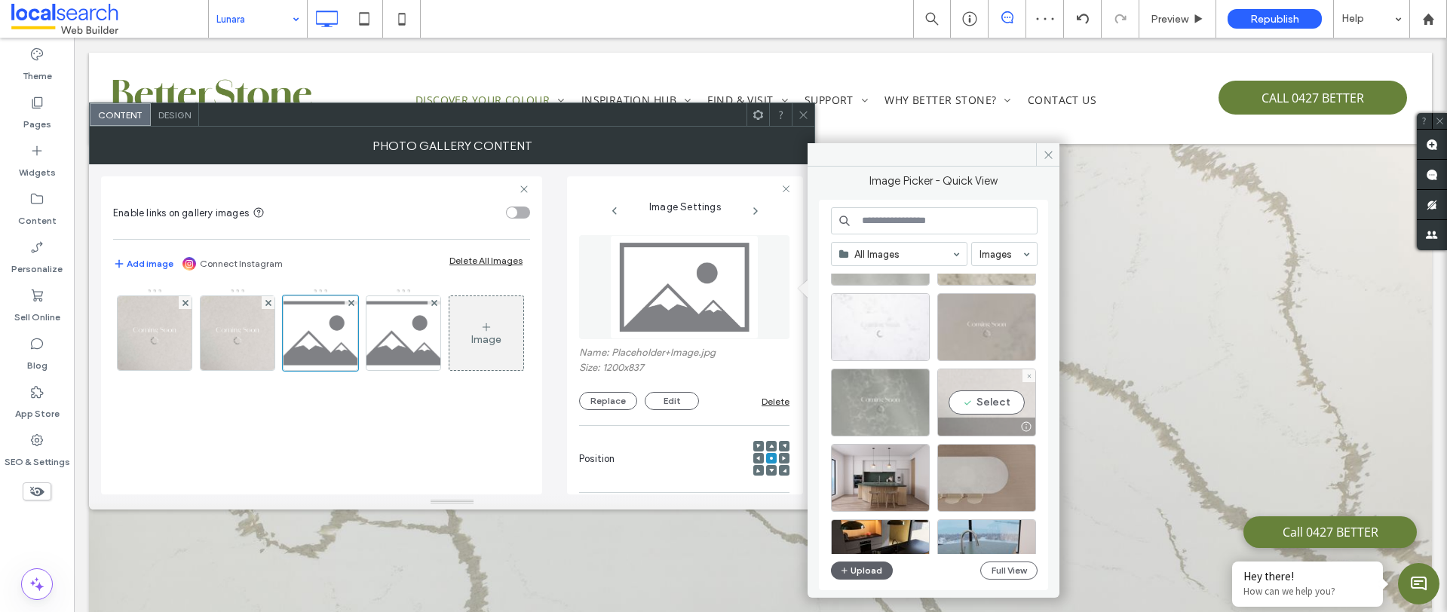
click at [981, 418] on div at bounding box center [986, 427] width 97 height 18
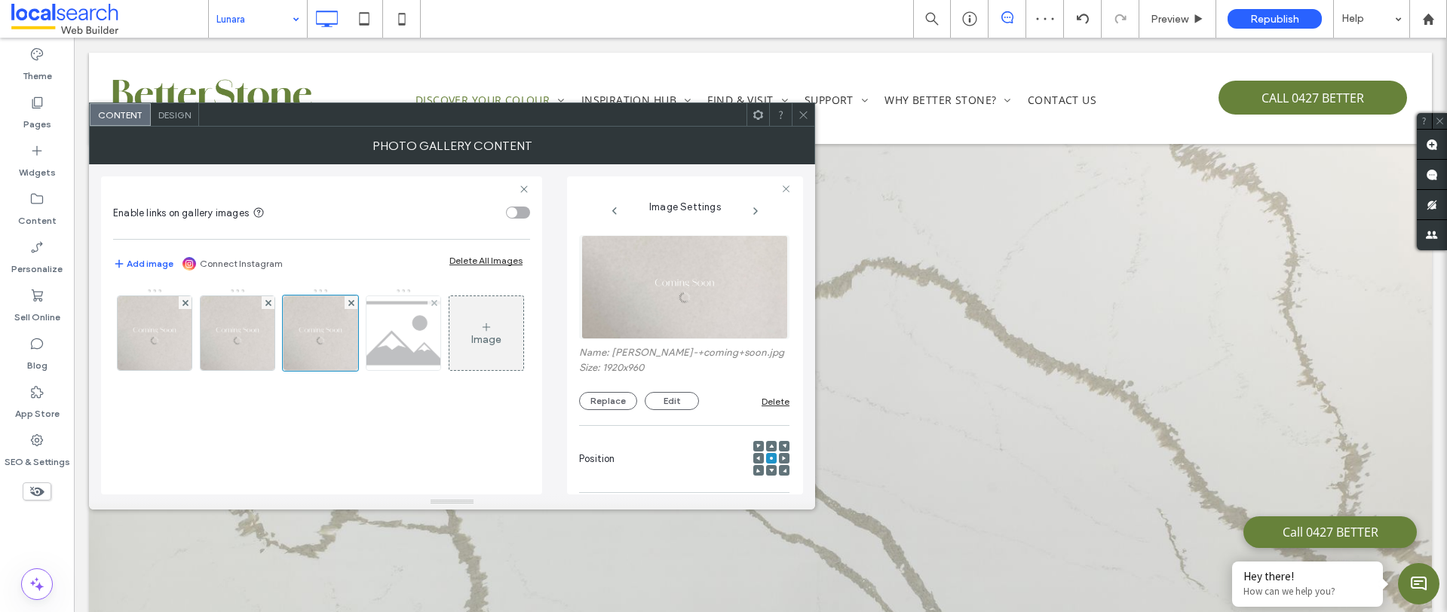
click at [401, 339] on img at bounding box center [404, 333] width 106 height 74
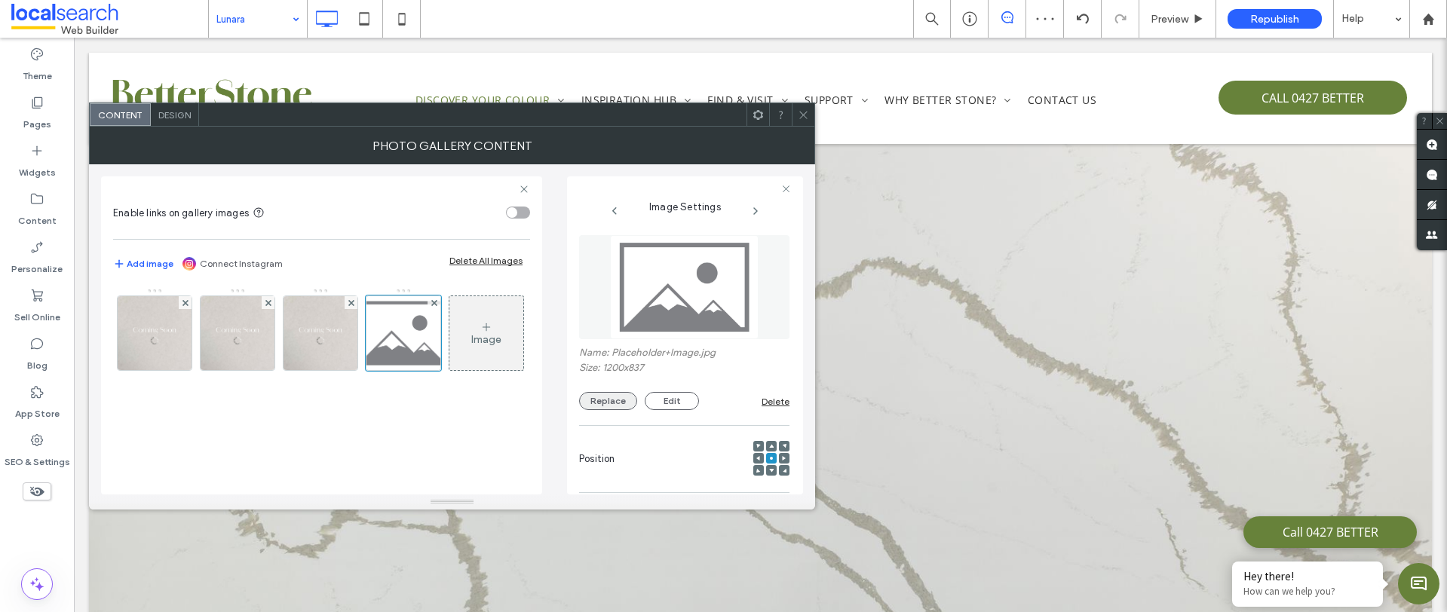
click at [618, 406] on button "Replace" at bounding box center [608, 401] width 58 height 18
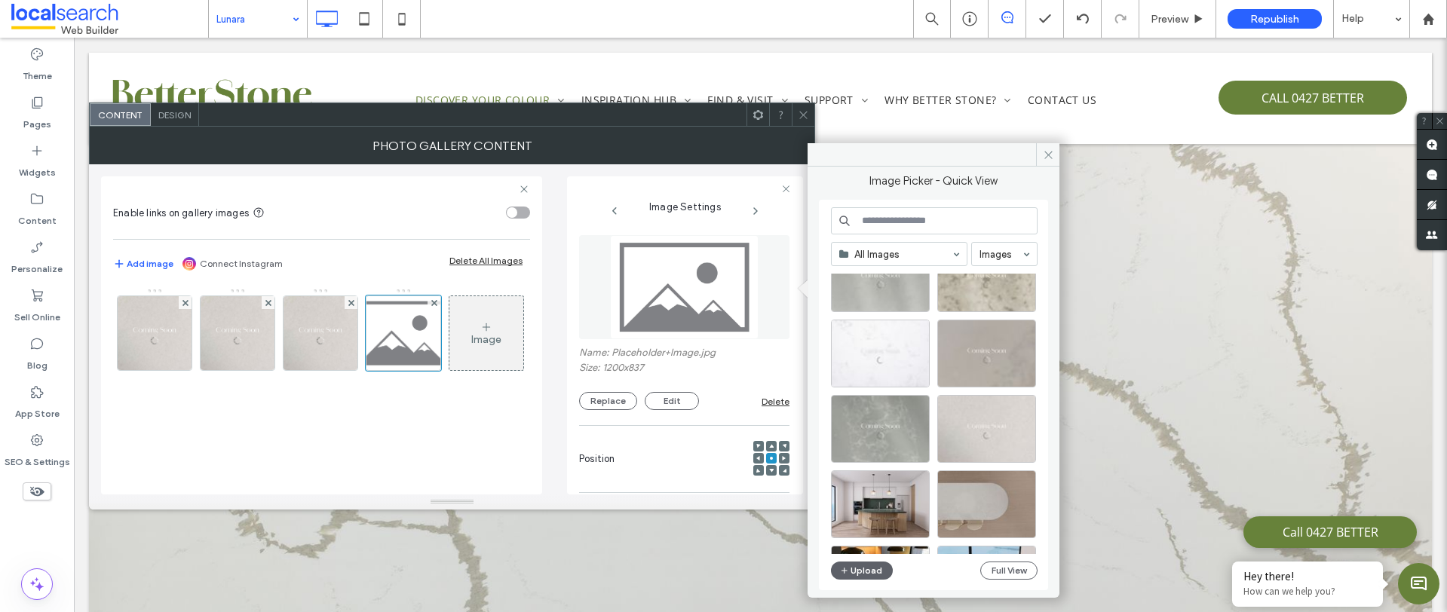
scroll to position [213, 0]
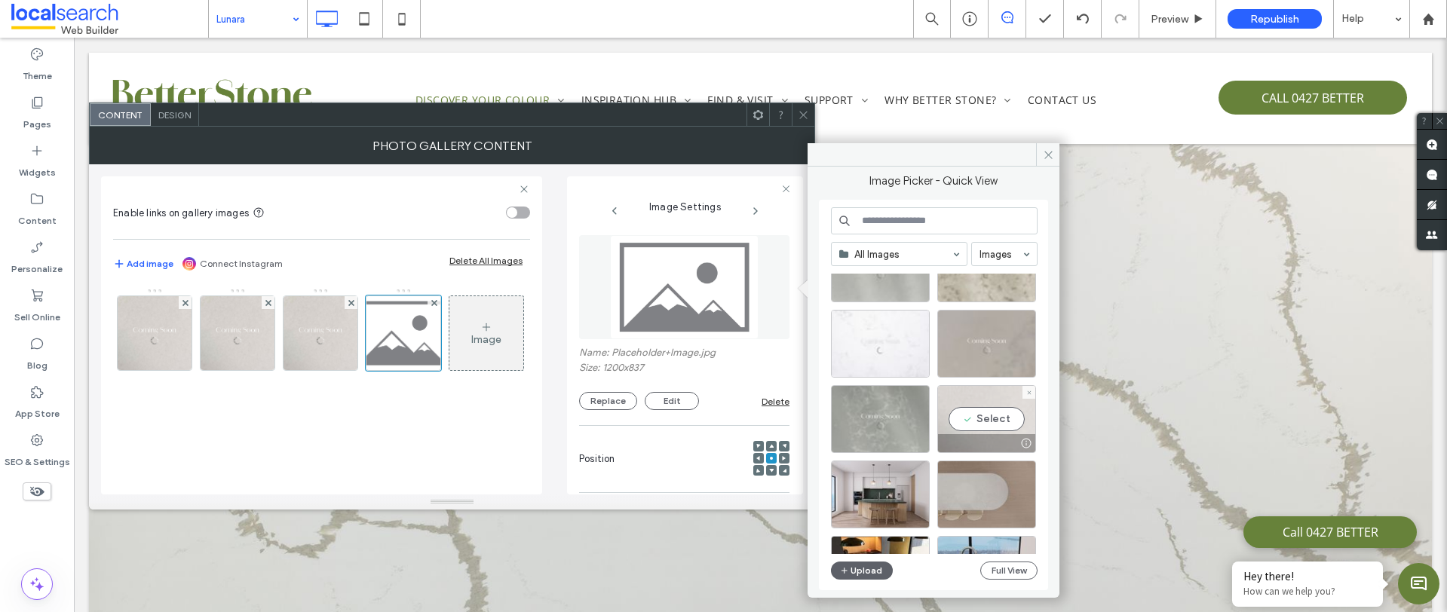
click at [984, 434] on div at bounding box center [986, 443] width 97 height 18
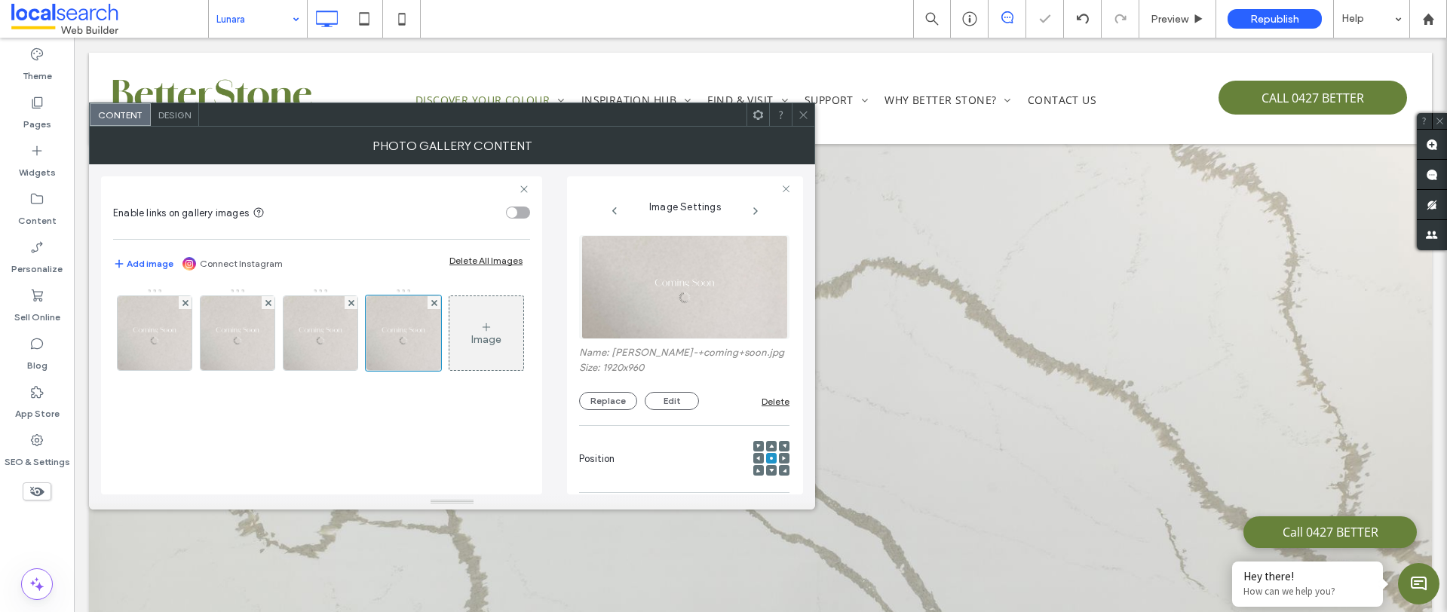
click at [803, 112] on icon at bounding box center [803, 114] width 11 height 11
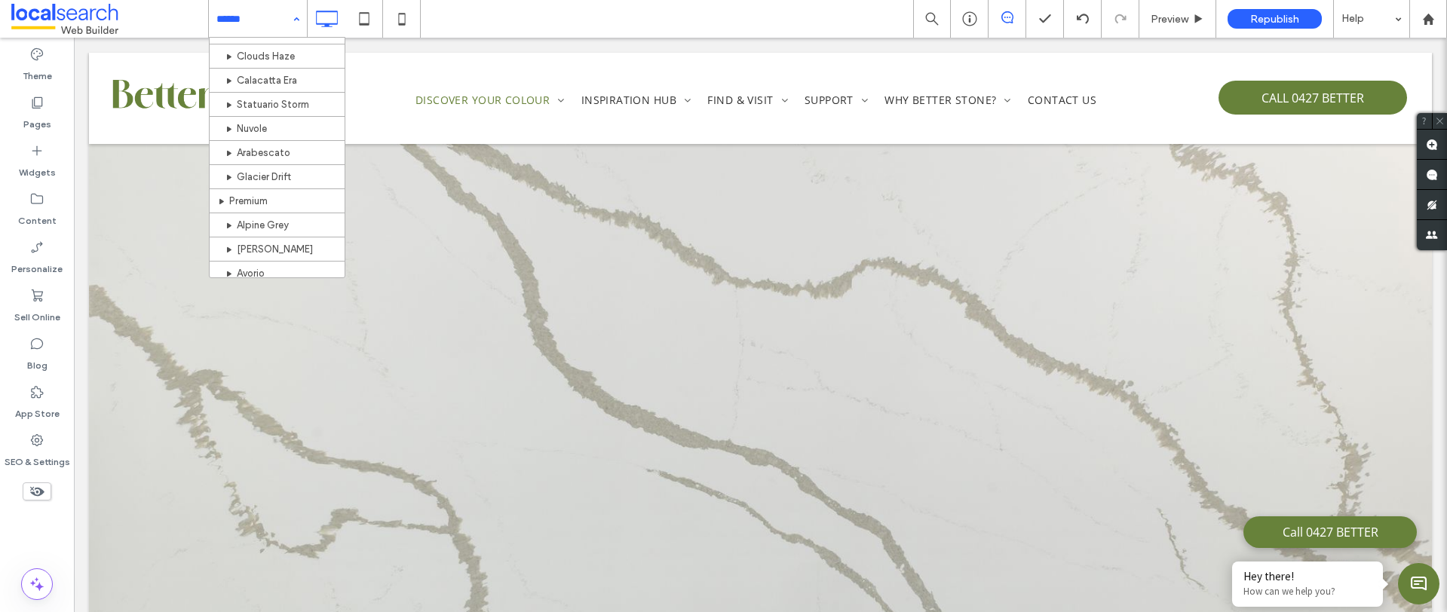
scroll to position [283, 0]
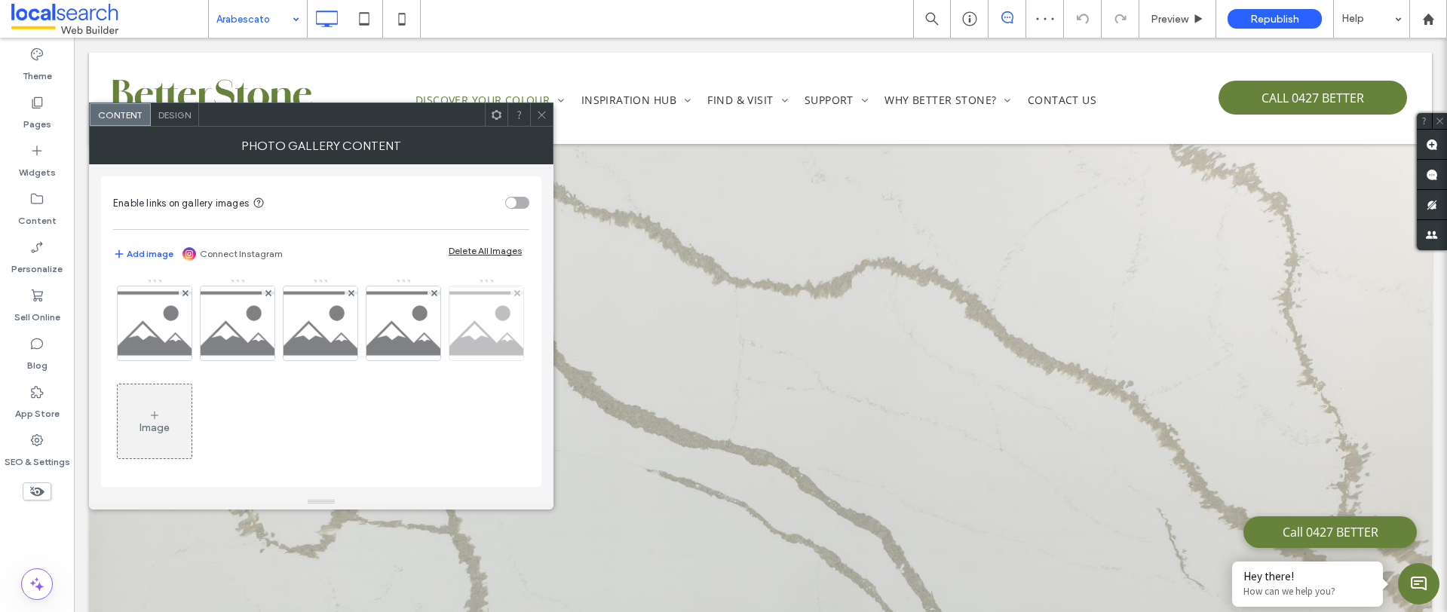
click at [510, 299] on div at bounding box center [516, 292] width 13 height 13
click at [174, 332] on img at bounding box center [155, 323] width 106 height 74
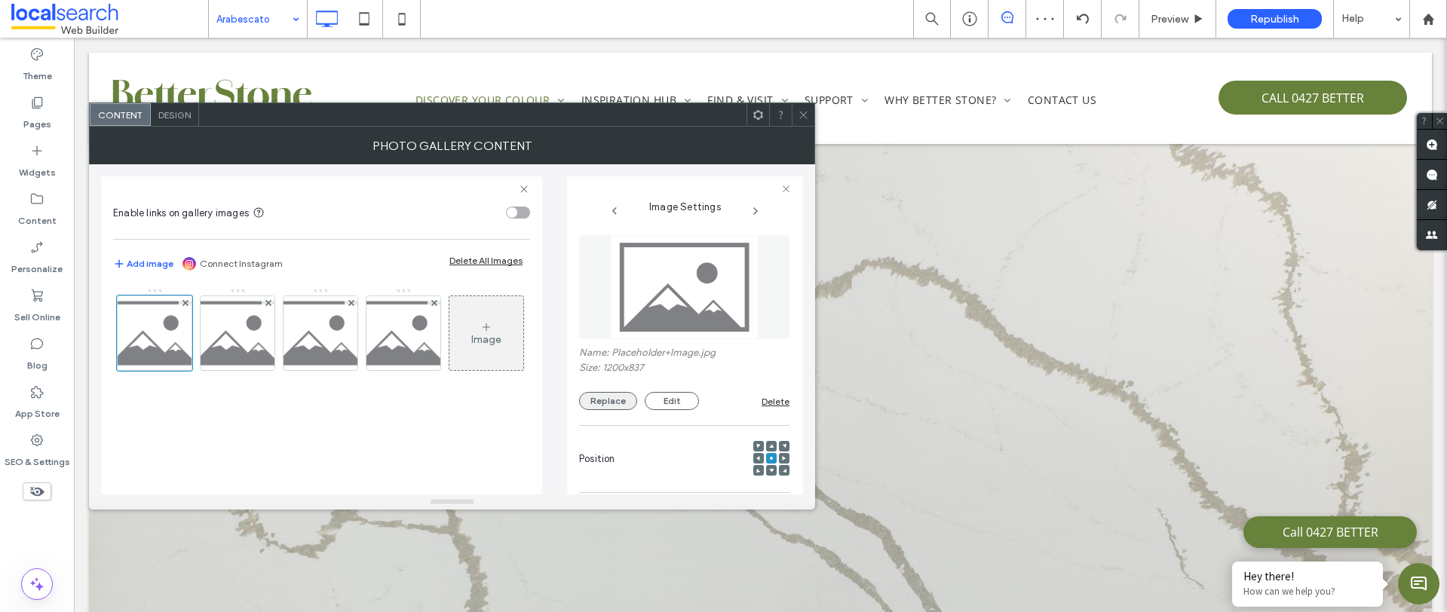
click at [621, 403] on button "Replace" at bounding box center [608, 401] width 58 height 18
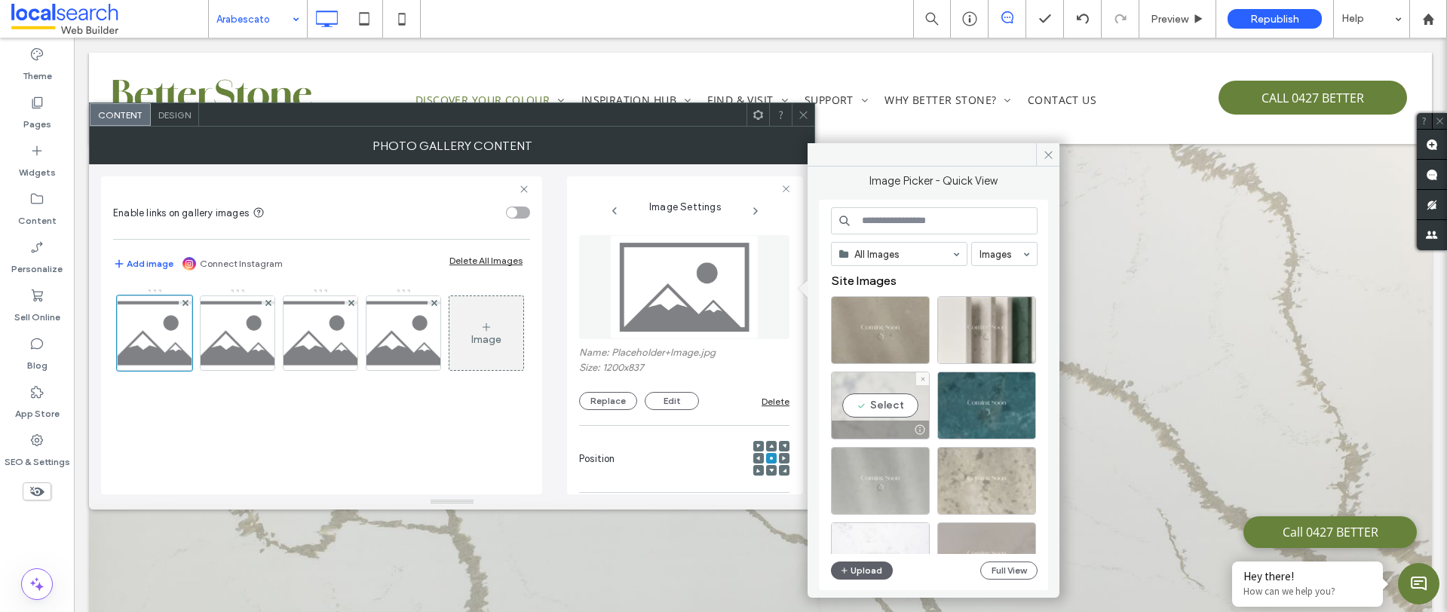
click at [886, 421] on div at bounding box center [879, 430] width 97 height 18
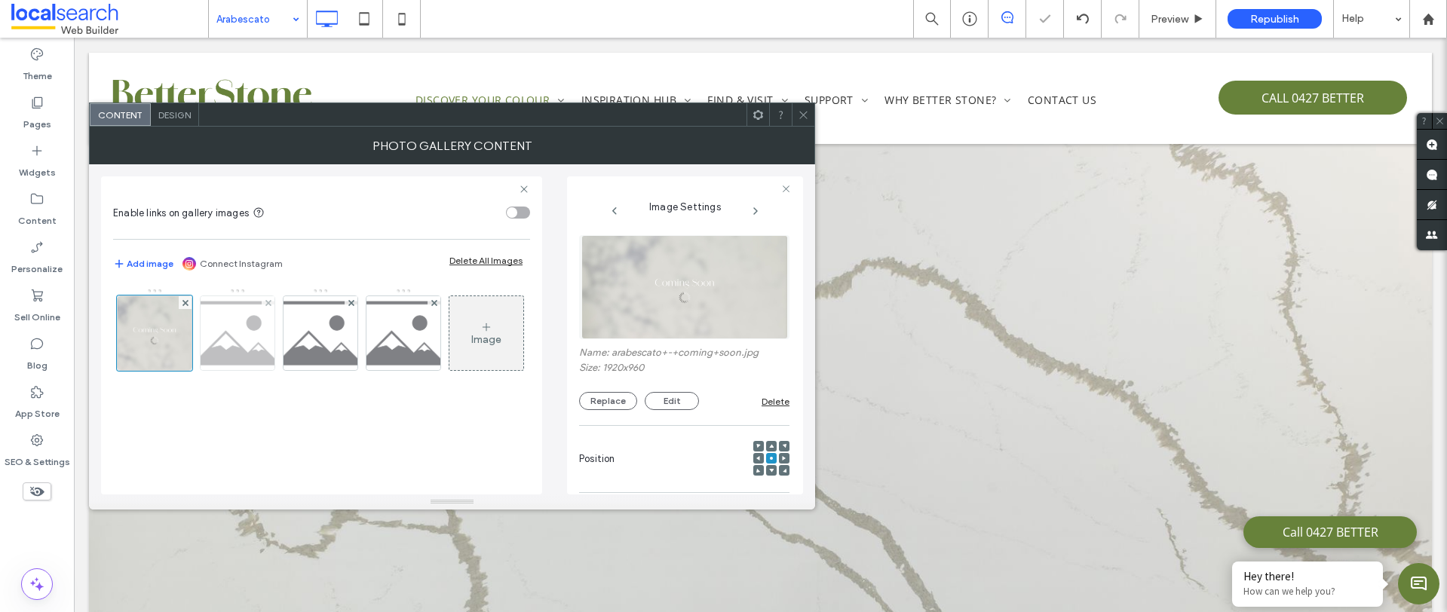
click at [254, 320] on img at bounding box center [238, 333] width 106 height 74
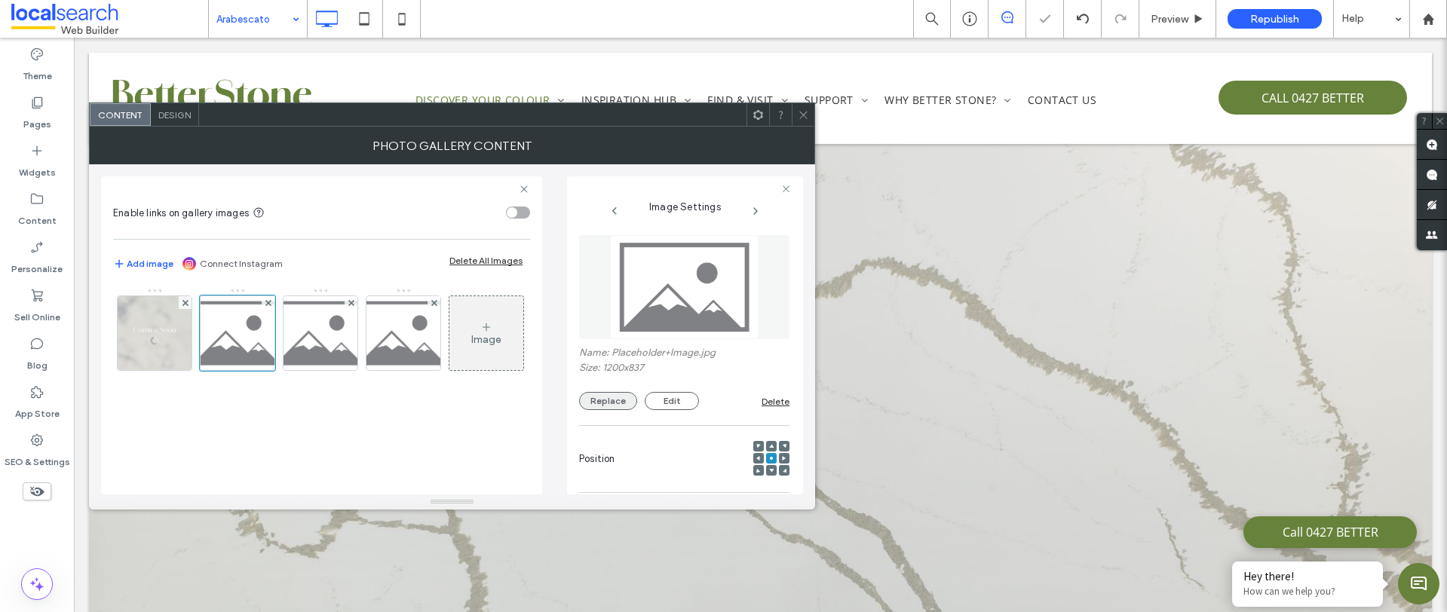
click at [614, 407] on button "Replace" at bounding box center [608, 401] width 58 height 18
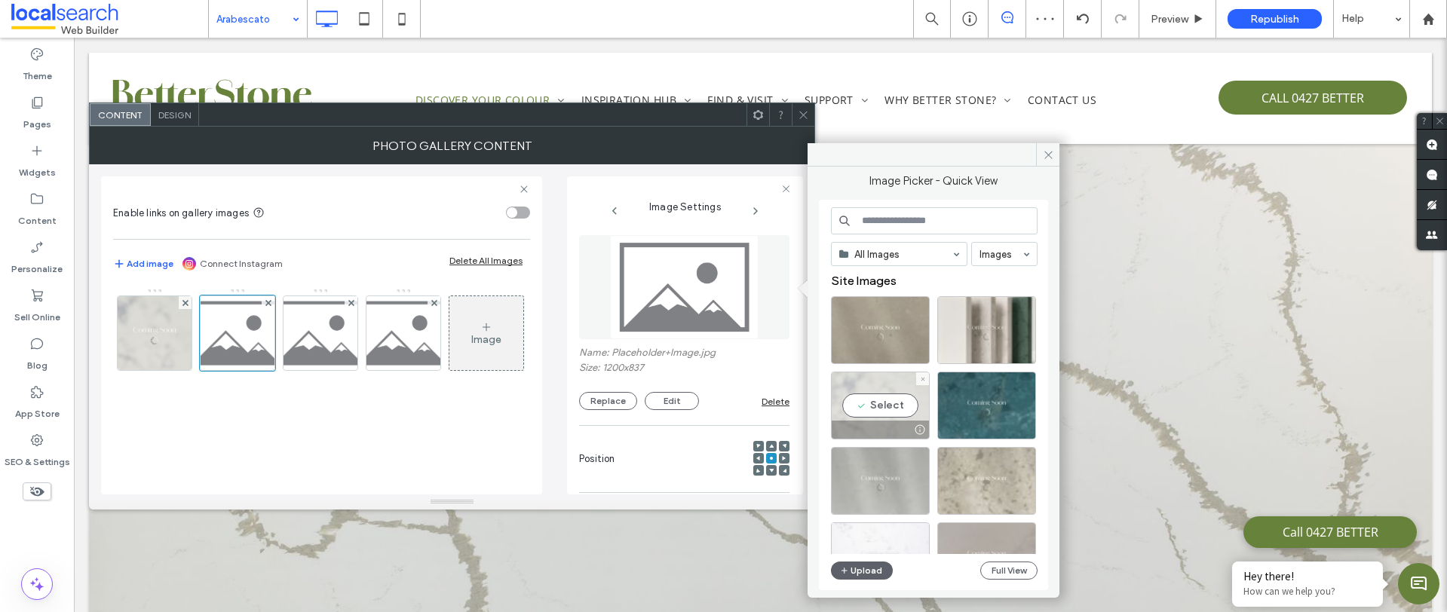
click at [890, 405] on div "Select" at bounding box center [880, 406] width 99 height 68
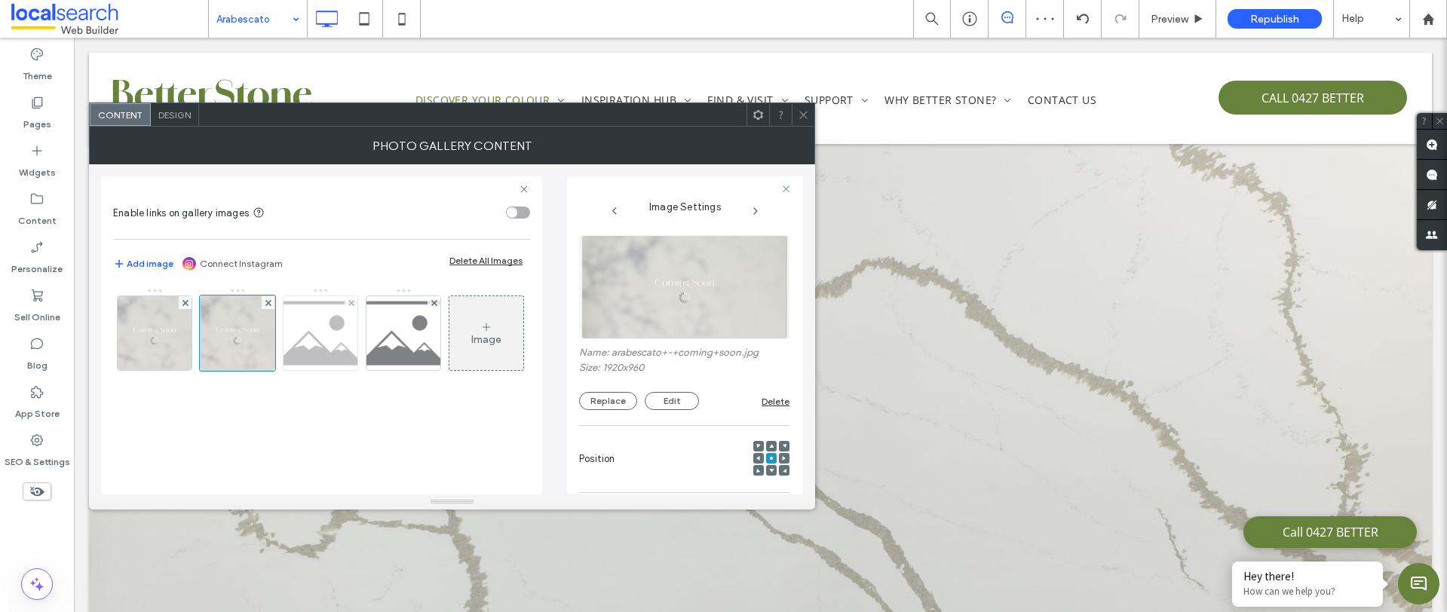
click at [311, 338] on img at bounding box center [321, 333] width 106 height 74
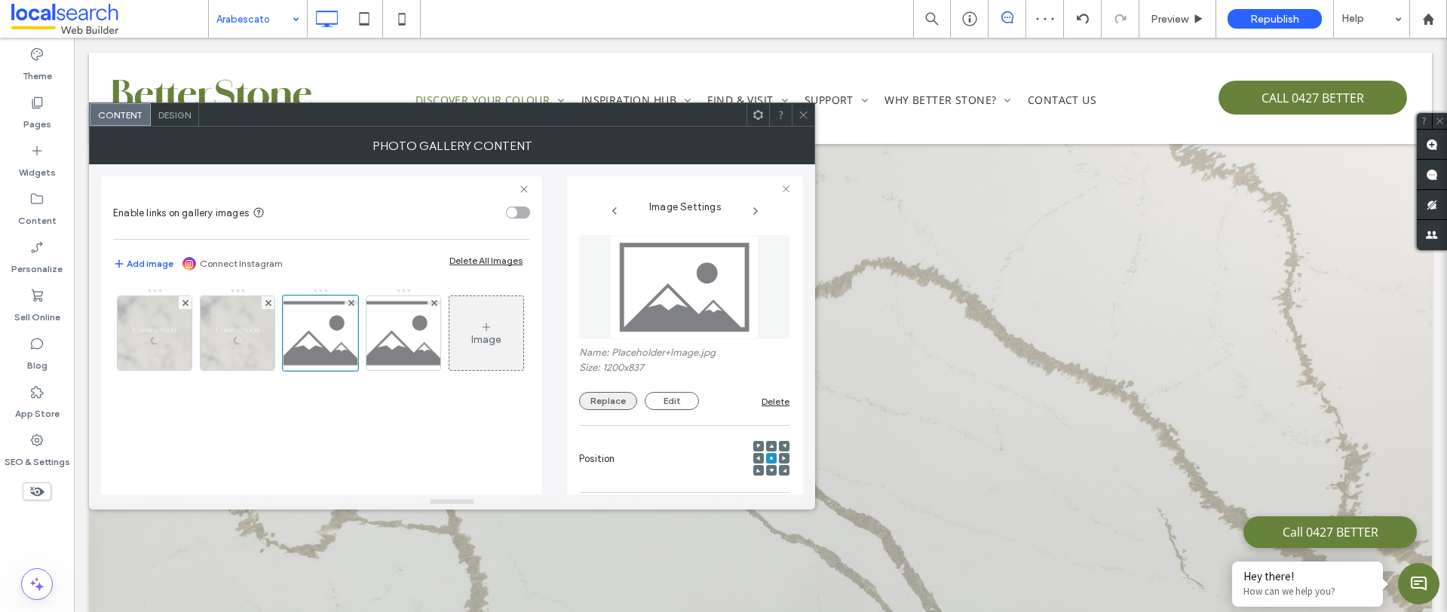
click at [627, 403] on button "Replace" at bounding box center [608, 401] width 58 height 18
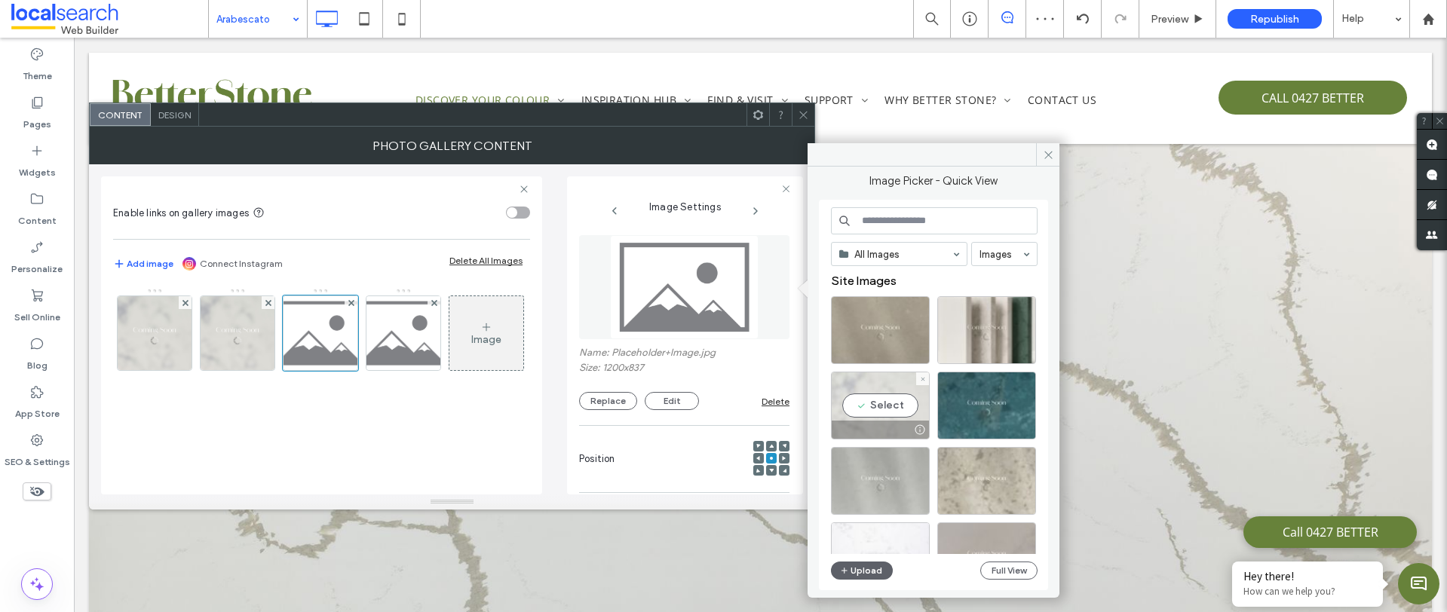
click at [887, 413] on div "Select" at bounding box center [880, 406] width 99 height 68
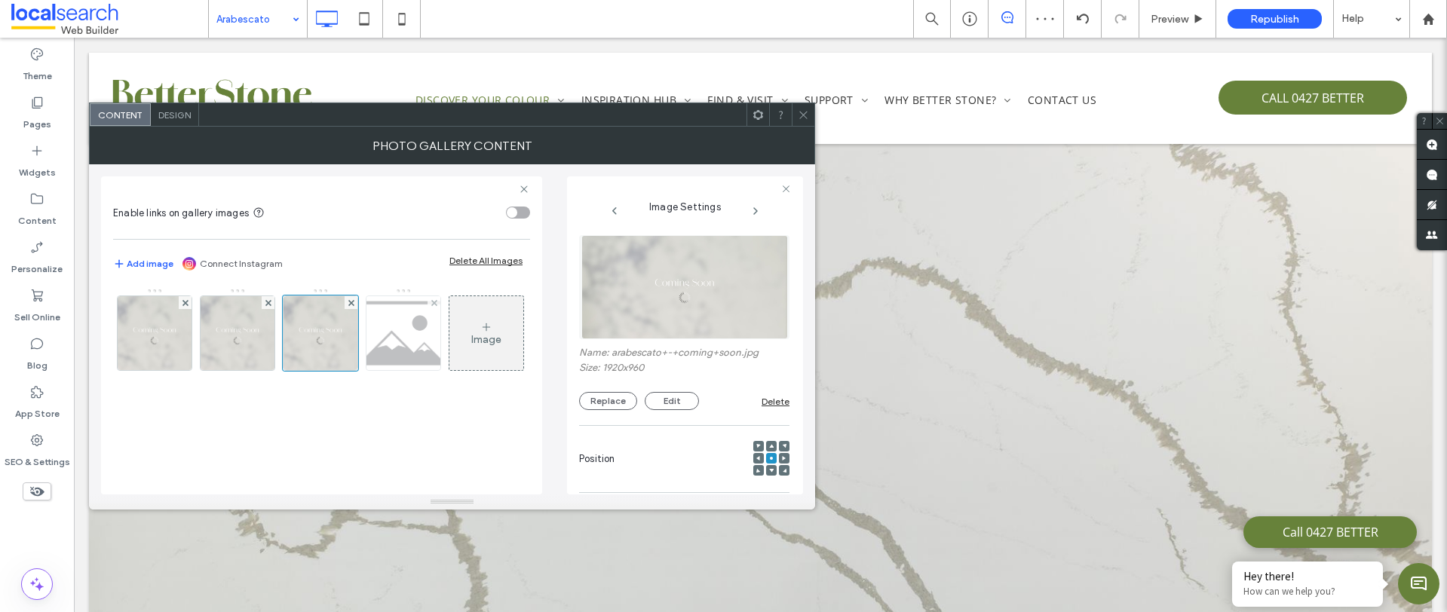
click at [415, 331] on img at bounding box center [404, 333] width 106 height 74
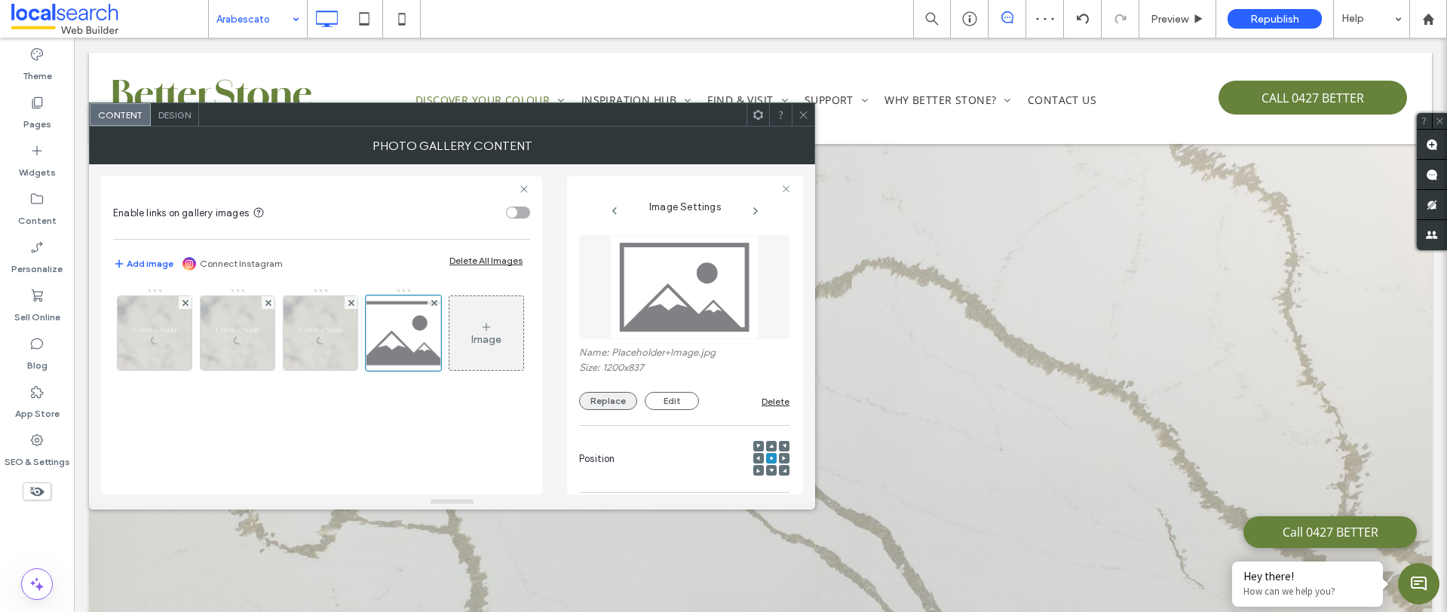
click at [586, 400] on button "Replace" at bounding box center [608, 401] width 58 height 18
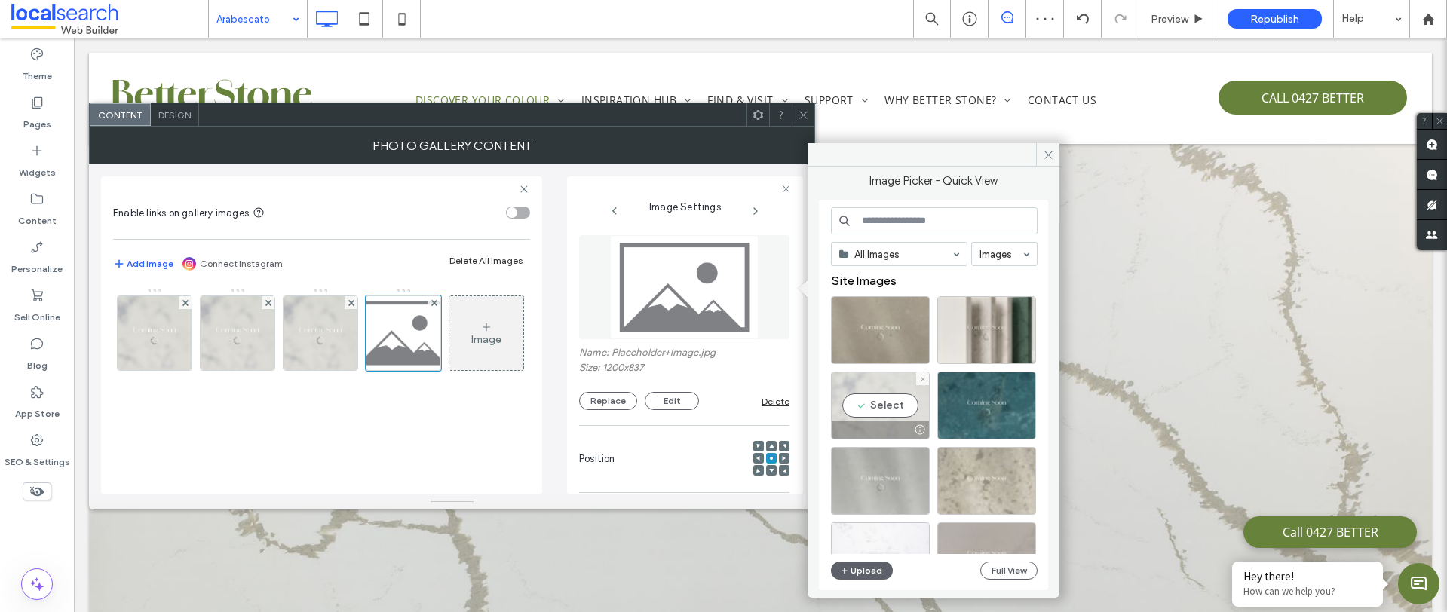
click at [900, 411] on div "Select" at bounding box center [880, 406] width 99 height 68
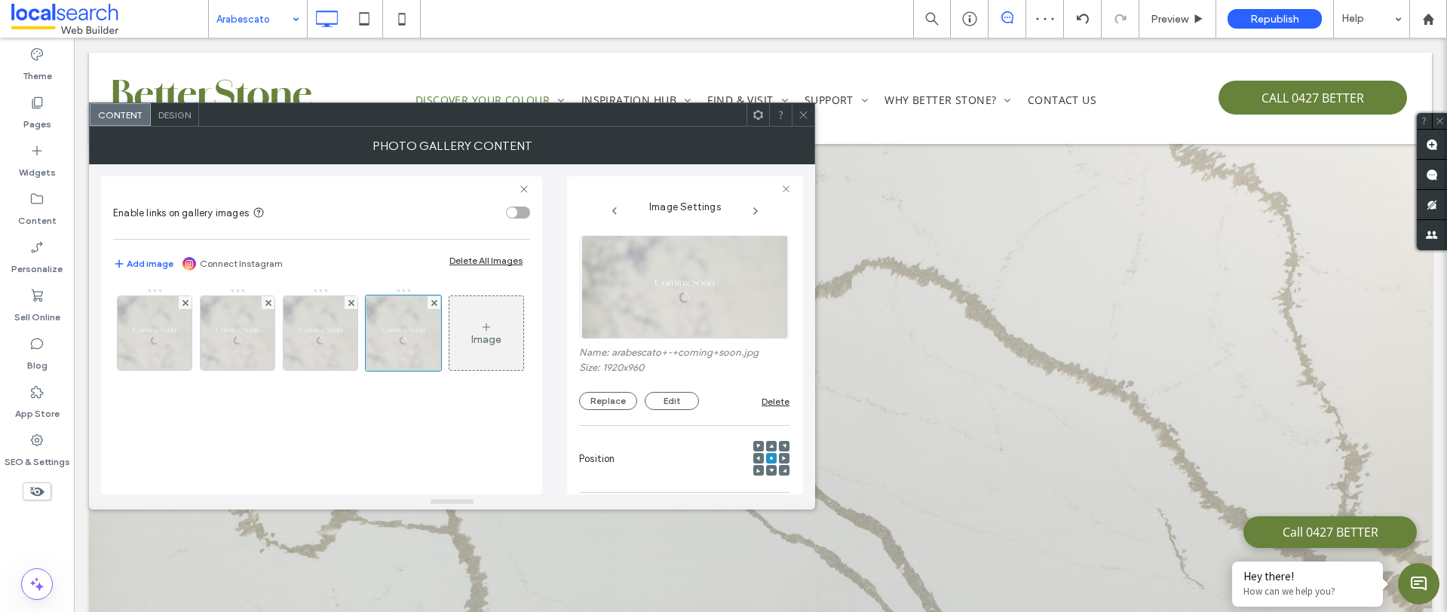
click at [808, 114] on icon at bounding box center [803, 114] width 11 height 11
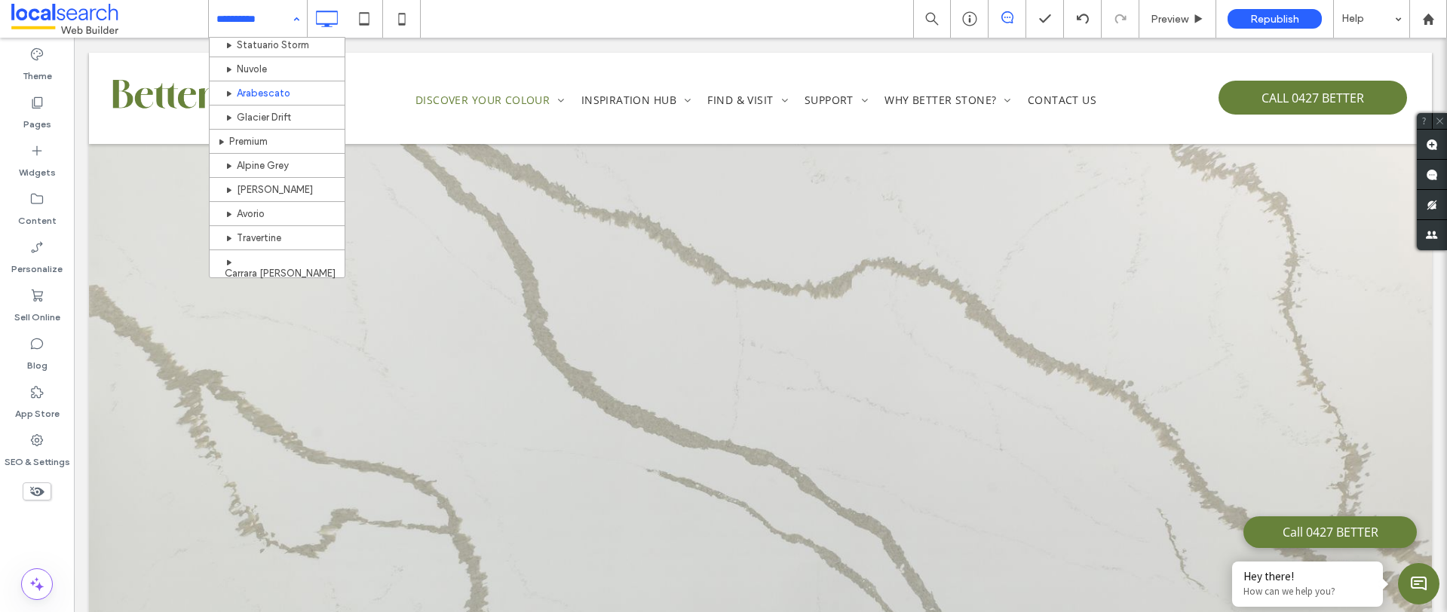
scroll to position [353, 0]
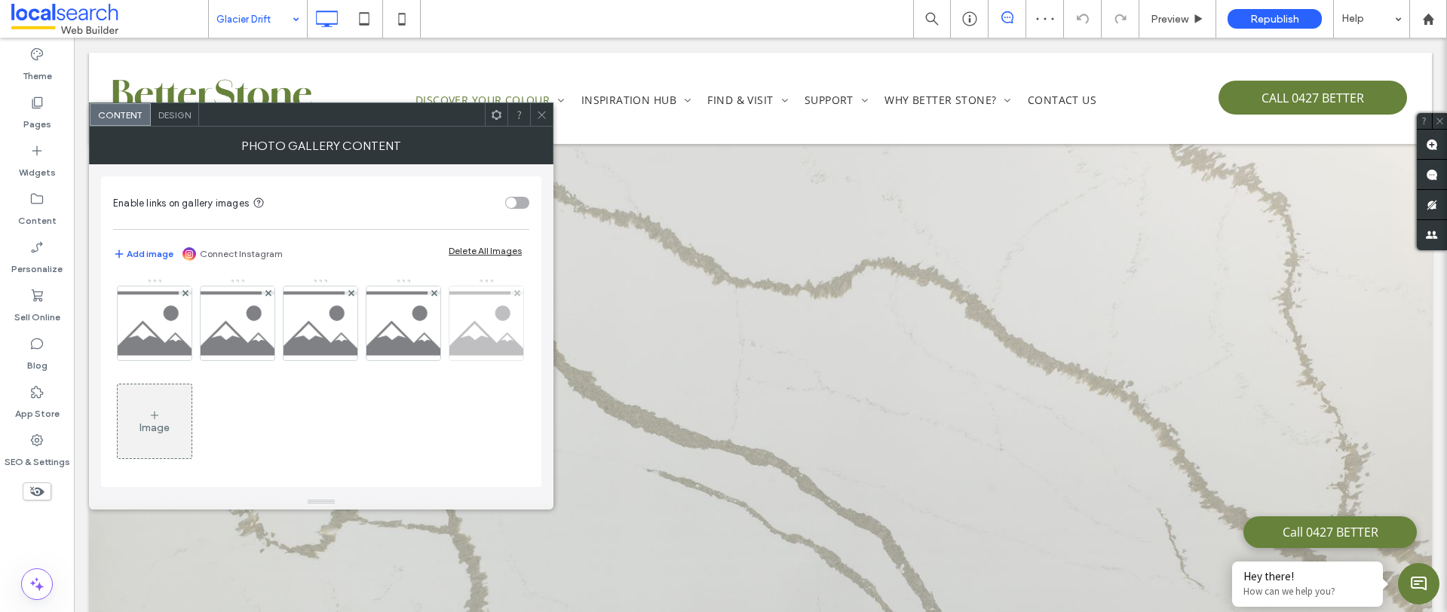
click at [510, 299] on div at bounding box center [516, 292] width 13 height 13
click at [167, 331] on img at bounding box center [155, 323] width 106 height 74
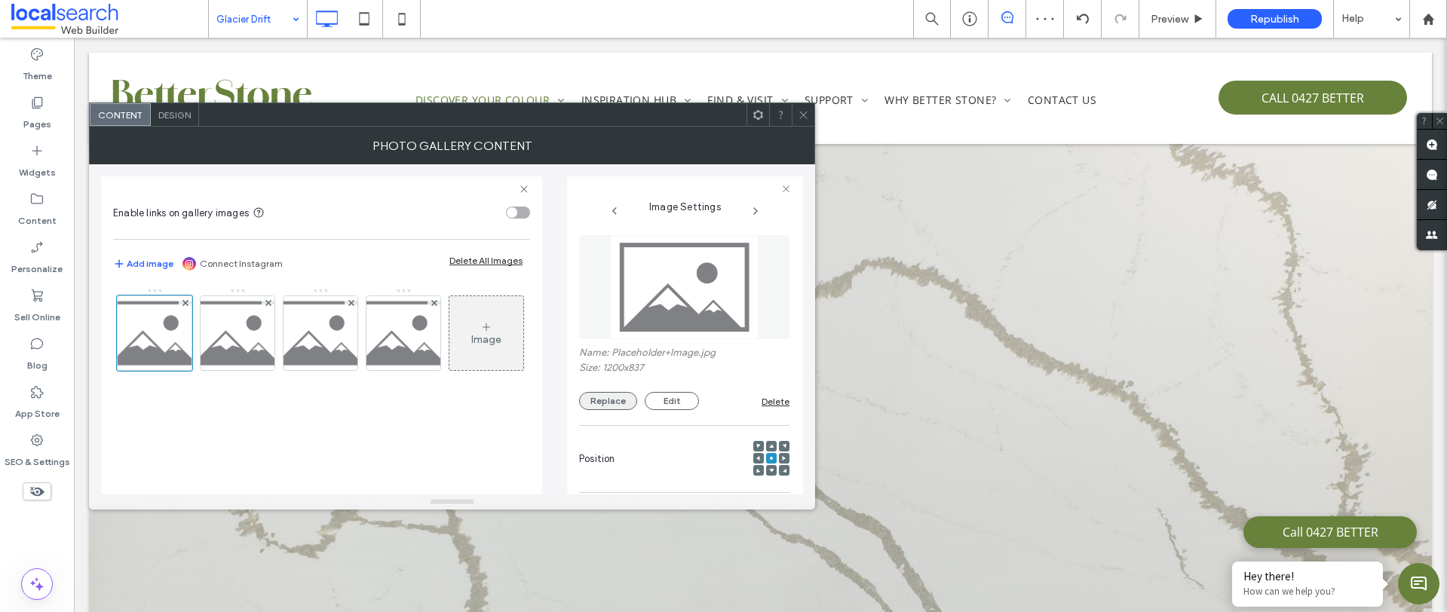
click at [614, 397] on button "Replace" at bounding box center [608, 401] width 58 height 18
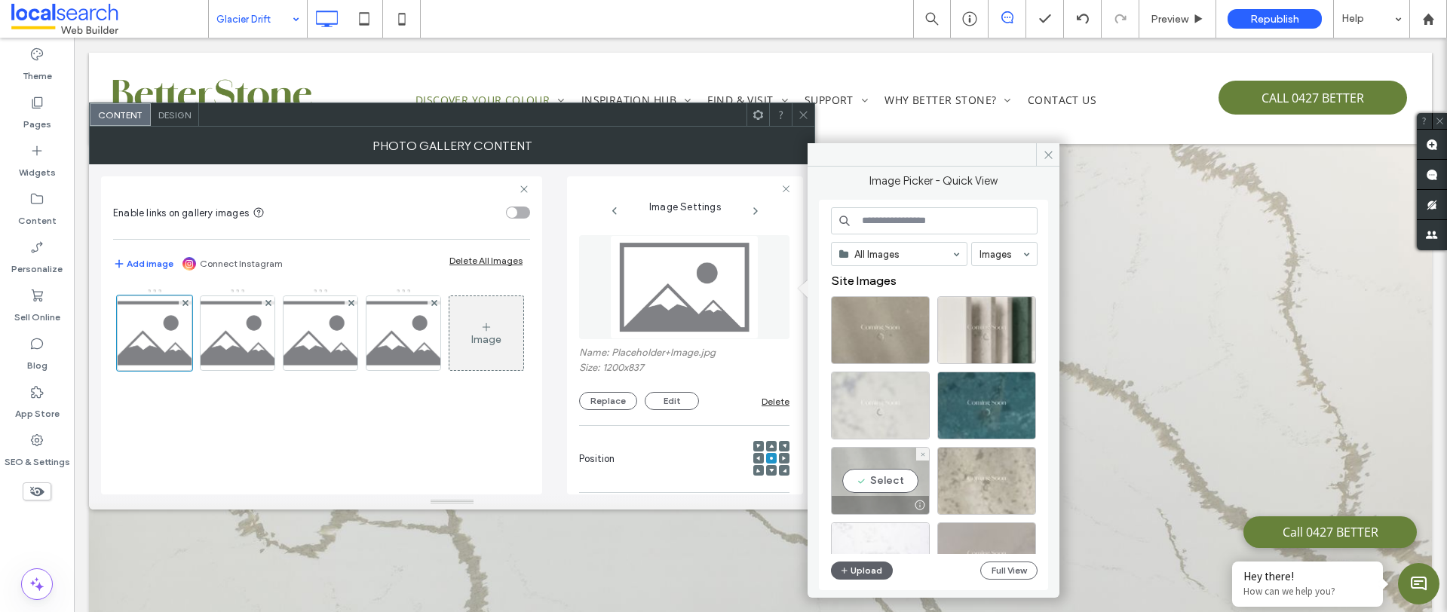
click at [905, 469] on div "Select" at bounding box center [880, 481] width 99 height 68
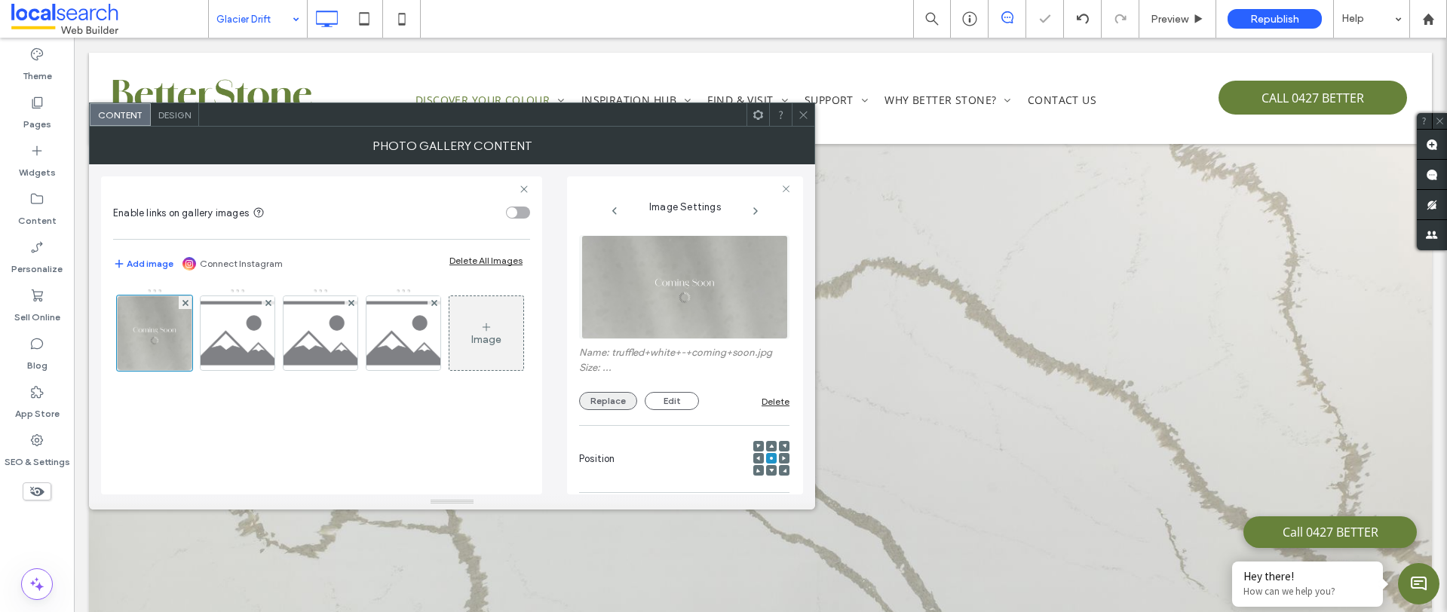
click at [615, 403] on button "Replace" at bounding box center [608, 401] width 58 height 18
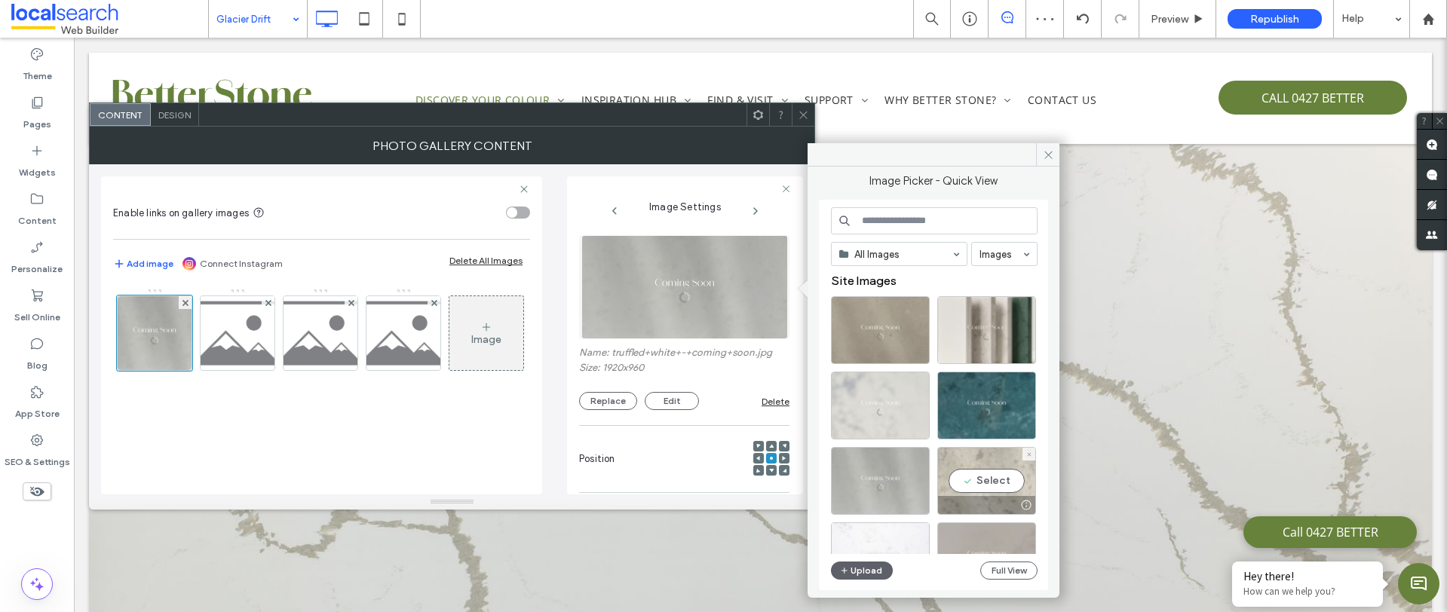
click at [991, 496] on div at bounding box center [986, 505] width 97 height 18
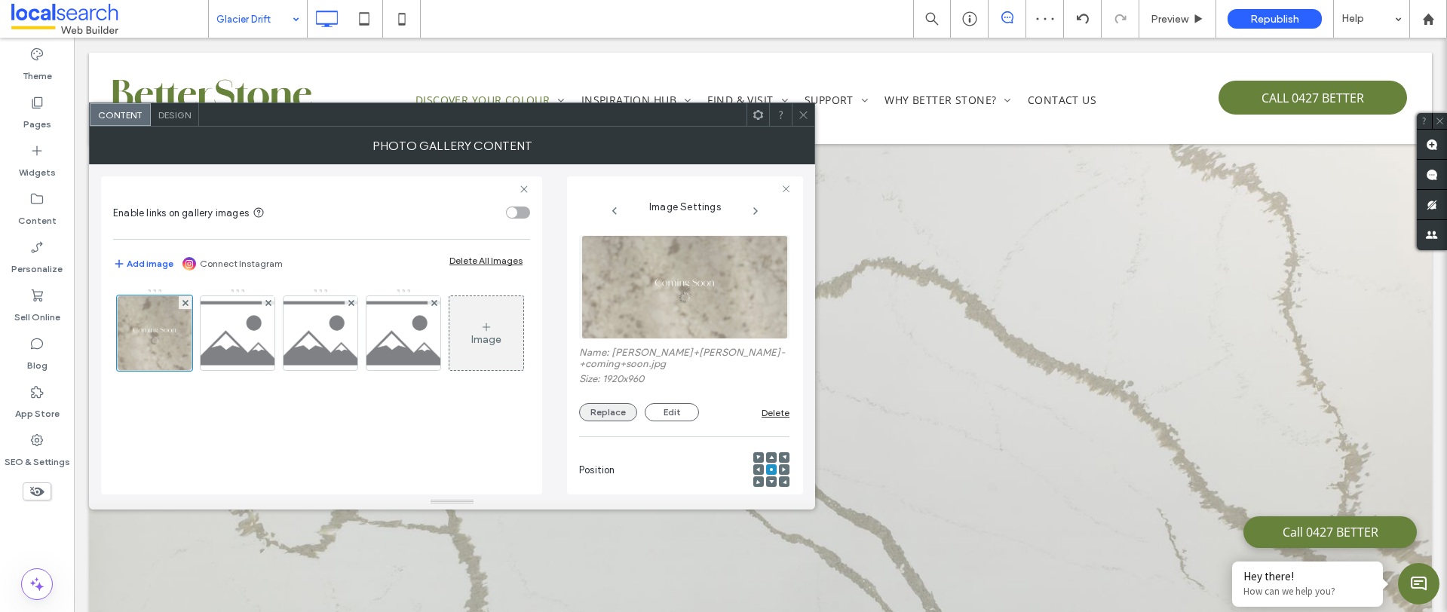
click at [614, 403] on button "Replace" at bounding box center [608, 412] width 58 height 18
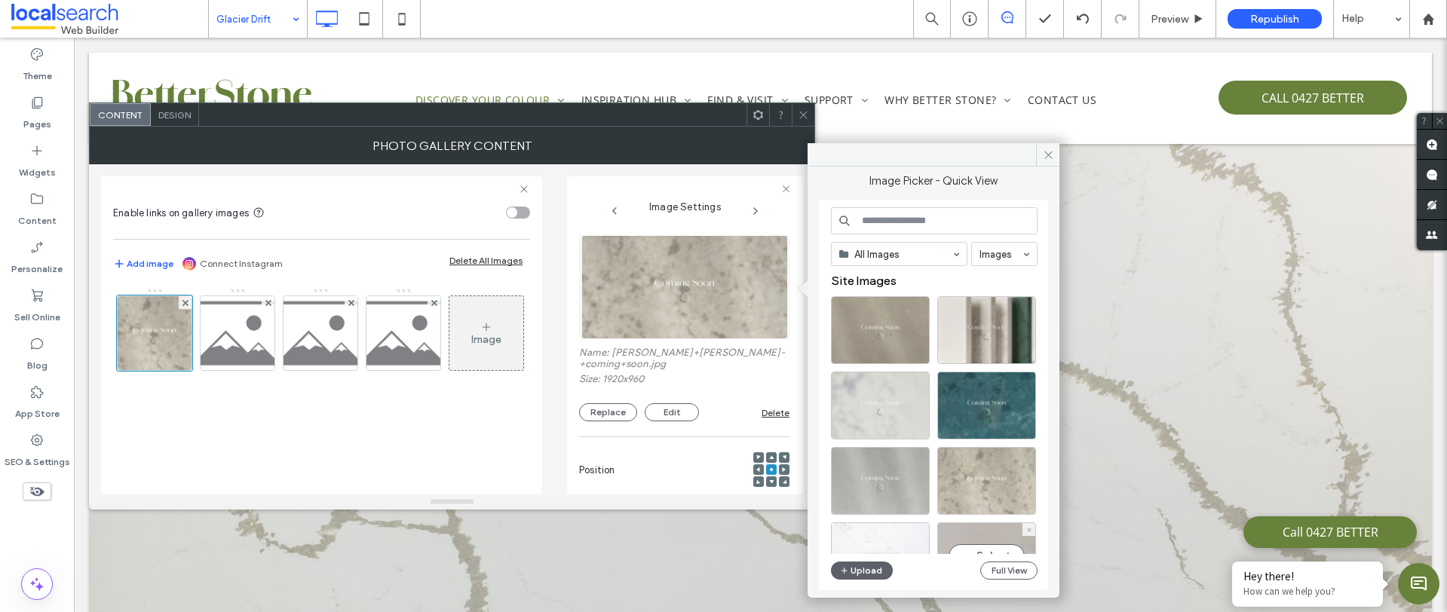
click at [1000, 531] on div "Select" at bounding box center [986, 556] width 99 height 68
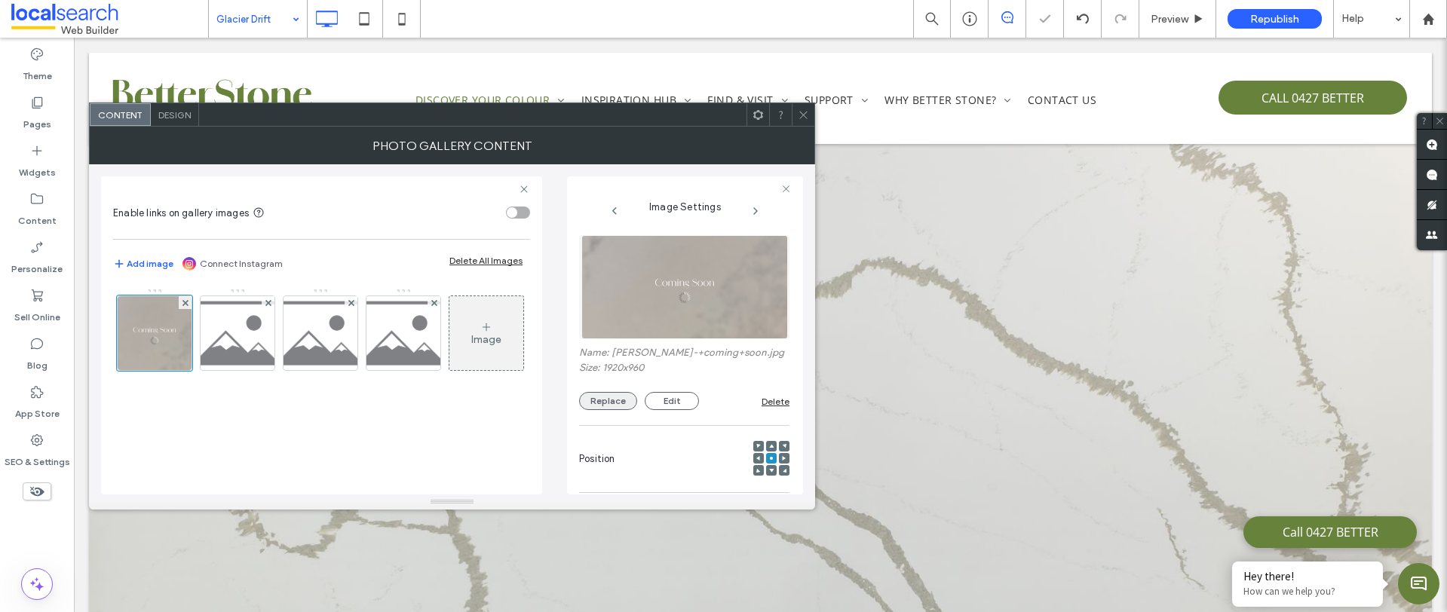
click at [625, 393] on button "Replace" at bounding box center [608, 401] width 58 height 18
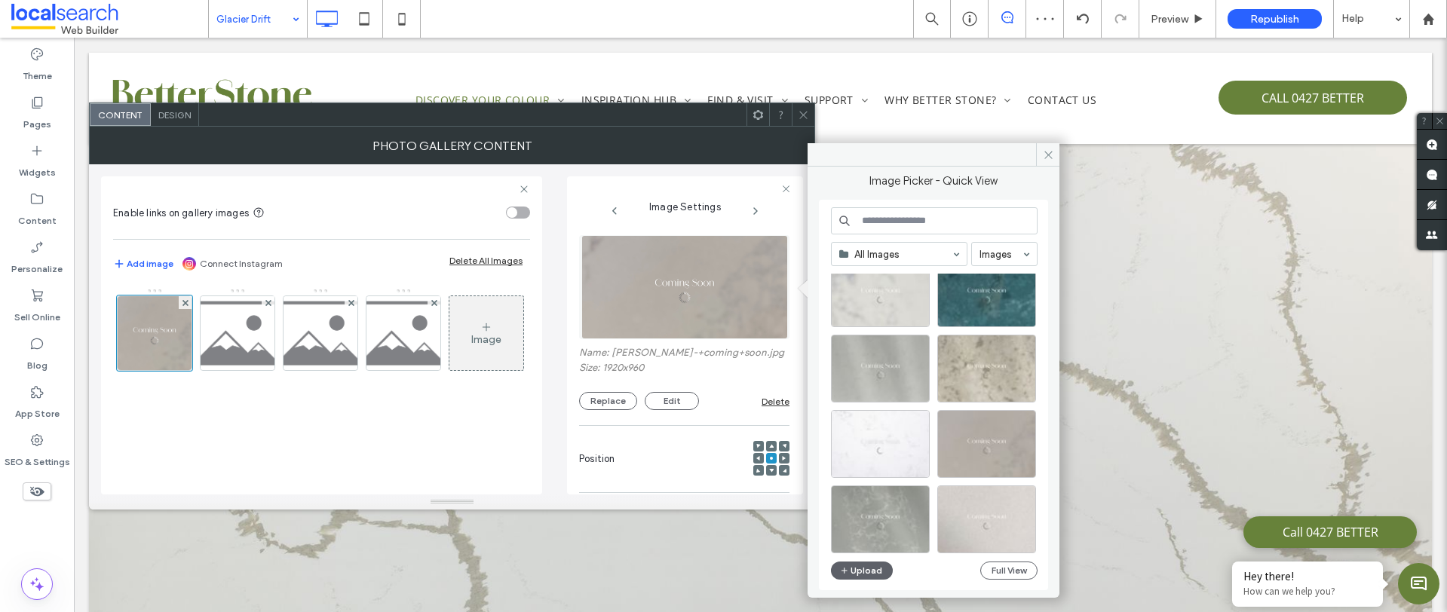
scroll to position [114, 0]
click at [917, 494] on div at bounding box center [922, 491] width 13 height 13
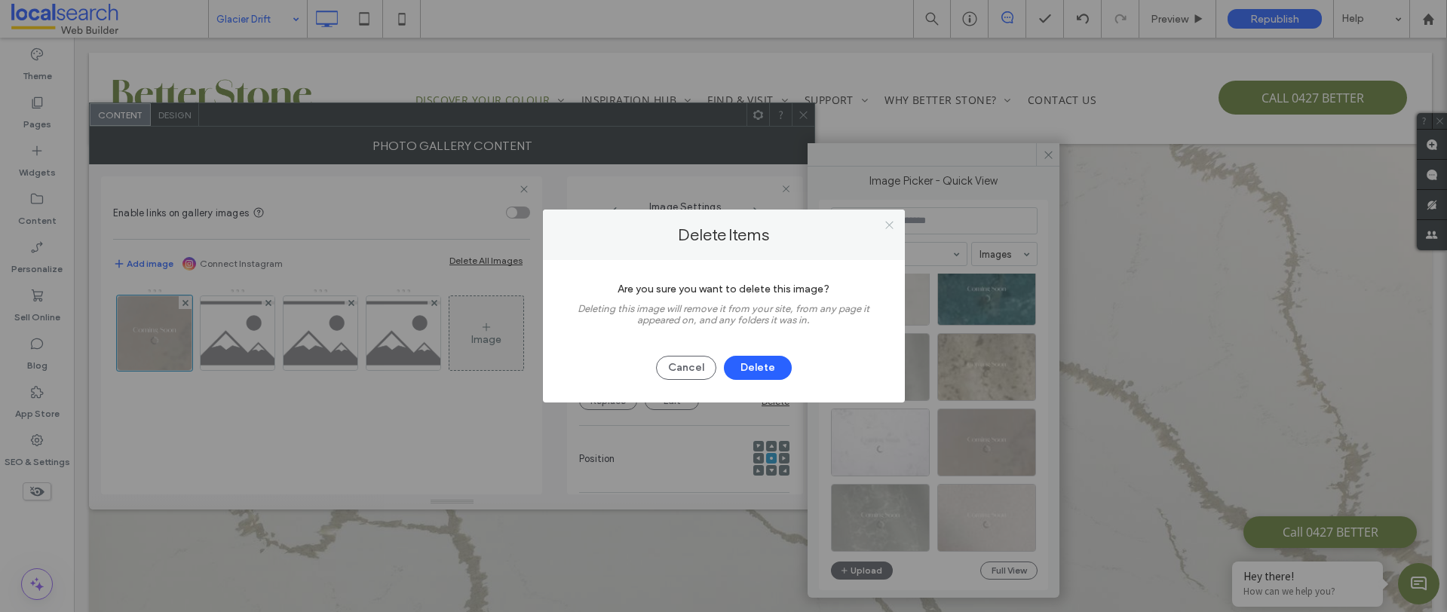
click at [893, 224] on icon at bounding box center [888, 224] width 11 height 11
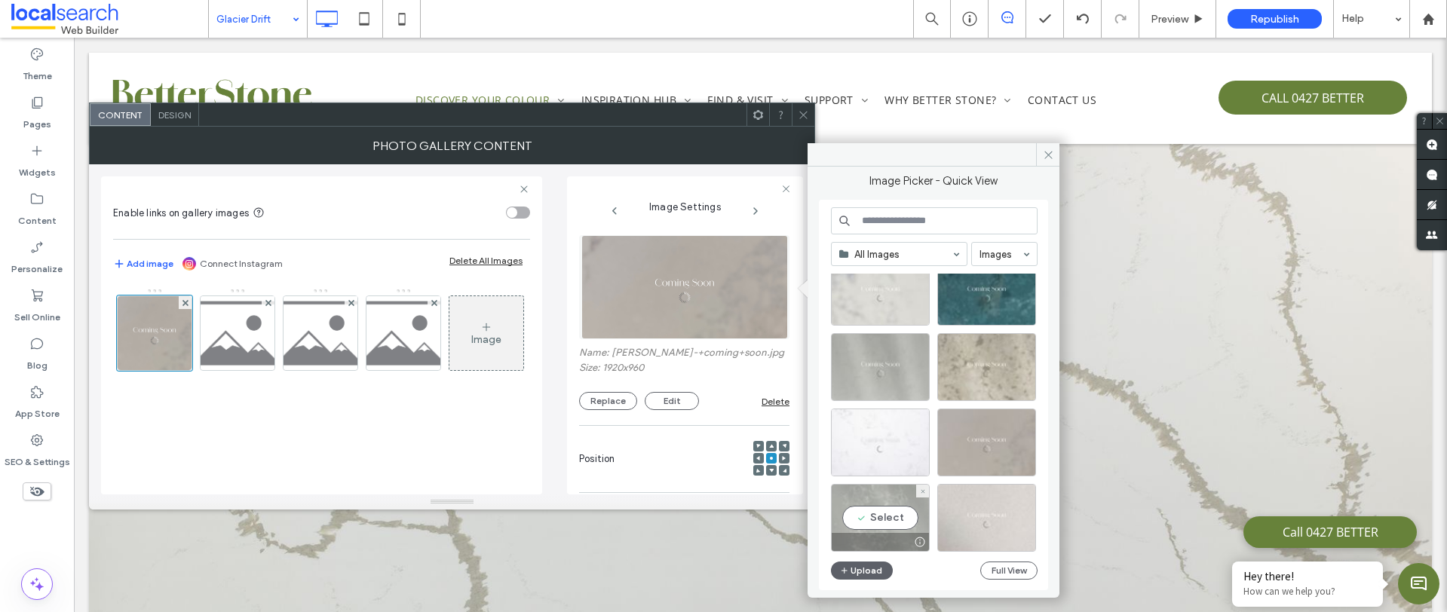
click at [883, 522] on div "Select" at bounding box center [880, 518] width 99 height 68
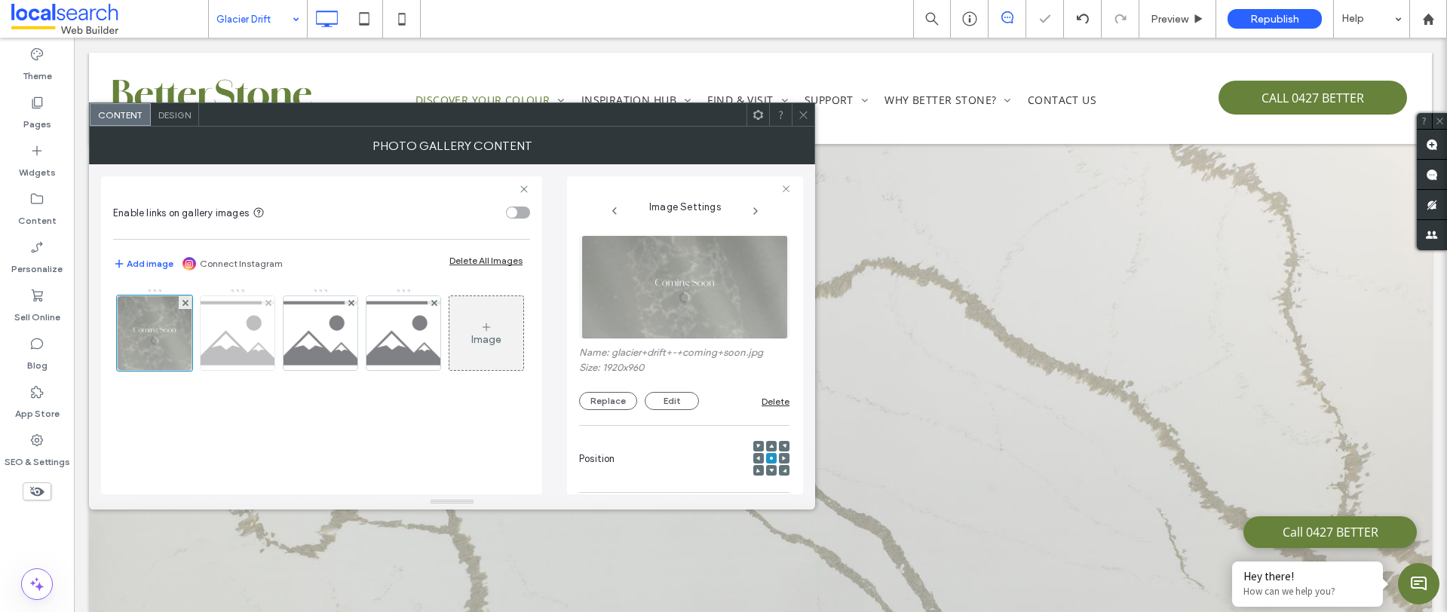
click at [242, 344] on img at bounding box center [238, 333] width 106 height 74
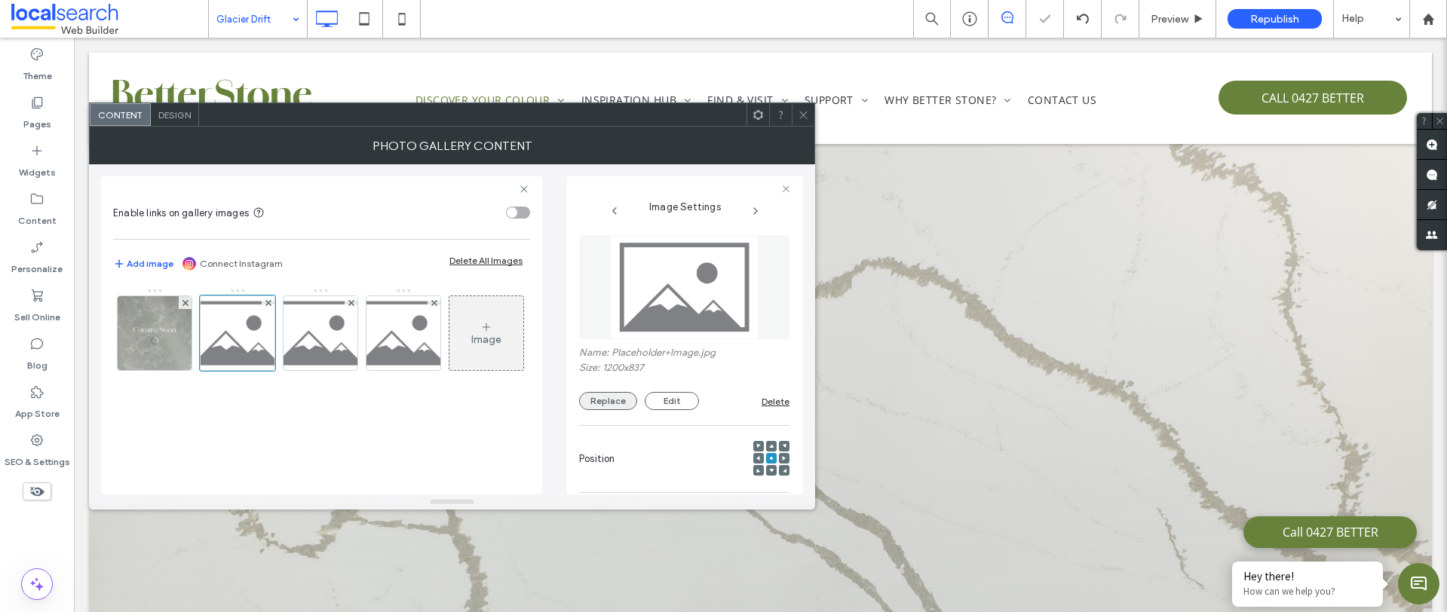
click at [615, 397] on button "Replace" at bounding box center [608, 401] width 58 height 18
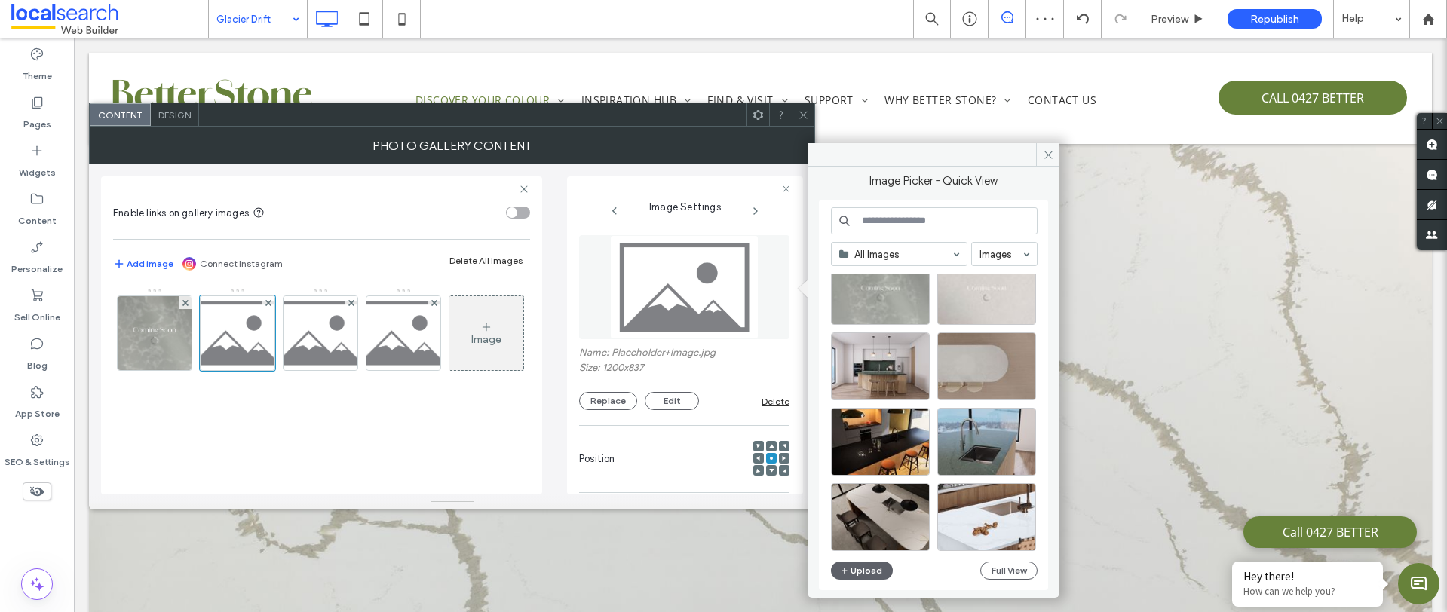
scroll to position [289, 0]
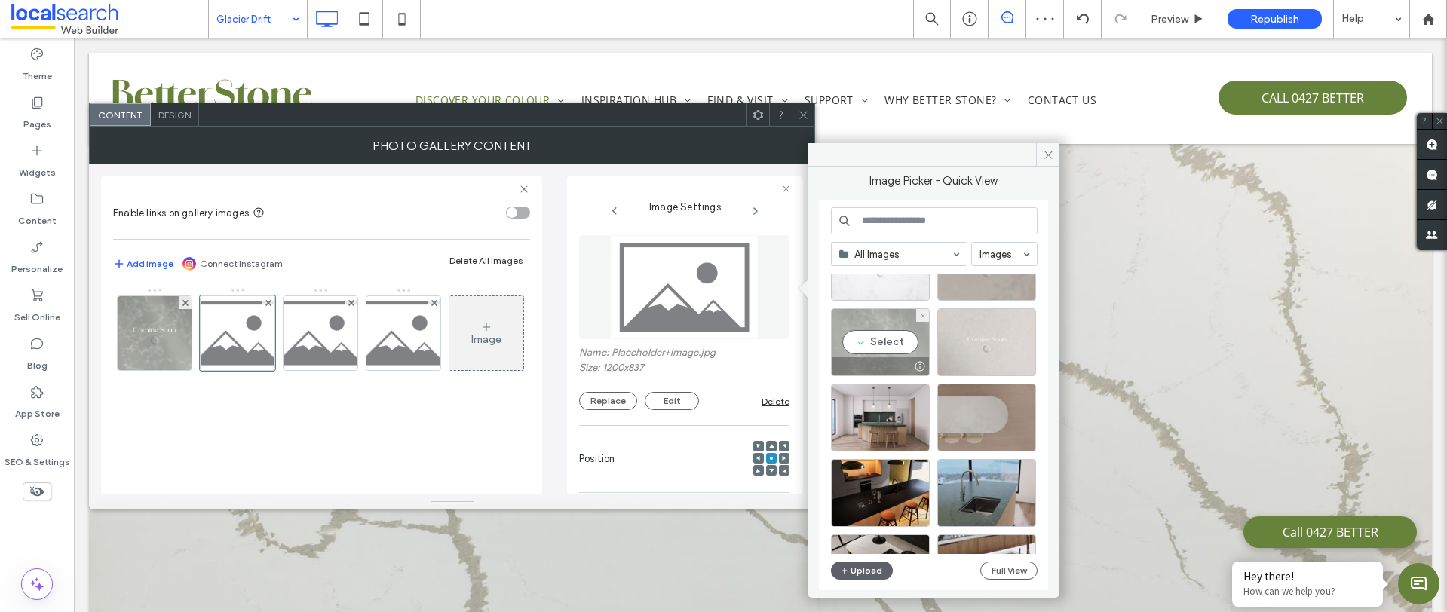
click at [882, 339] on div "Select" at bounding box center [880, 342] width 99 height 68
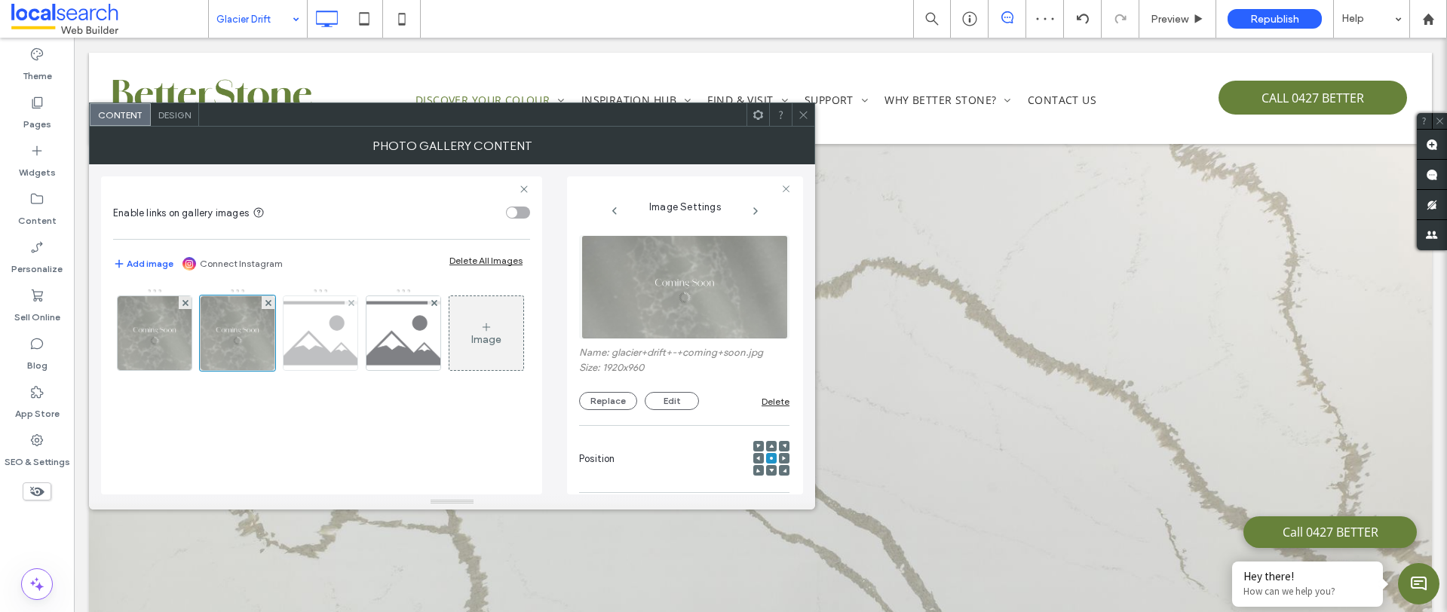
click at [338, 338] on img at bounding box center [321, 333] width 106 height 74
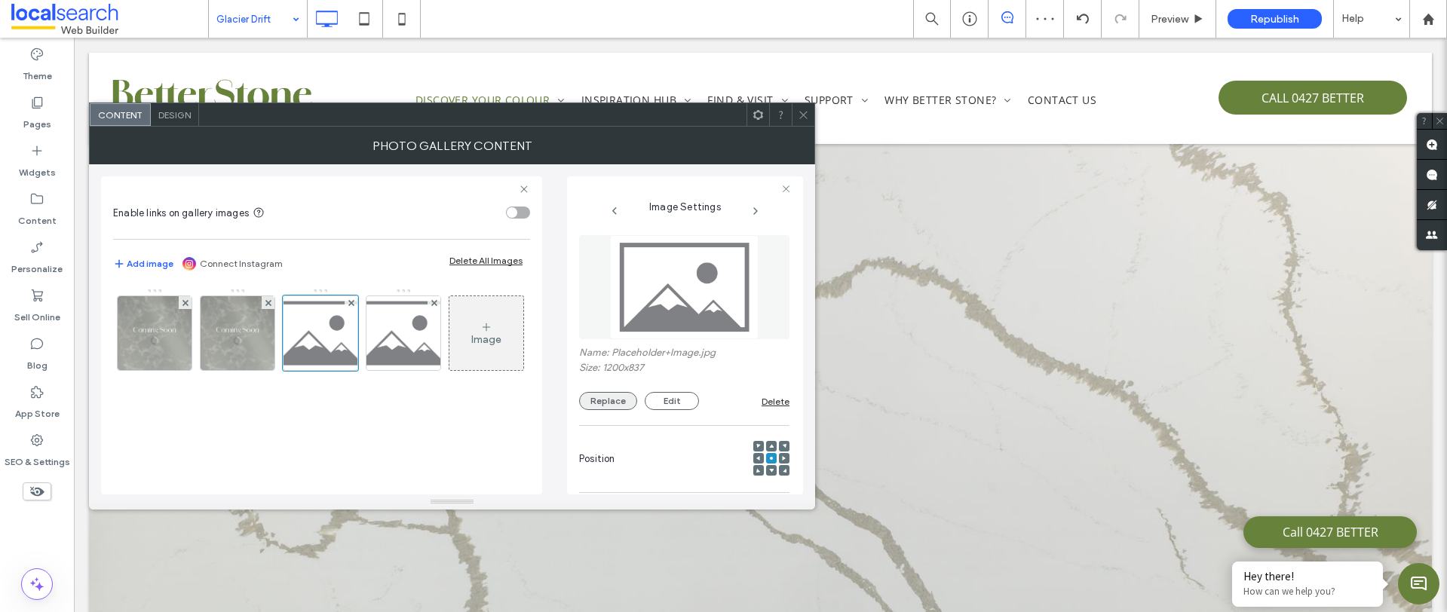
click at [615, 403] on button "Replace" at bounding box center [608, 401] width 58 height 18
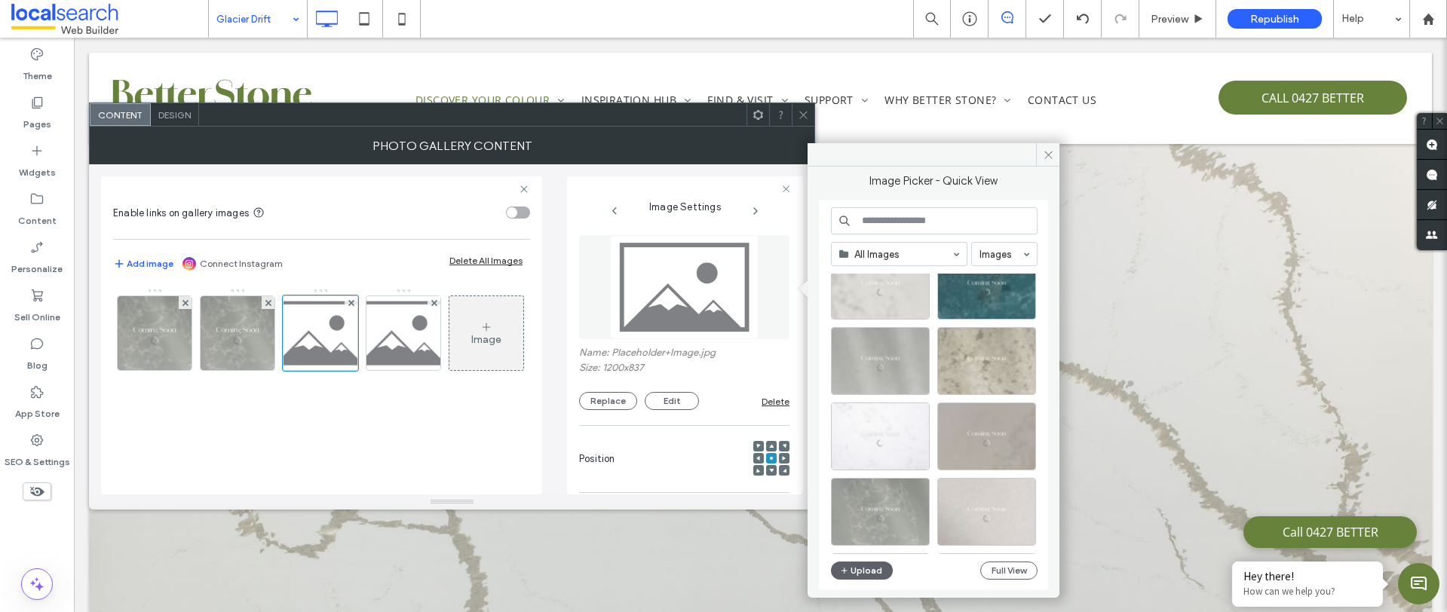
scroll to position [222, 0]
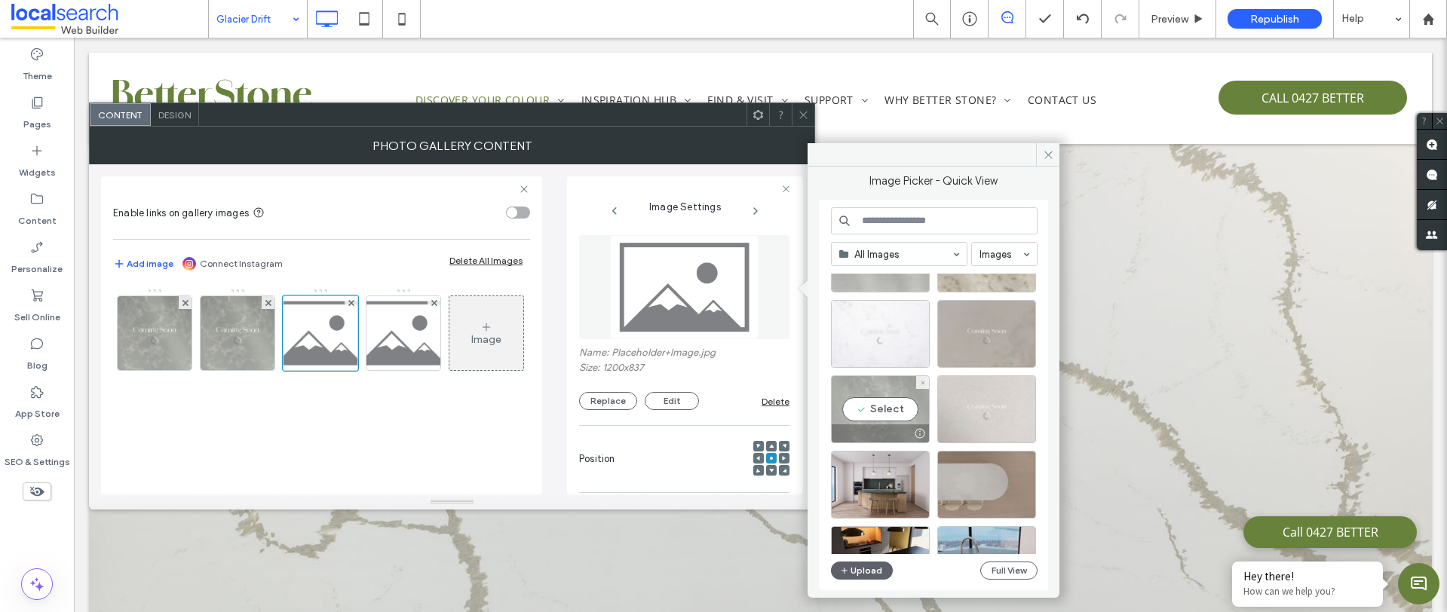
click at [894, 411] on div "Select" at bounding box center [880, 409] width 99 height 68
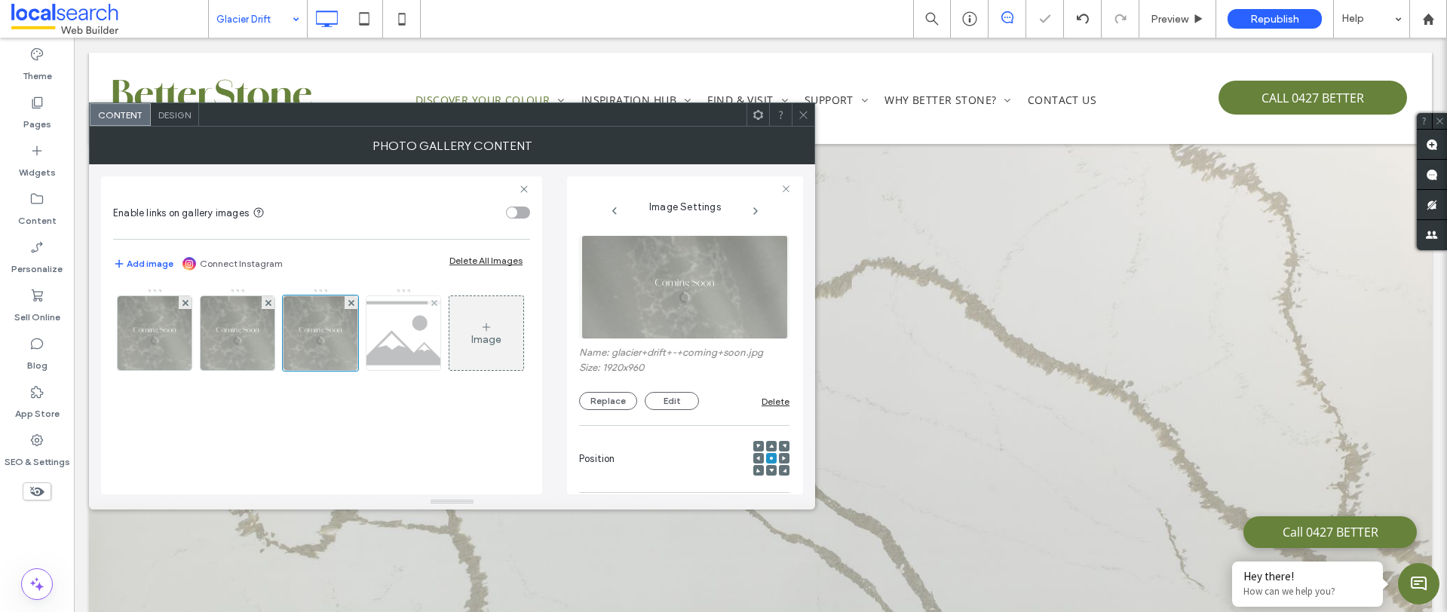
click at [423, 351] on img at bounding box center [404, 333] width 106 height 74
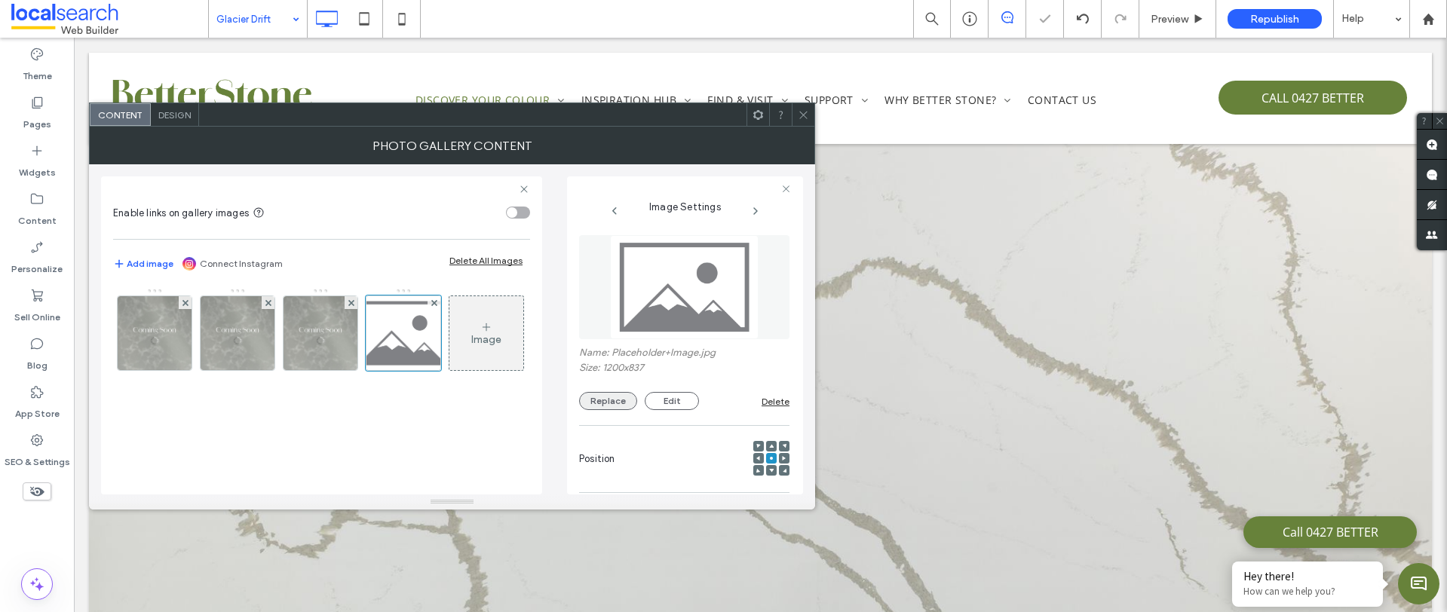
click at [591, 399] on button "Replace" at bounding box center [608, 401] width 58 height 18
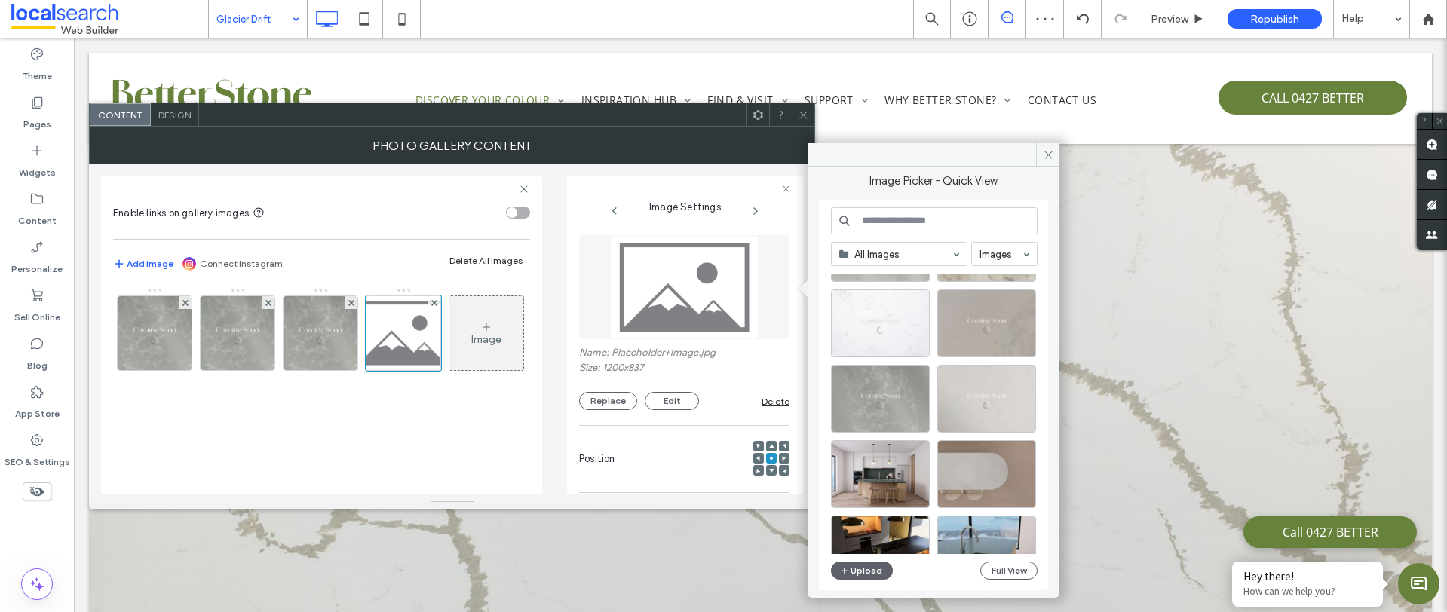
scroll to position [243, 0]
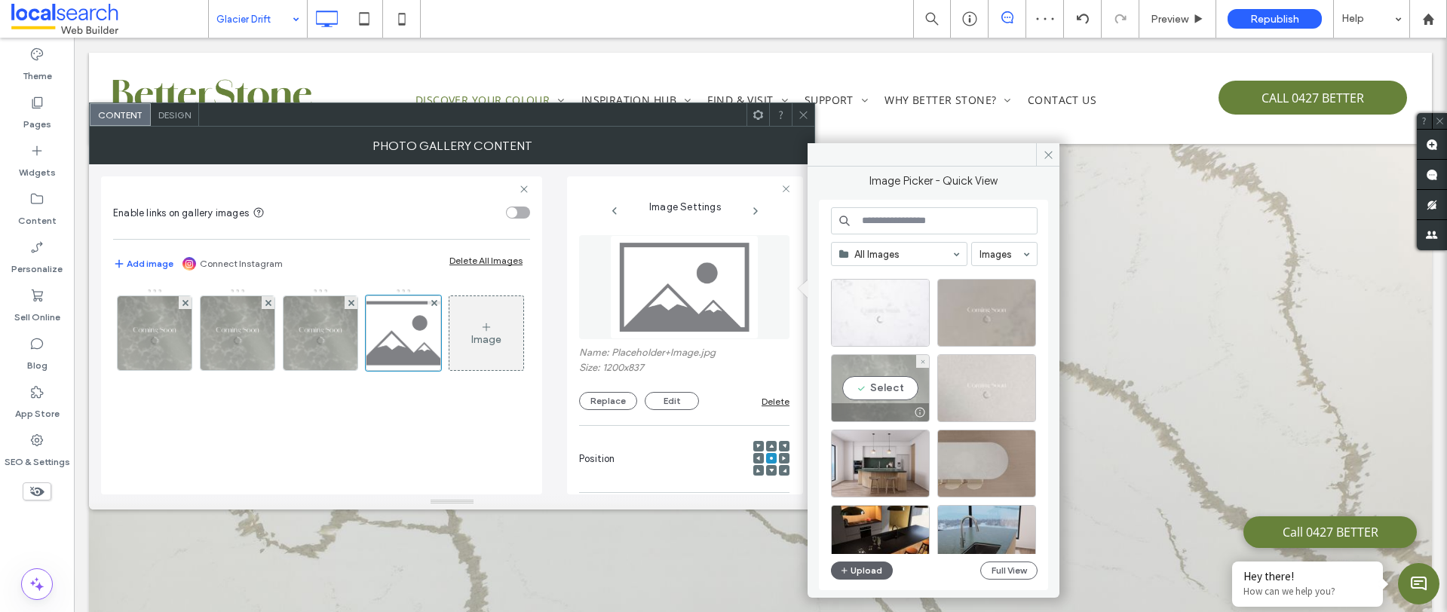
click at [886, 384] on div "Select" at bounding box center [880, 388] width 99 height 68
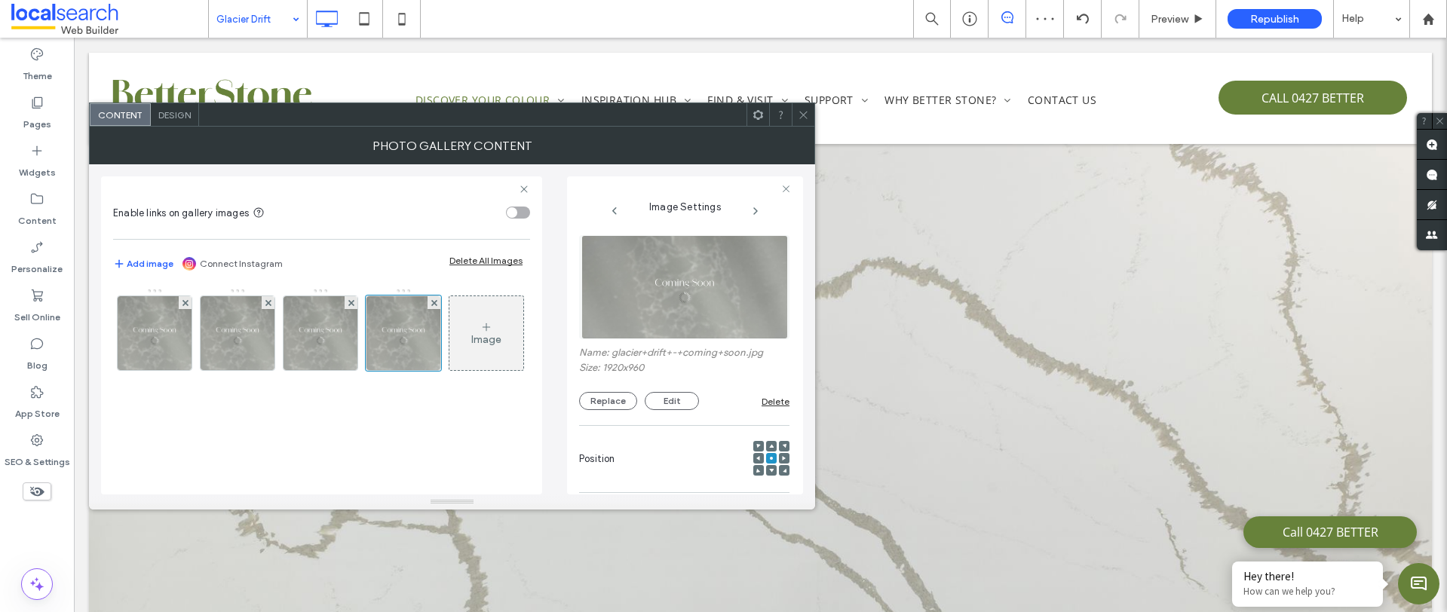
click at [808, 110] on icon at bounding box center [803, 114] width 11 height 11
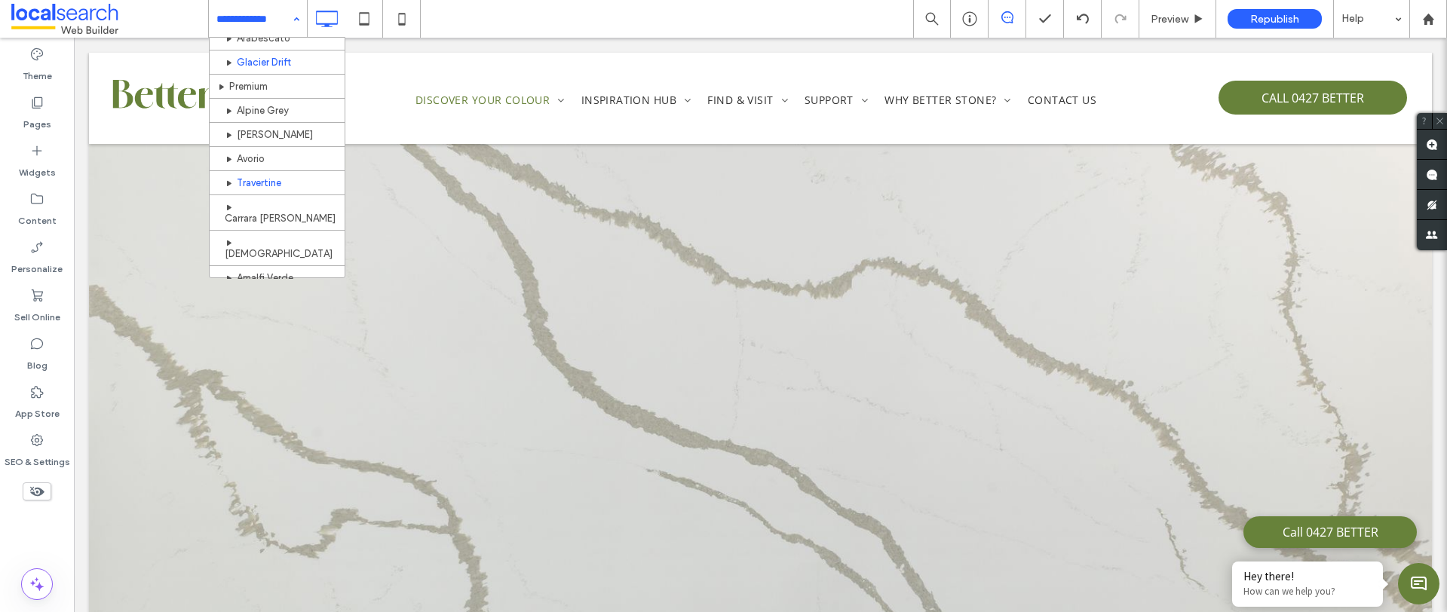
scroll to position [404, 0]
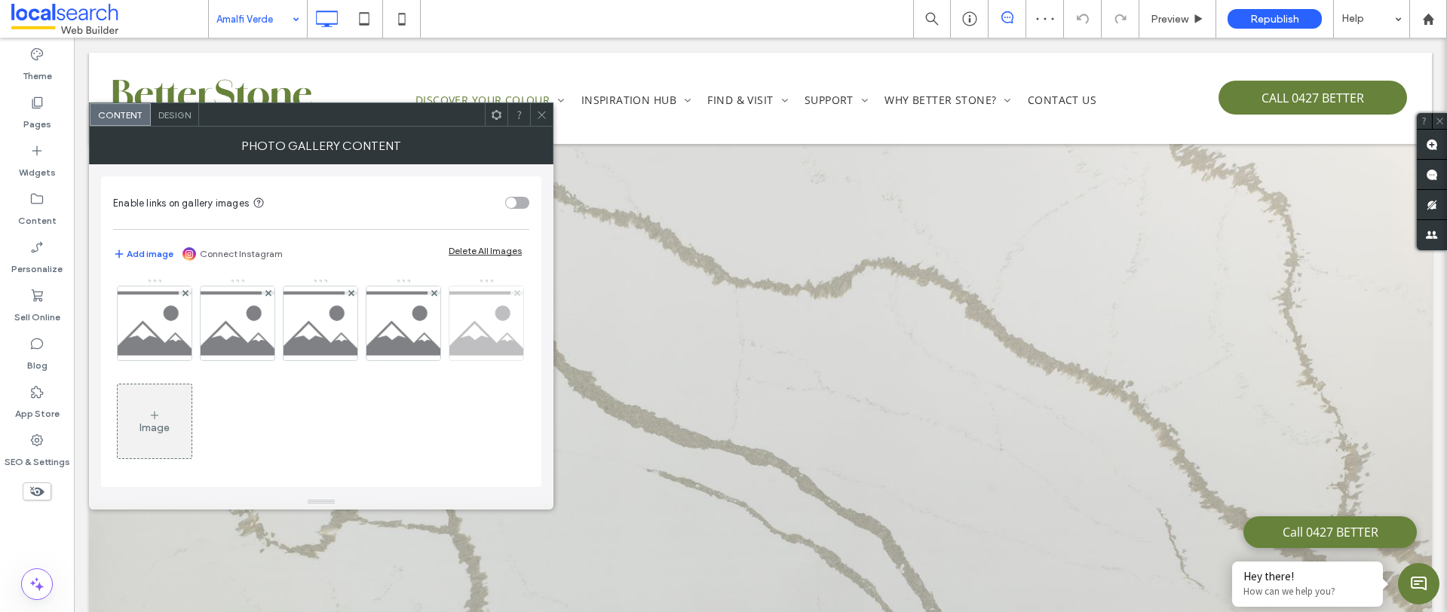
click at [514, 296] on icon at bounding box center [517, 293] width 6 height 6
click at [176, 333] on img at bounding box center [155, 323] width 106 height 74
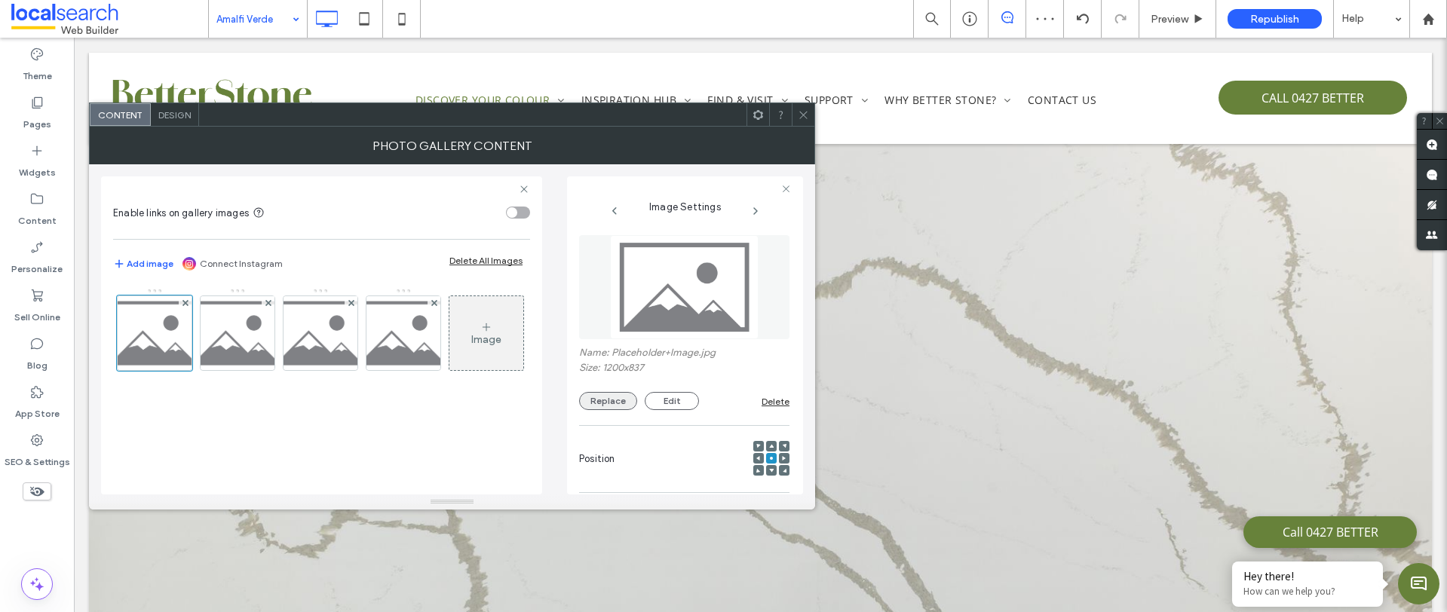
click at [604, 400] on button "Replace" at bounding box center [608, 401] width 58 height 18
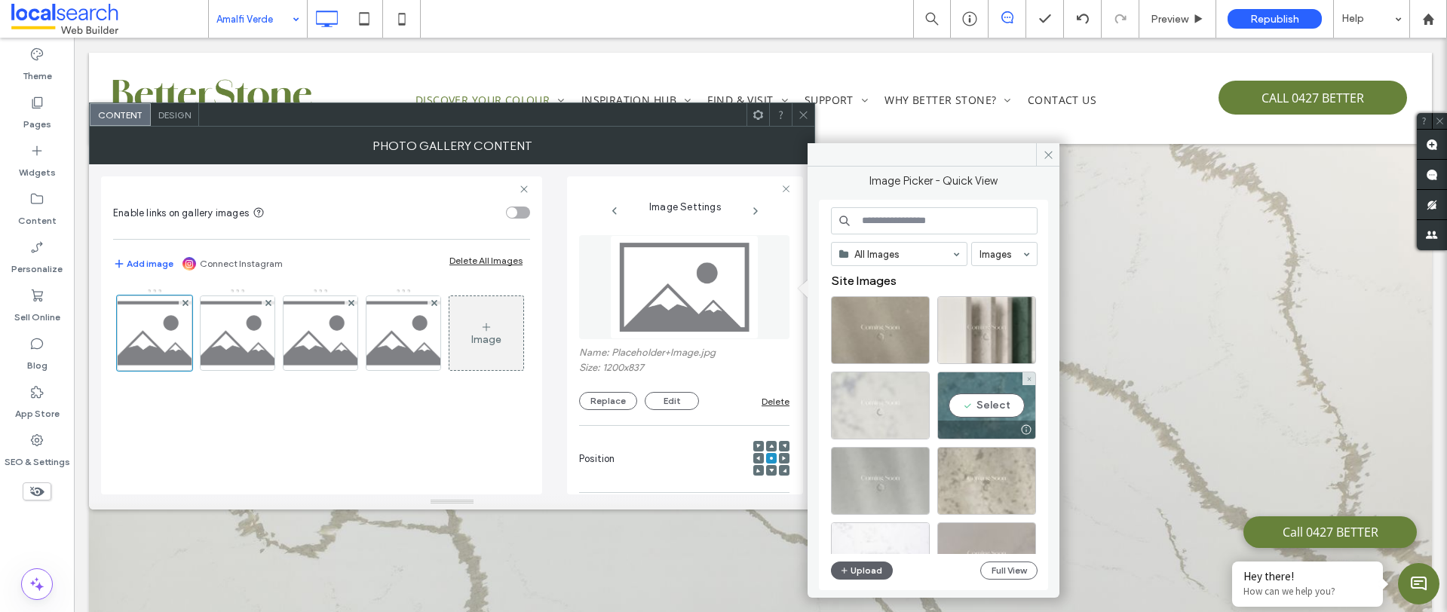
click at [963, 401] on div "Select" at bounding box center [986, 406] width 99 height 68
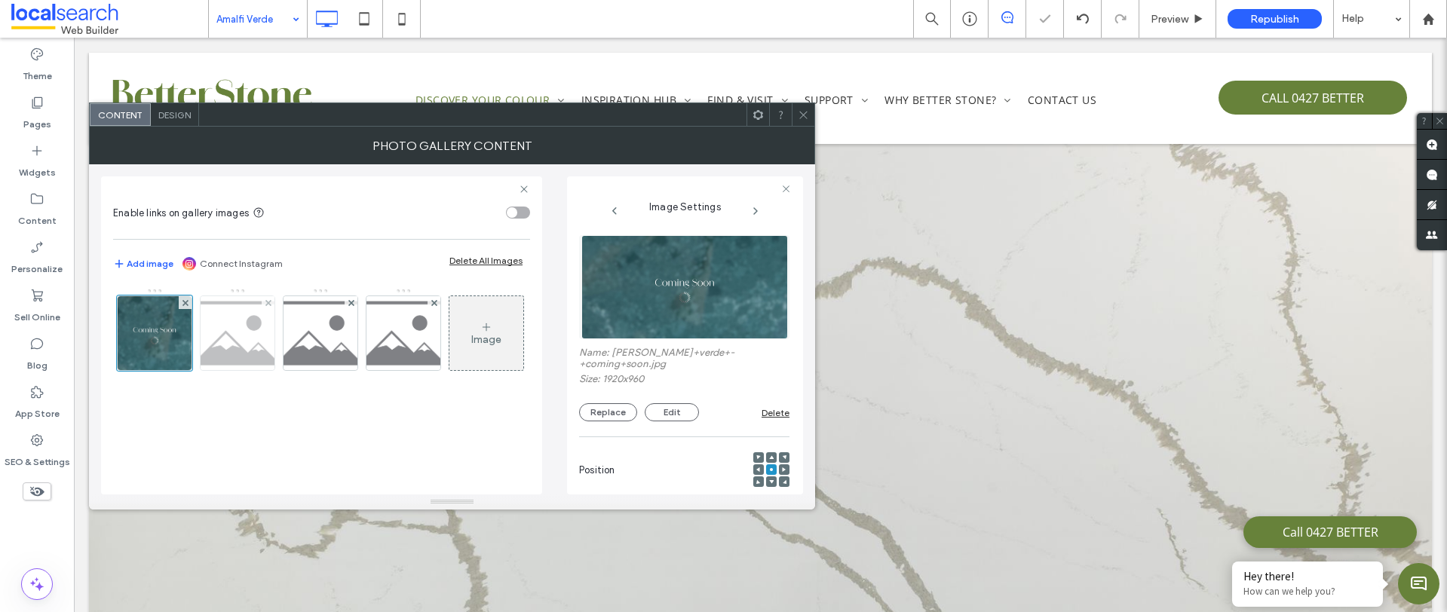
click at [234, 329] on img at bounding box center [238, 333] width 106 height 74
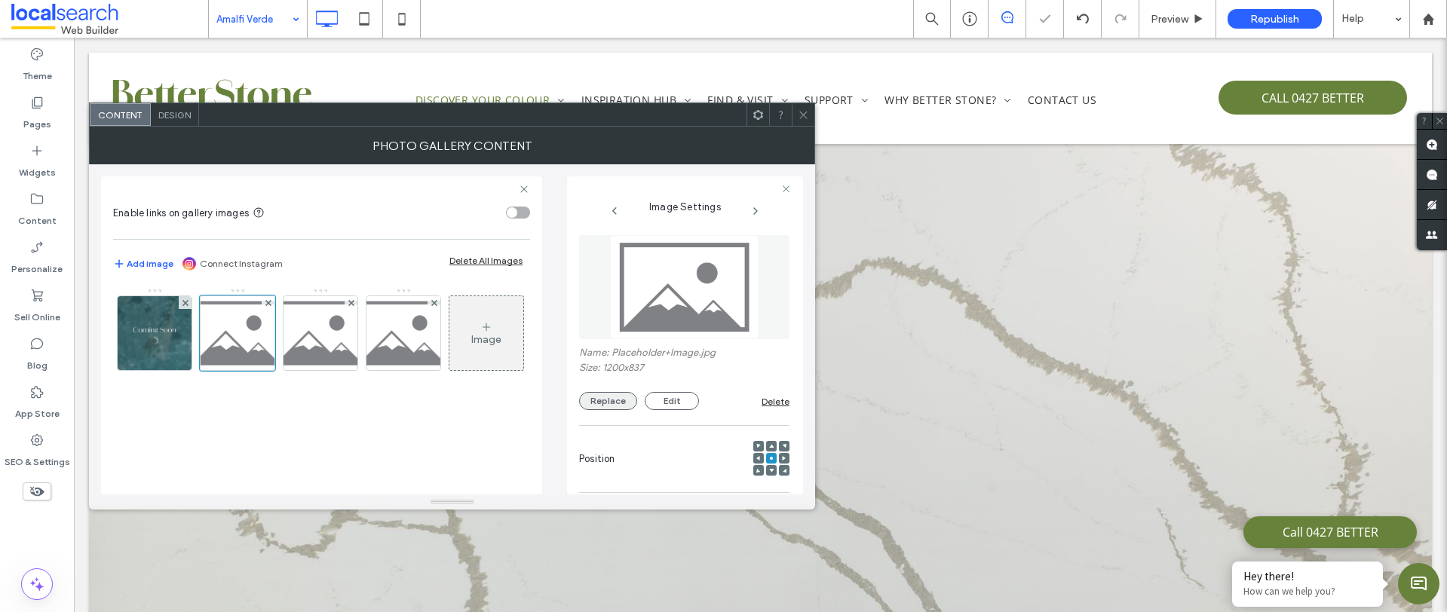
click at [611, 404] on button "Replace" at bounding box center [608, 401] width 58 height 18
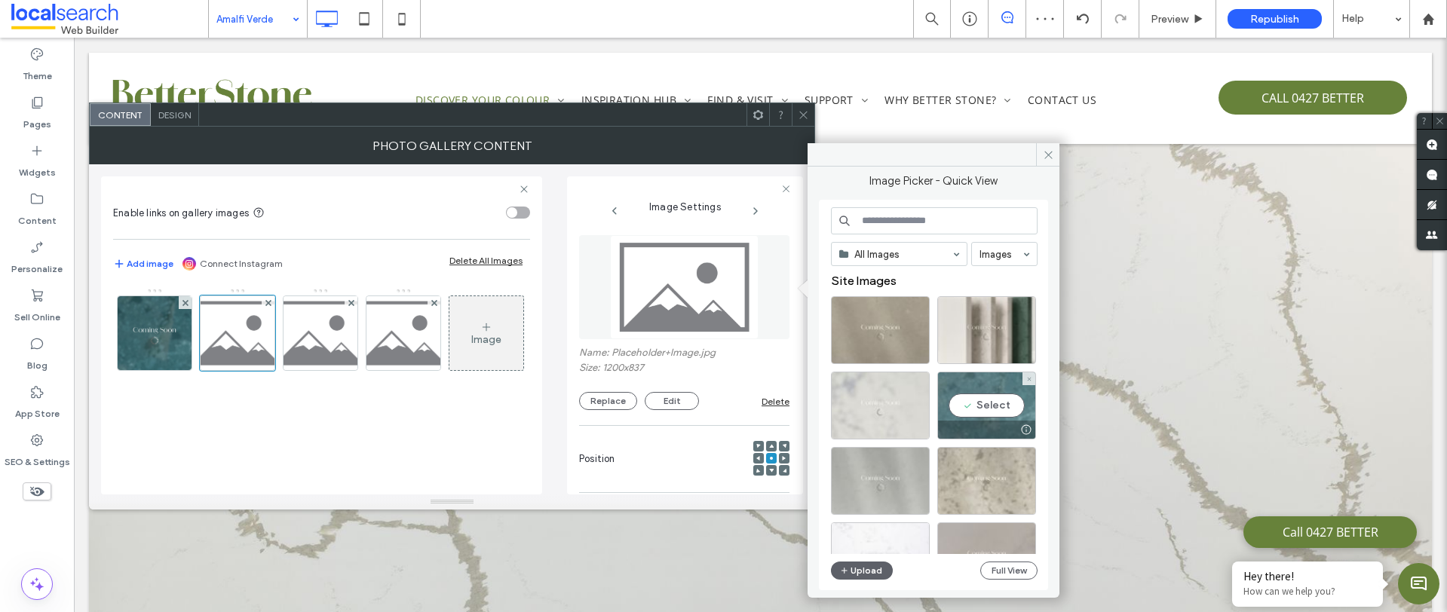
click at [998, 425] on div at bounding box center [986, 430] width 97 height 18
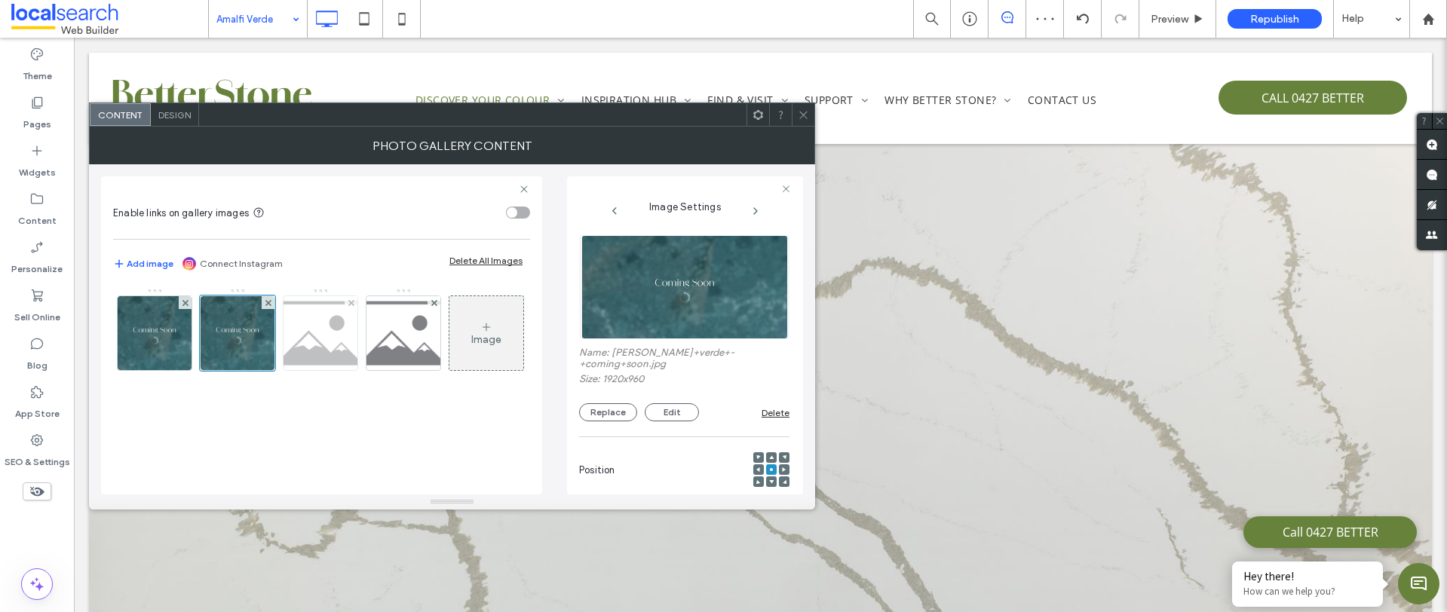
click at [318, 354] on img at bounding box center [321, 333] width 106 height 74
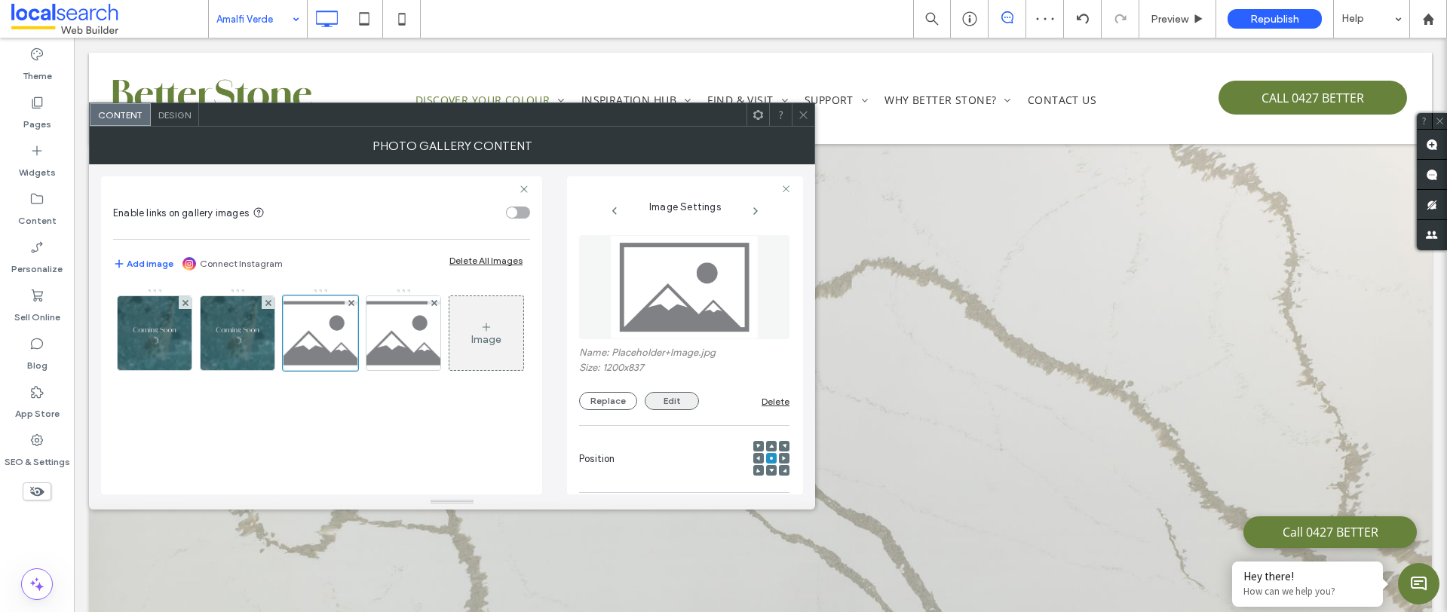
click at [618, 400] on button "Replace" at bounding box center [608, 401] width 58 height 18
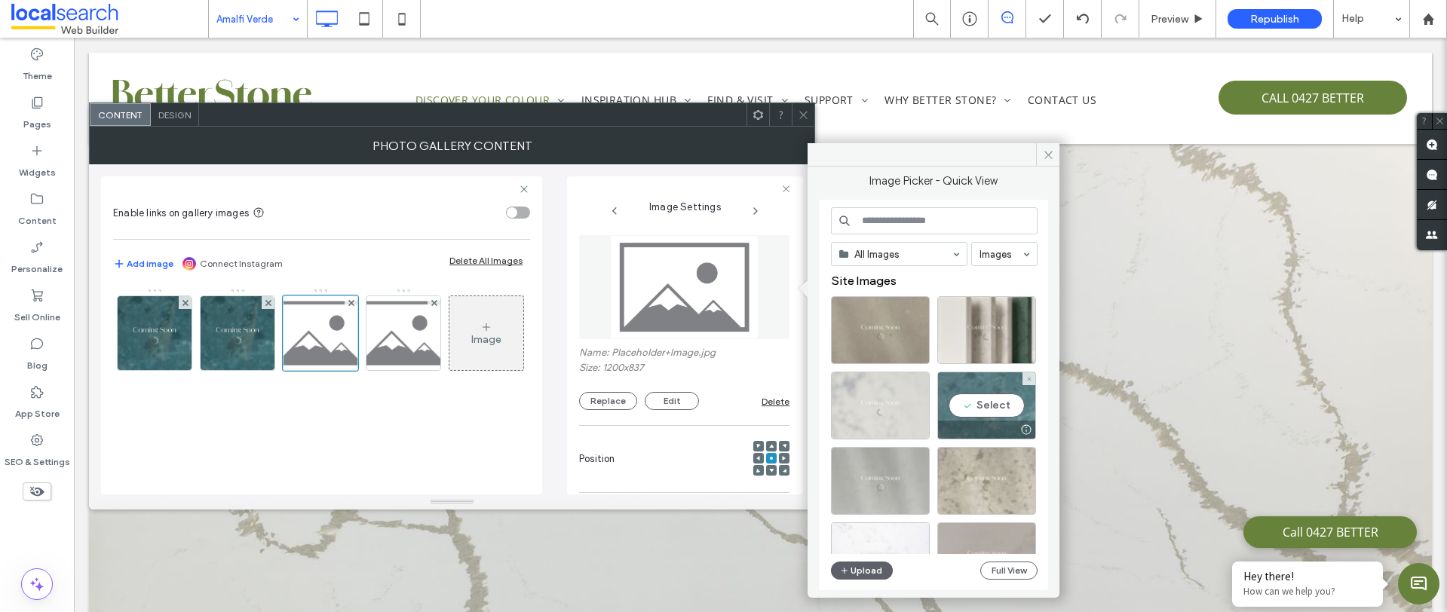
click at [994, 403] on div "Select" at bounding box center [986, 406] width 99 height 68
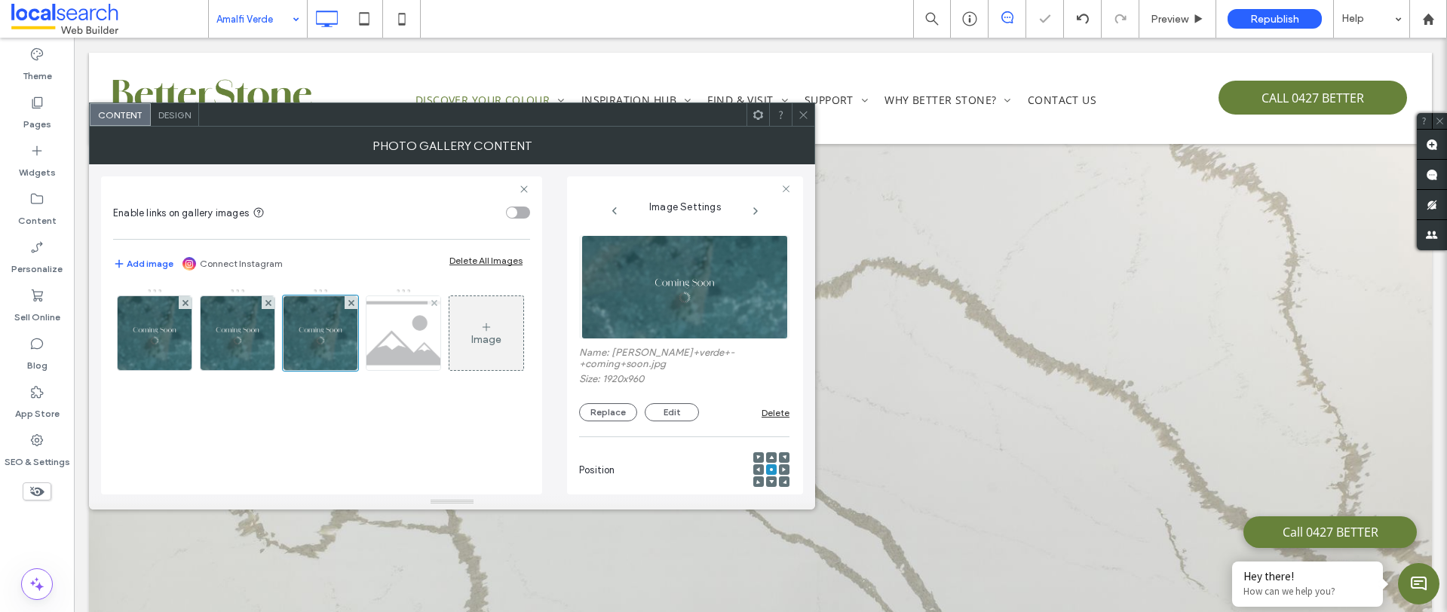
click at [416, 350] on img at bounding box center [404, 333] width 106 height 74
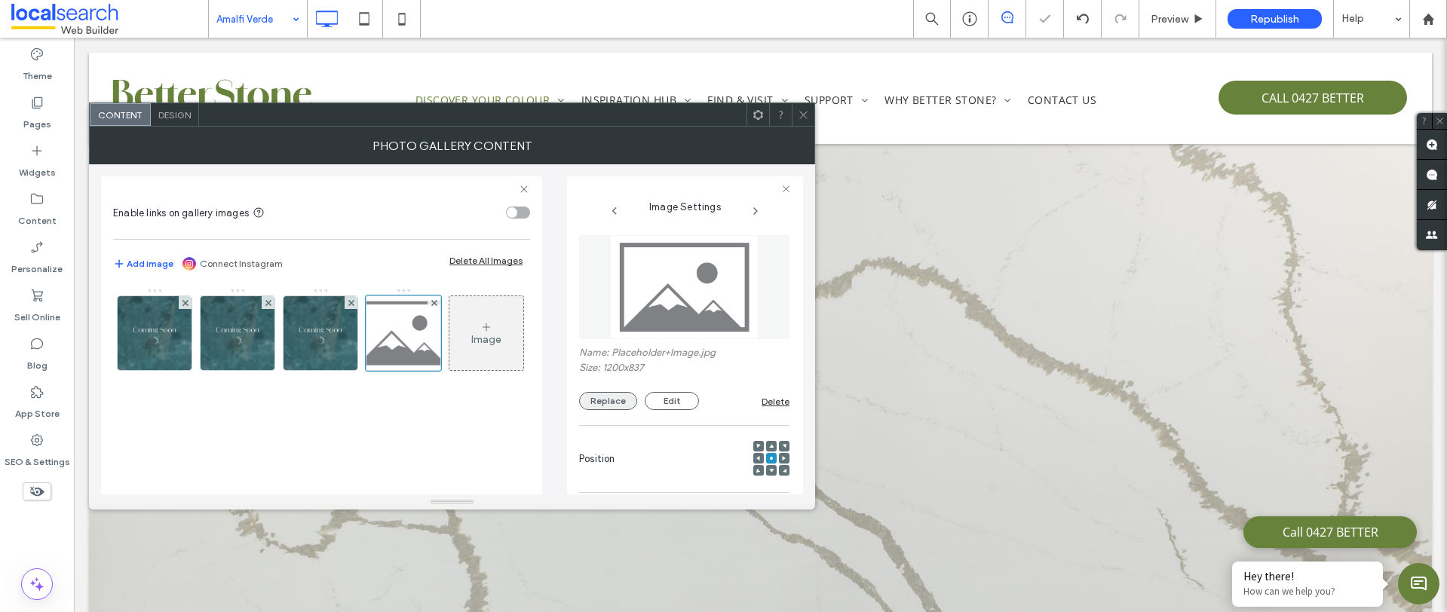
click at [613, 401] on button "Replace" at bounding box center [608, 401] width 58 height 18
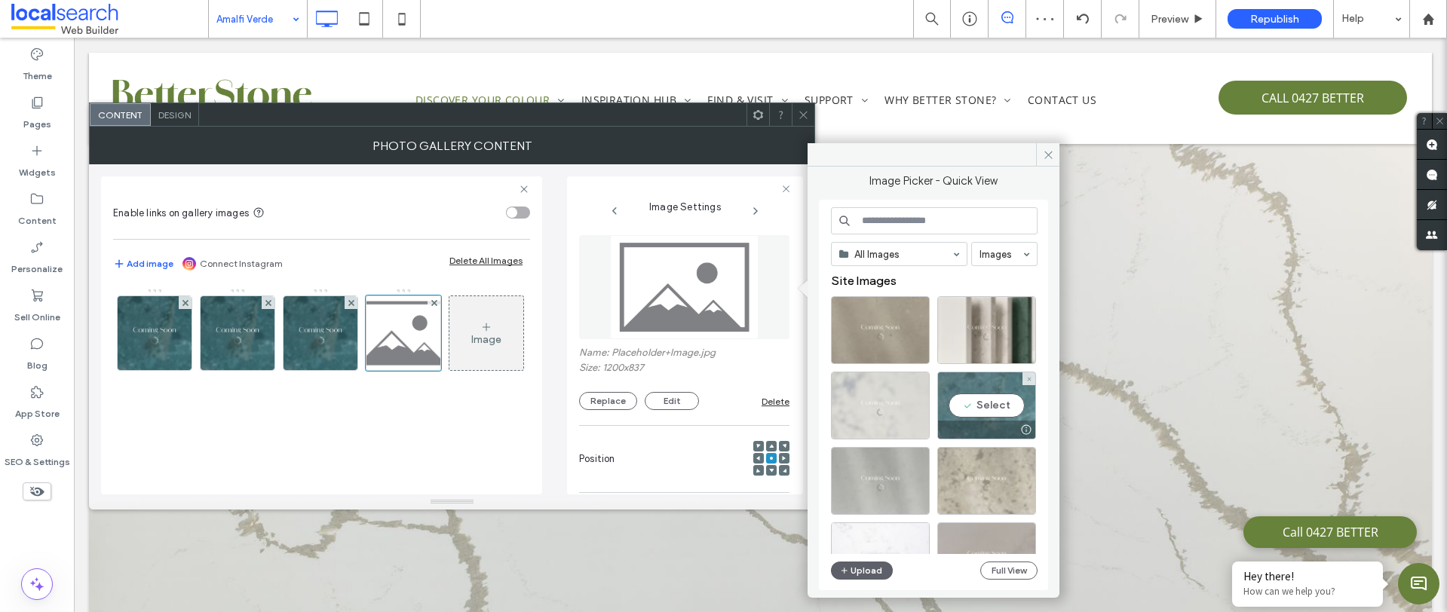
click at [993, 409] on div "Select" at bounding box center [986, 406] width 99 height 68
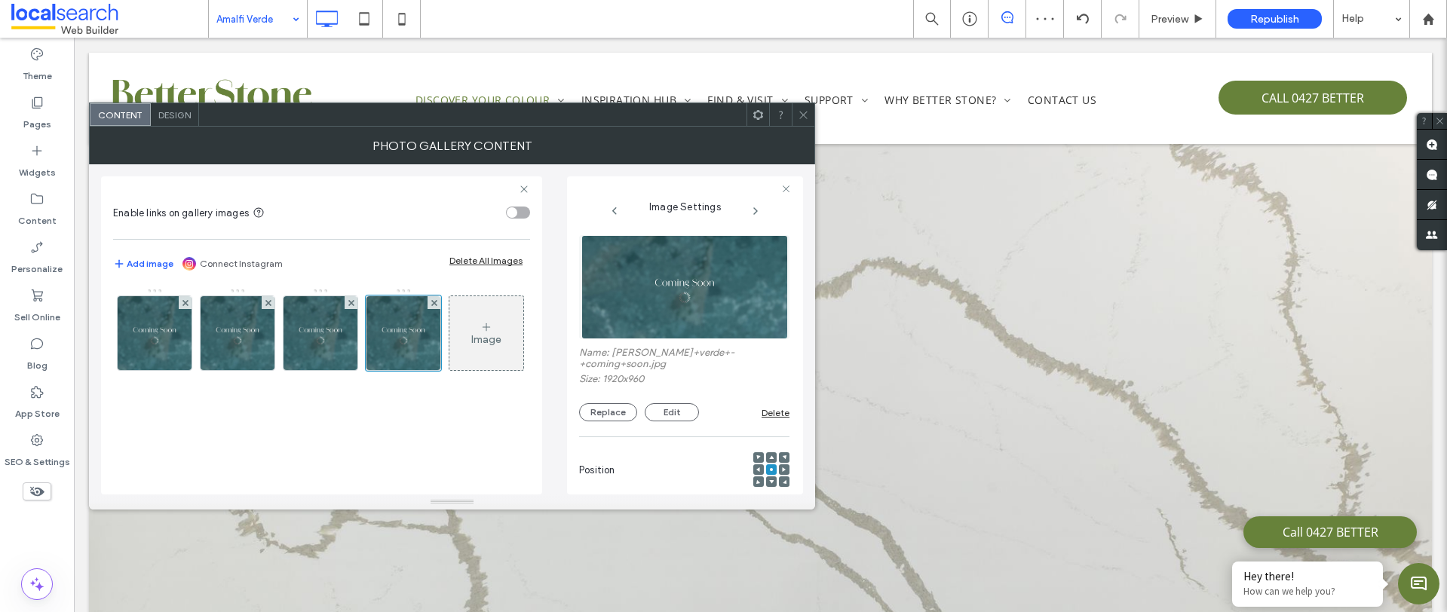
click at [798, 112] on icon at bounding box center [803, 114] width 11 height 11
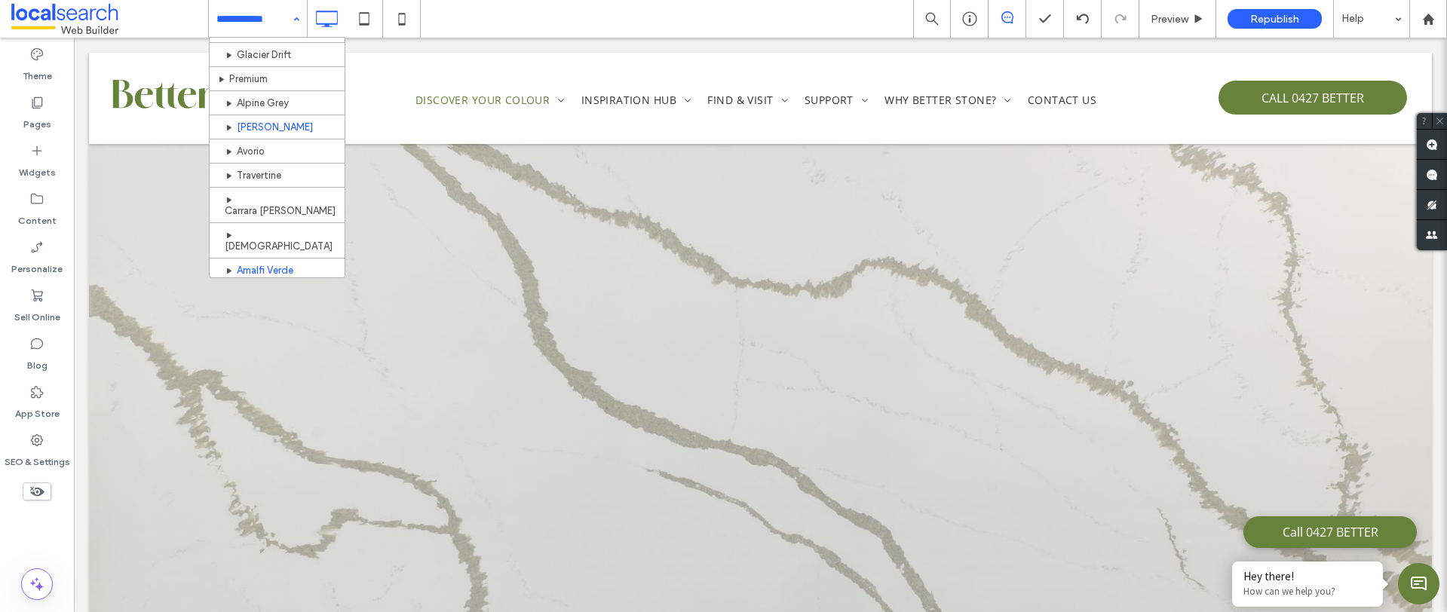
scroll to position [453, 0]
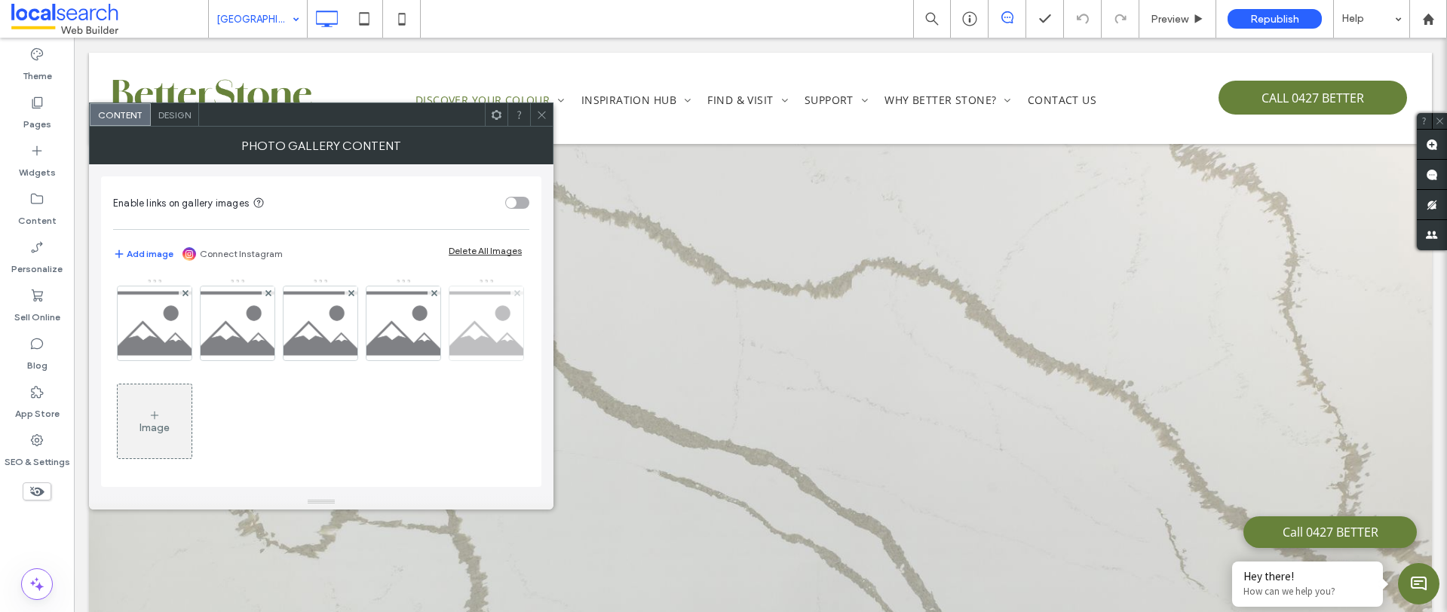
click at [513, 295] on use at bounding box center [516, 292] width 6 height 6
click at [166, 332] on img at bounding box center [155, 323] width 106 height 74
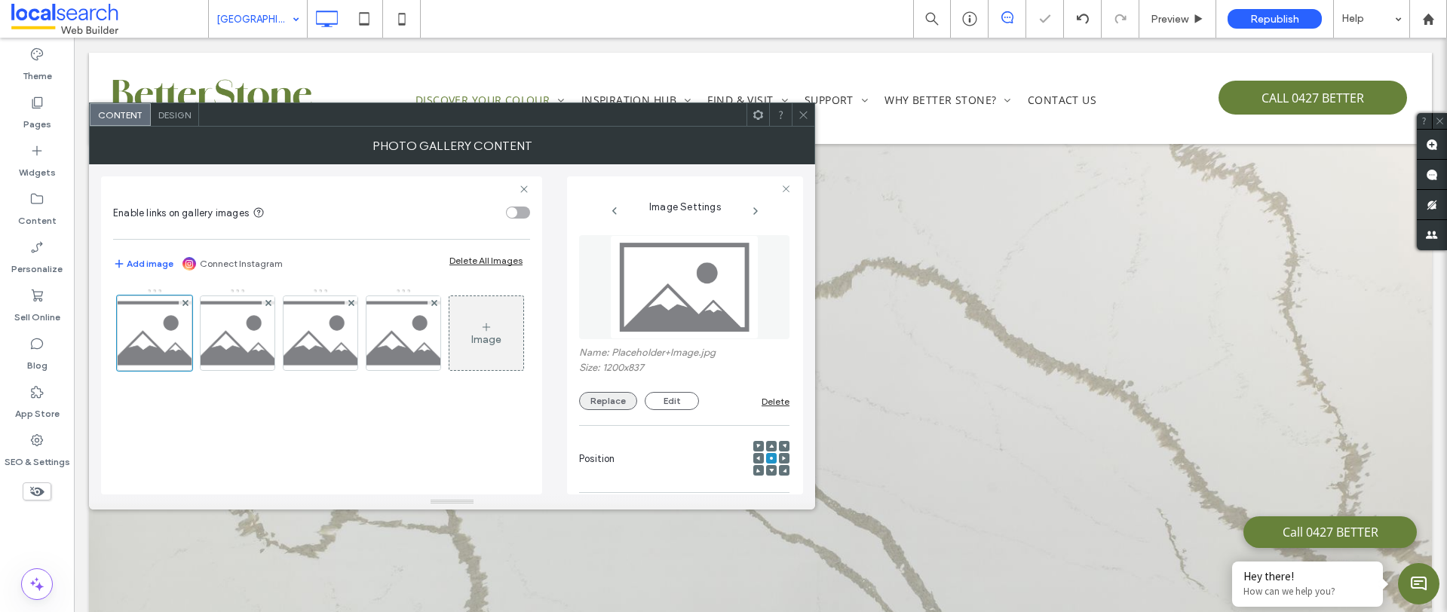
click at [619, 399] on button "Replace" at bounding box center [608, 401] width 58 height 18
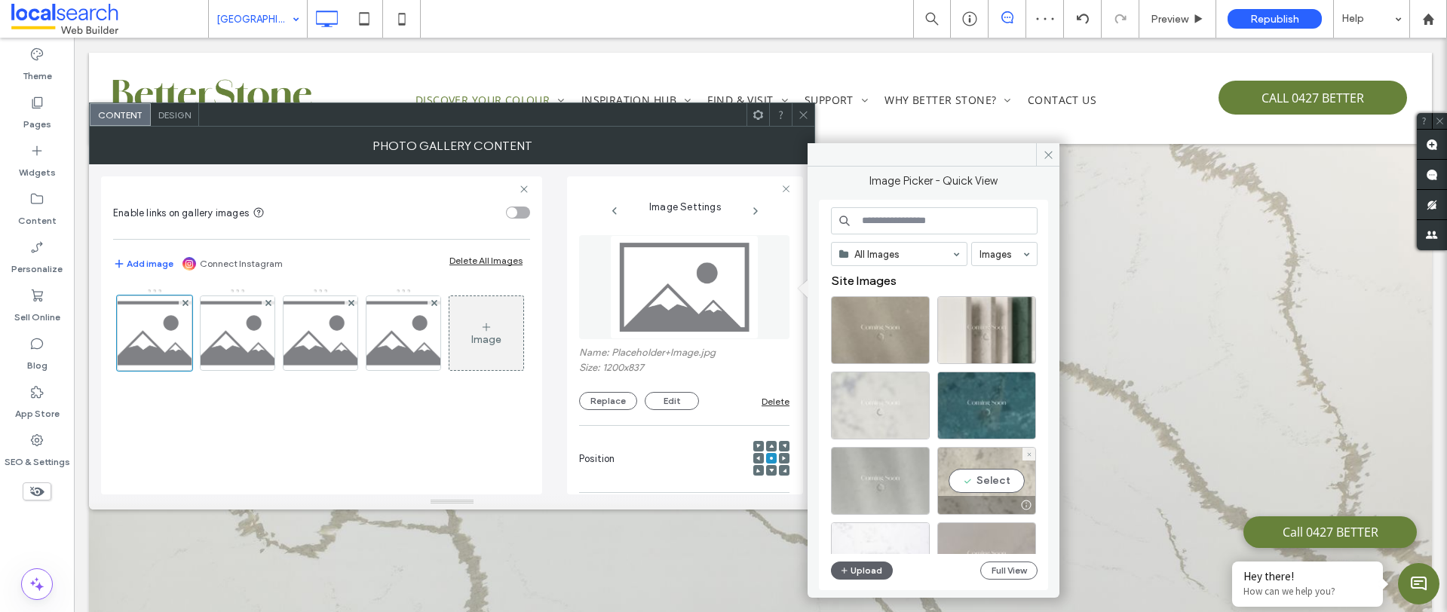
click at [966, 471] on div "Select" at bounding box center [986, 481] width 99 height 68
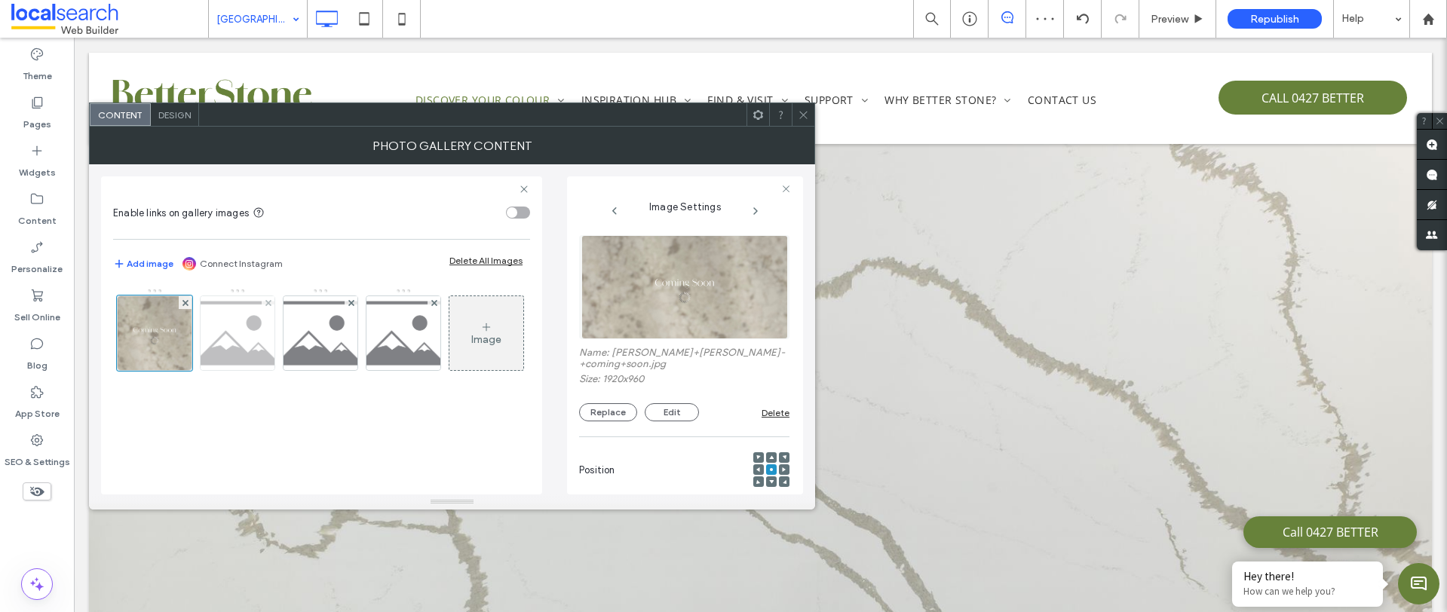
click at [237, 340] on img at bounding box center [238, 333] width 106 height 74
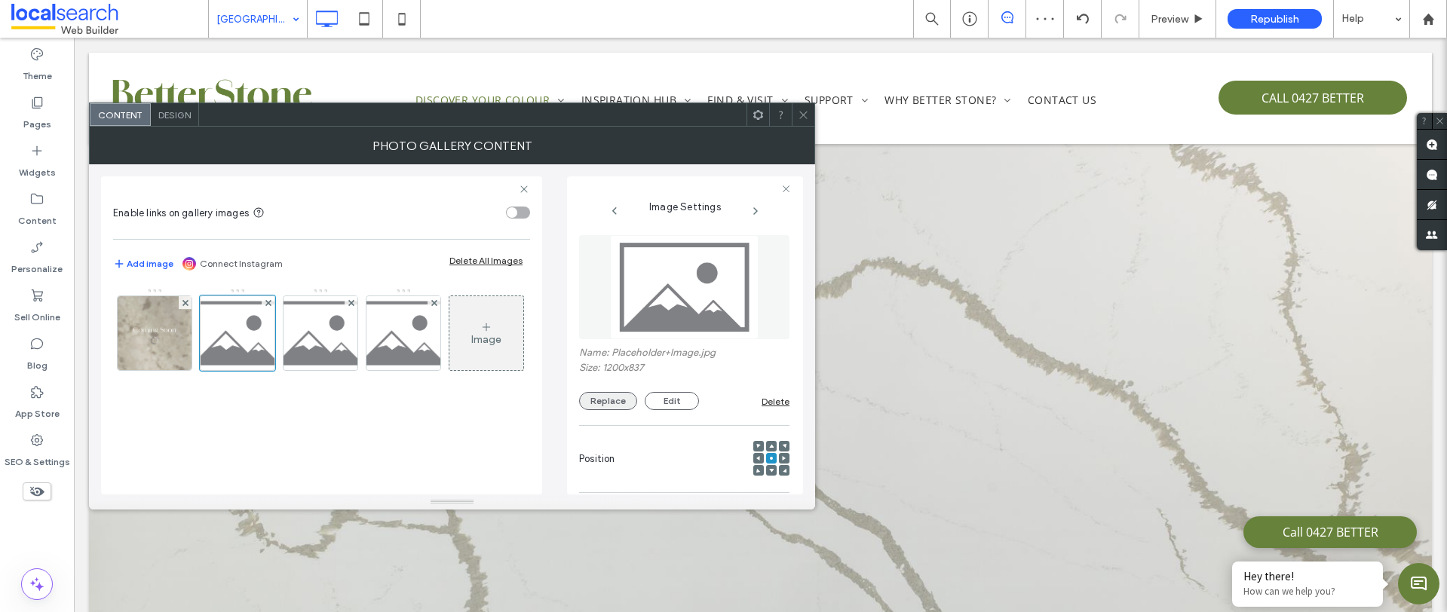
click at [616, 400] on button "Replace" at bounding box center [608, 401] width 58 height 18
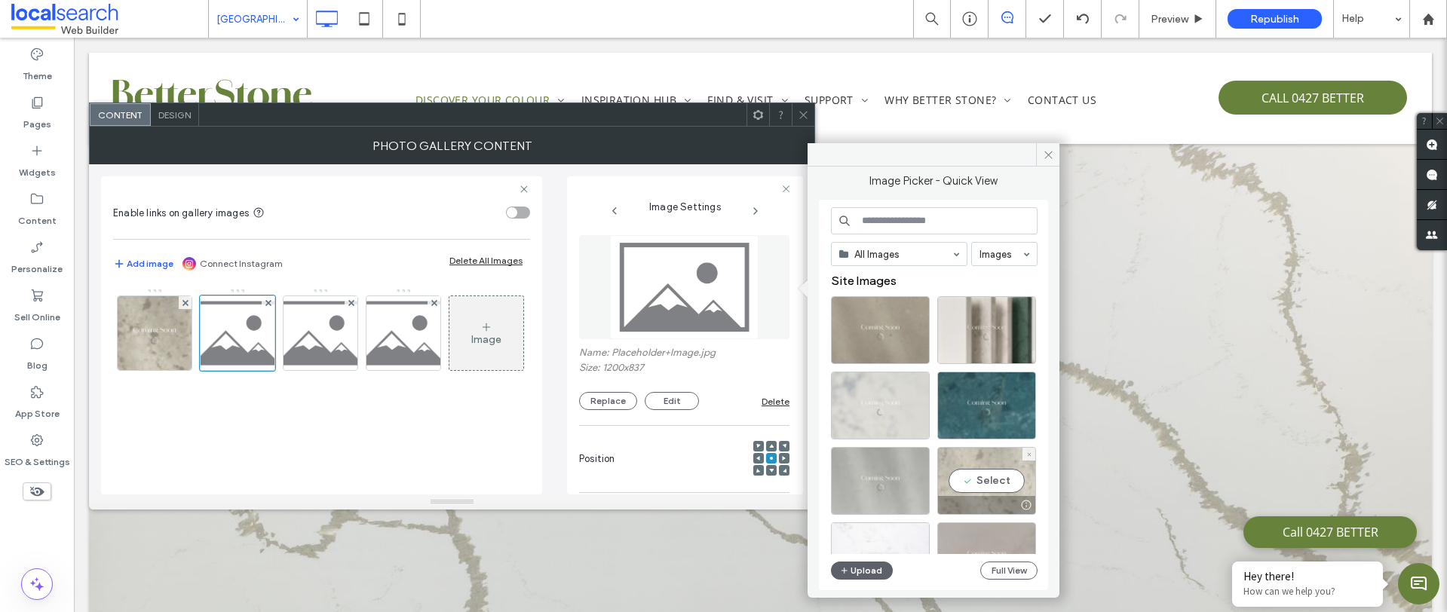
click at [1009, 487] on div "Select" at bounding box center [986, 481] width 99 height 68
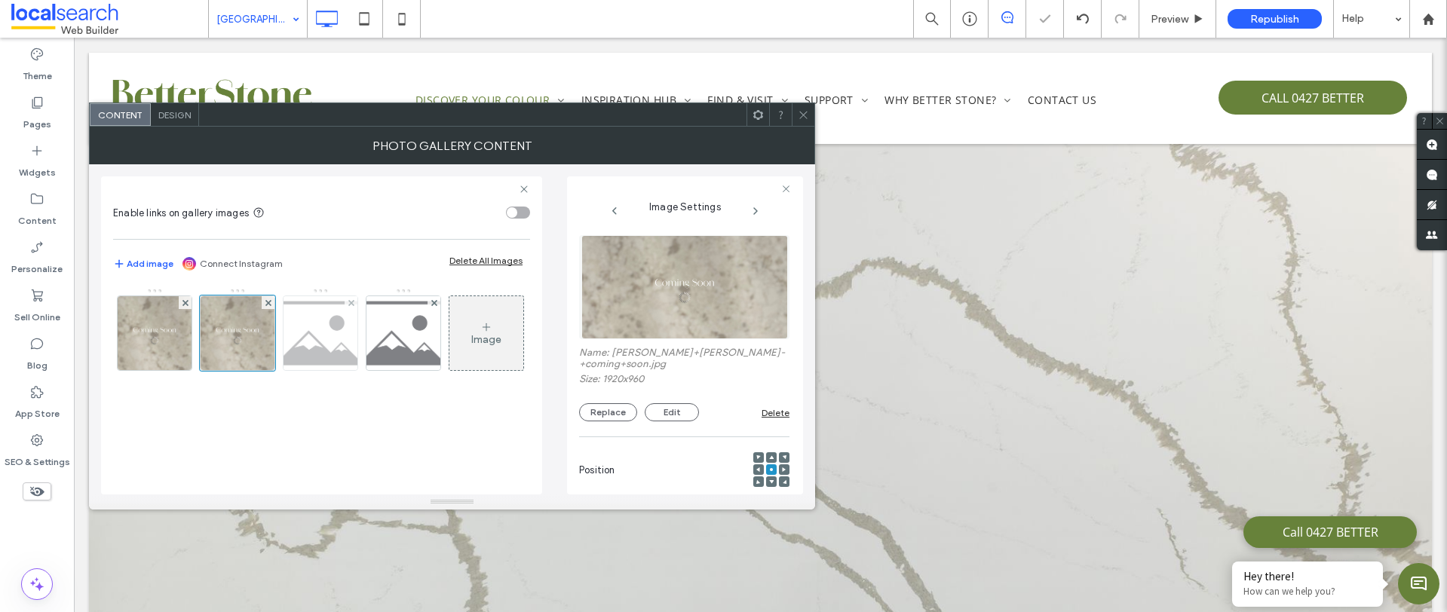
click at [341, 338] on img at bounding box center [321, 333] width 106 height 74
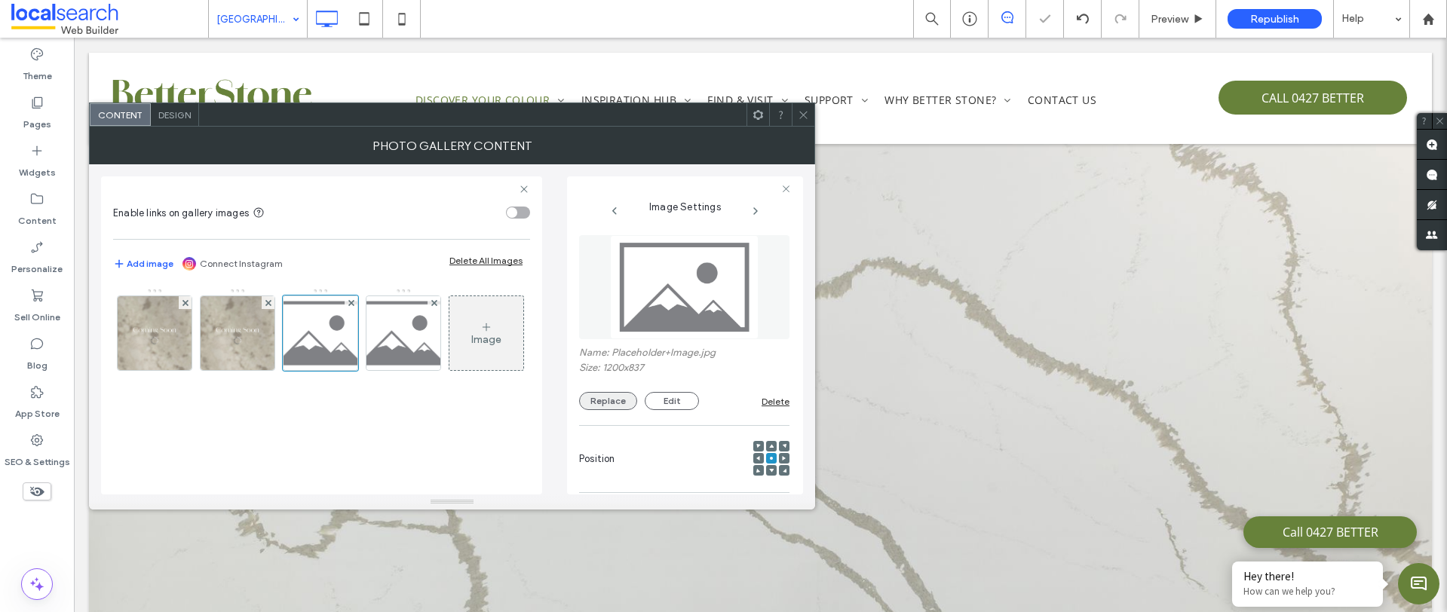
click at [593, 399] on button "Replace" at bounding box center [608, 401] width 58 height 18
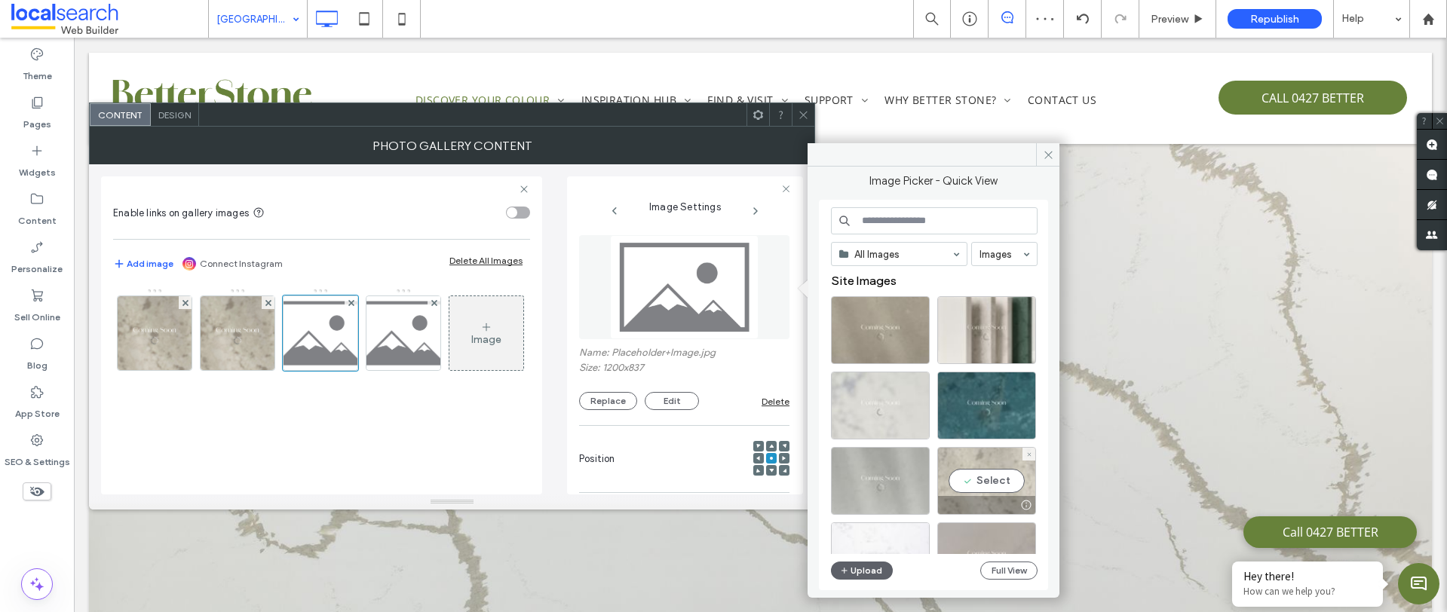
click at [999, 501] on div at bounding box center [986, 505] width 97 height 18
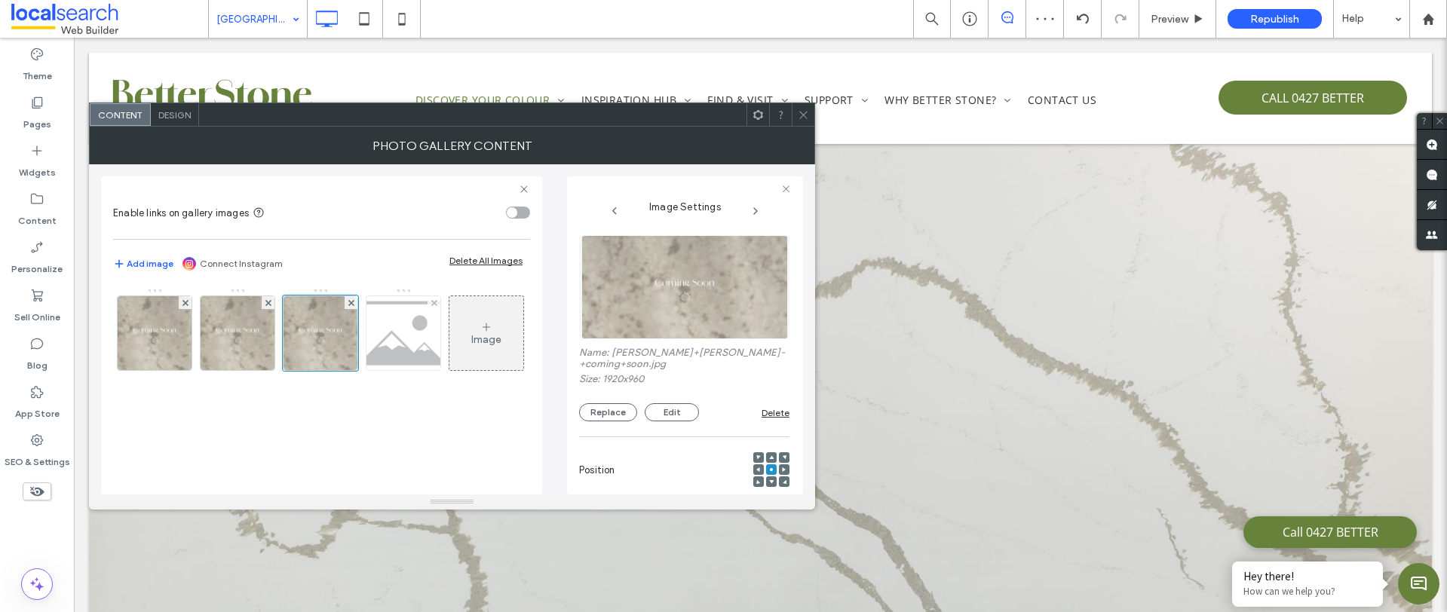
click at [423, 331] on img at bounding box center [404, 333] width 106 height 74
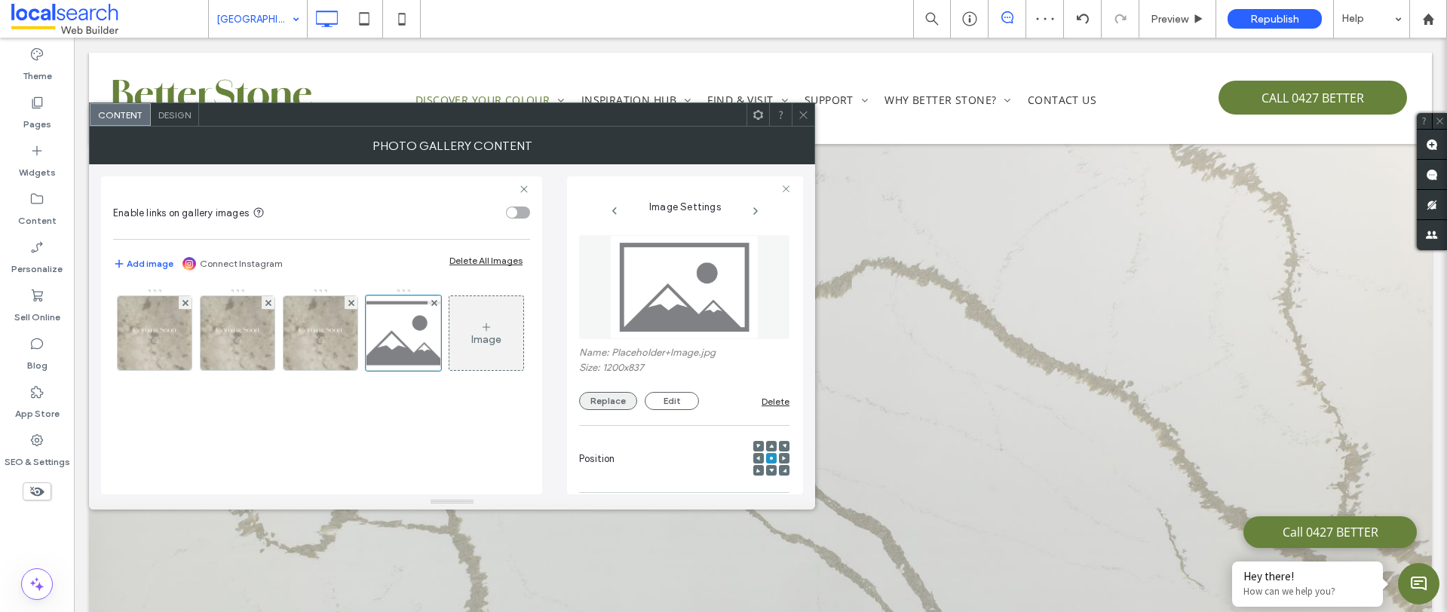
click at [602, 393] on button "Replace" at bounding box center [608, 401] width 58 height 18
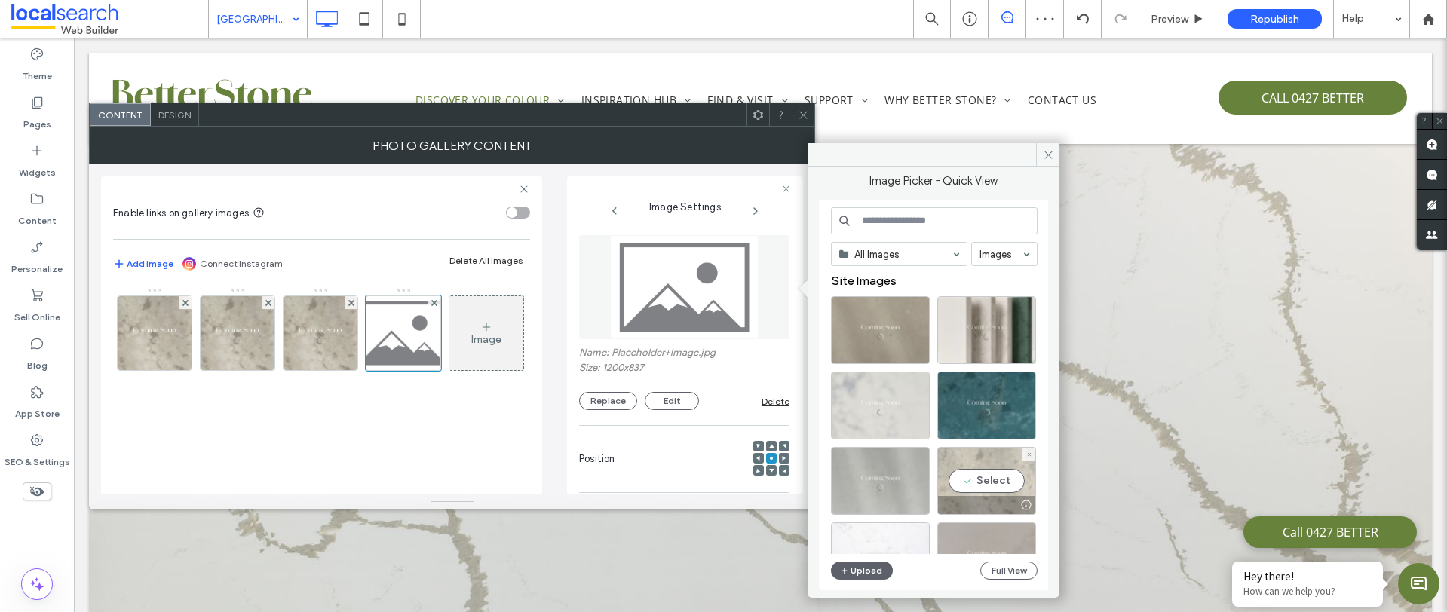
click at [989, 479] on div "Select" at bounding box center [986, 481] width 99 height 68
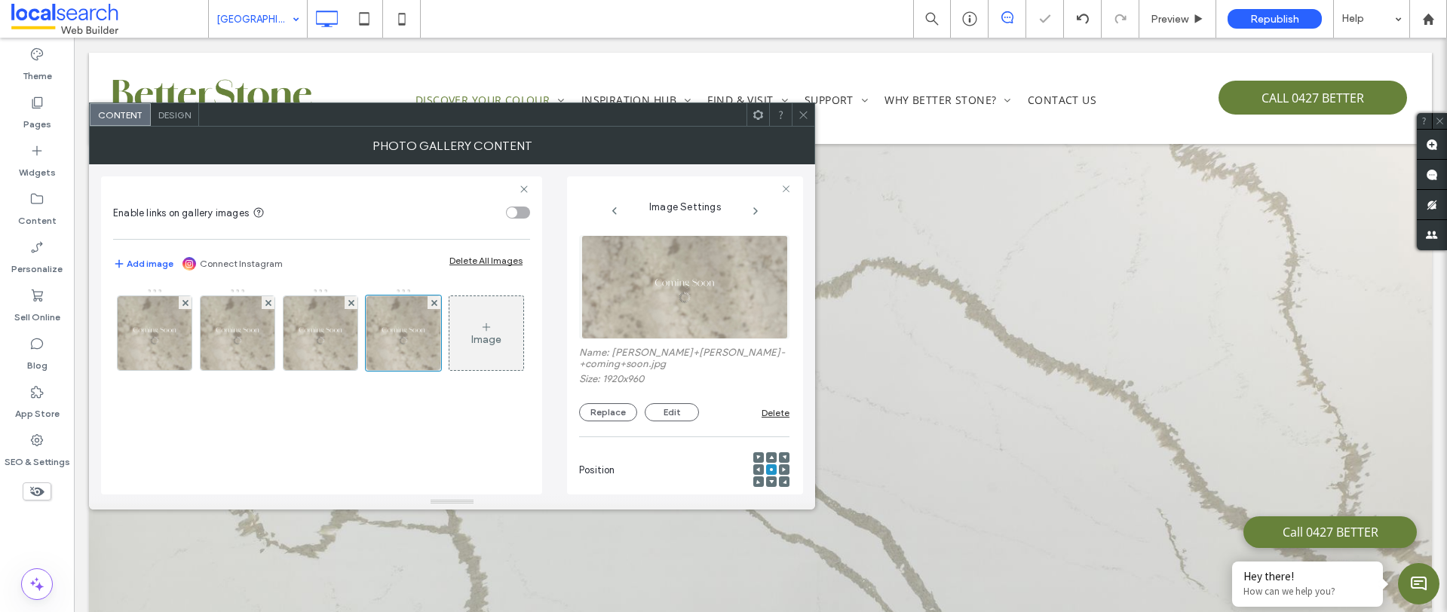
click at [808, 114] on icon at bounding box center [803, 114] width 11 height 11
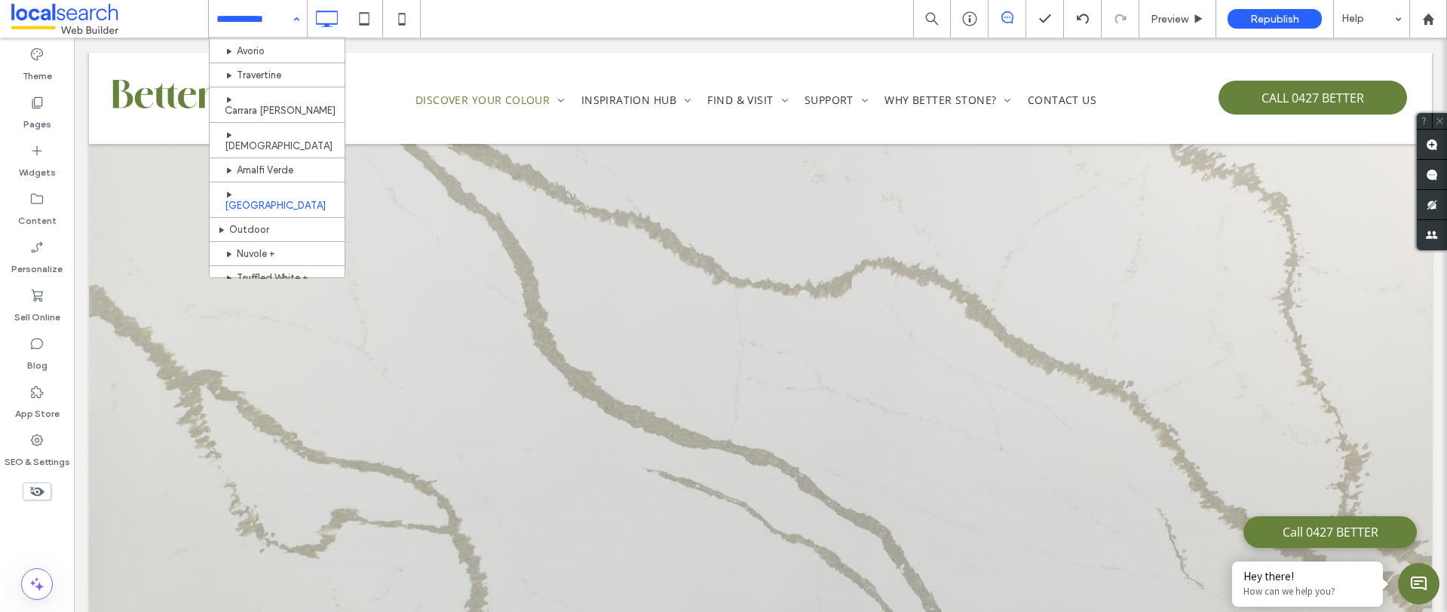
scroll to position [629, 0]
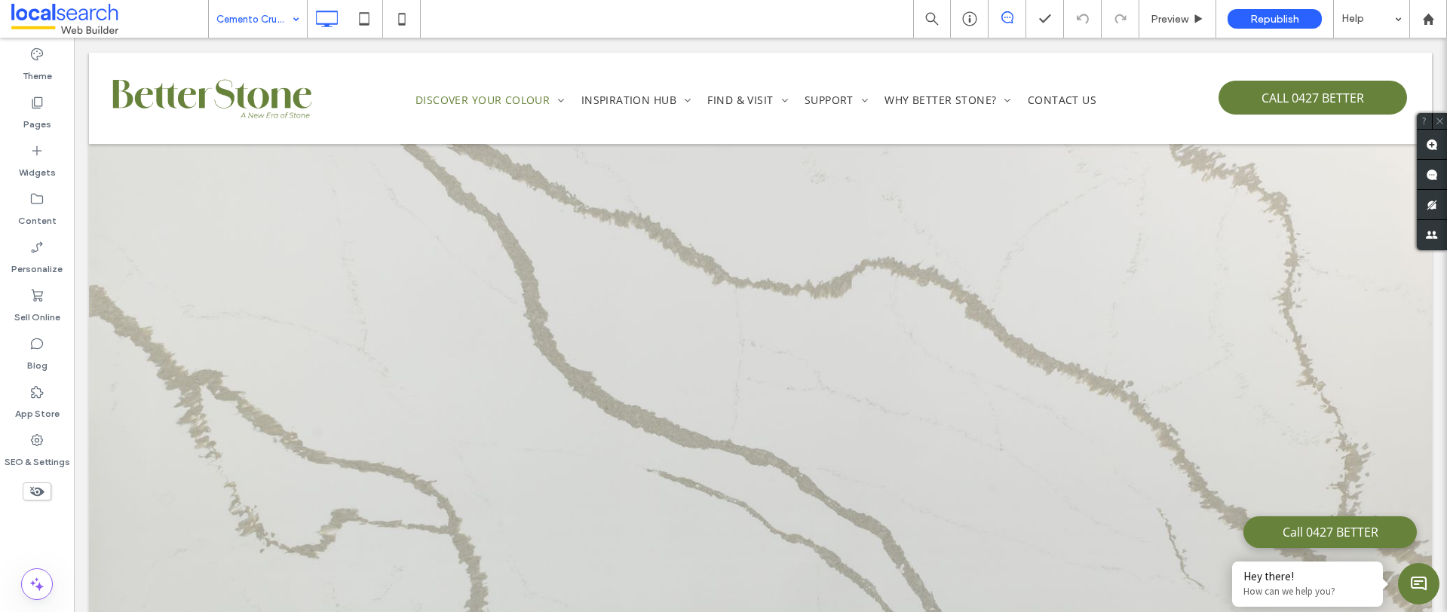
click at [230, 13] on input at bounding box center [253, 19] width 75 height 38
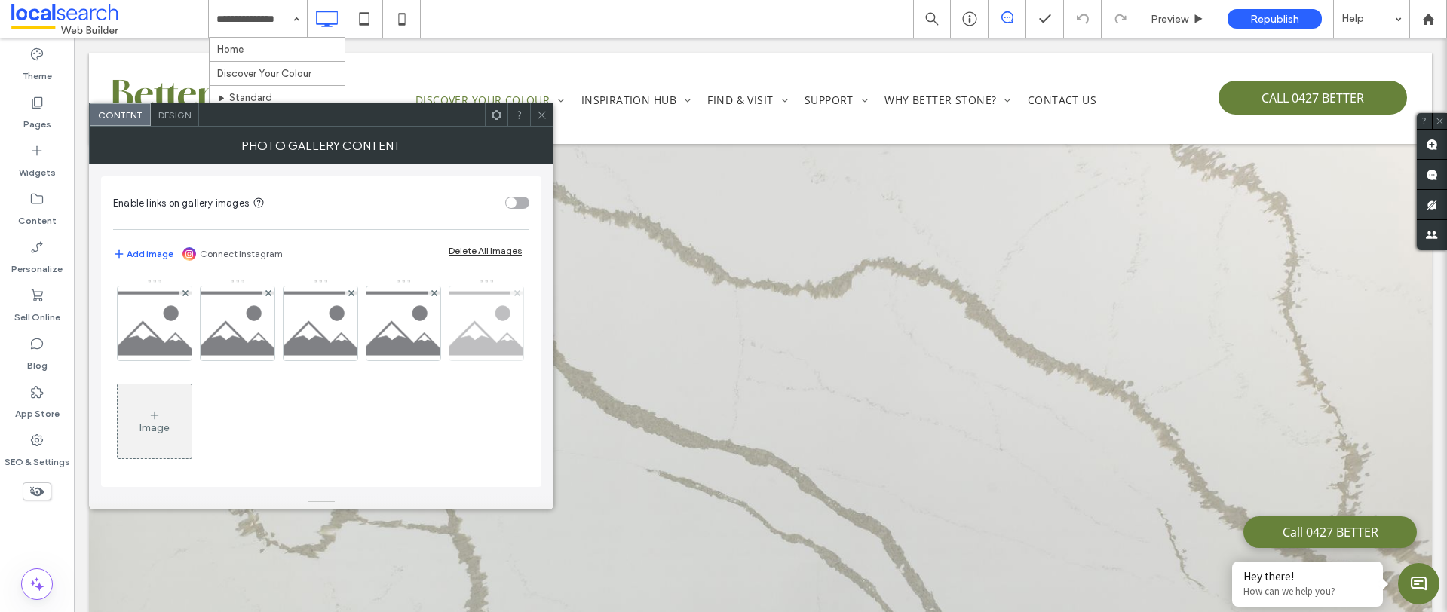
click at [513, 295] on use at bounding box center [516, 292] width 6 height 6
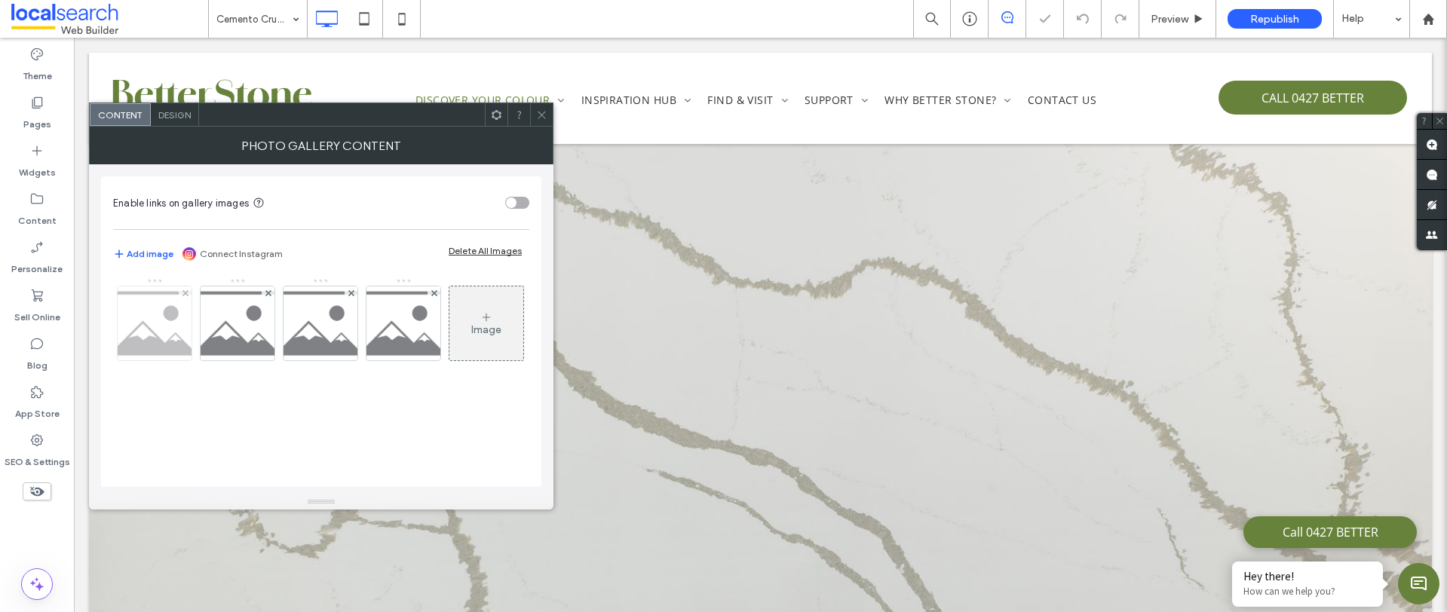
click at [157, 317] on img at bounding box center [155, 323] width 106 height 74
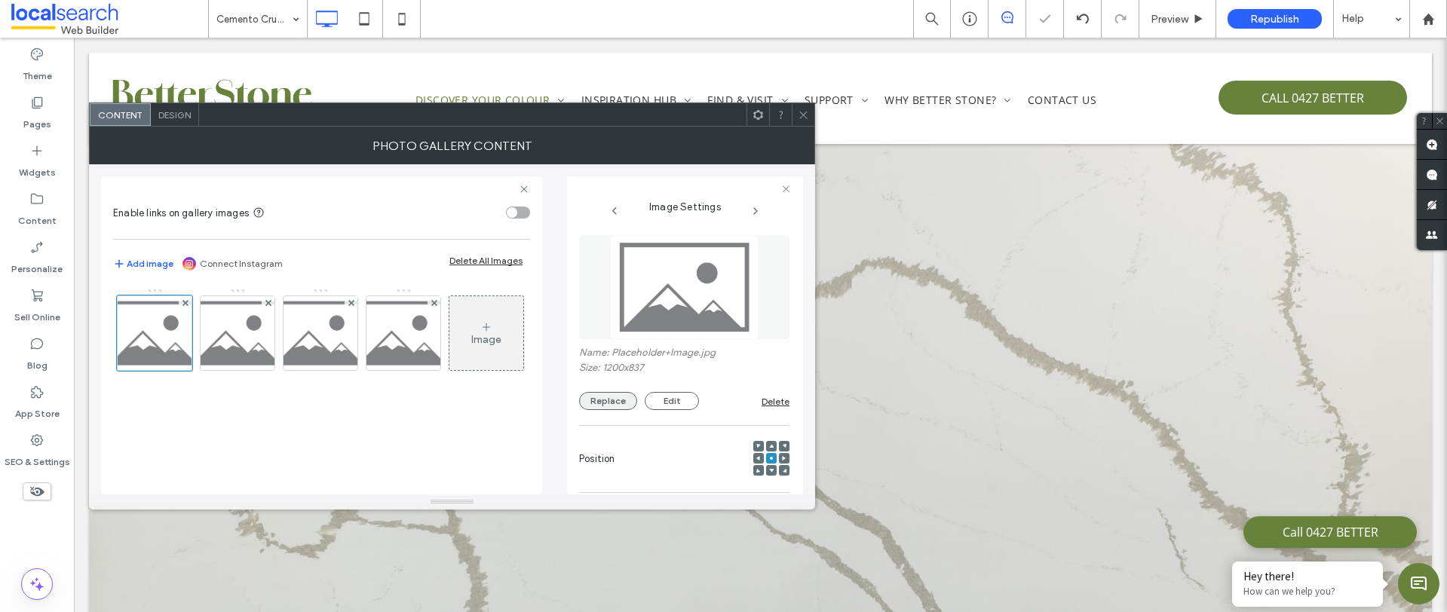
click at [623, 401] on button "Replace" at bounding box center [608, 401] width 58 height 18
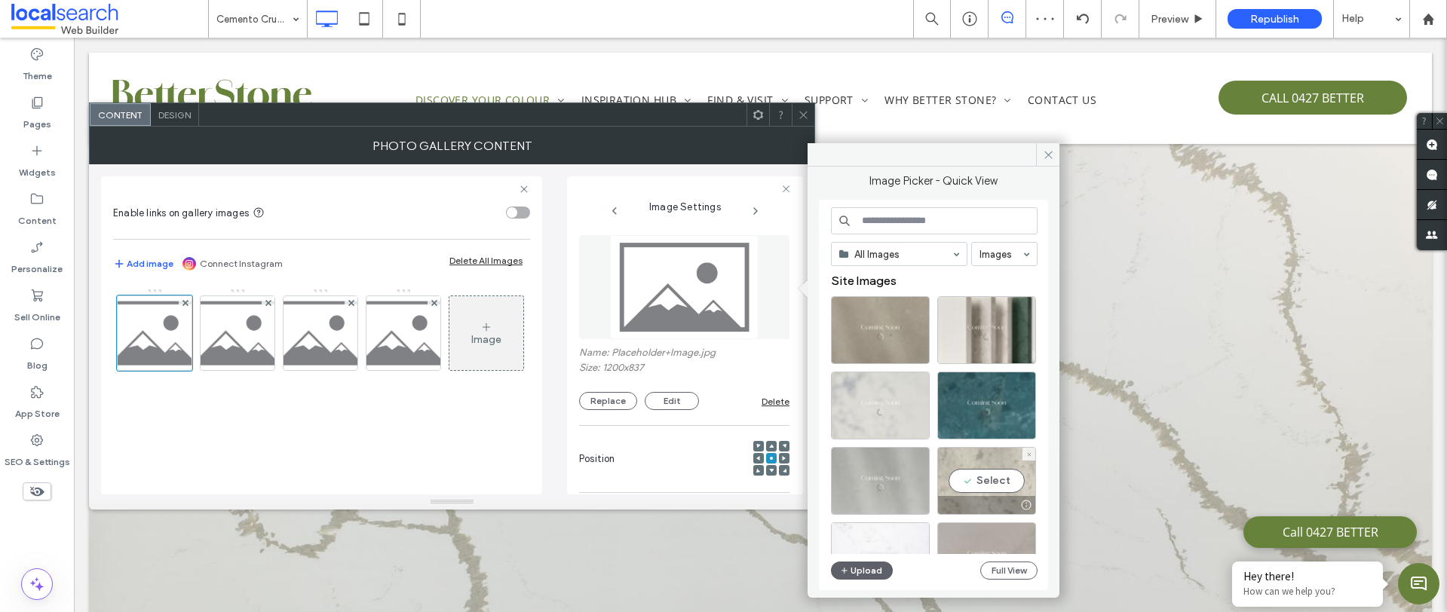
click at [963, 500] on div at bounding box center [986, 505] width 97 height 18
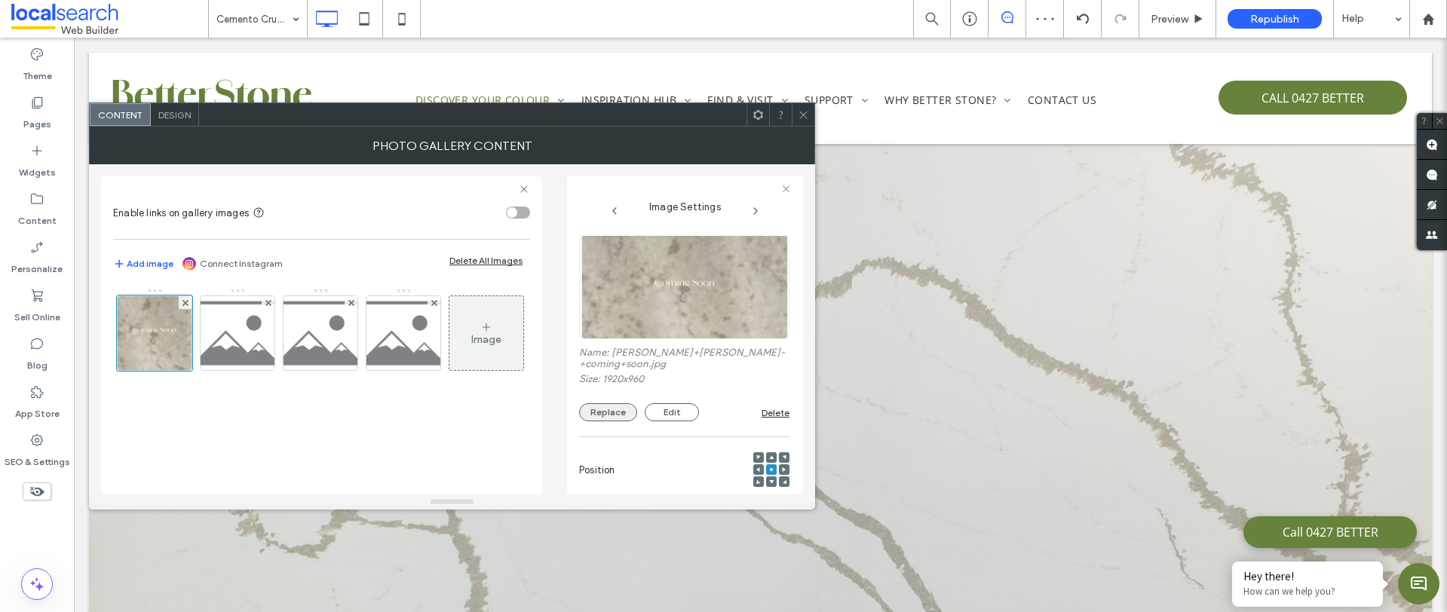
click at [605, 403] on button "Replace" at bounding box center [608, 412] width 58 height 18
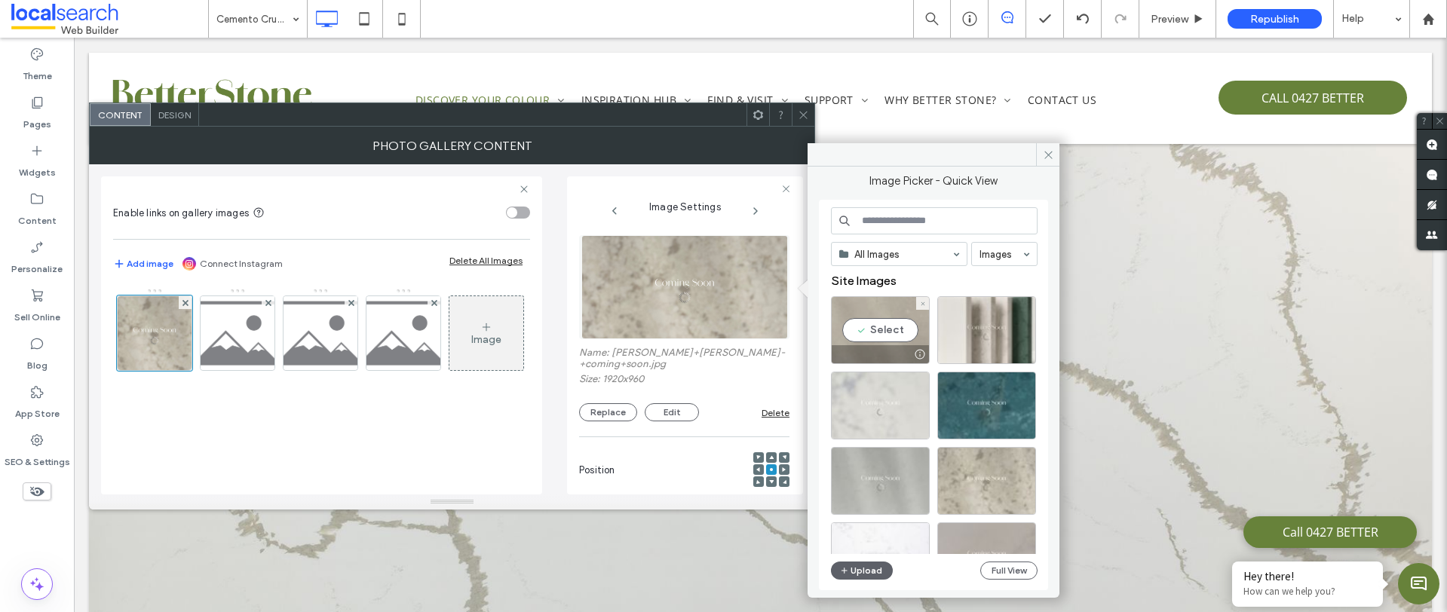
click at [895, 346] on div at bounding box center [879, 354] width 97 height 18
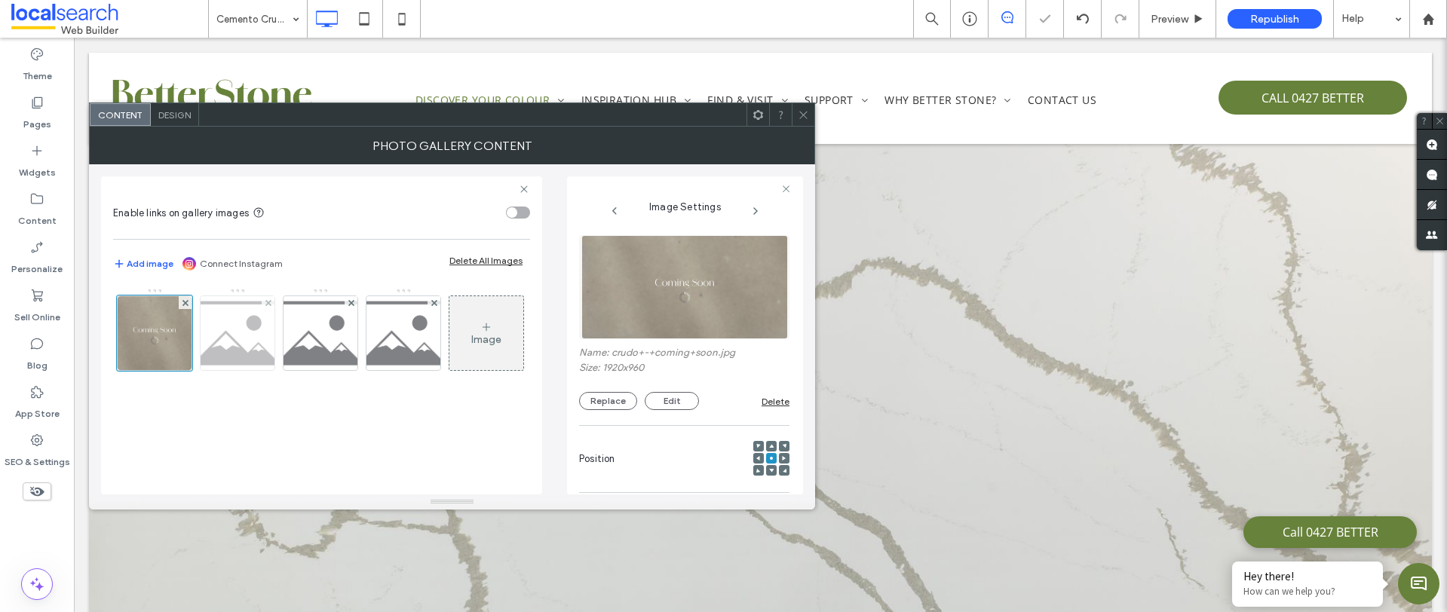
click at [234, 332] on img at bounding box center [238, 333] width 106 height 74
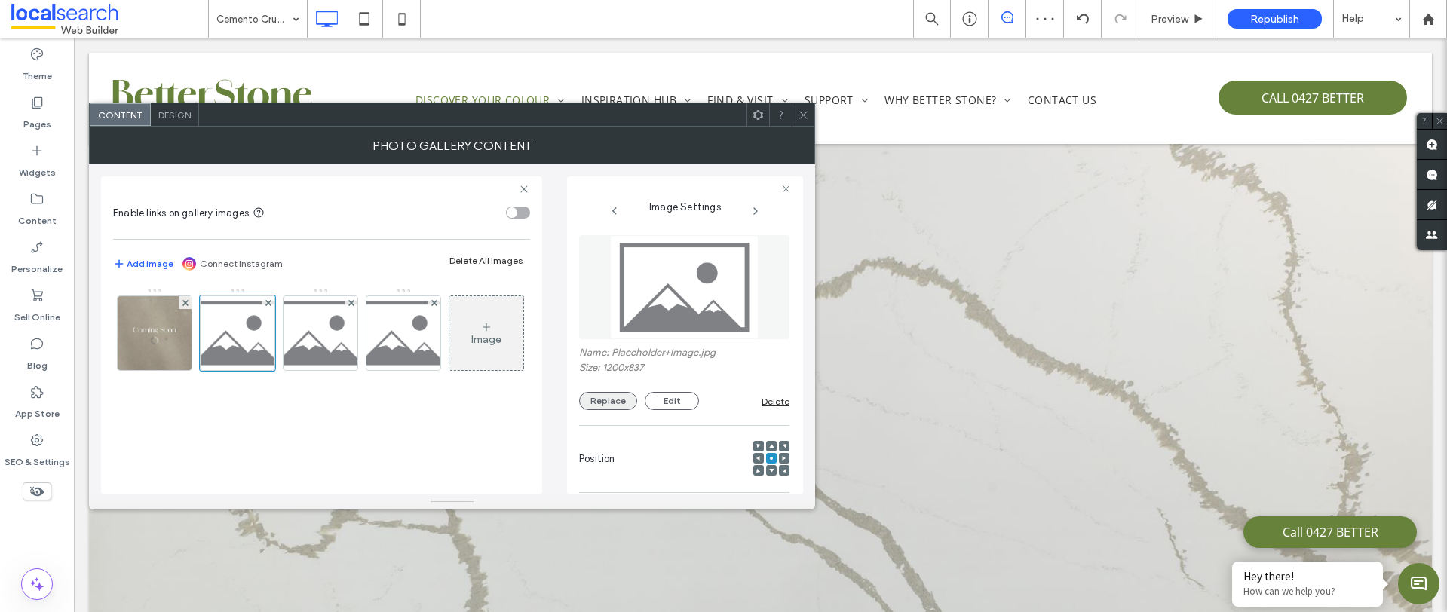
click at [597, 406] on button "Replace" at bounding box center [608, 401] width 58 height 18
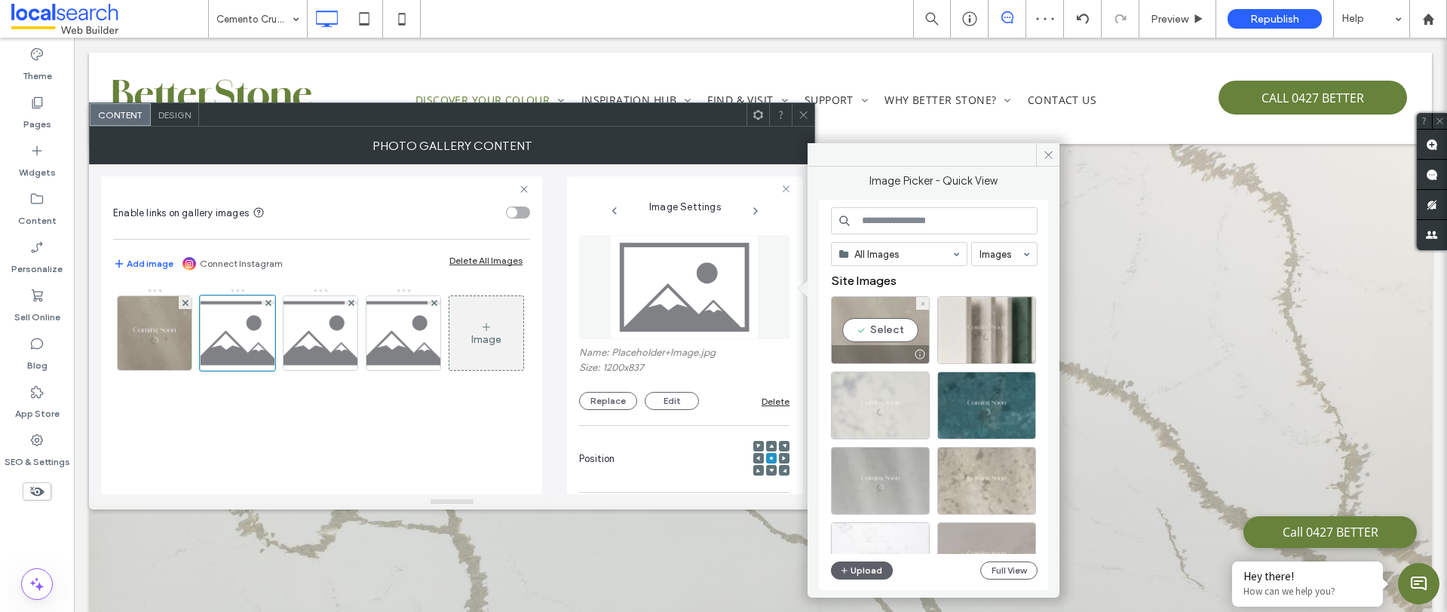
click at [879, 334] on div "Select" at bounding box center [880, 330] width 99 height 68
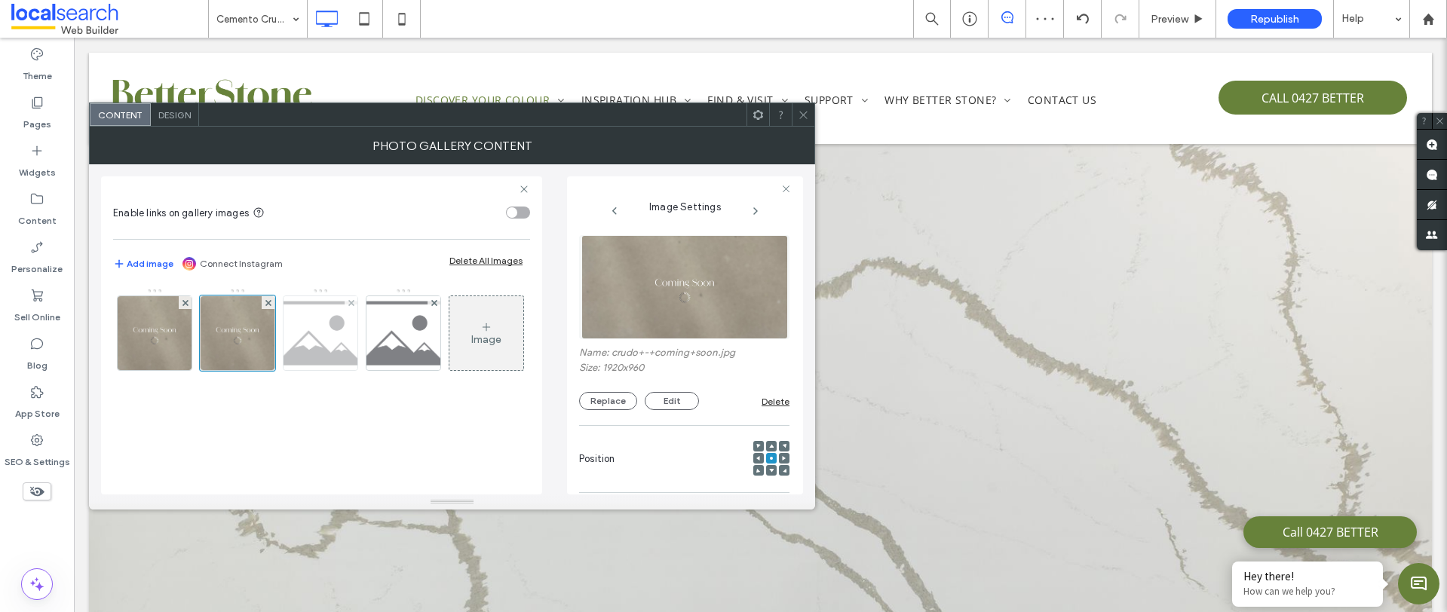
click at [303, 320] on img at bounding box center [321, 333] width 106 height 74
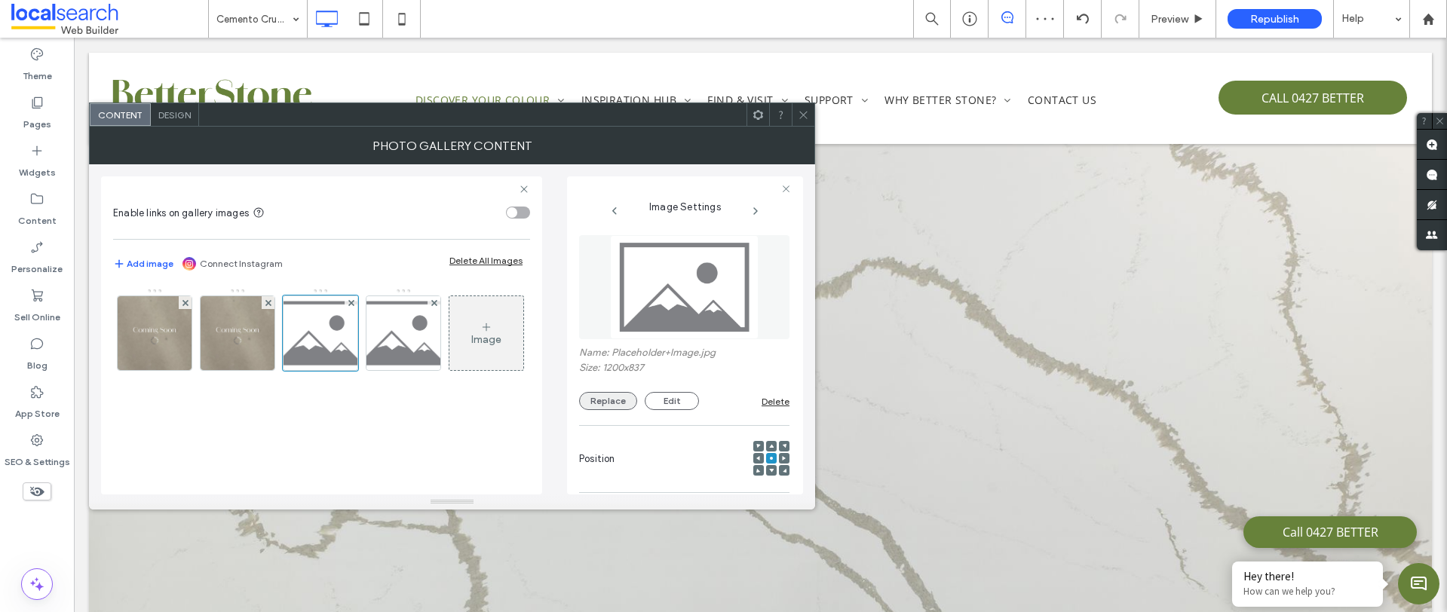
click at [600, 402] on button "Replace" at bounding box center [608, 401] width 58 height 18
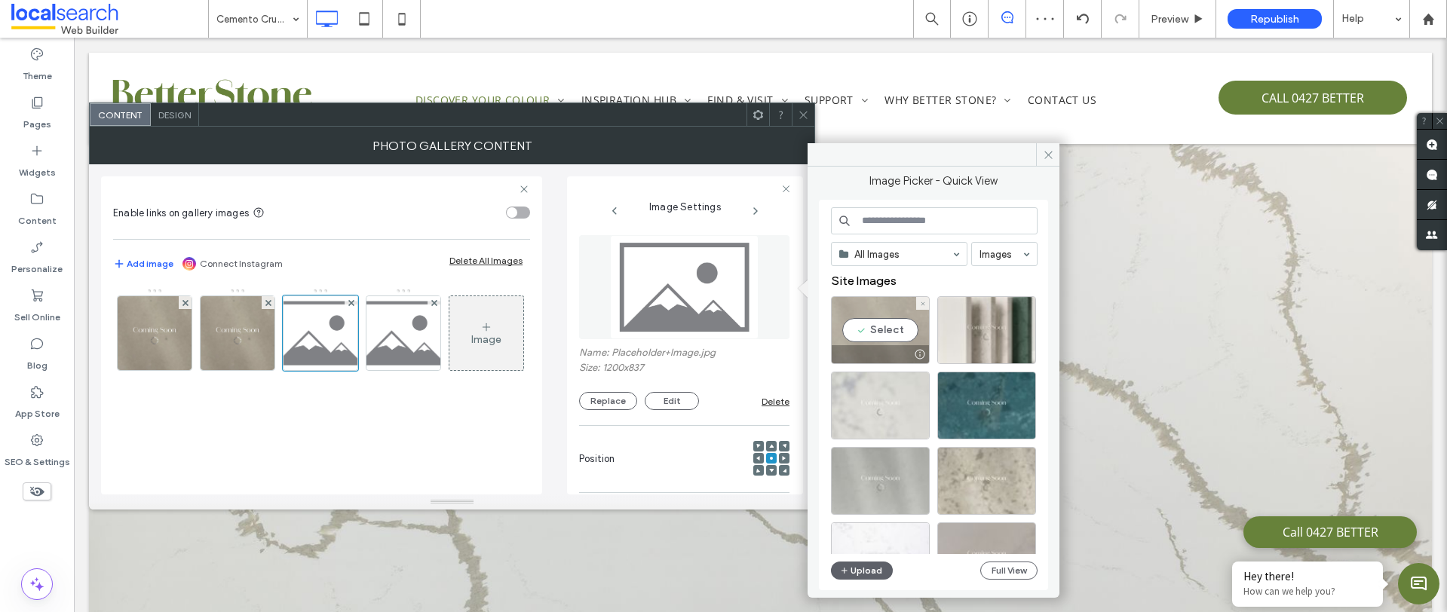
click at [882, 317] on div "Select" at bounding box center [880, 330] width 99 height 68
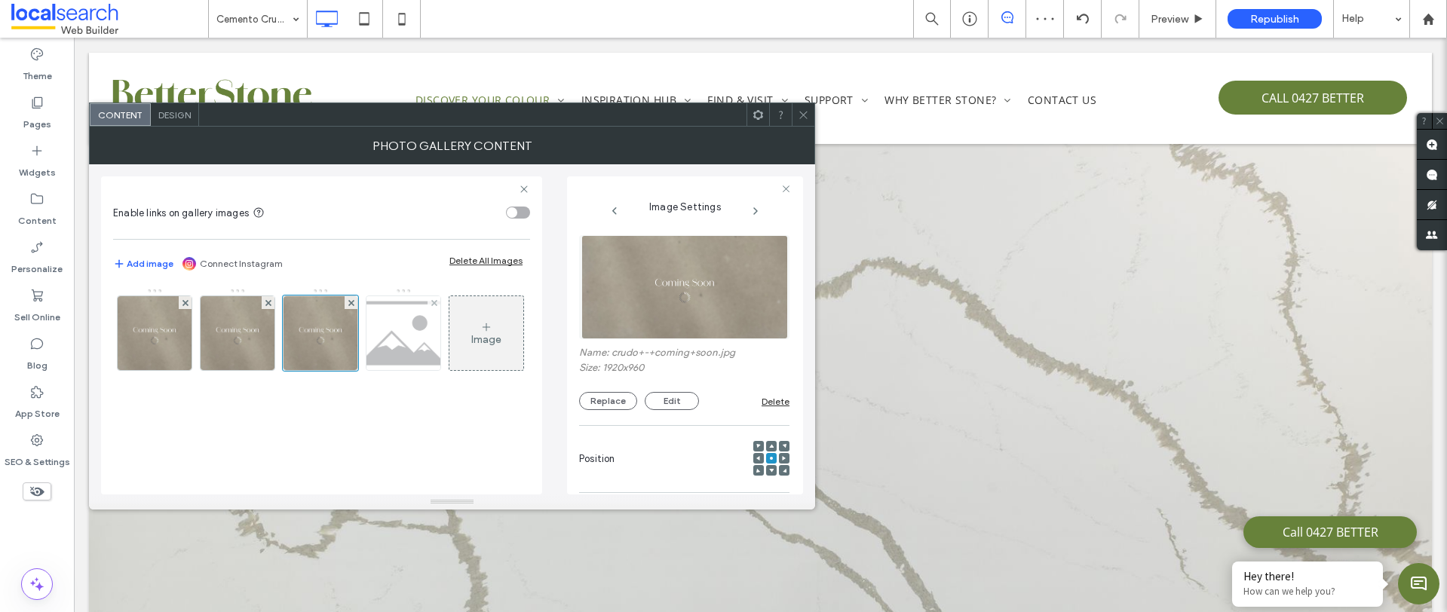
click at [383, 331] on img at bounding box center [404, 333] width 106 height 74
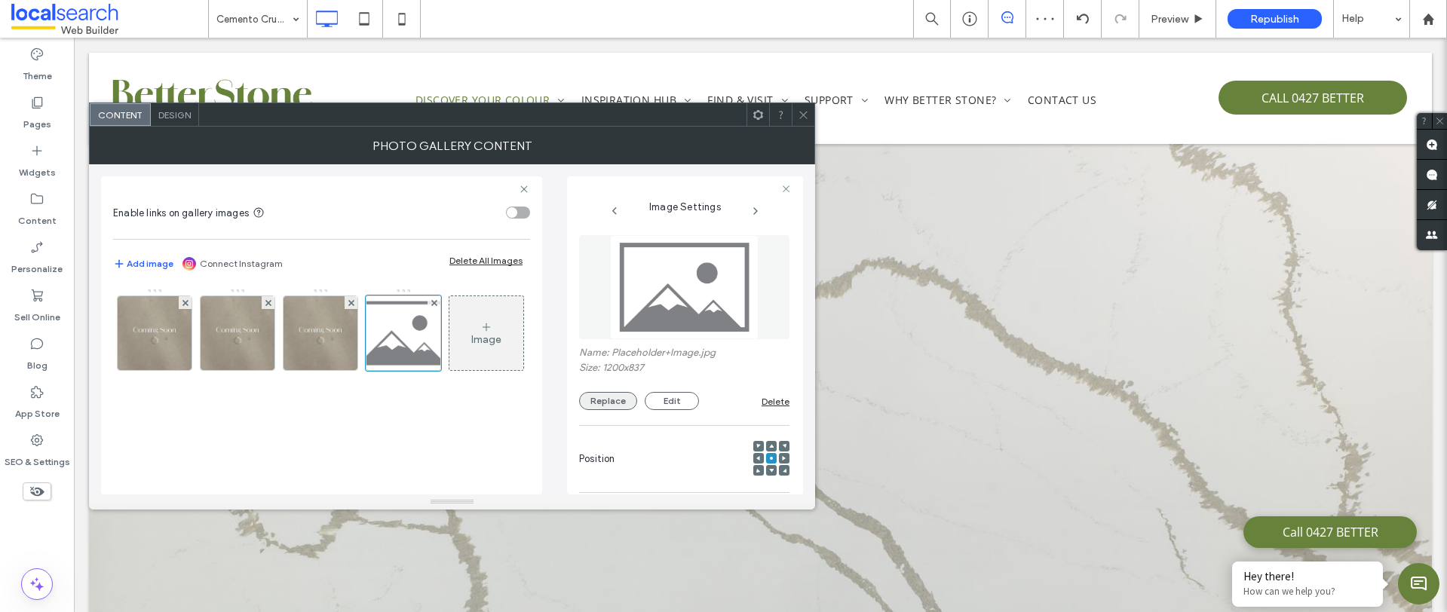
click at [632, 405] on button "Replace" at bounding box center [608, 401] width 58 height 18
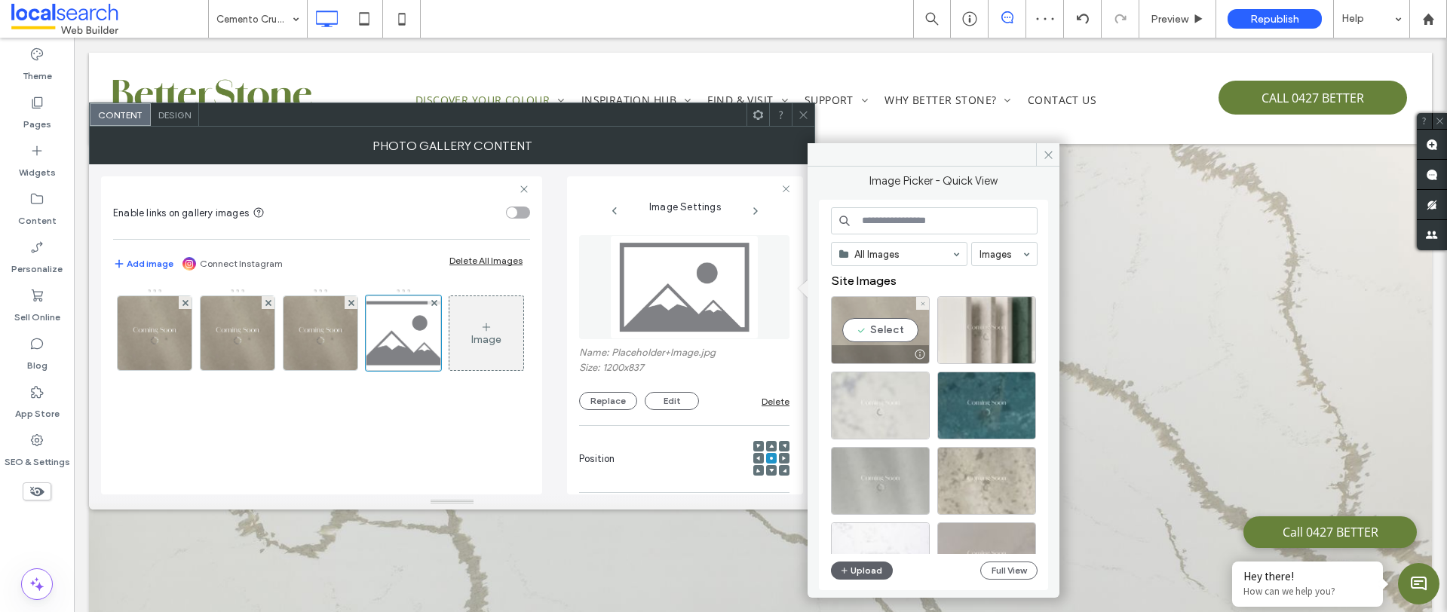
click at [874, 317] on div "Select" at bounding box center [880, 330] width 99 height 68
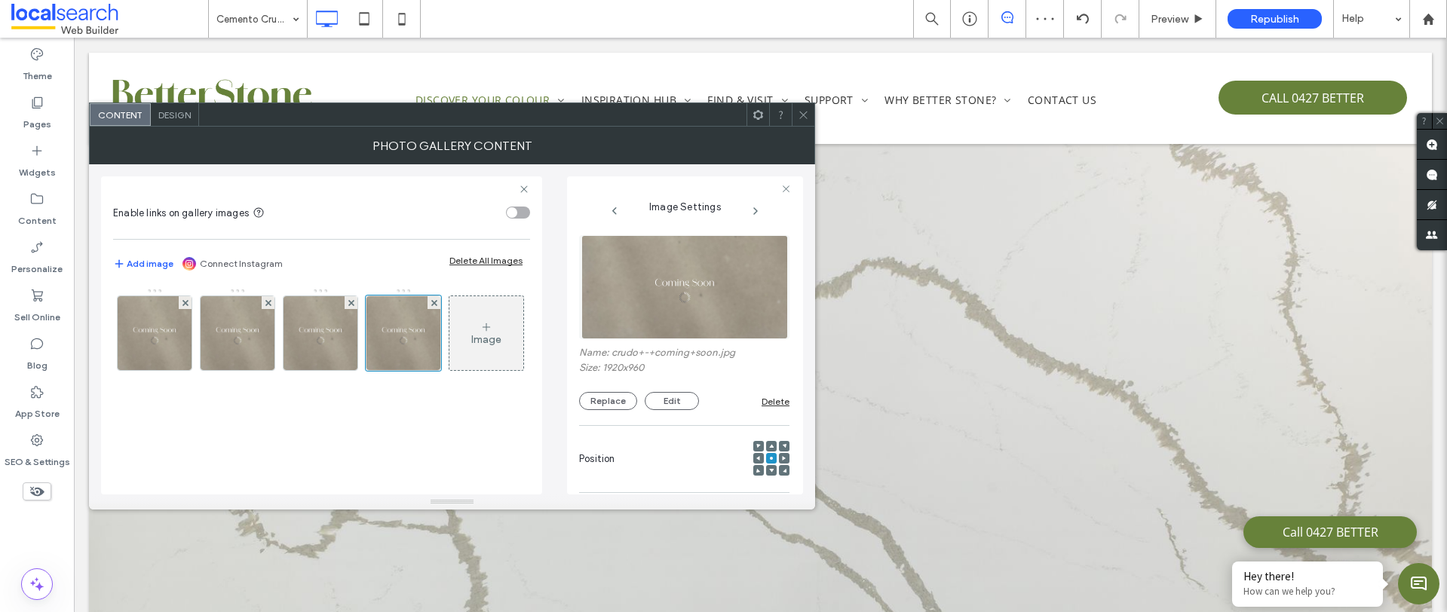
click at [806, 112] on icon at bounding box center [803, 114] width 11 height 11
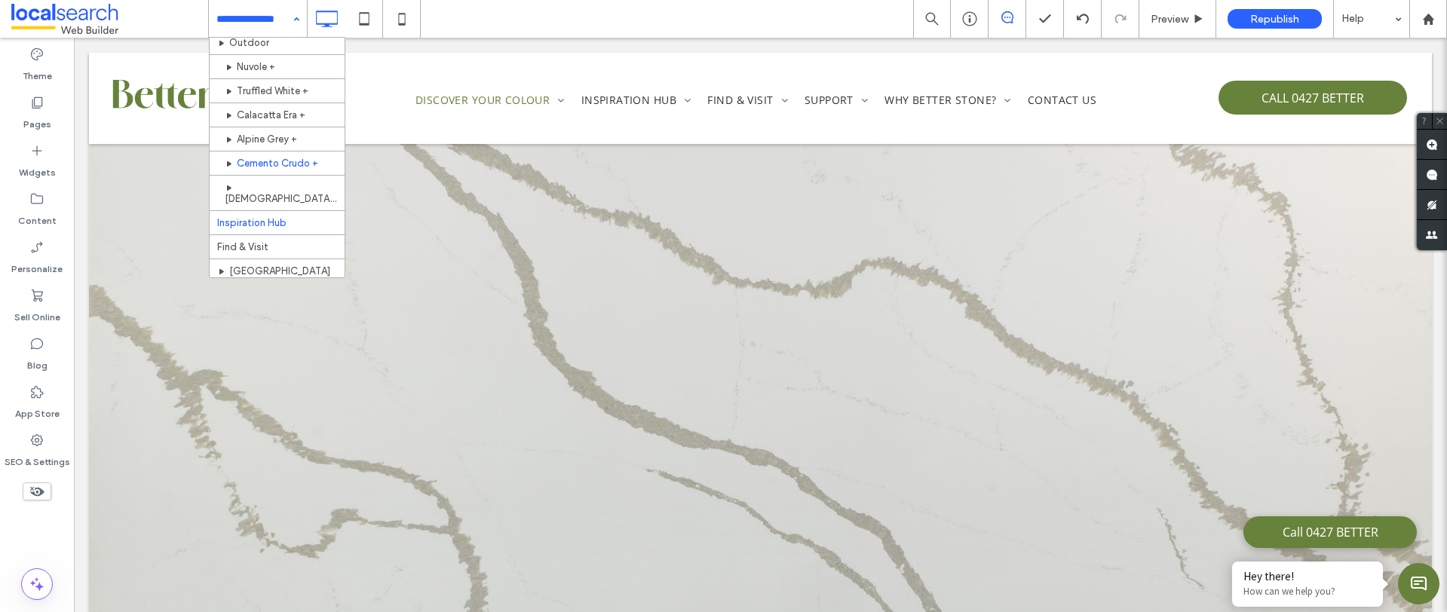
scroll to position [685, 0]
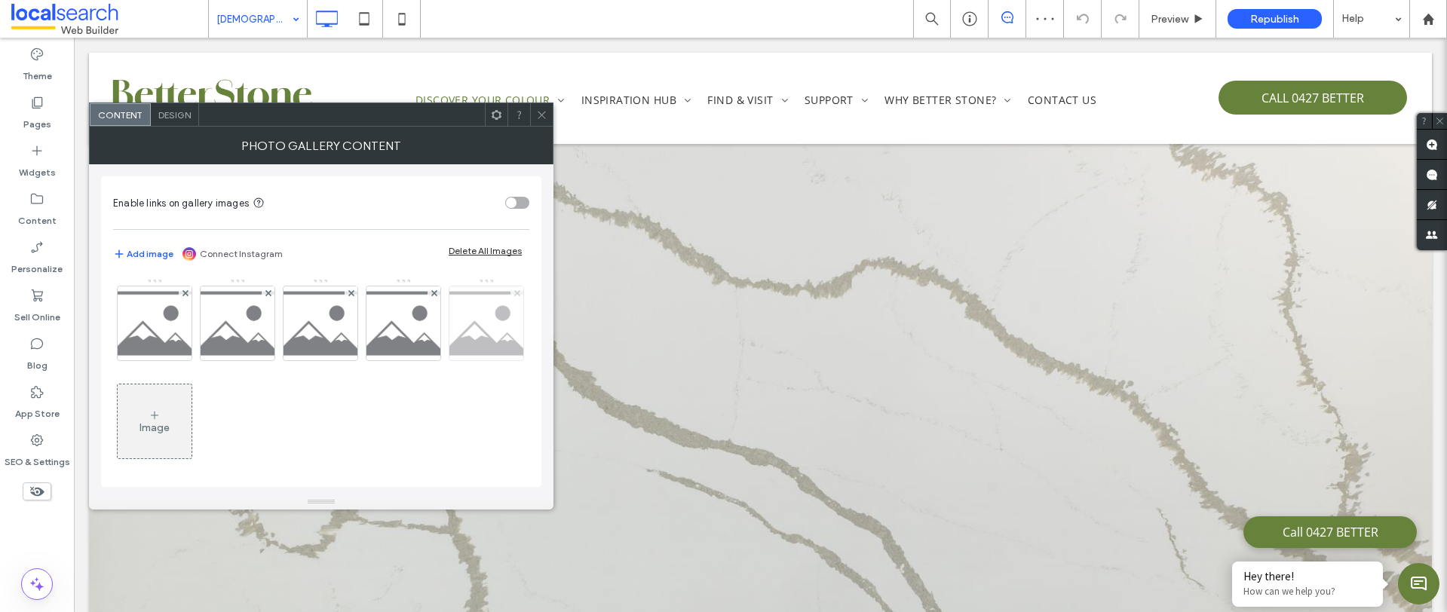
click at [514, 296] on icon at bounding box center [517, 293] width 6 height 6
click at [174, 339] on img at bounding box center [155, 323] width 106 height 74
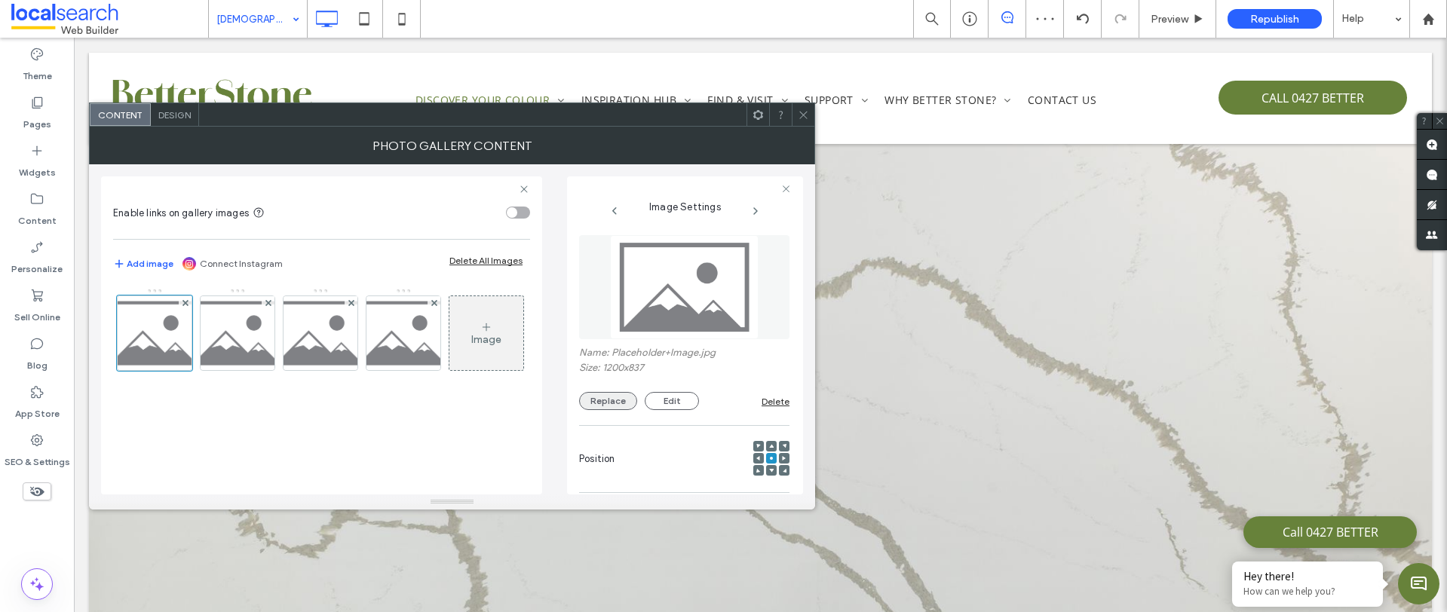
drag, startPoint x: 635, startPoint y: 406, endPoint x: 626, endPoint y: 408, distance: 9.9
click at [635, 406] on div "Replace Edit" at bounding box center [670, 401] width 182 height 18
click at [626, 408] on button "Replace" at bounding box center [608, 401] width 58 height 18
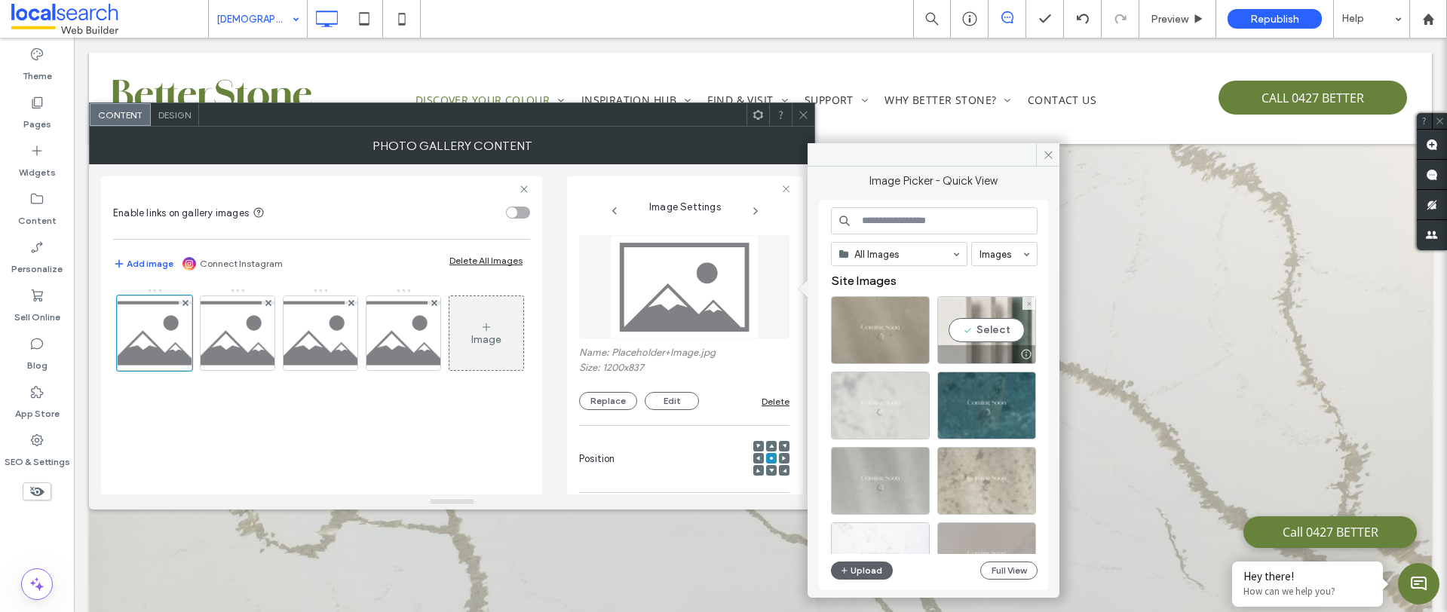
click at [984, 351] on div at bounding box center [986, 354] width 97 height 18
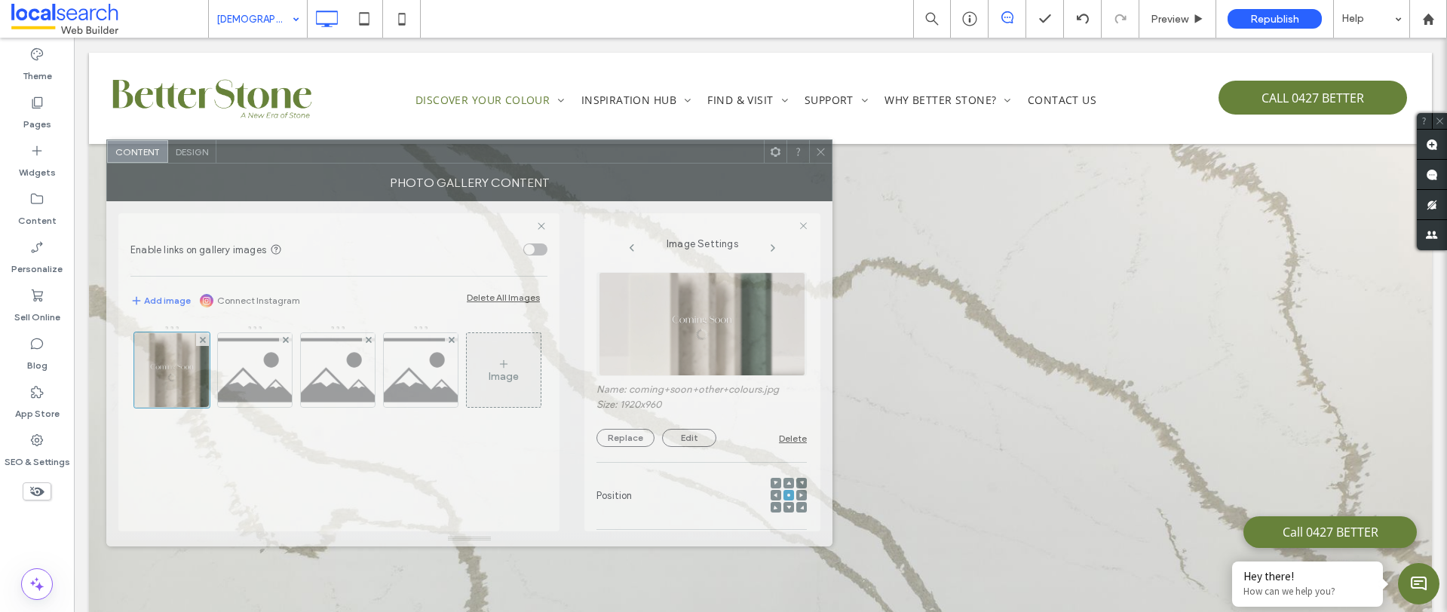
drag, startPoint x: 488, startPoint y: 109, endPoint x: 504, endPoint y: 145, distance: 39.5
click at [504, 145] on div at bounding box center [489, 151] width 547 height 23
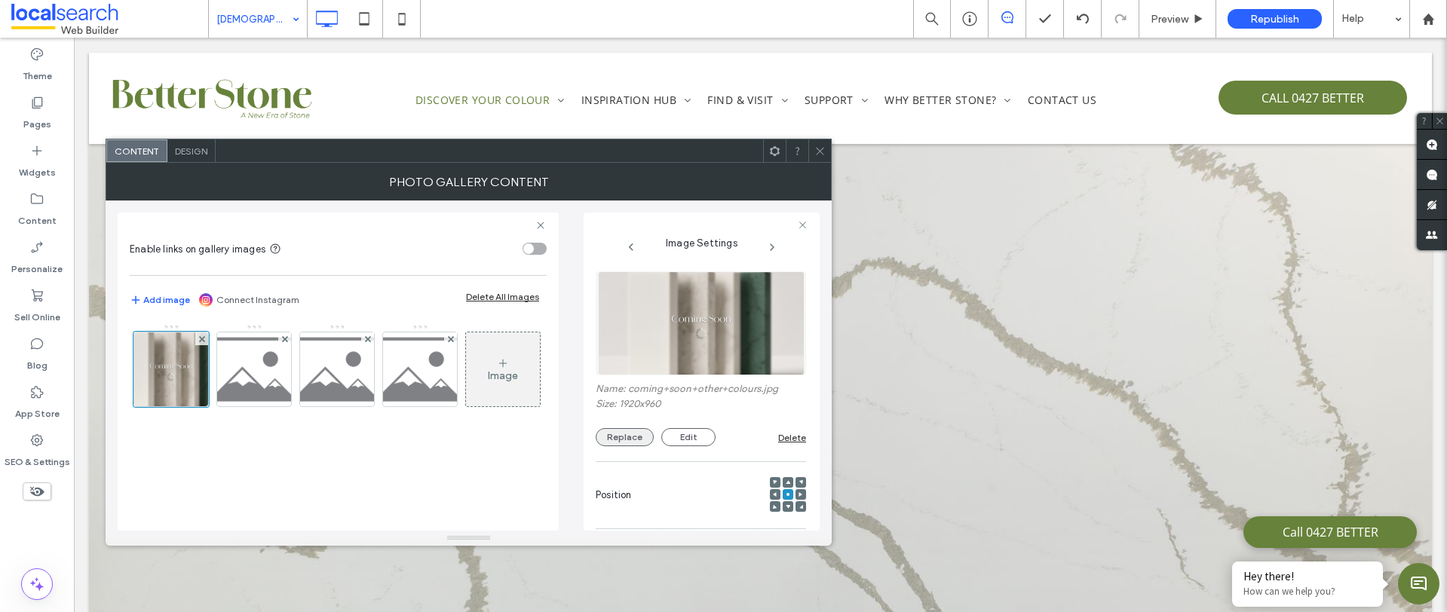
click at [631, 442] on button "Replace" at bounding box center [625, 437] width 58 height 18
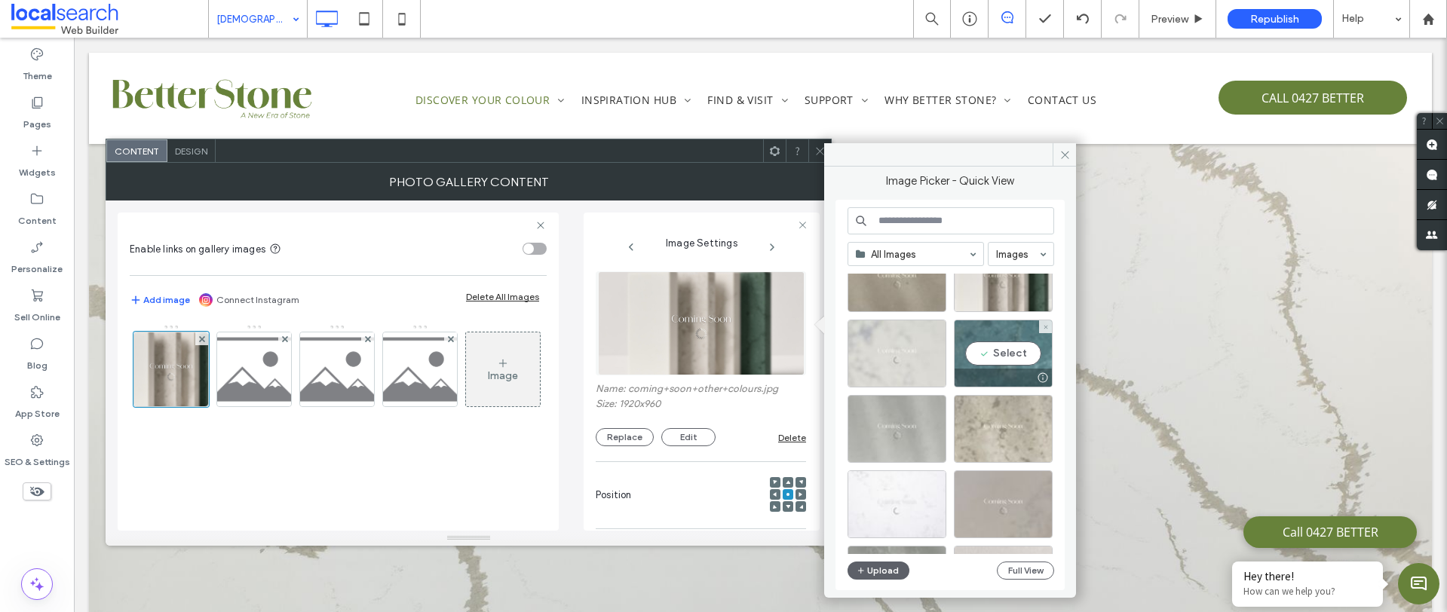
scroll to position [53, 0]
click at [1016, 568] on button "Full View" at bounding box center [1025, 571] width 57 height 18
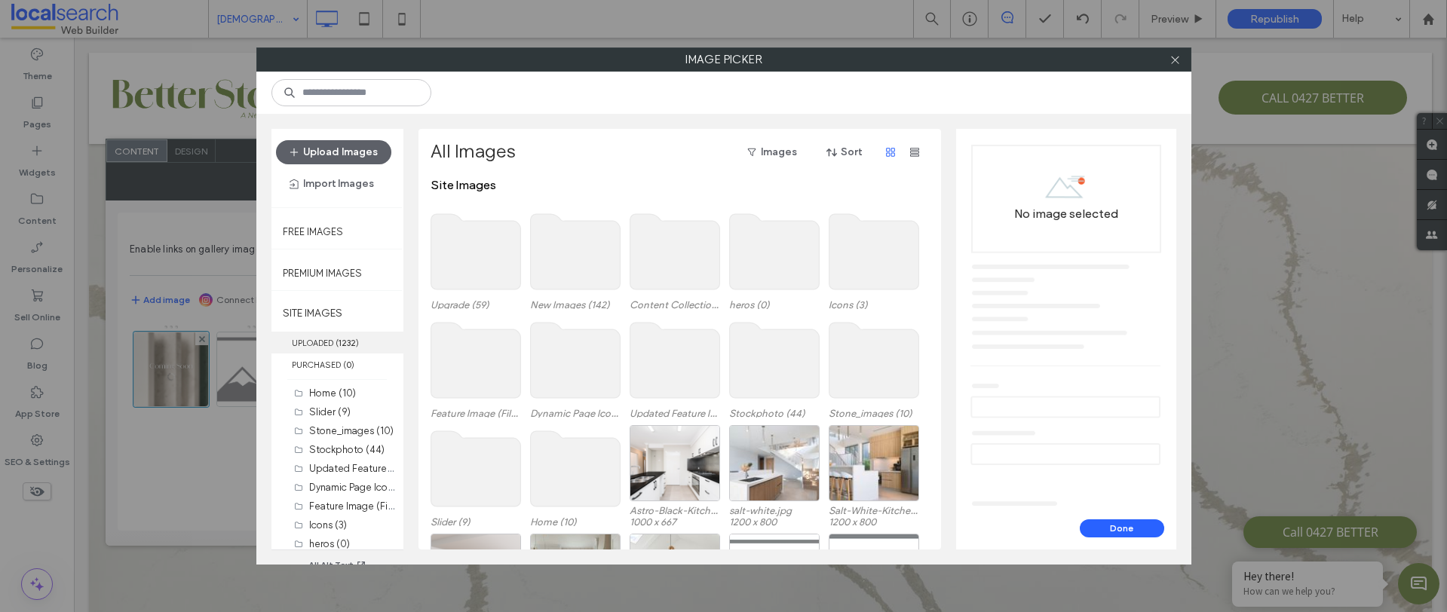
click at [338, 348] on label "UPLOADED ( 1232 )" at bounding box center [337, 343] width 132 height 22
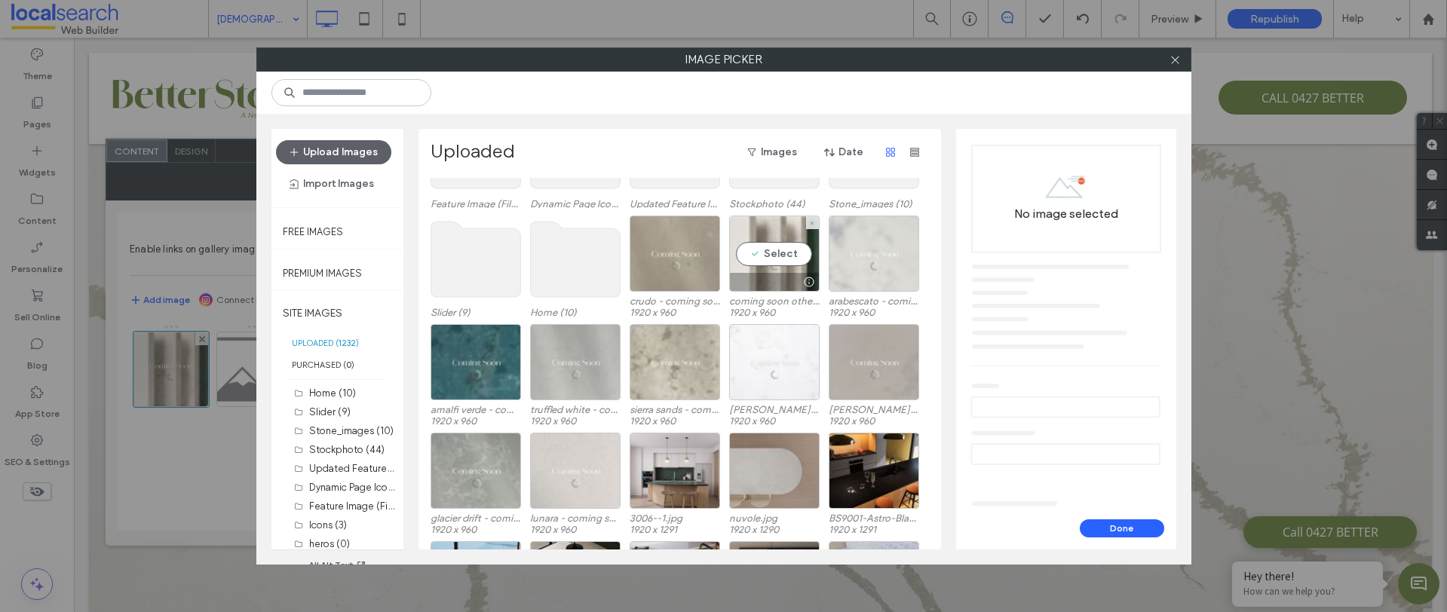
scroll to position [182, 0]
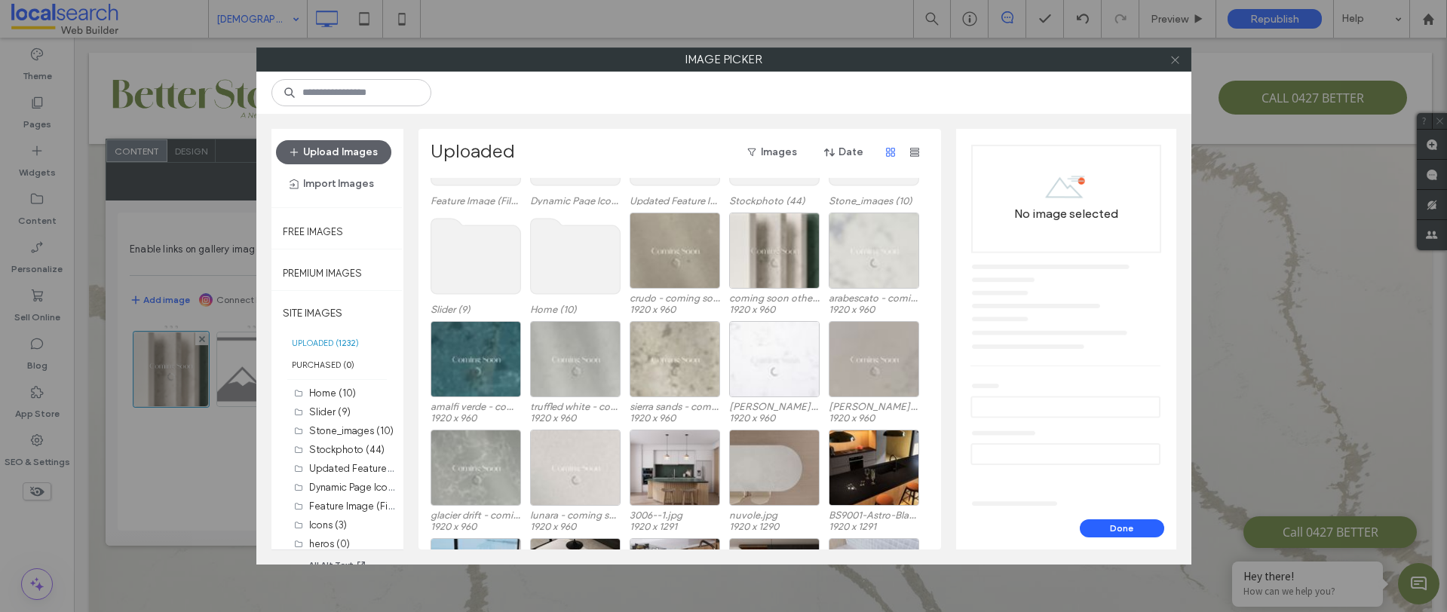
click at [1175, 59] on use at bounding box center [1175, 60] width 8 height 8
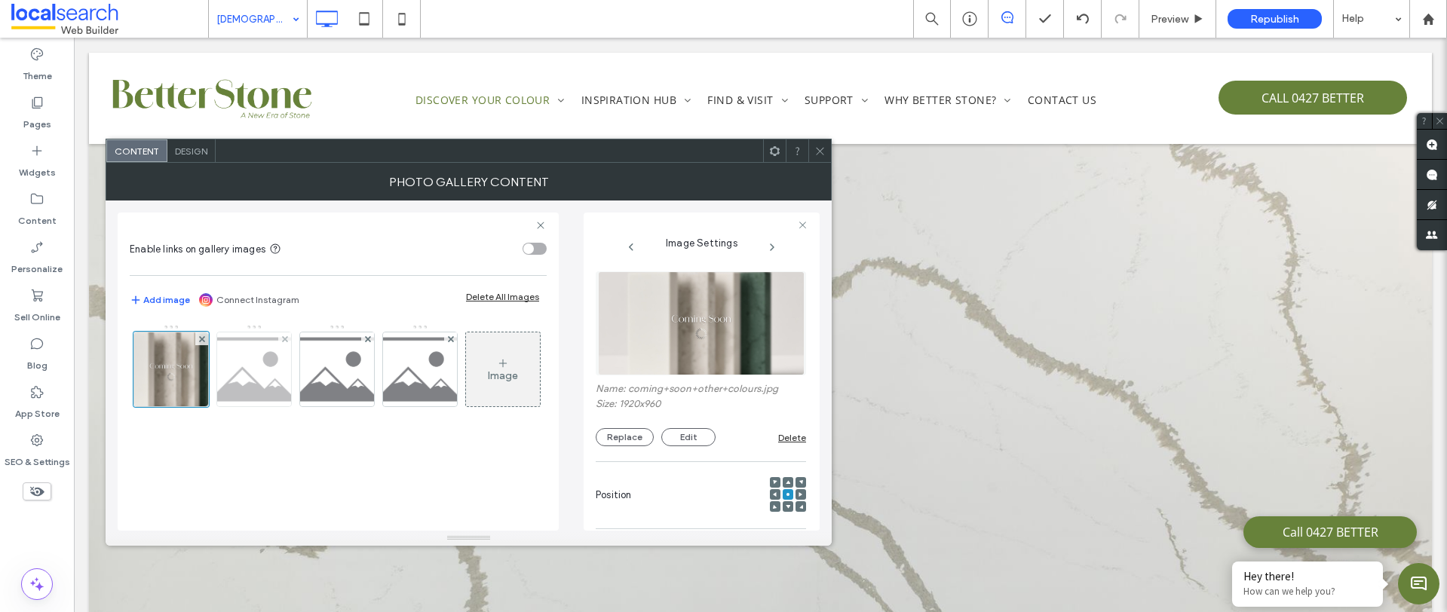
click at [261, 373] on img at bounding box center [254, 369] width 106 height 74
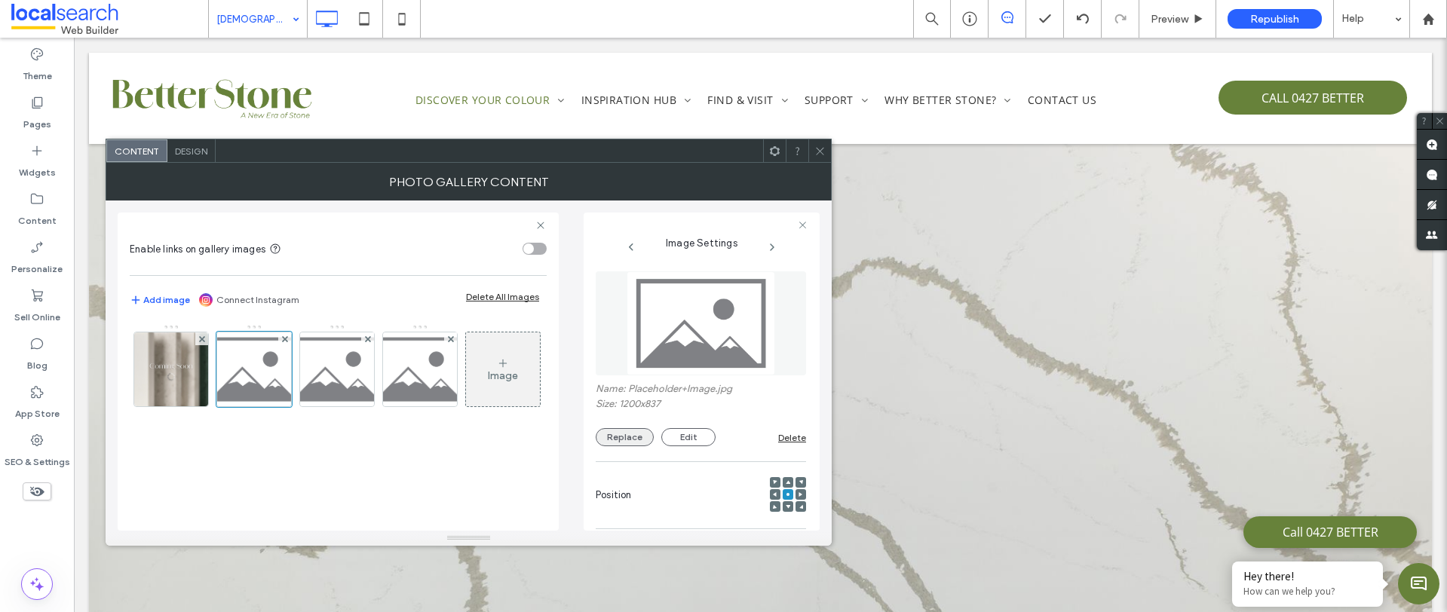
click at [620, 440] on button "Replace" at bounding box center [625, 437] width 58 height 18
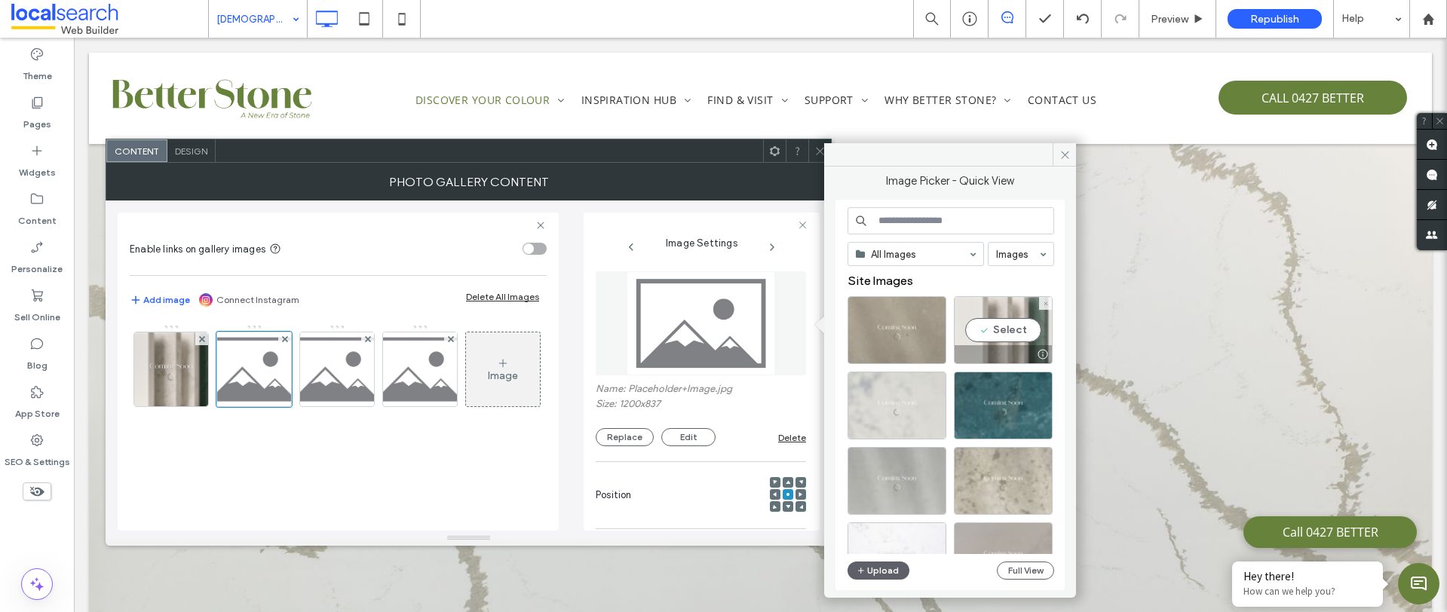
click at [1015, 350] on div at bounding box center [1002, 354] width 97 height 18
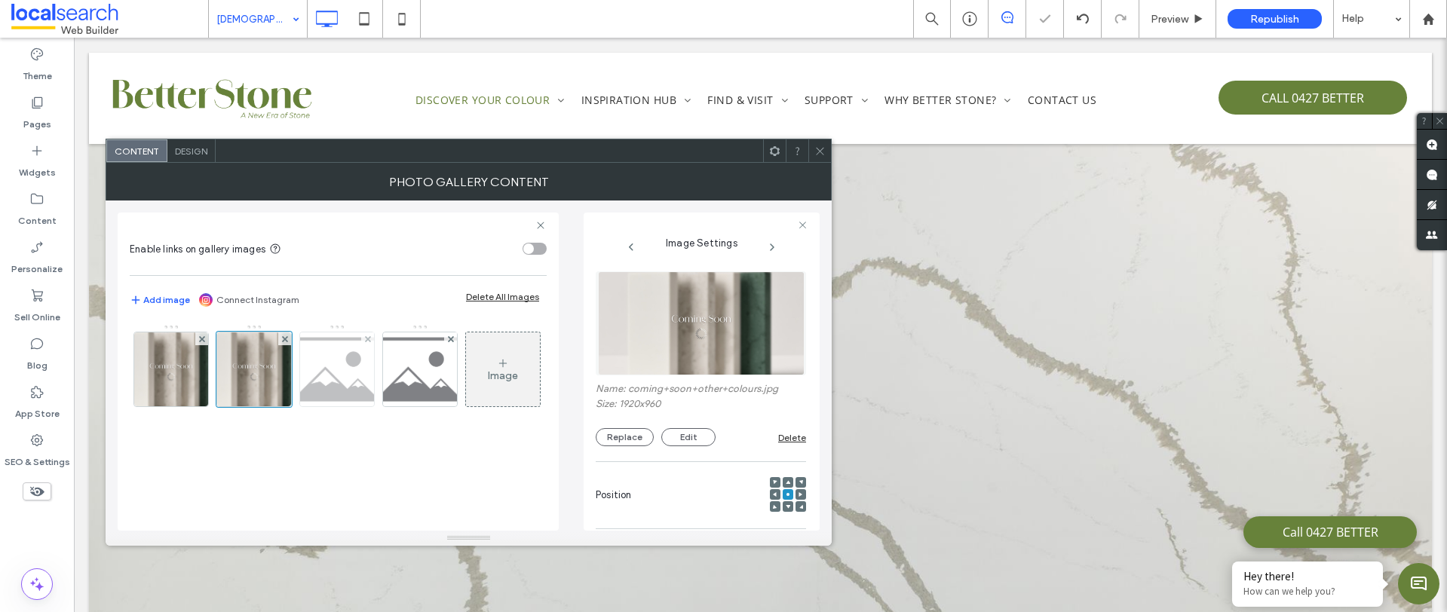
click at [323, 372] on img at bounding box center [337, 369] width 106 height 74
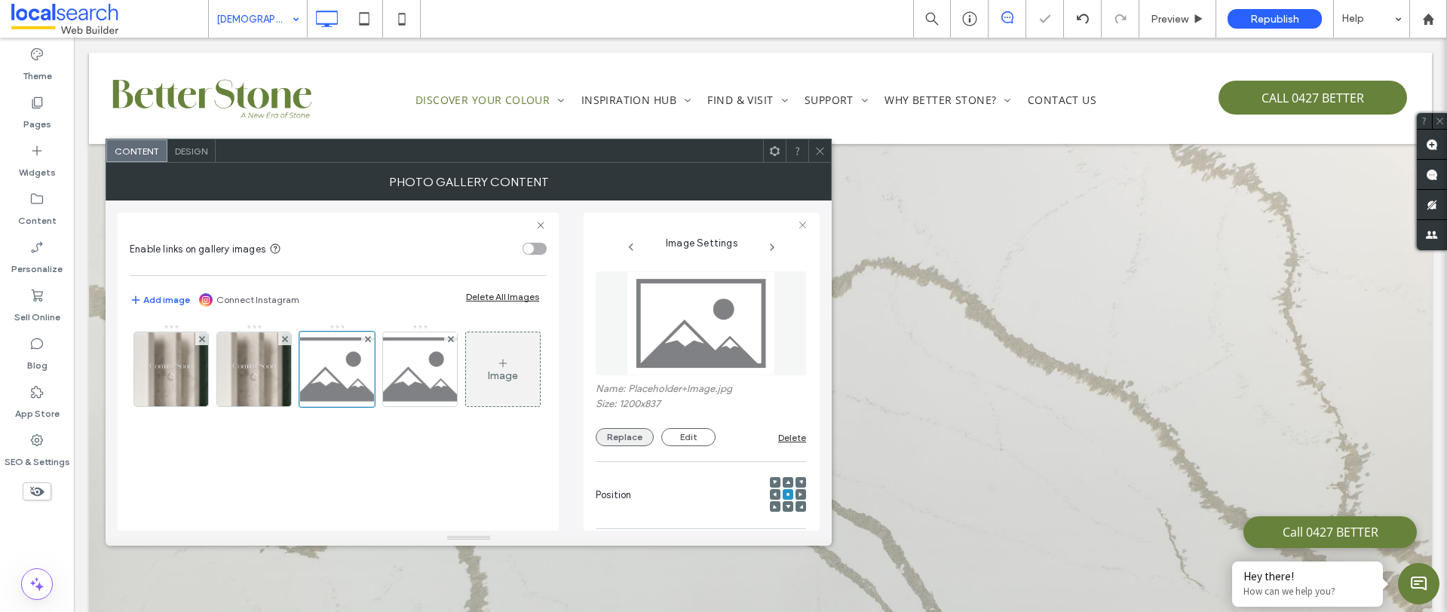
click at [624, 436] on button "Replace" at bounding box center [625, 437] width 58 height 18
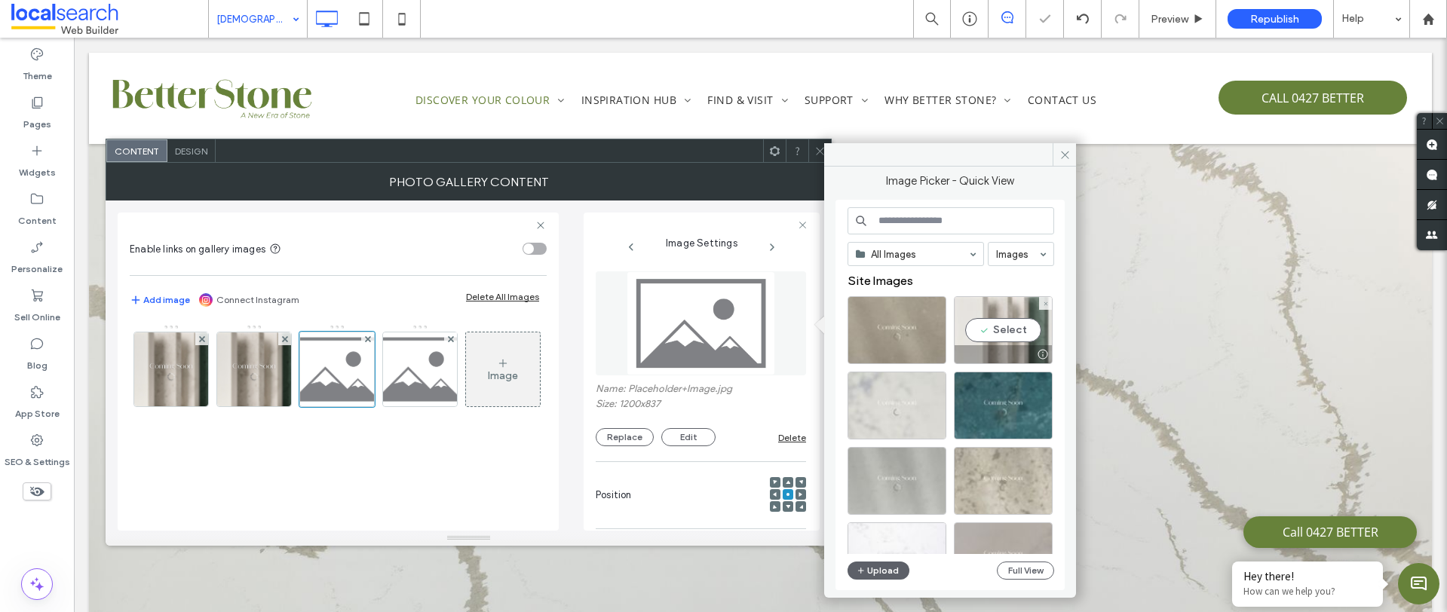
click at [1028, 338] on div "Select" at bounding box center [1003, 330] width 99 height 68
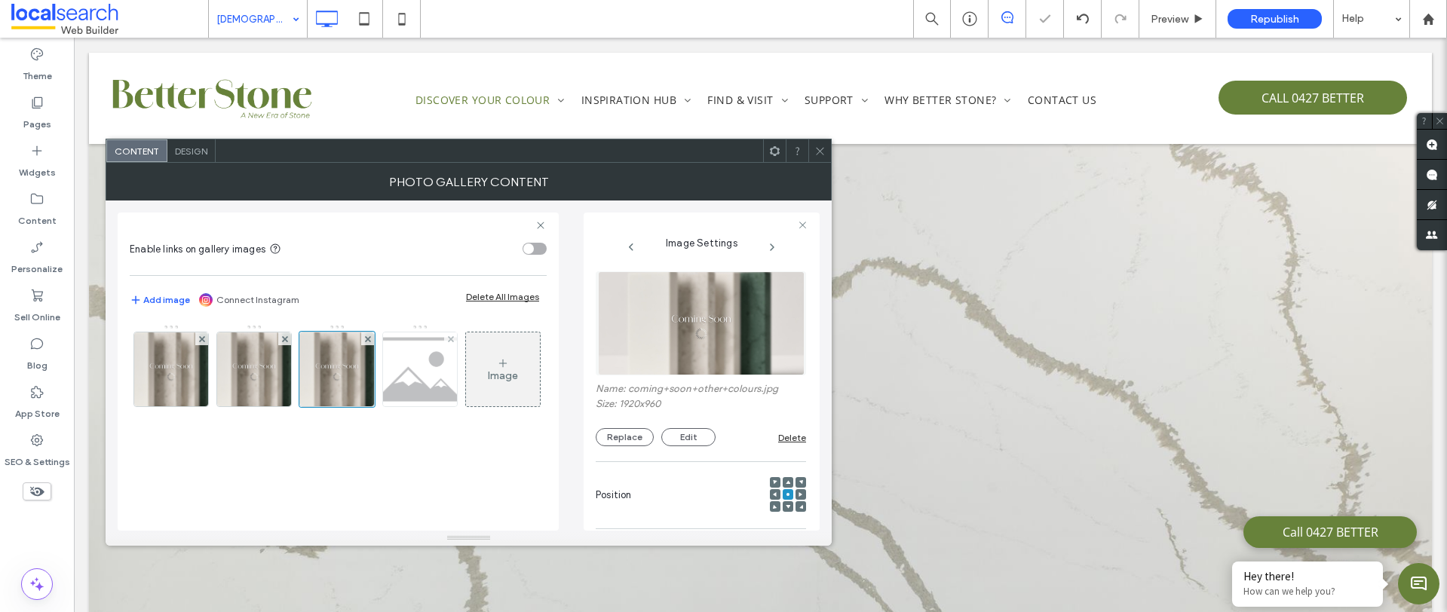
click at [424, 379] on img at bounding box center [420, 369] width 106 height 74
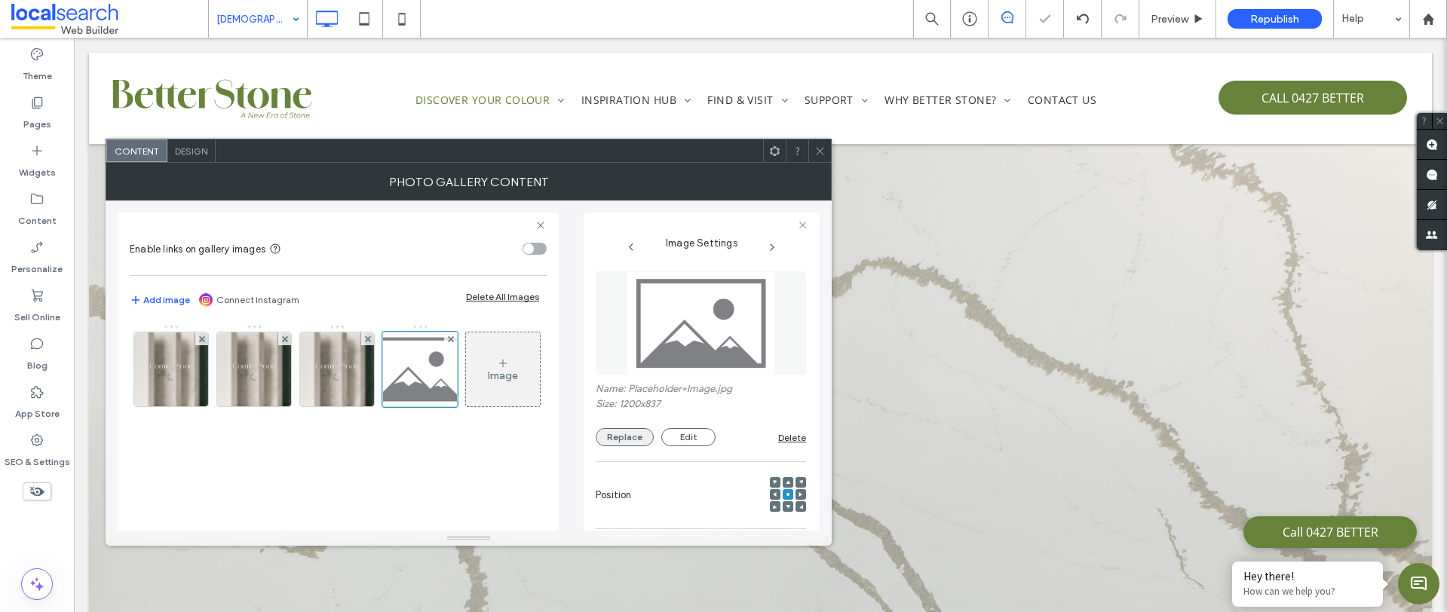
click at [629, 436] on button "Replace" at bounding box center [625, 437] width 58 height 18
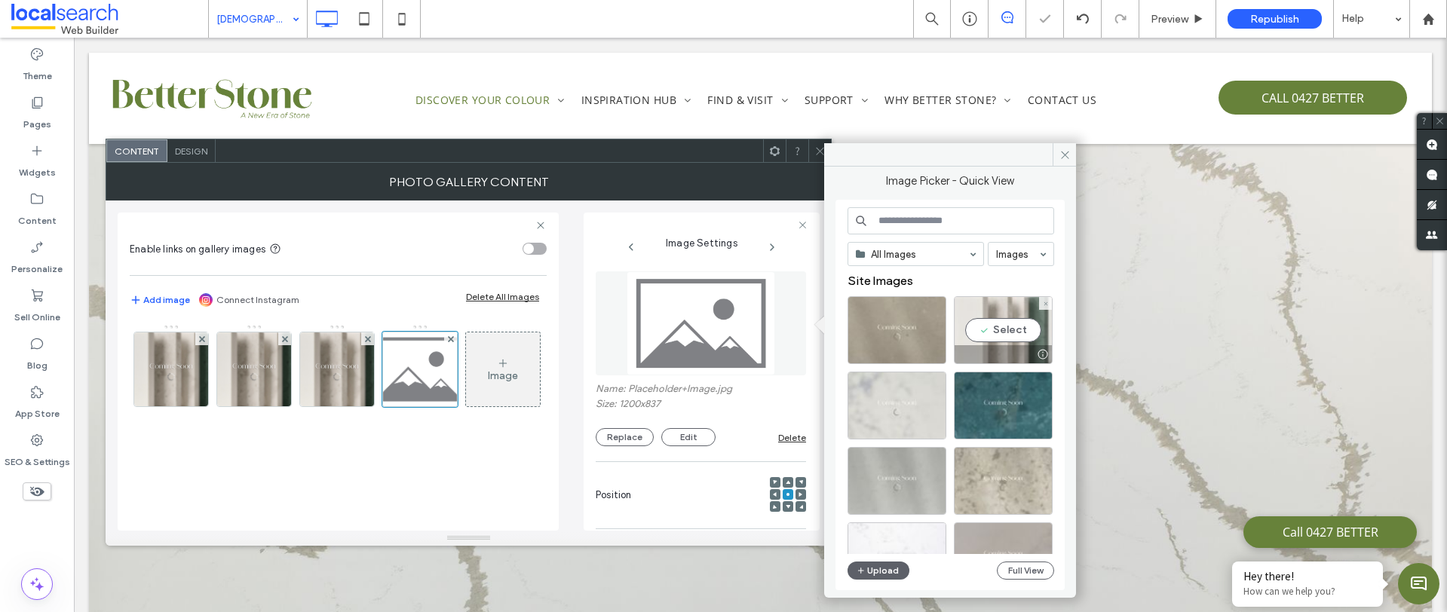
click at [1016, 341] on div "Select" at bounding box center [1003, 330] width 99 height 68
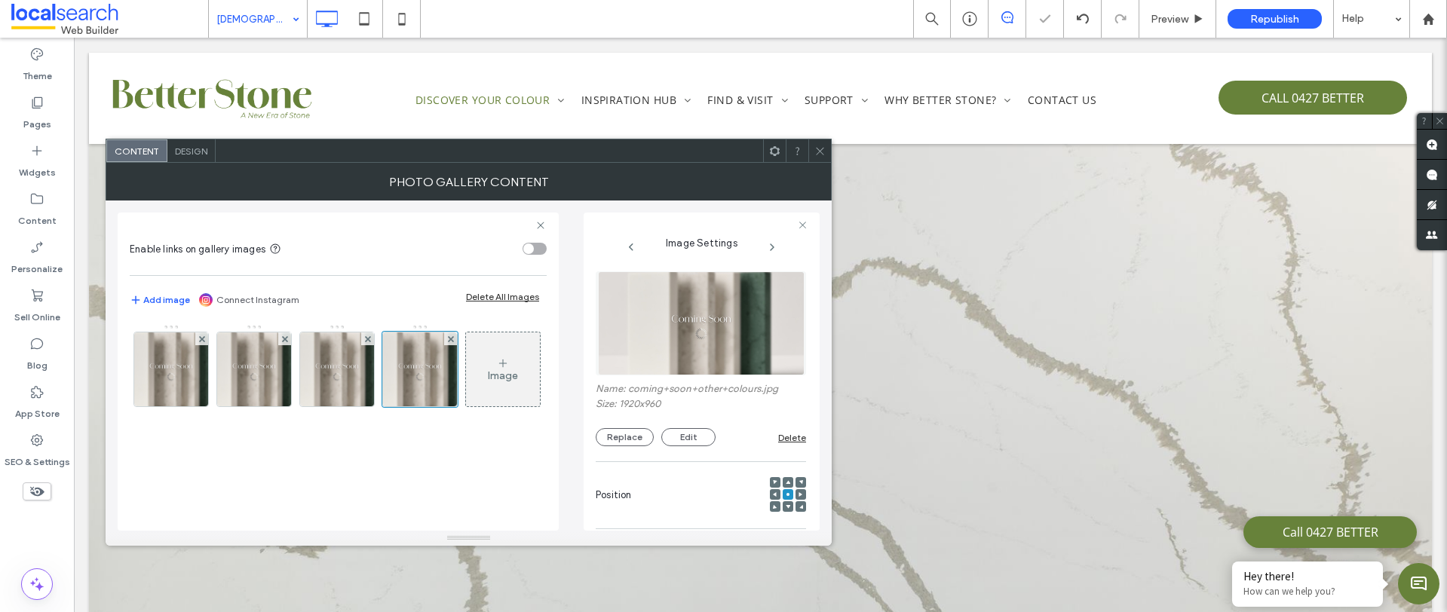
click at [813, 151] on div at bounding box center [819, 150] width 23 height 23
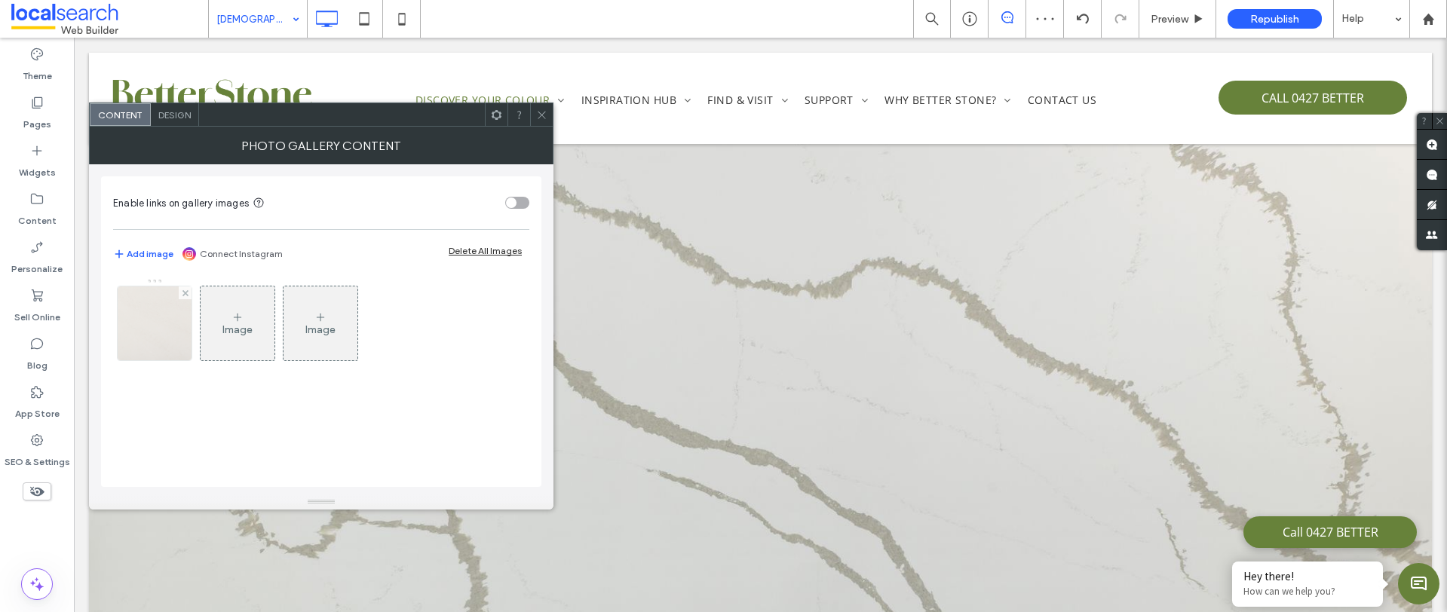
click at [160, 340] on img at bounding box center [155, 323] width 148 height 74
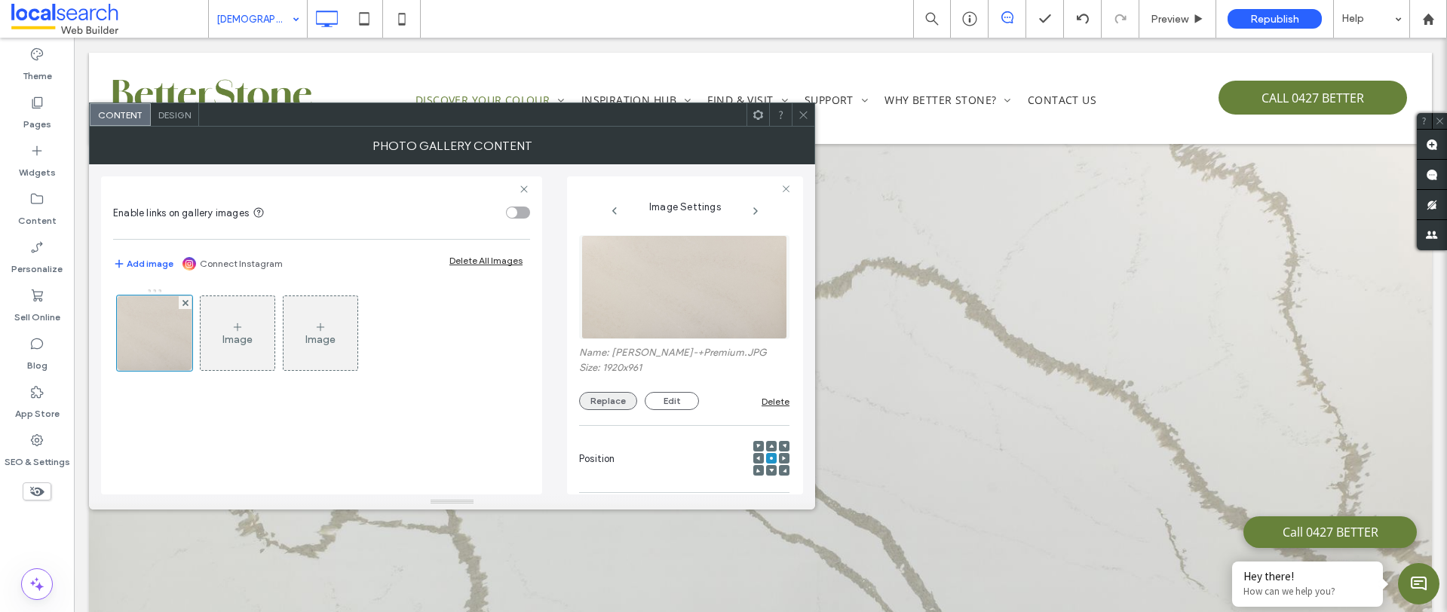
click at [603, 406] on button "Replace" at bounding box center [608, 401] width 58 height 18
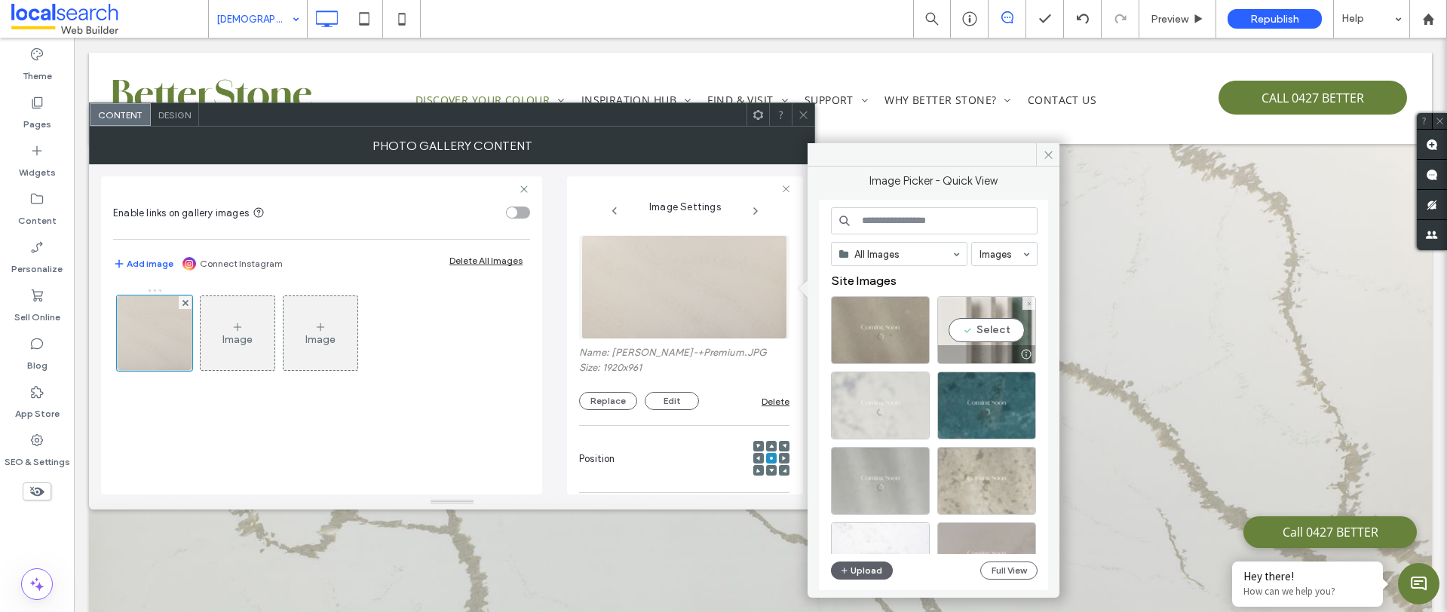
click at [991, 343] on div "Select" at bounding box center [986, 330] width 99 height 68
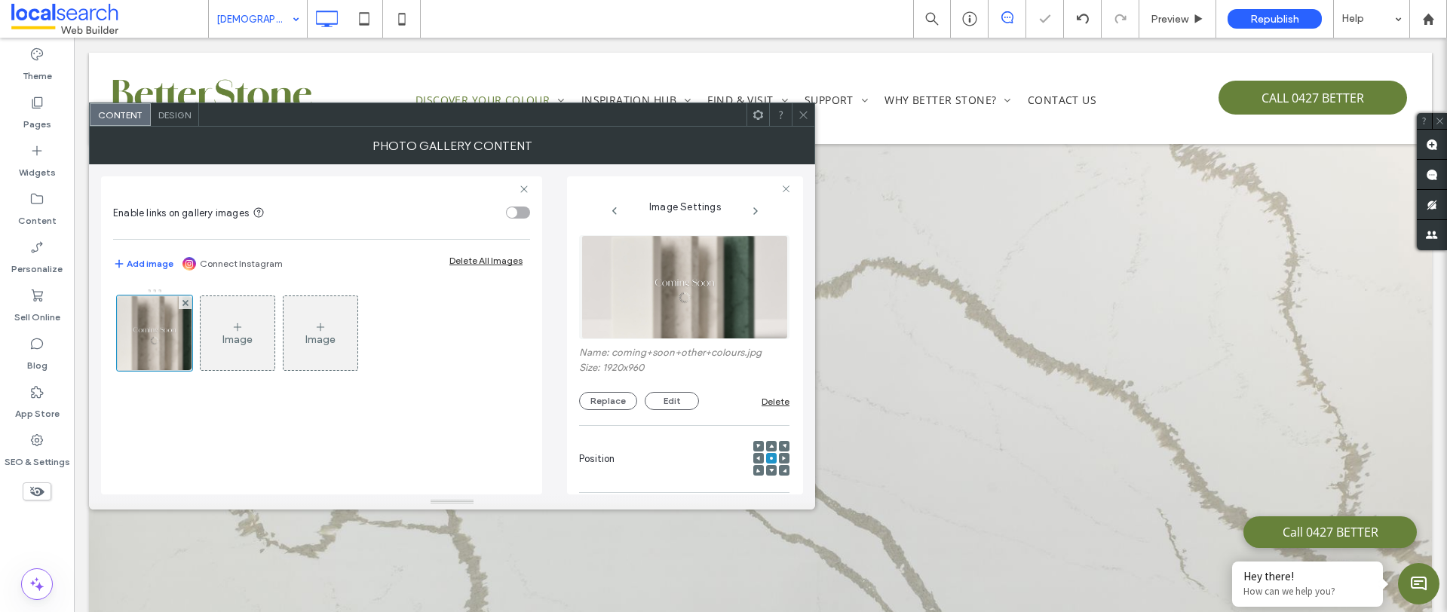
click at [798, 115] on icon at bounding box center [803, 114] width 11 height 11
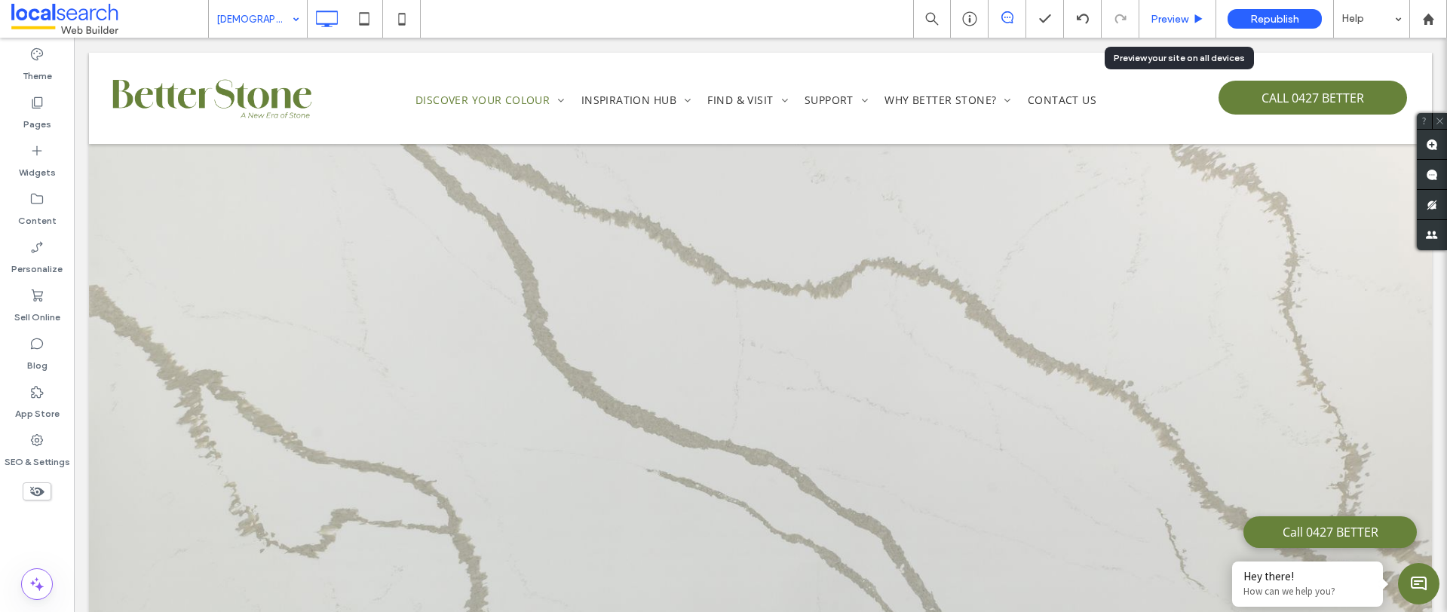
click at [1181, 25] on div "Preview" at bounding box center [1177, 19] width 77 height 38
click at [1179, 16] on span "Preview" at bounding box center [1169, 19] width 38 height 13
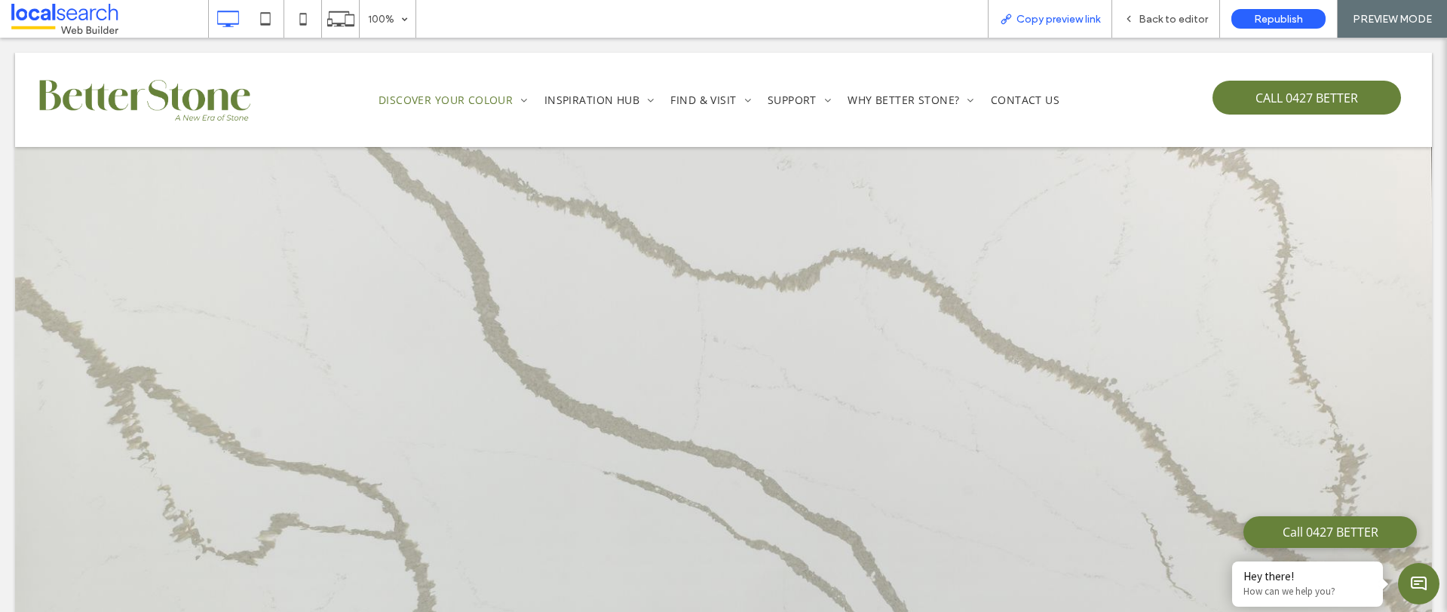
click at [1040, 22] on span "Copy preview link" at bounding box center [1058, 19] width 84 height 13
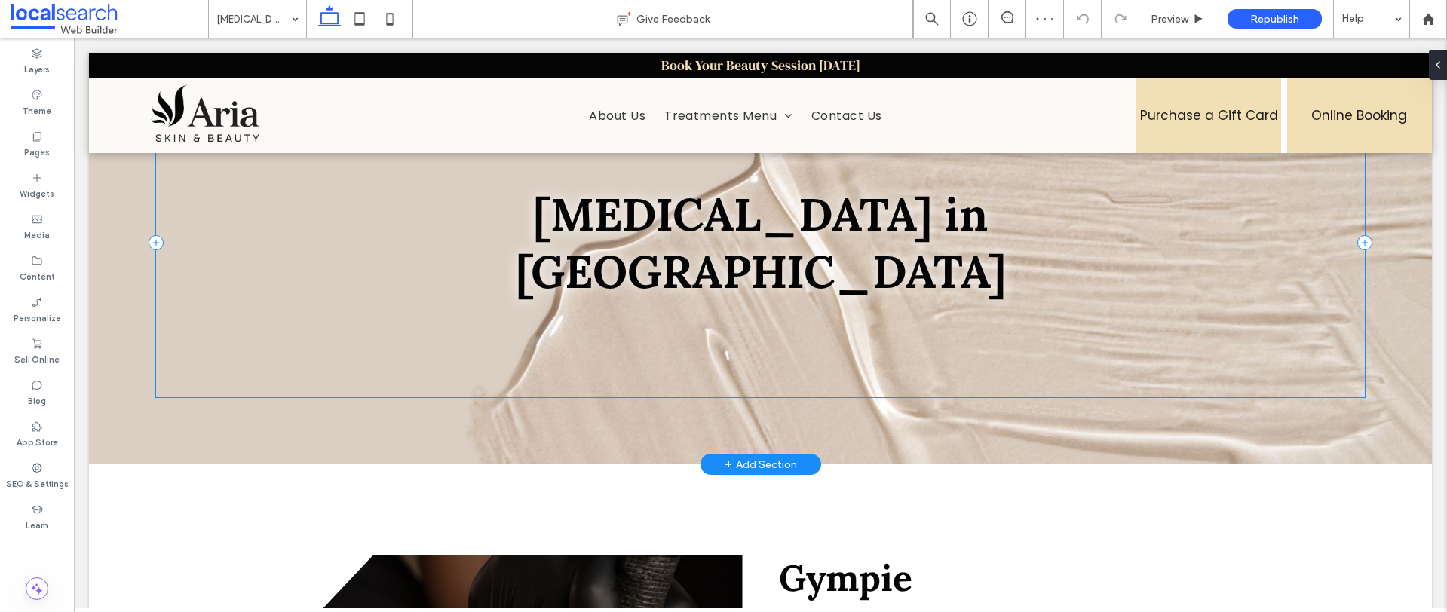
scroll to position [57, 0]
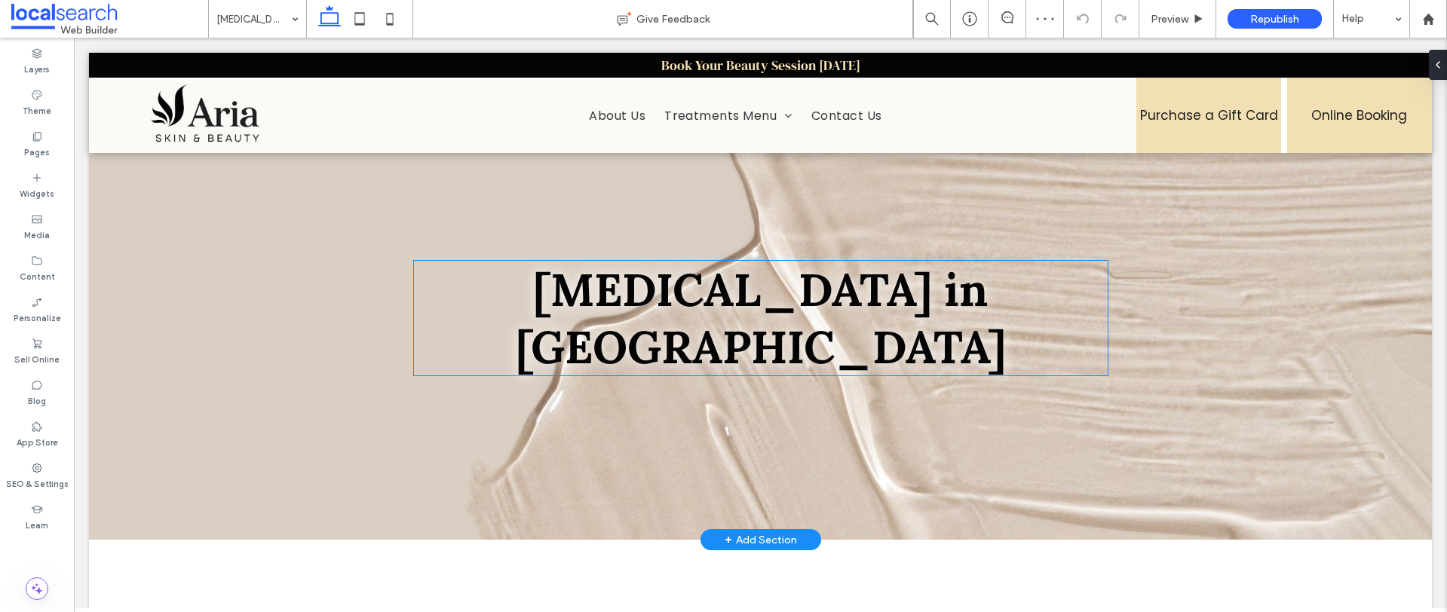
click at [697, 336] on span "Cosmetic Tattooing in Gympie" at bounding box center [761, 318] width 490 height 115
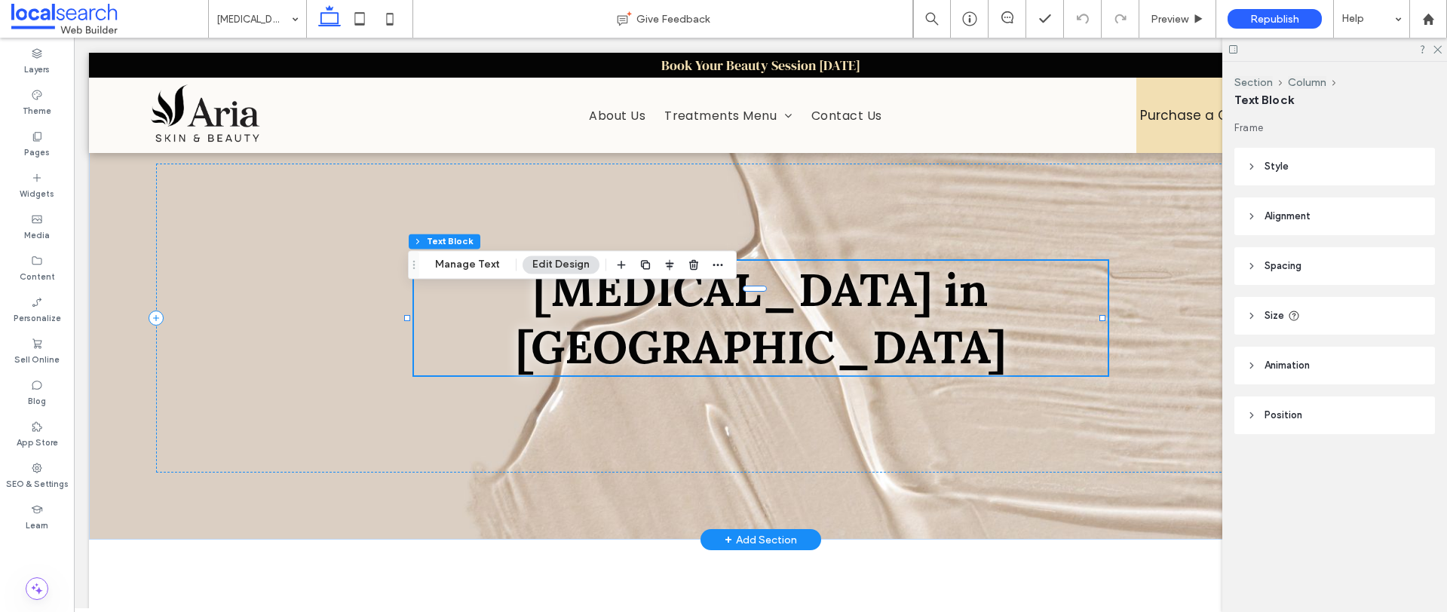
click at [701, 339] on span "Cosmetic Tattooing in Gympie" at bounding box center [761, 318] width 490 height 115
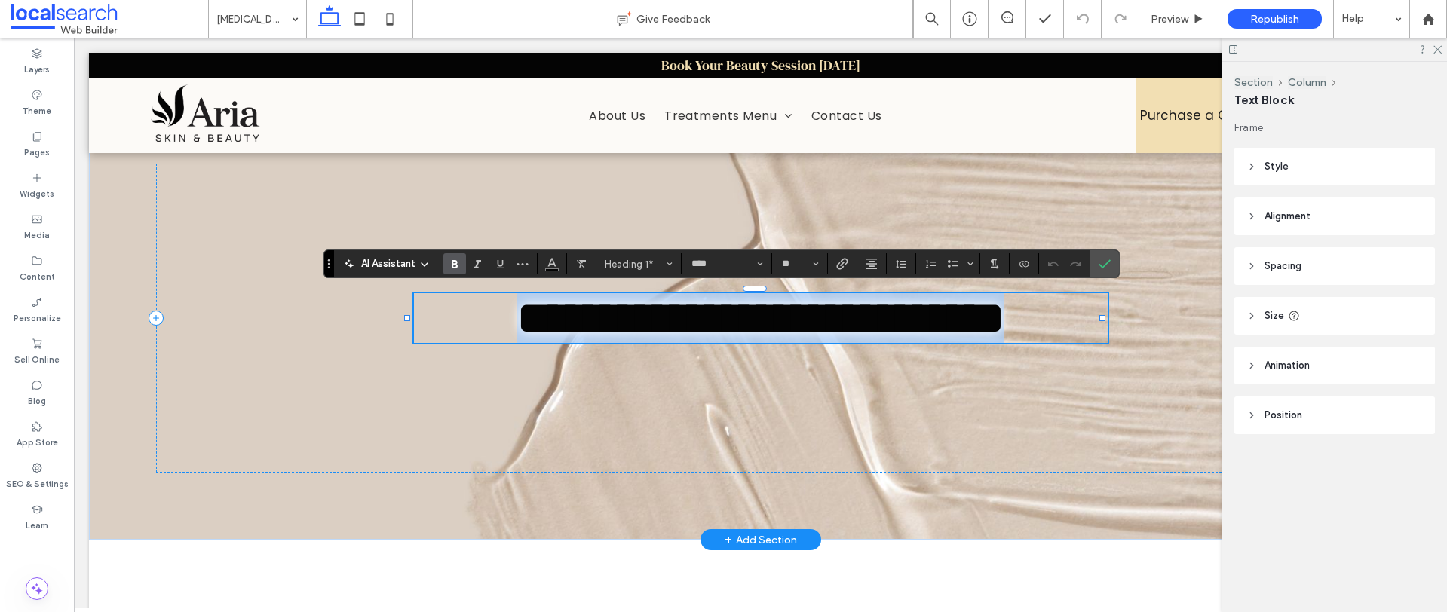
click at [1088, 321] on h1 "**********" at bounding box center [761, 318] width 694 height 50
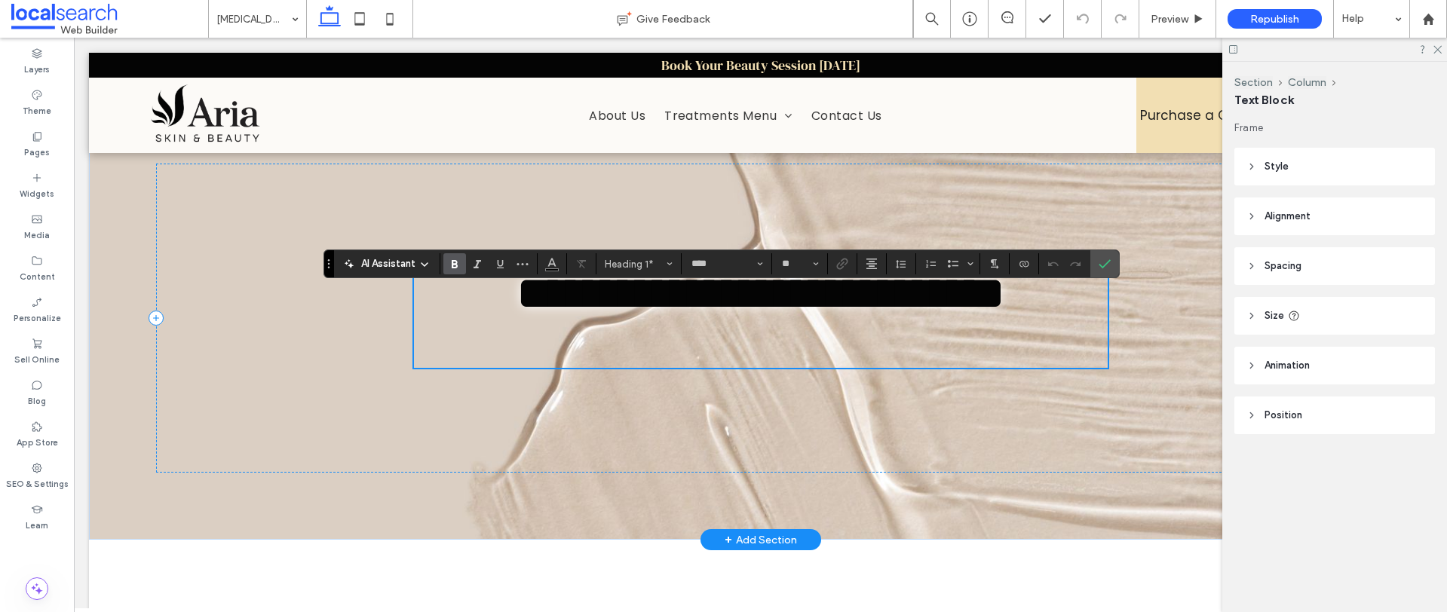
scroll to position [28, 0]
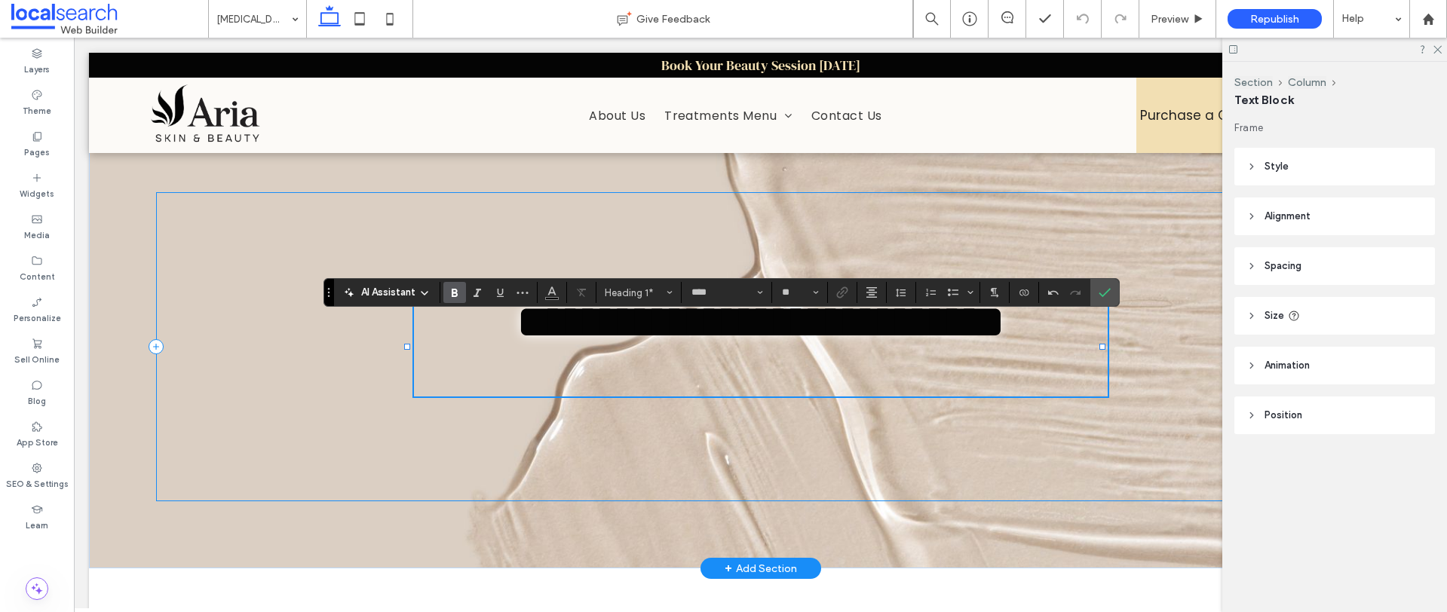
type input "*******"
type input "**"
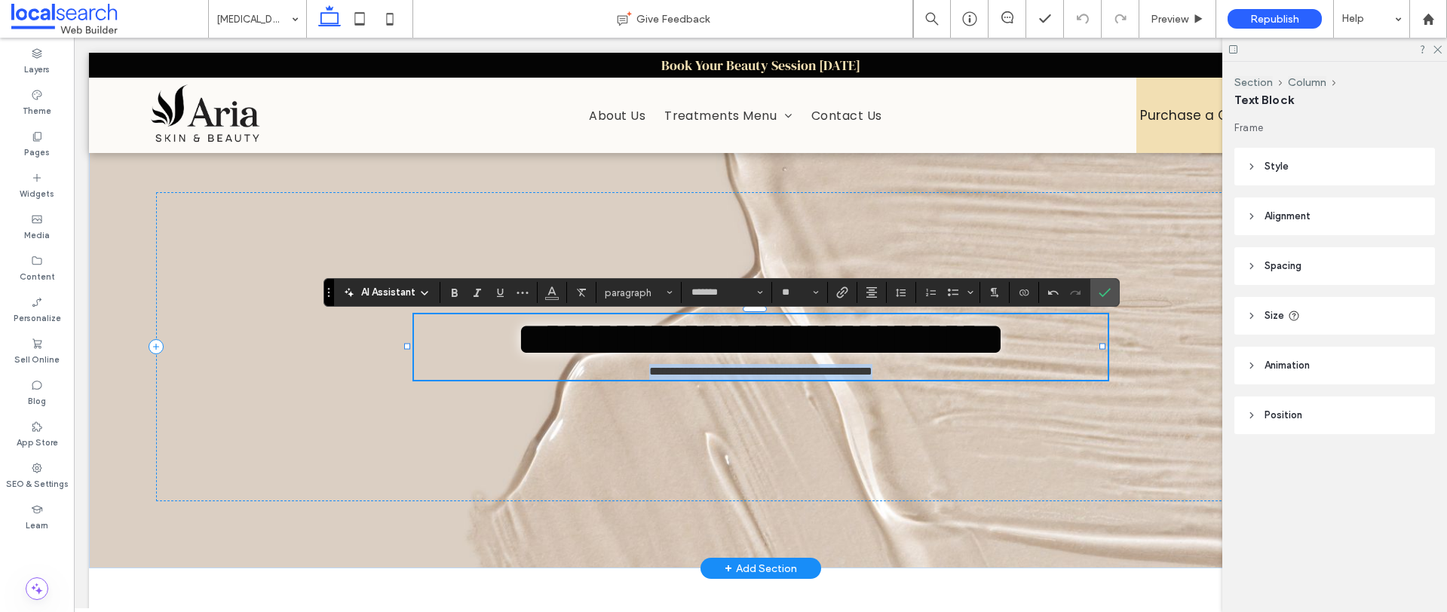
drag, startPoint x: 913, startPoint y: 381, endPoint x: 610, endPoint y: 368, distance: 303.3
click at [610, 368] on p "**********" at bounding box center [761, 372] width 694 height 16
click at [479, 293] on icon "Italic" at bounding box center [477, 292] width 12 height 12
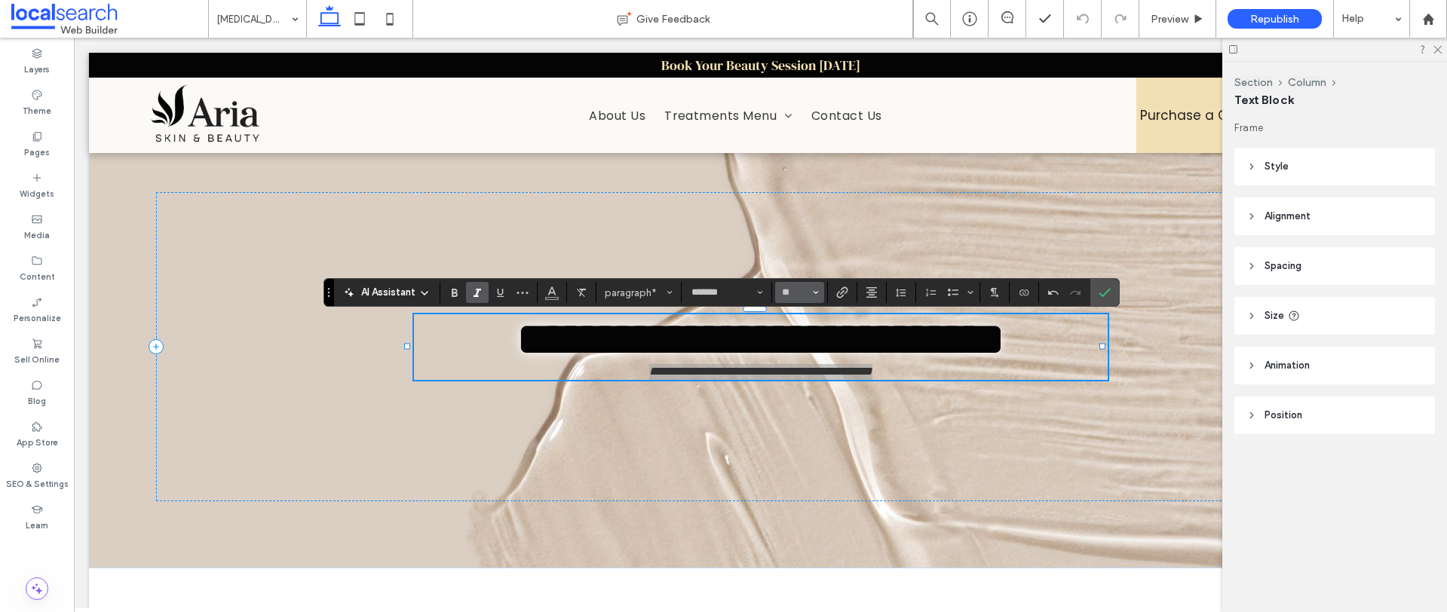
click at [817, 291] on icon "Size" at bounding box center [816, 292] width 6 height 6
drag, startPoint x: 794, startPoint y: 440, endPoint x: 746, endPoint y: 390, distance: 69.3
click at [794, 440] on label "18" at bounding box center [799, 441] width 48 height 21
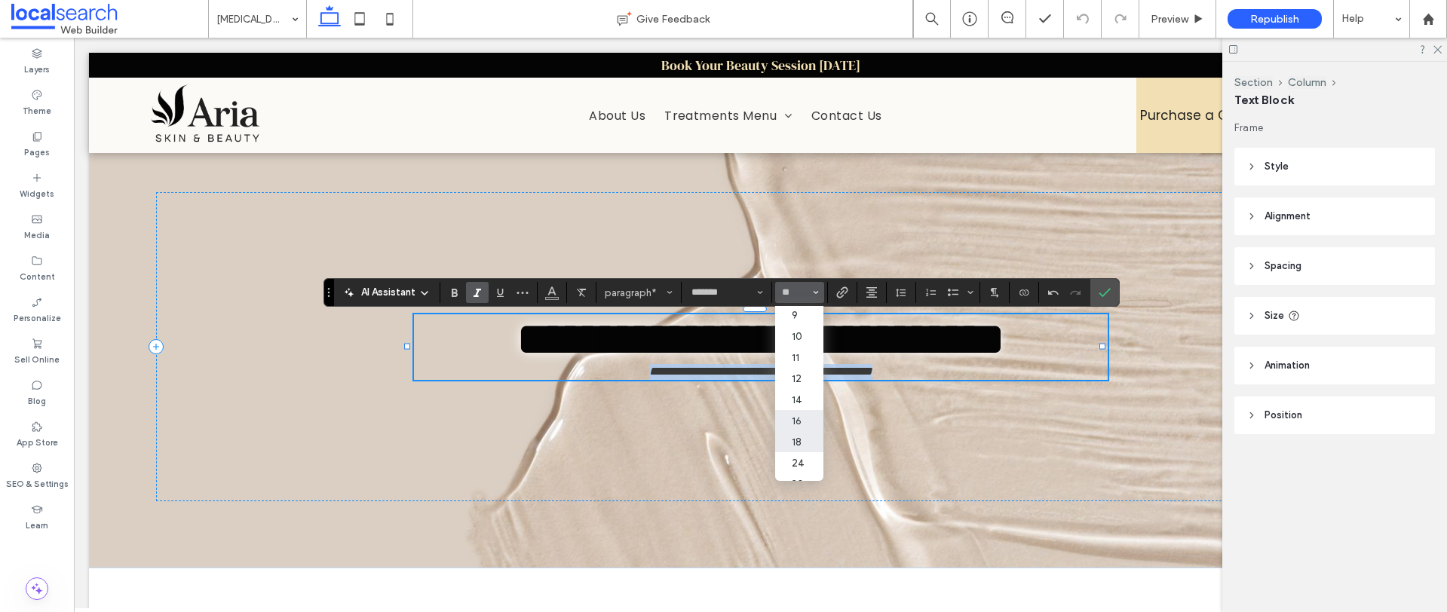
type input "**"
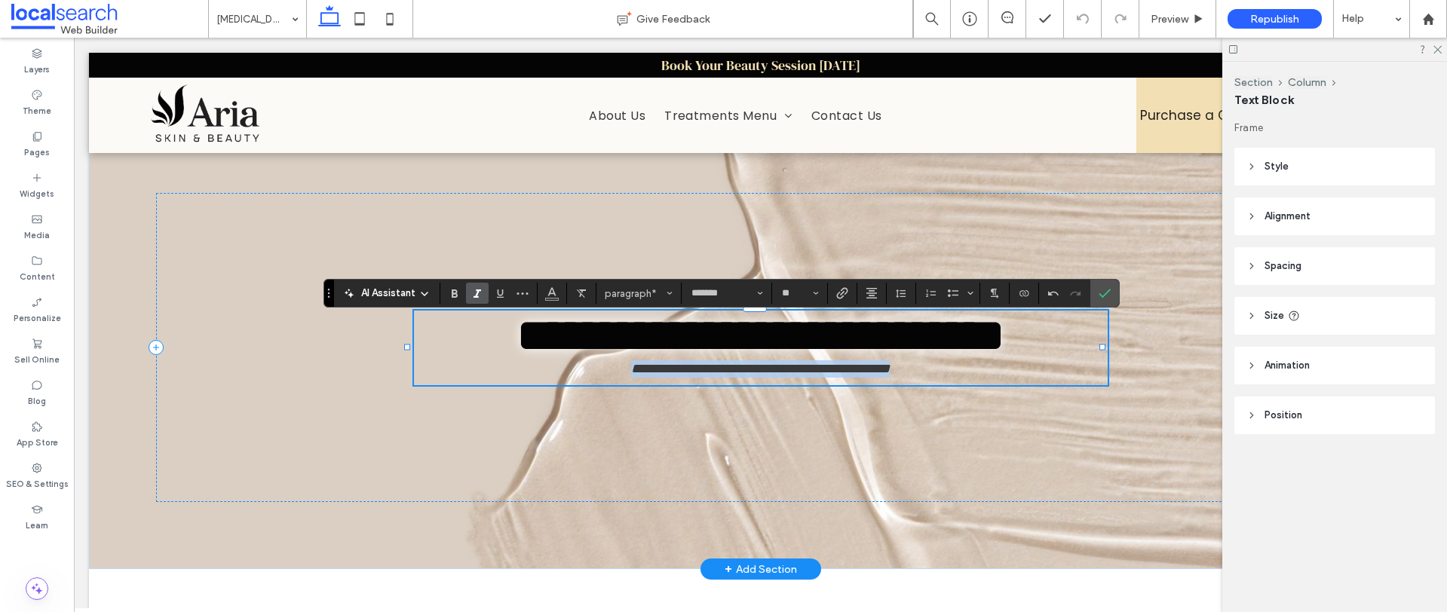
click at [926, 378] on p "**********" at bounding box center [761, 368] width 694 height 17
type input "****"
type input "**"
click at [1004, 347] on span "**********" at bounding box center [760, 335] width 487 height 45
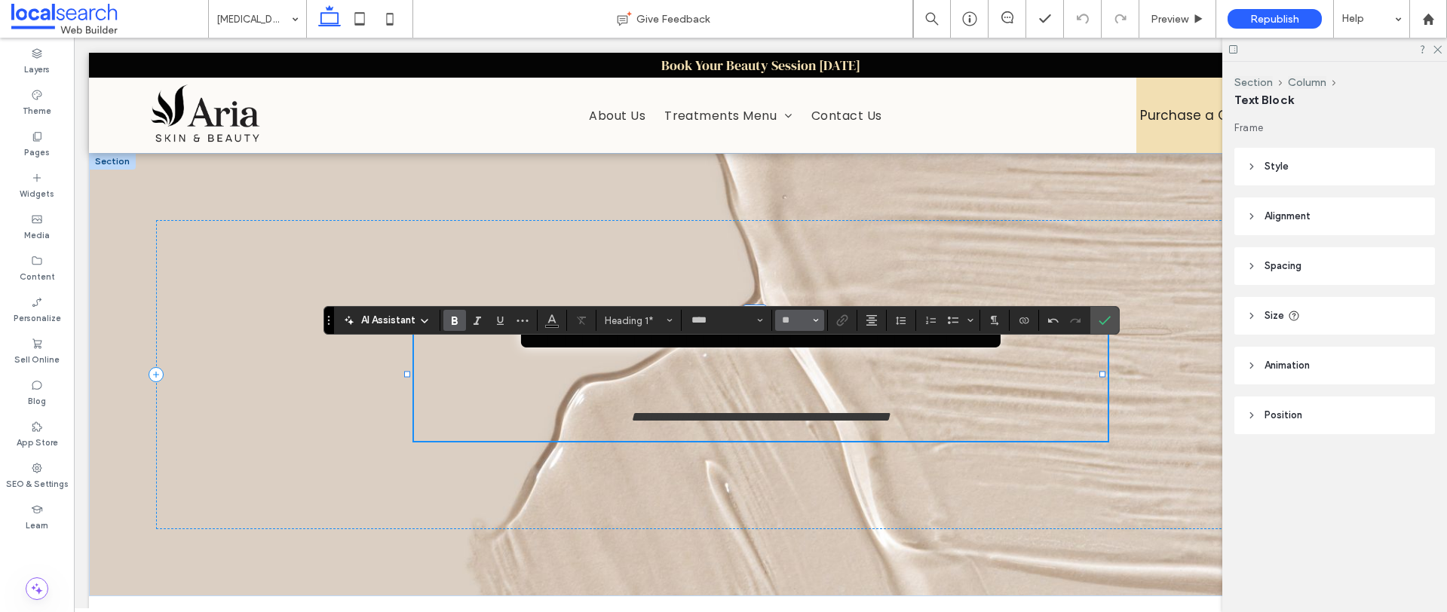
click at [801, 321] on input "**" at bounding box center [794, 320] width 29 height 12
type input "**"
click at [758, 371] on h1 "﻿" at bounding box center [761, 384] width 694 height 50
click at [798, 319] on input "**" at bounding box center [794, 320] width 29 height 12
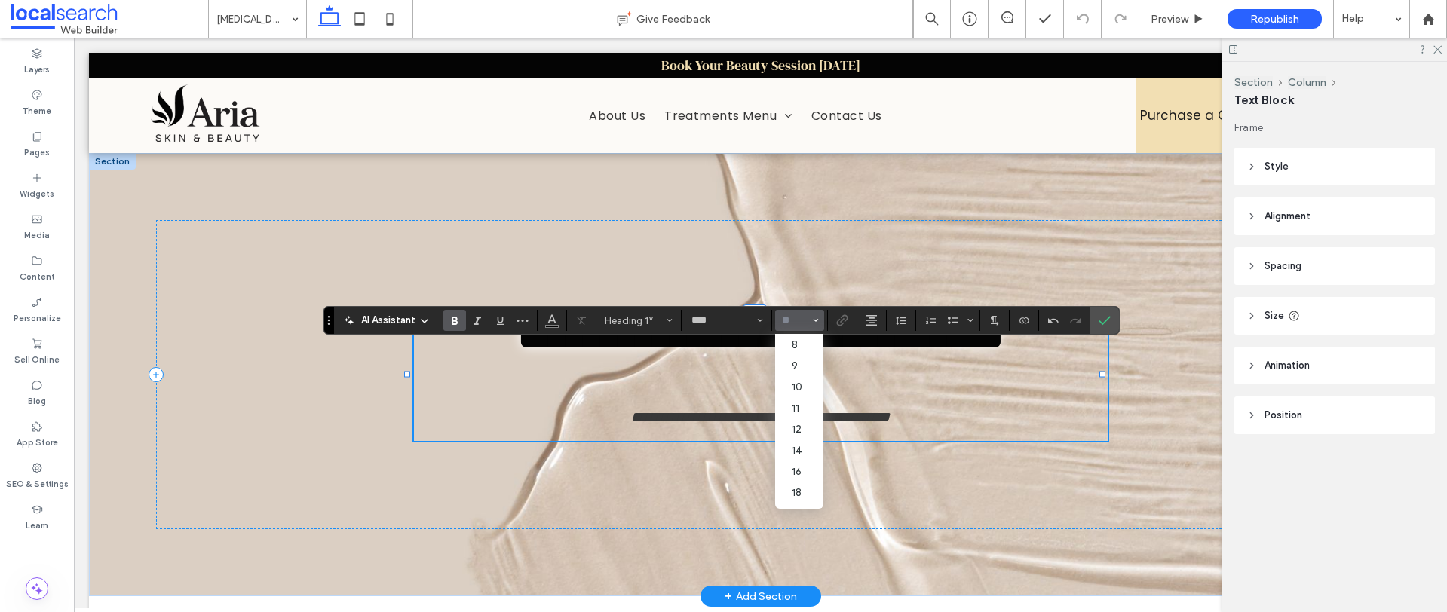
click at [860, 409] on h1 "﻿" at bounding box center [761, 384] width 694 height 50
type input "**"
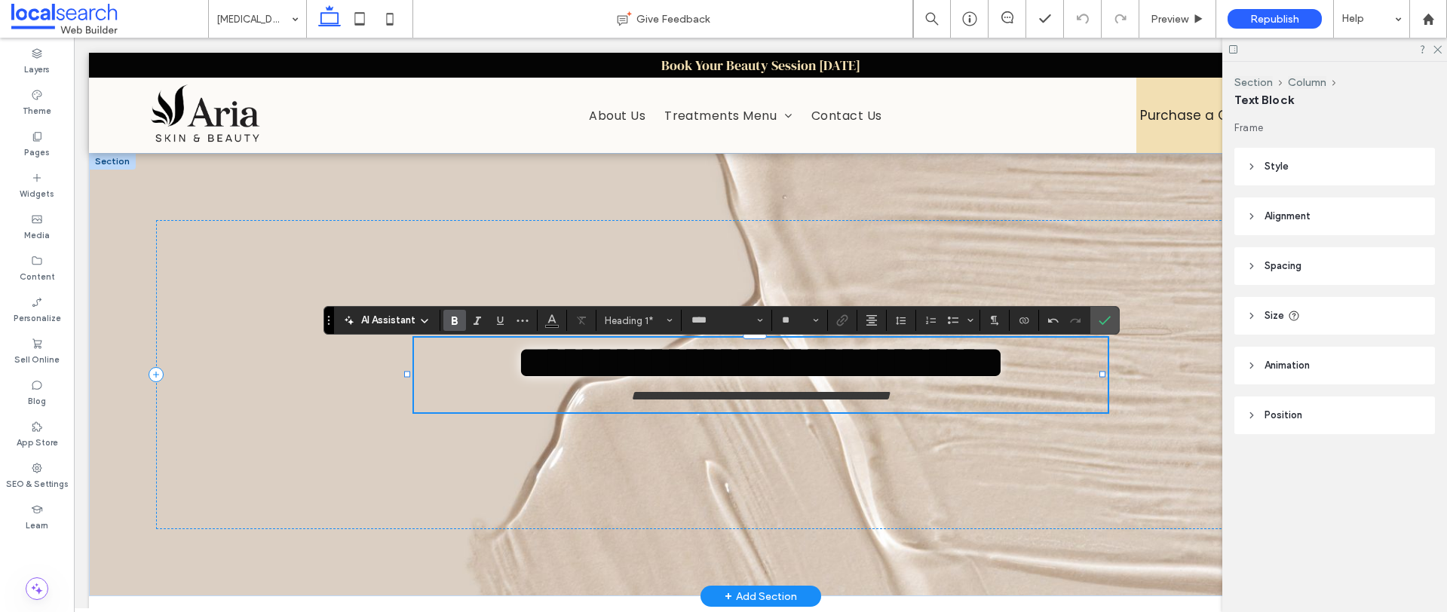
type input "*******"
click at [596, 405] on p "**********" at bounding box center [761, 395] width 694 height 17
type input "**"
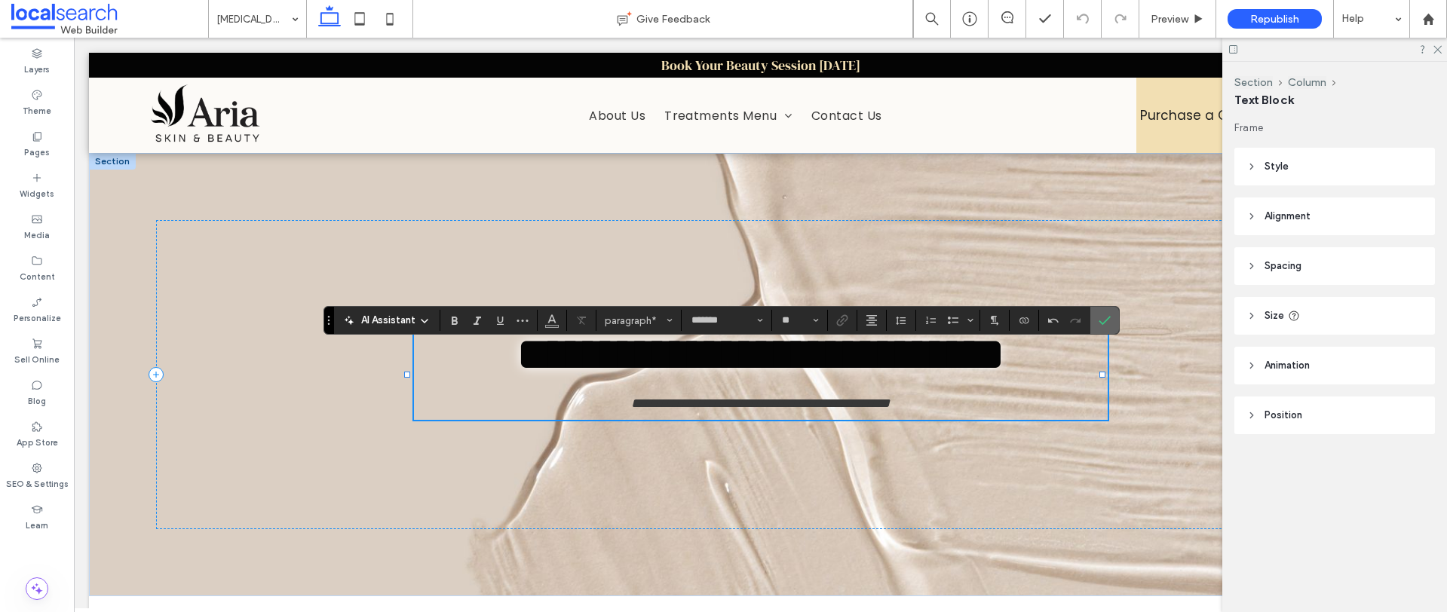
click at [1107, 320] on icon "Confirm" at bounding box center [1104, 320] width 12 height 12
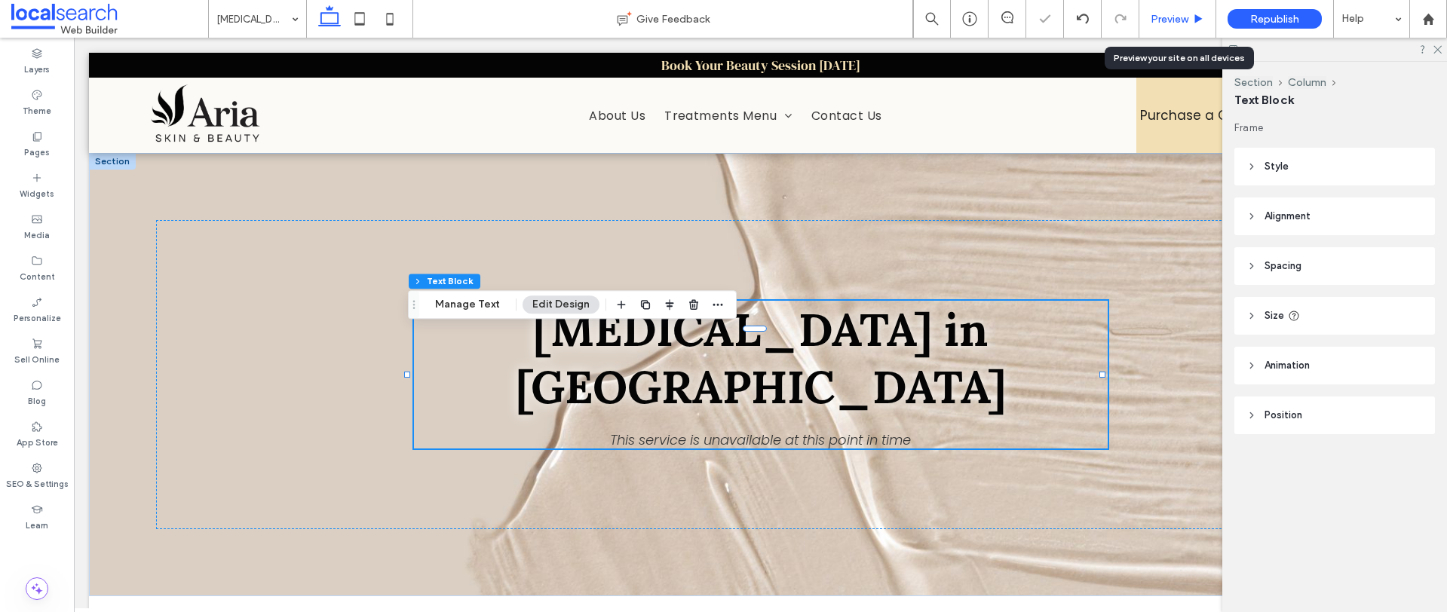
click at [1149, 19] on div "Preview" at bounding box center [1177, 19] width 76 height 13
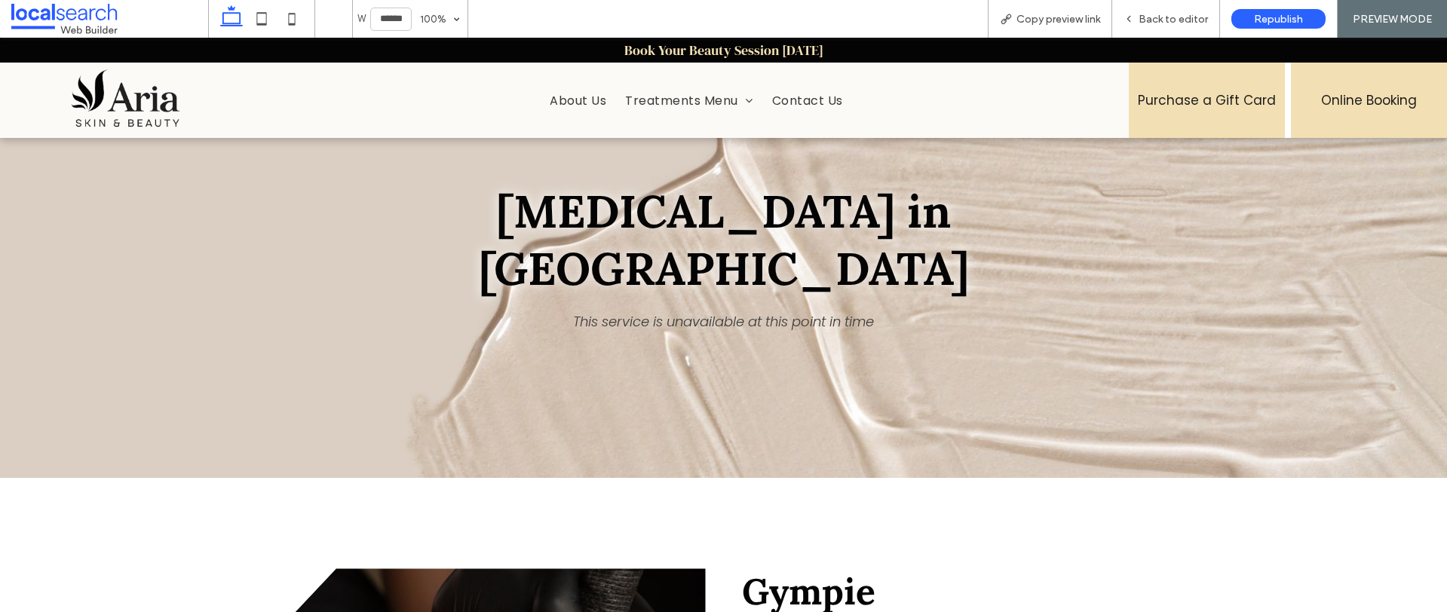
scroll to position [63, 0]
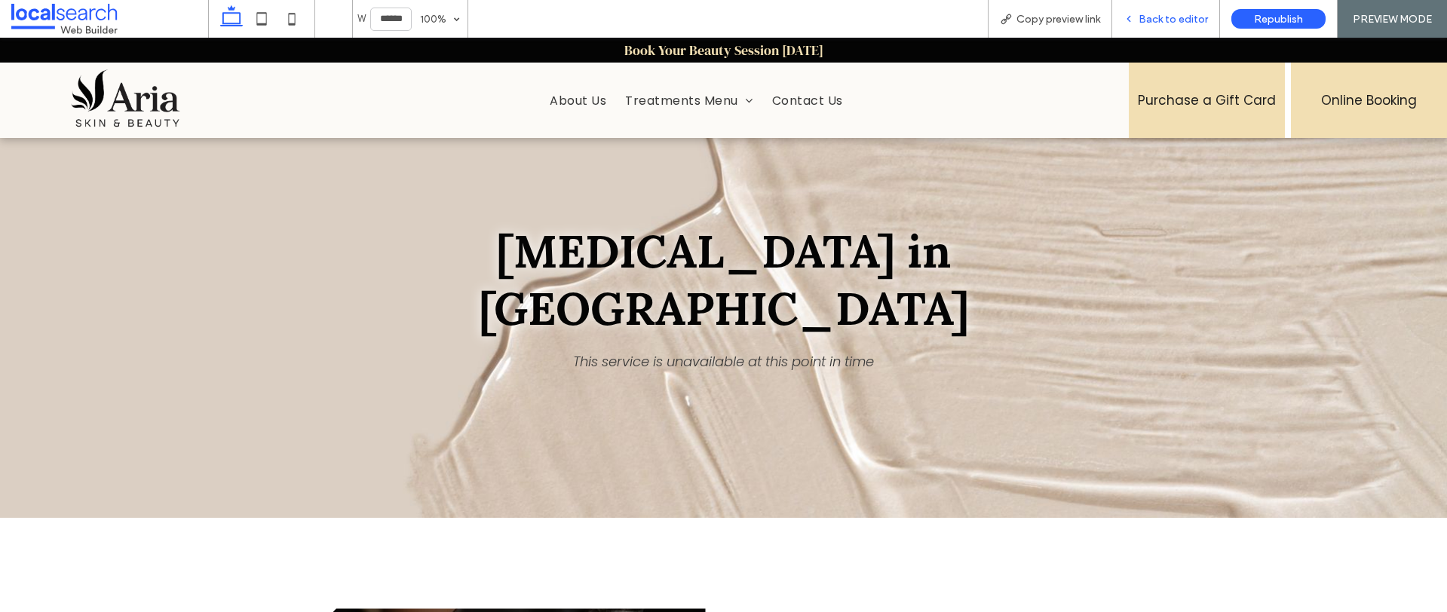
click at [1149, 25] on span "Back to editor" at bounding box center [1172, 19] width 69 height 13
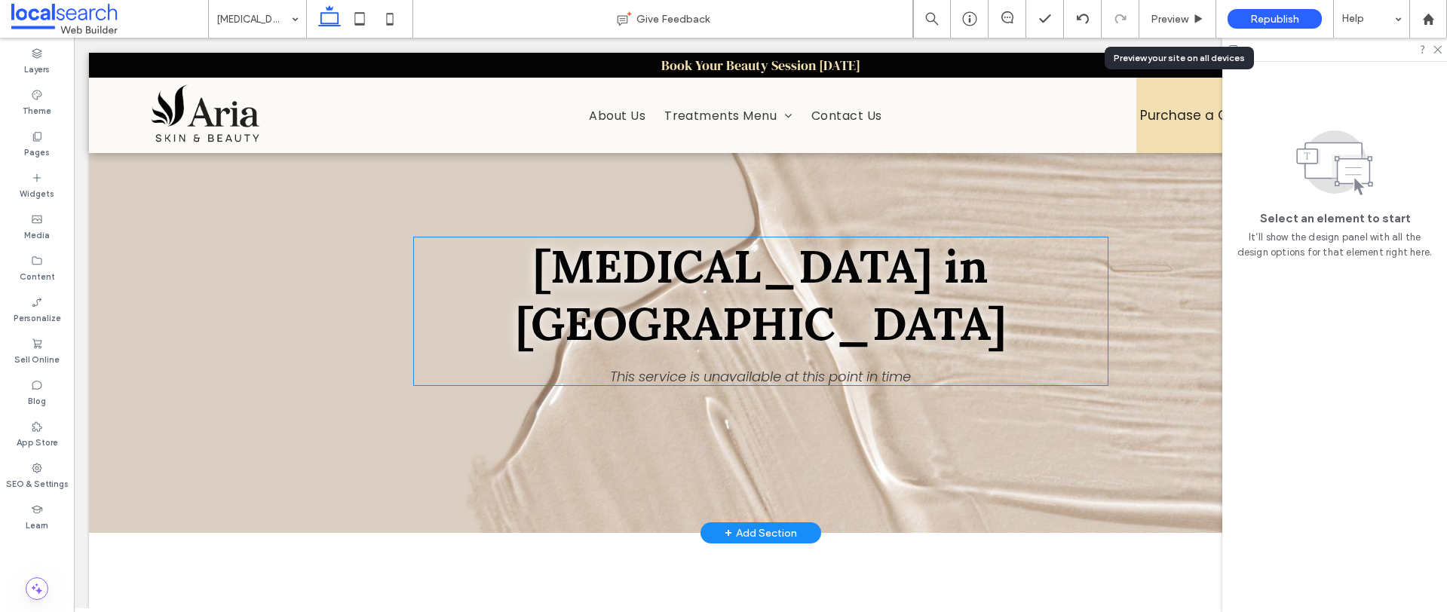
click at [783, 367] on span "﻿ This service is unavailable at this point in time" at bounding box center [760, 376] width 301 height 19
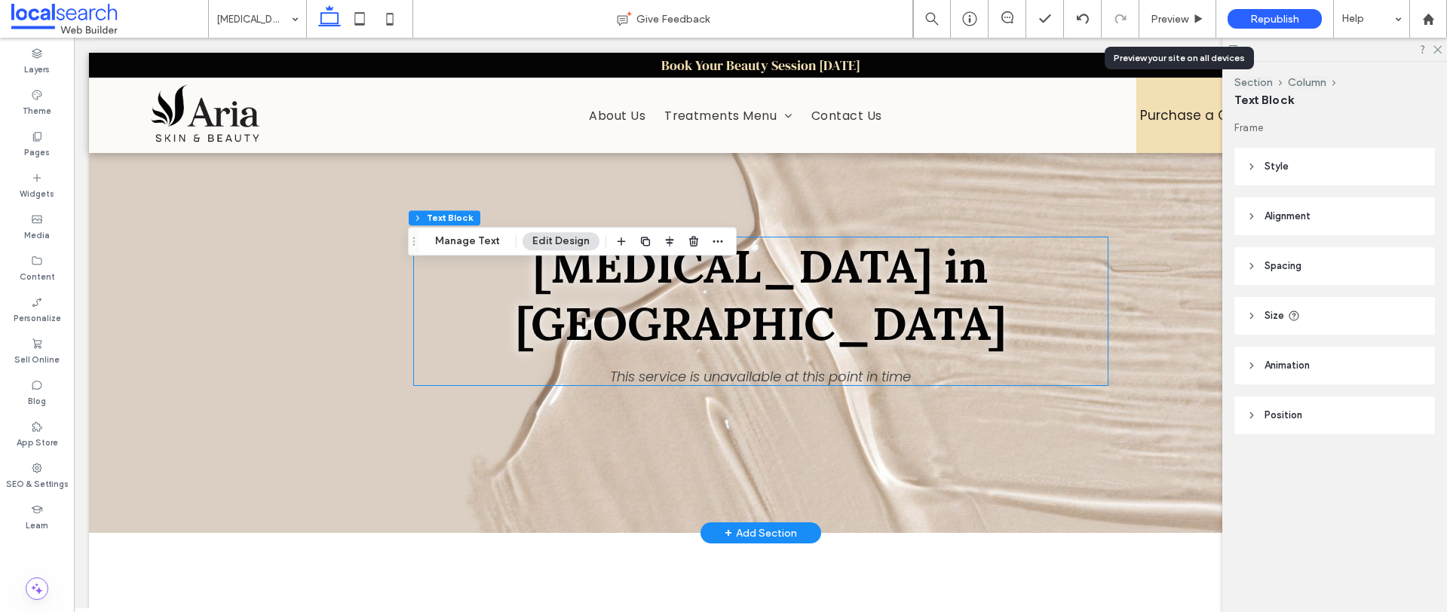
click at [783, 348] on div "Cosmetic Tattooing in Gympie ﻿ This service is unavailable at this point in time" at bounding box center [761, 311] width 694 height 148
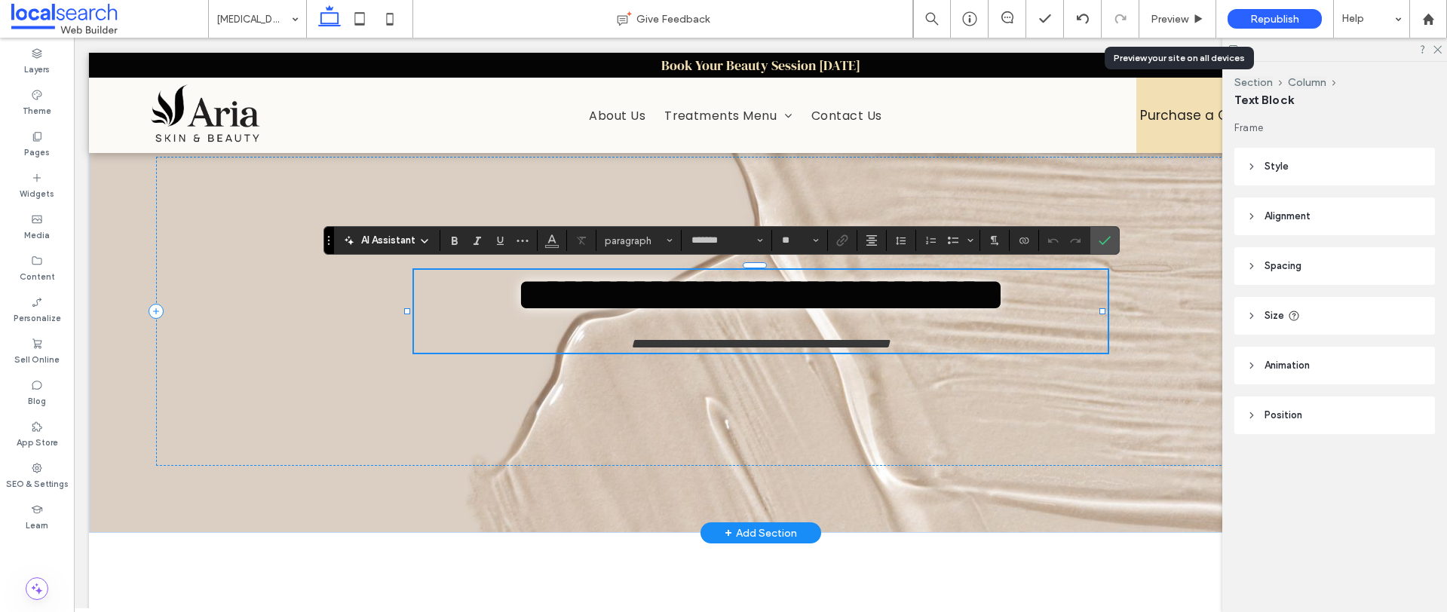
type input "**"
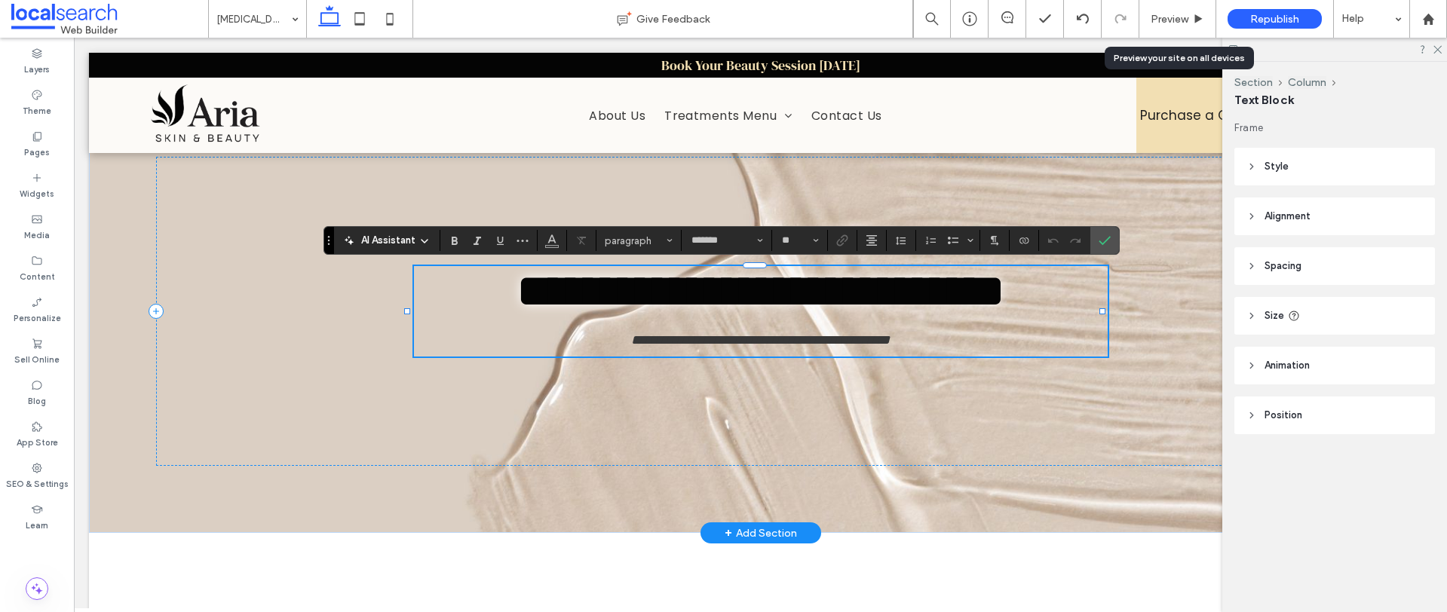
click at [792, 347] on span "**********" at bounding box center [760, 340] width 259 height 14
drag, startPoint x: 942, startPoint y: 349, endPoint x: 559, endPoint y: 345, distance: 382.2
click at [559, 345] on p "**********" at bounding box center [761, 340] width 694 height 17
click at [803, 244] on input "**" at bounding box center [794, 240] width 29 height 12
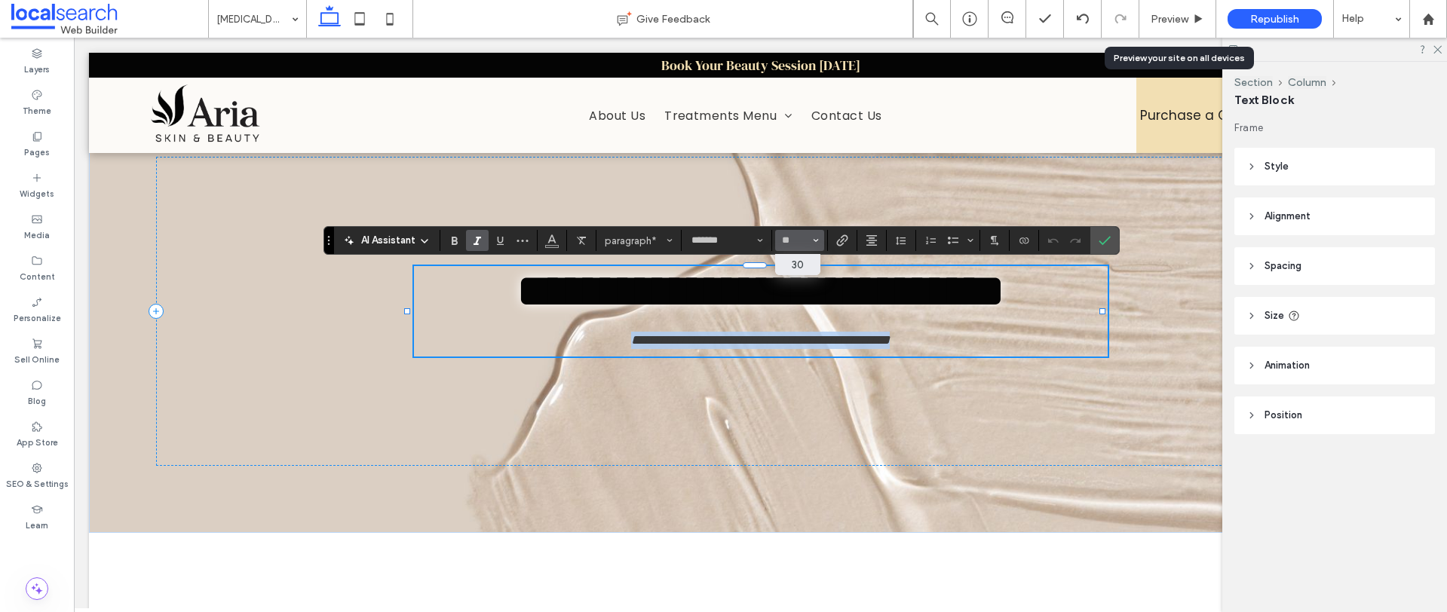
type input "**"
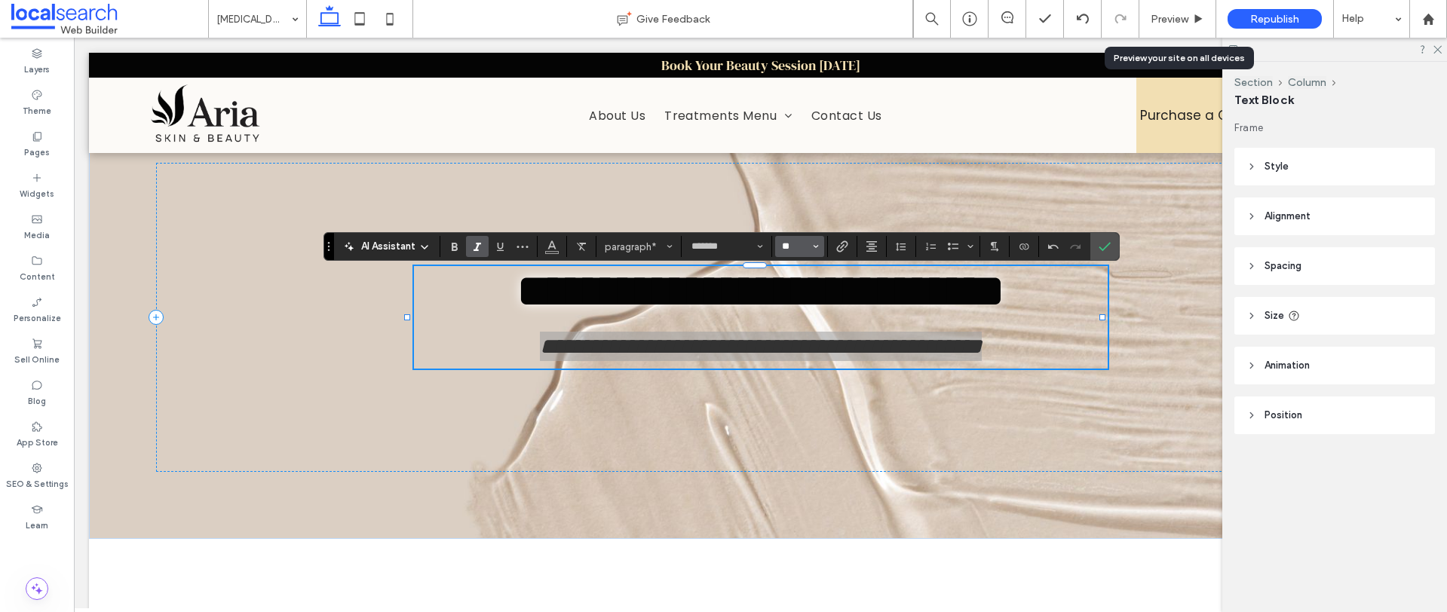
click at [804, 244] on input "**" at bounding box center [794, 246] width 29 height 12
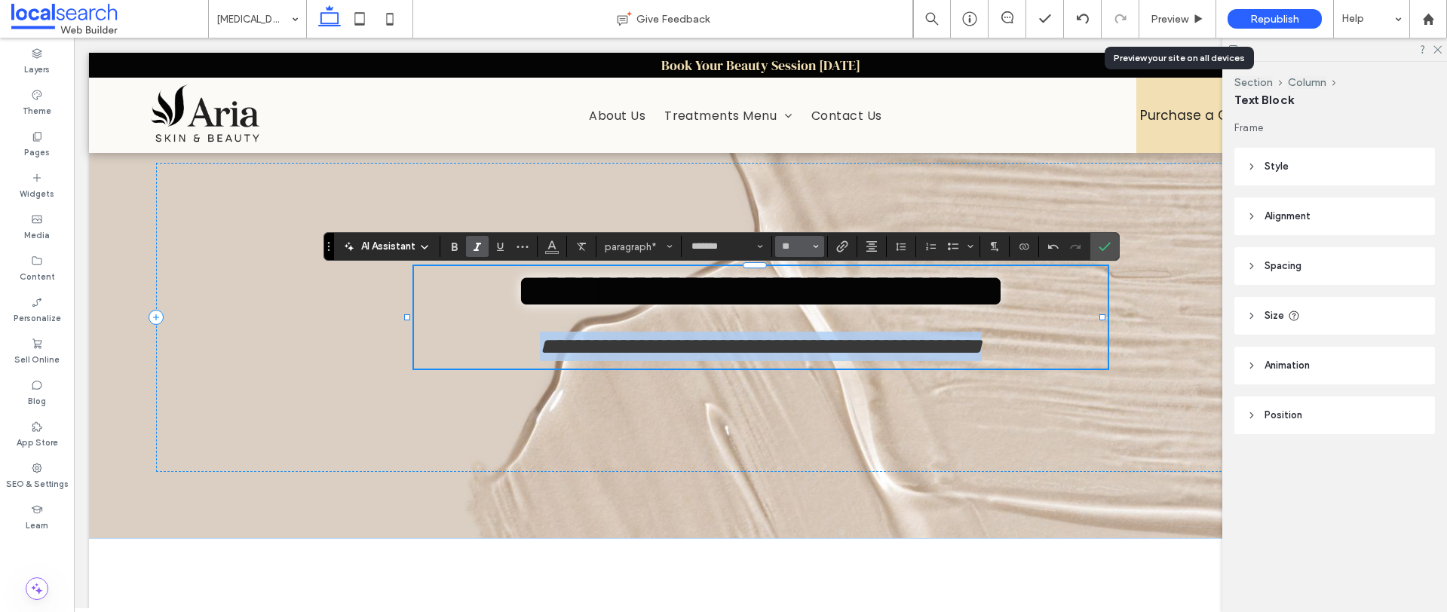
type input "**"
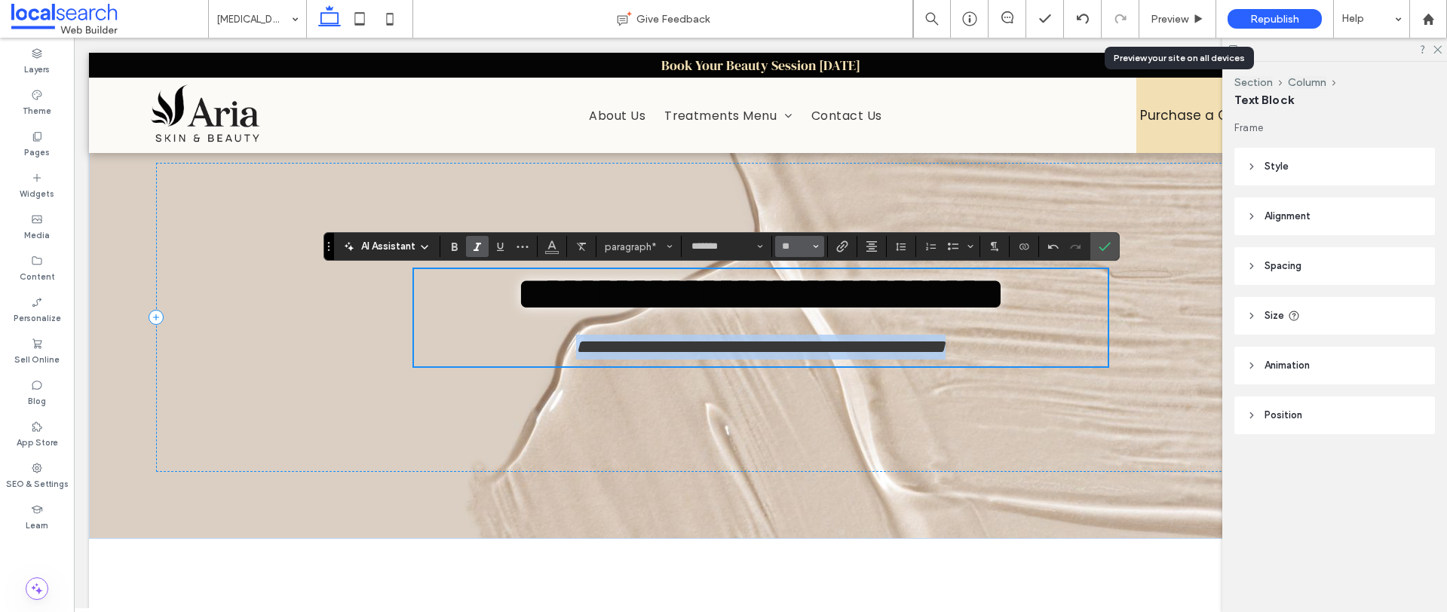
scroll to position [1, 0]
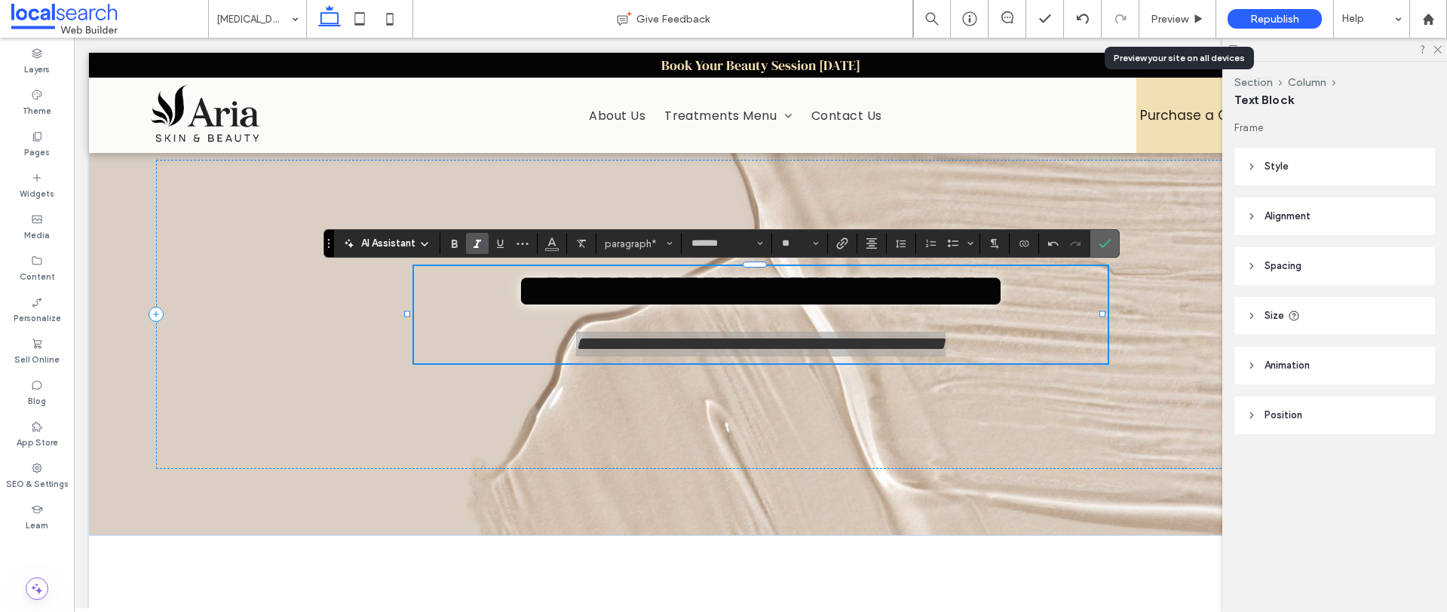
drag, startPoint x: 1095, startPoint y: 247, endPoint x: 1007, endPoint y: 249, distance: 88.2
click at [1095, 247] on label "Confirm" at bounding box center [1104, 243] width 23 height 27
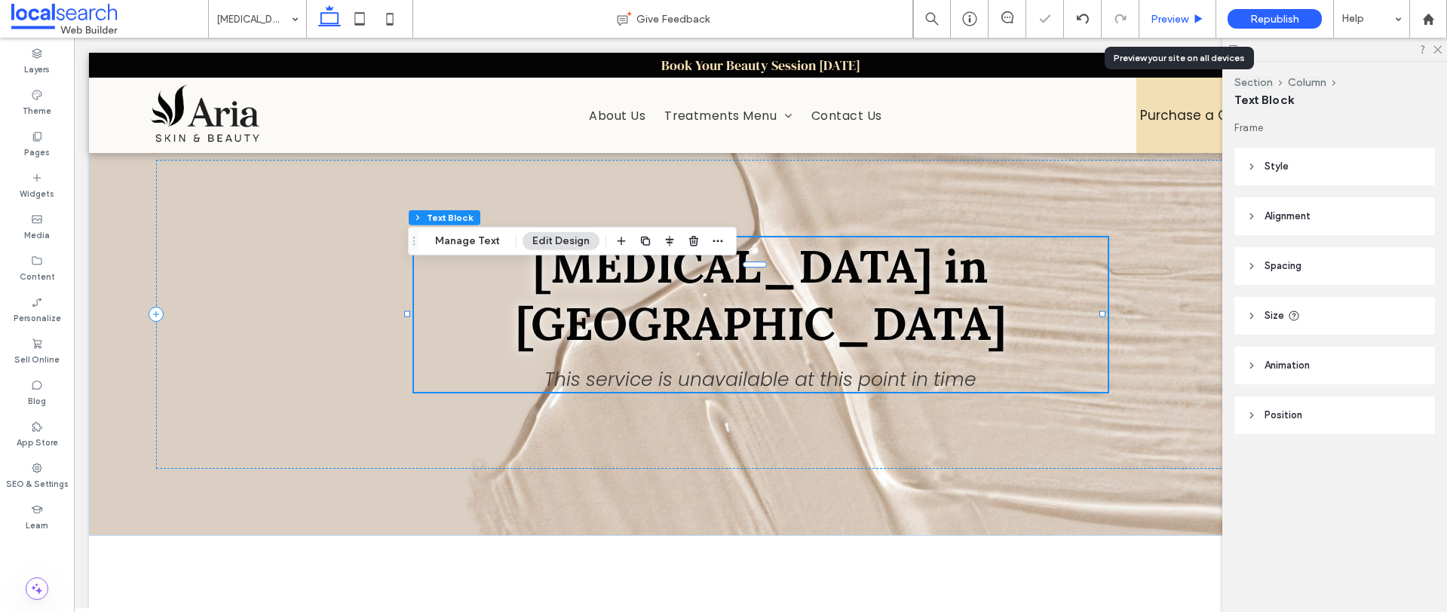
click at [1166, 16] on span "Preview" at bounding box center [1169, 19] width 38 height 13
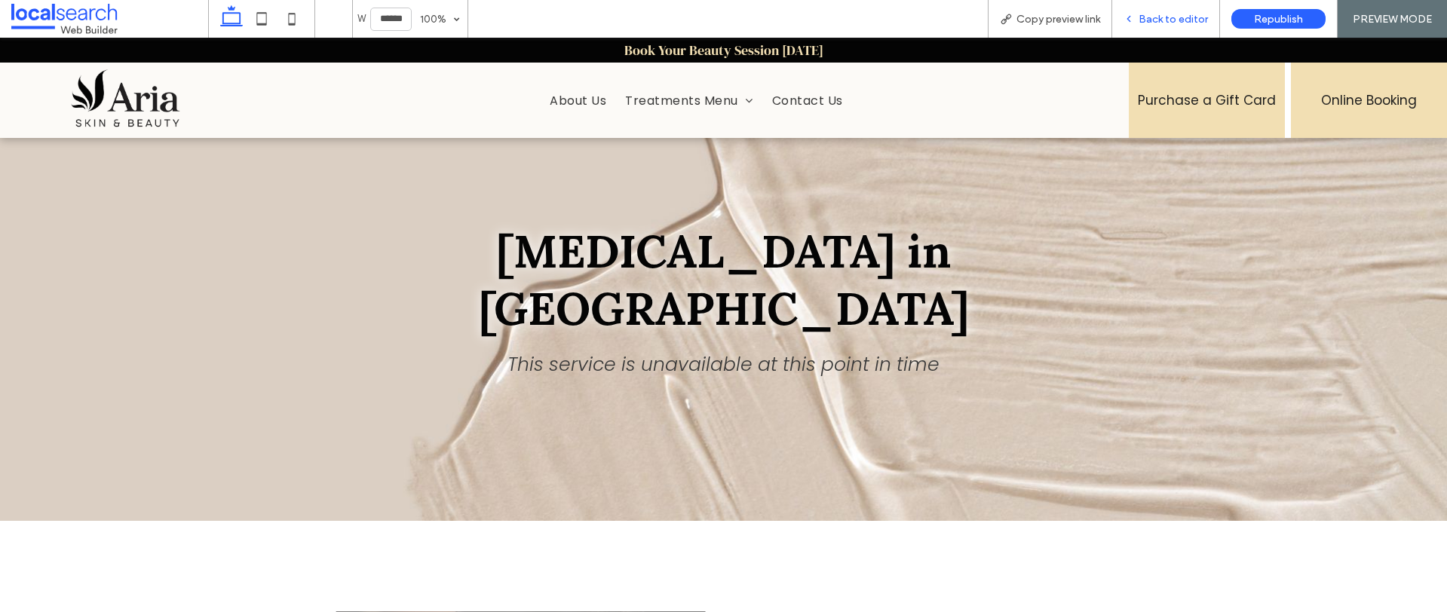
click at [1163, 23] on span "Back to editor" at bounding box center [1172, 19] width 69 height 13
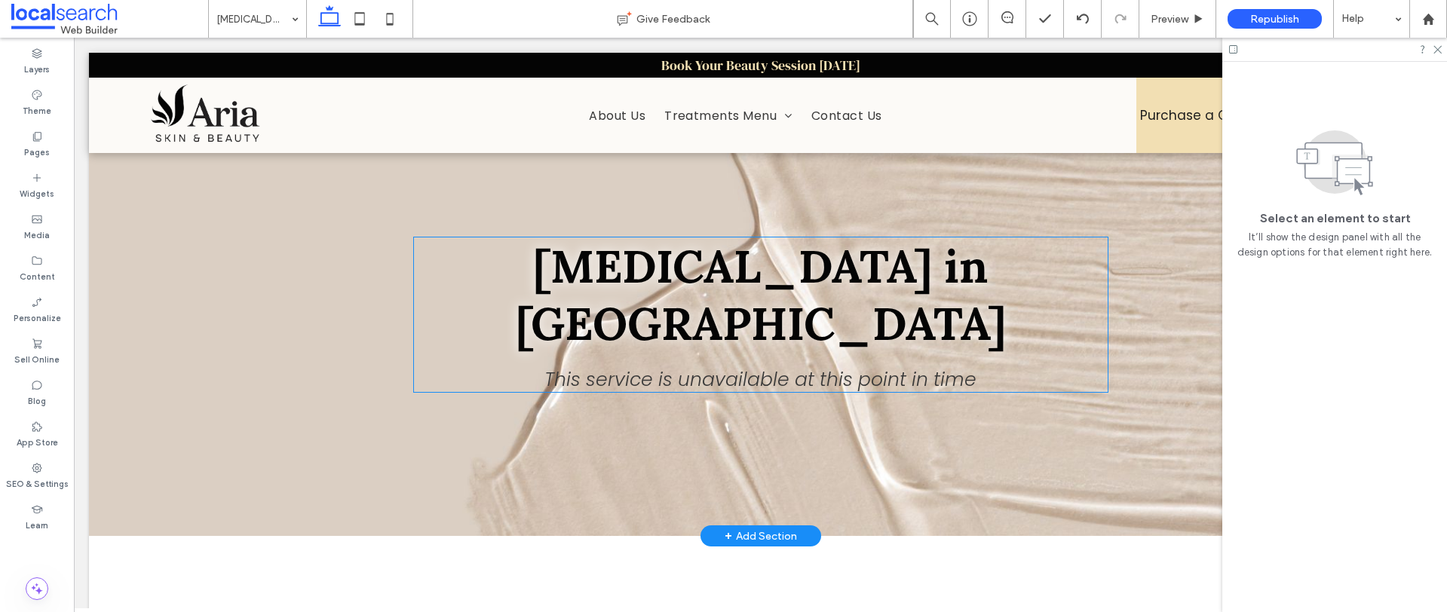
click at [562, 366] on span "This service is unavailable at this point in time" at bounding box center [760, 379] width 432 height 26
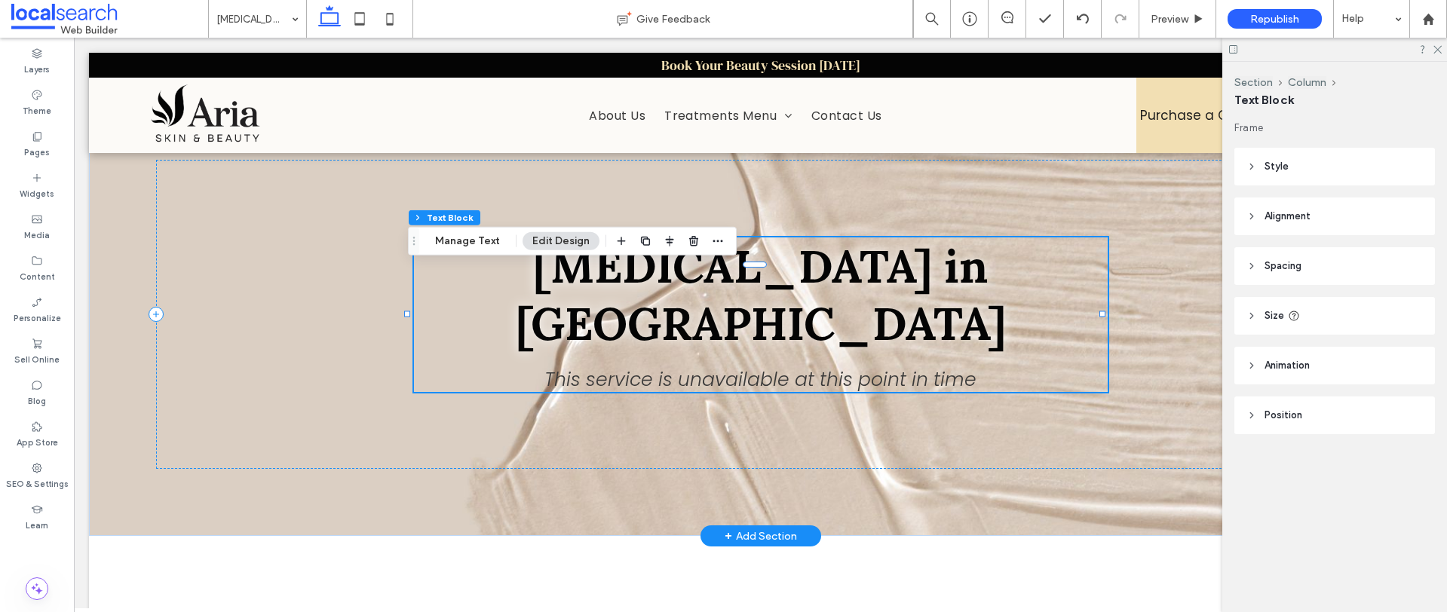
click at [544, 366] on span "This service is unavailable at this point in time" at bounding box center [760, 379] width 432 height 26
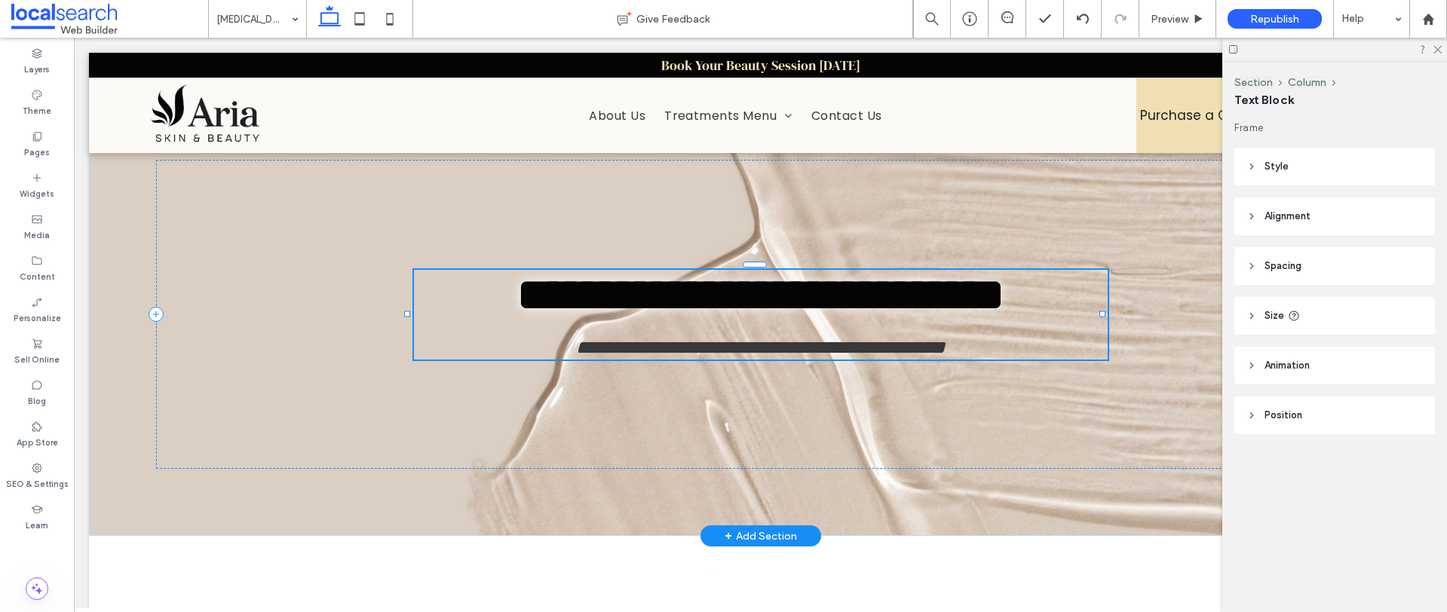
type input "*******"
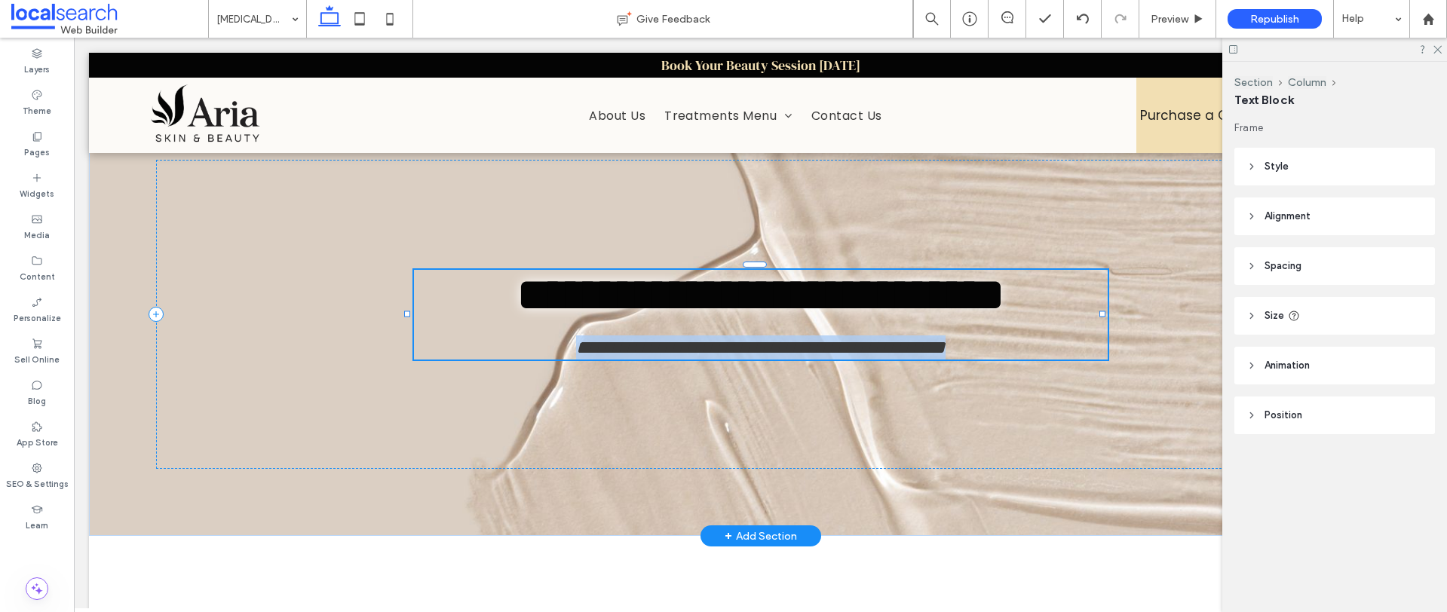
scroll to position [1, 0]
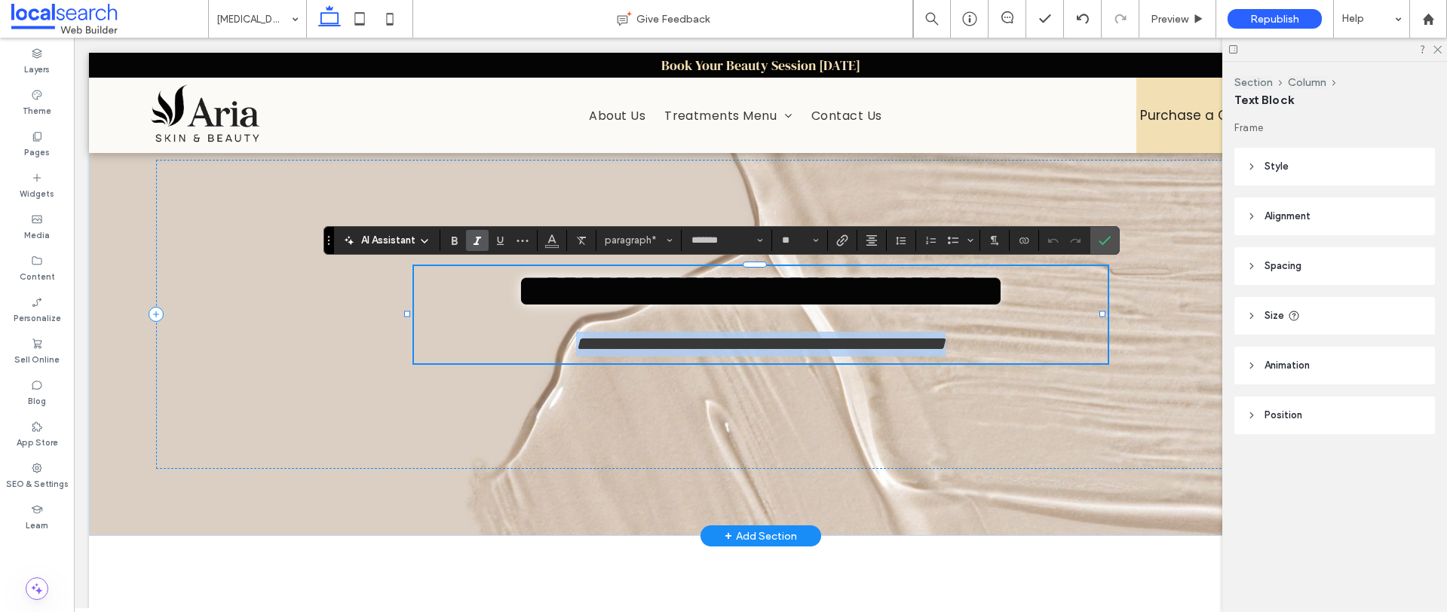
click at [576, 351] on span "**********" at bounding box center [760, 343] width 369 height 19
type input "**"
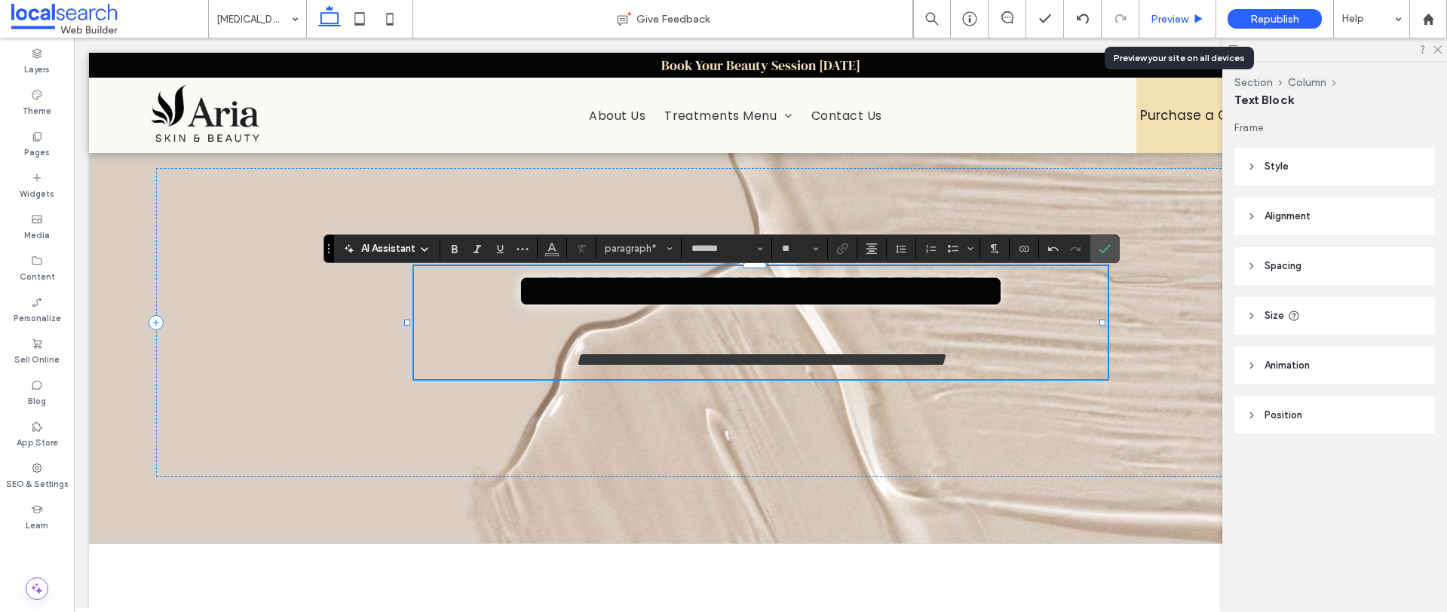
drag, startPoint x: 1185, startPoint y: 17, endPoint x: 1068, endPoint y: 135, distance: 165.8
click at [1185, 17] on span "Preview" at bounding box center [1169, 19] width 38 height 13
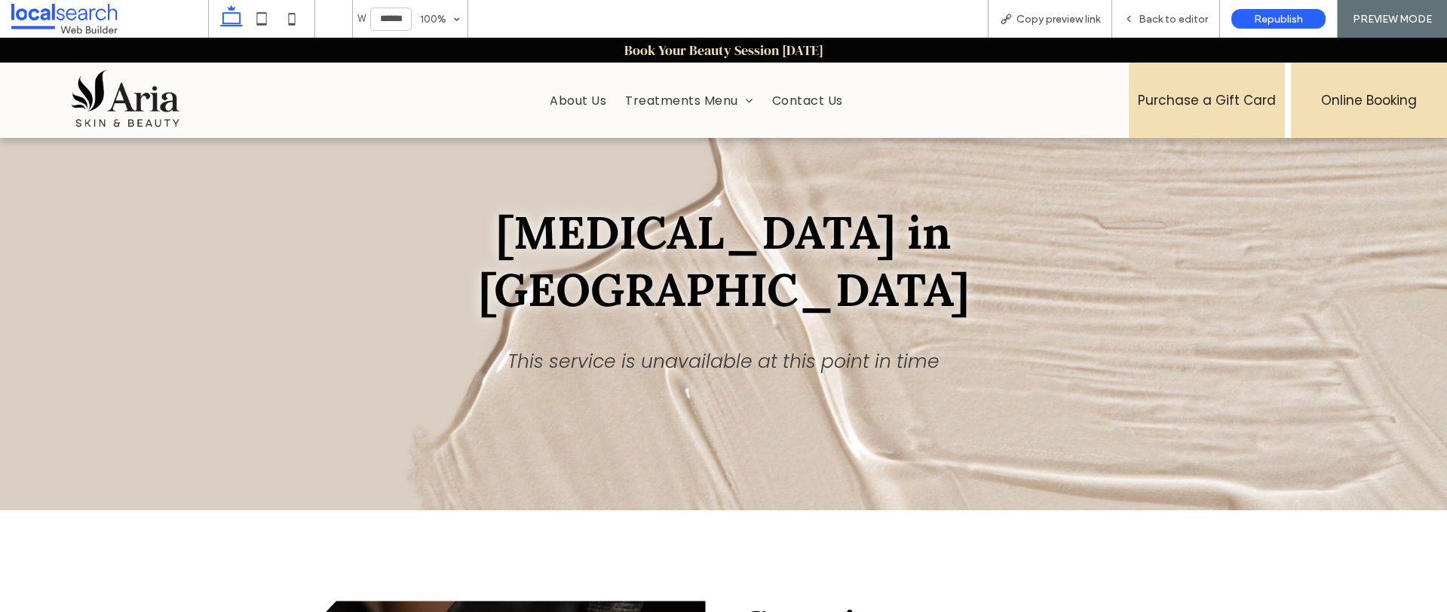
scroll to position [86, 0]
